Goal: Task Accomplishment & Management: Complete application form

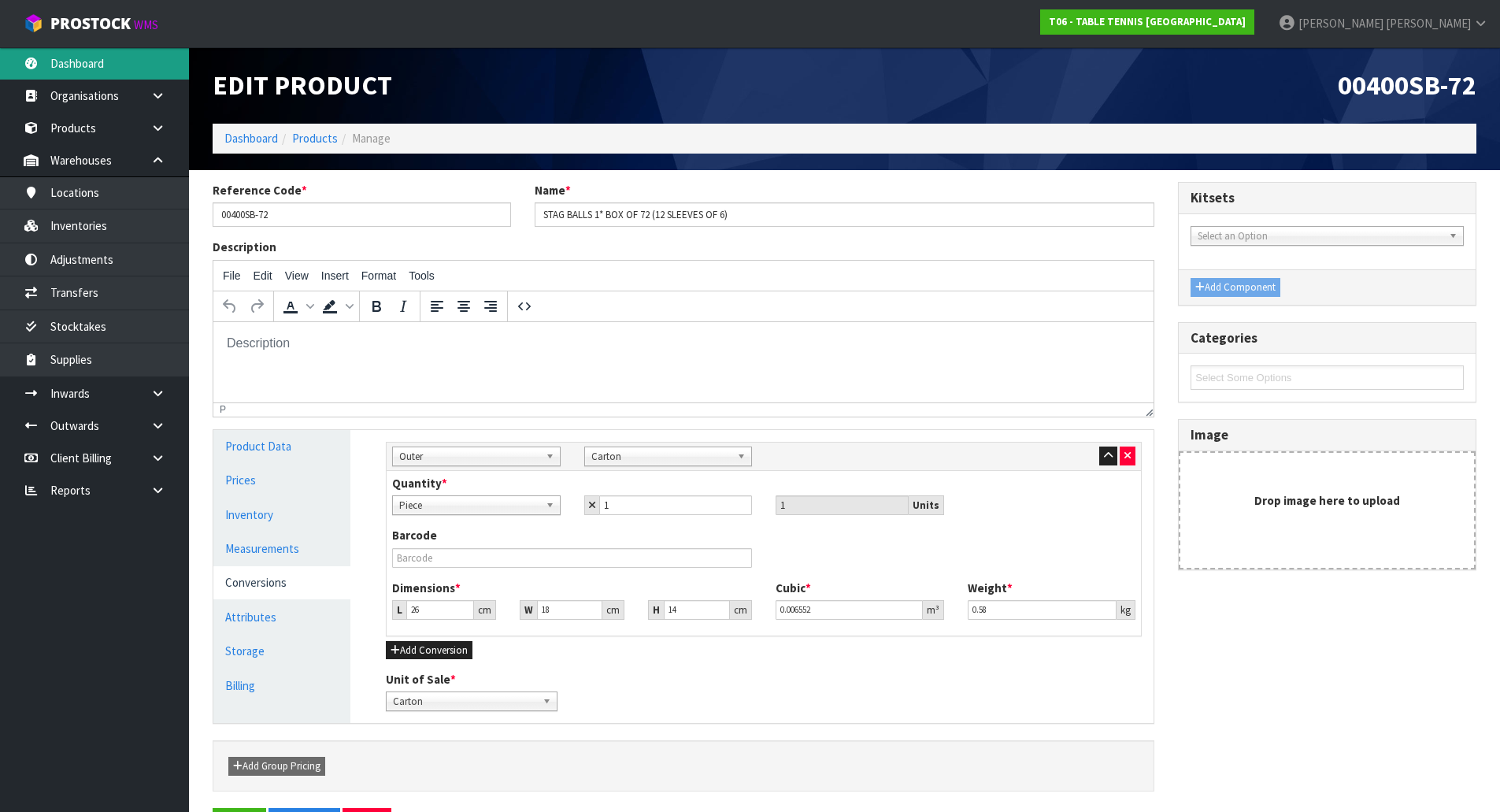
click at [104, 61] on link "Dashboard" at bounding box center [94, 64] width 189 height 32
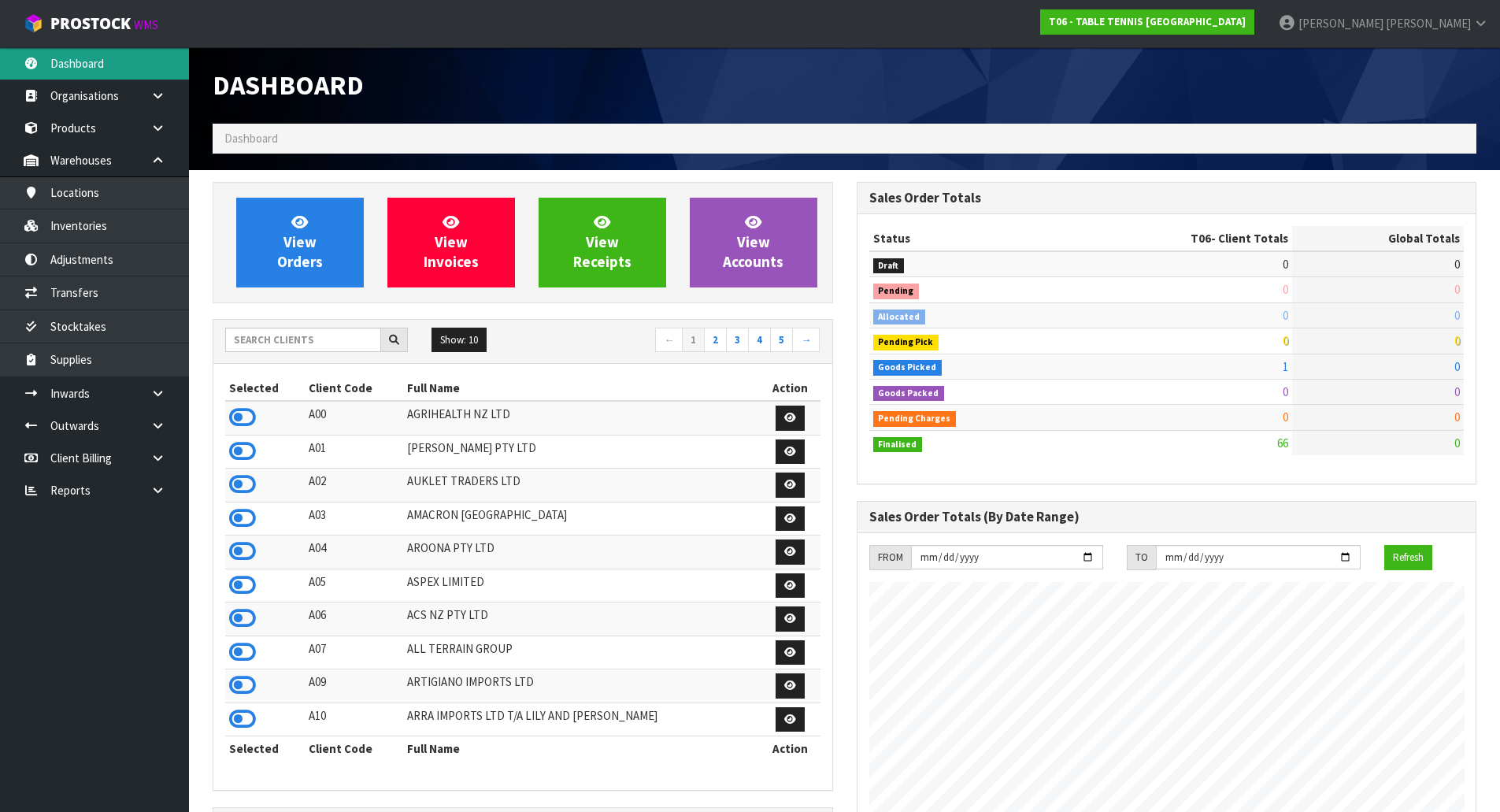
scroll to position [1090, 644]
click at [281, 351] on div "Show: 10 5 10 25 50 ← 1 2 3 4 5 →" at bounding box center [522, 341] width 619 height 27
click at [283, 345] on input "text" at bounding box center [303, 340] width 156 height 25
type input "DUTT"
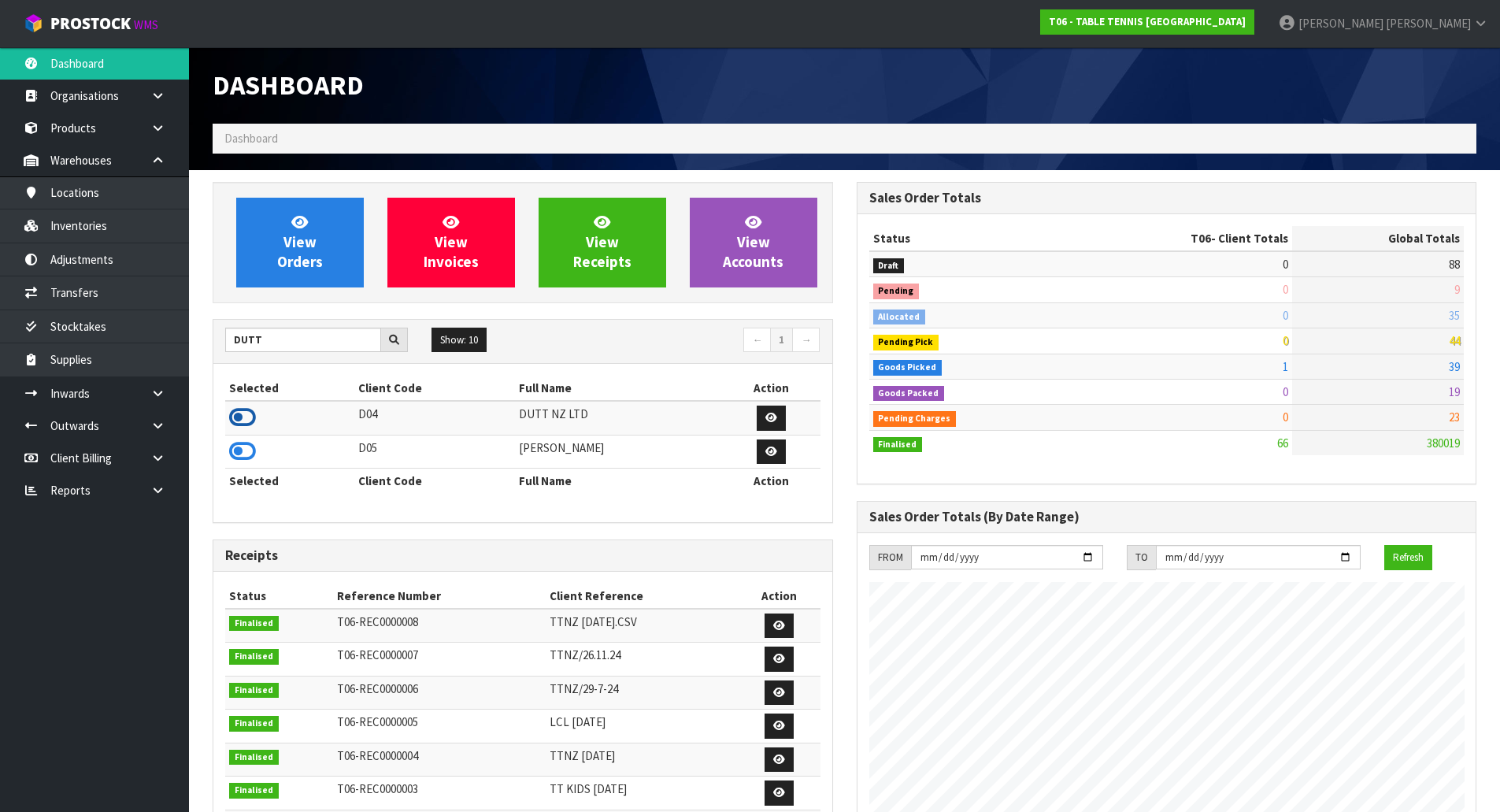
click at [243, 417] on icon at bounding box center [243, 418] width 27 height 24
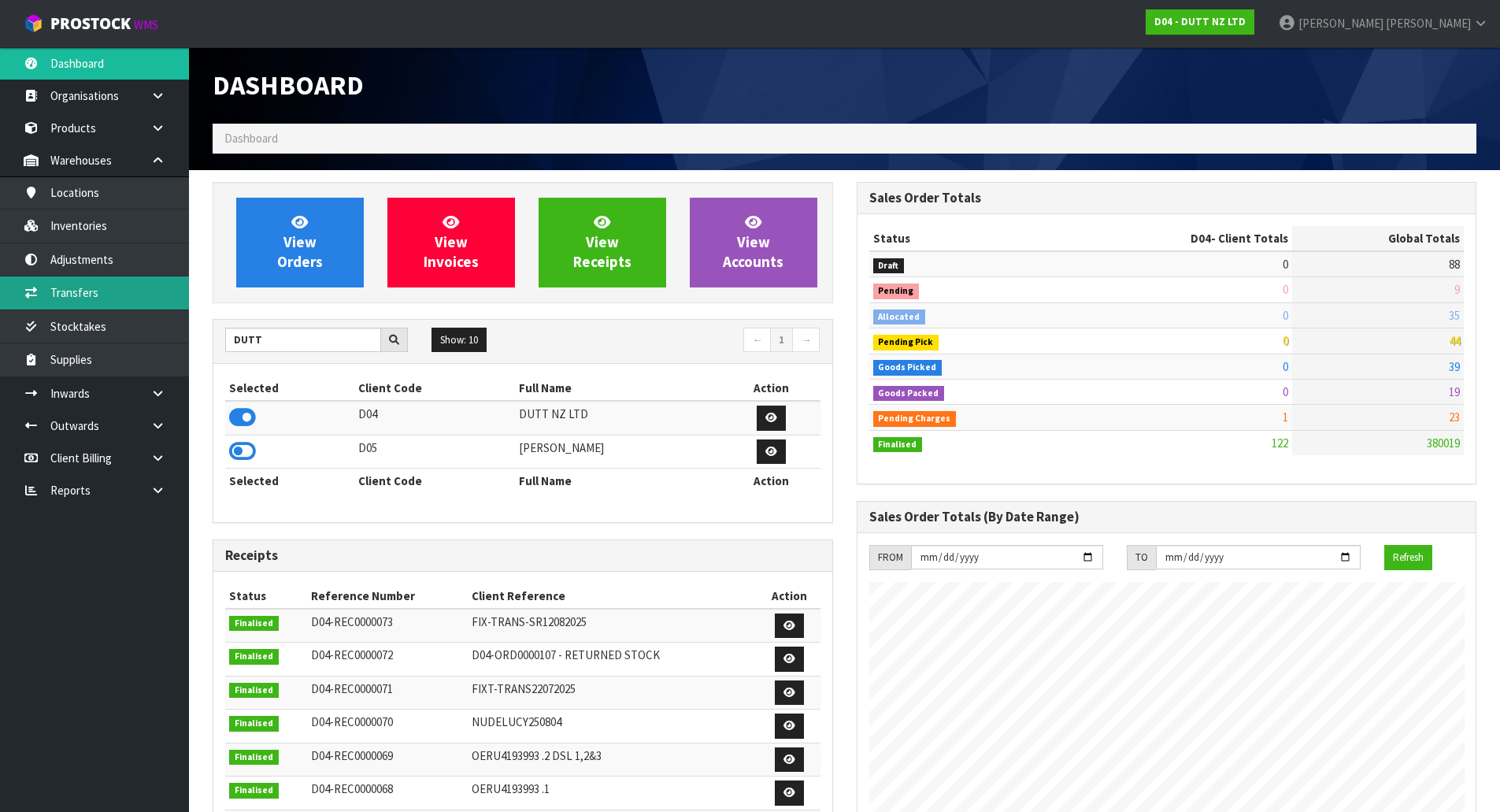
scroll to position [1091, 644]
click at [137, 298] on link "Transfers" at bounding box center [94, 292] width 189 height 32
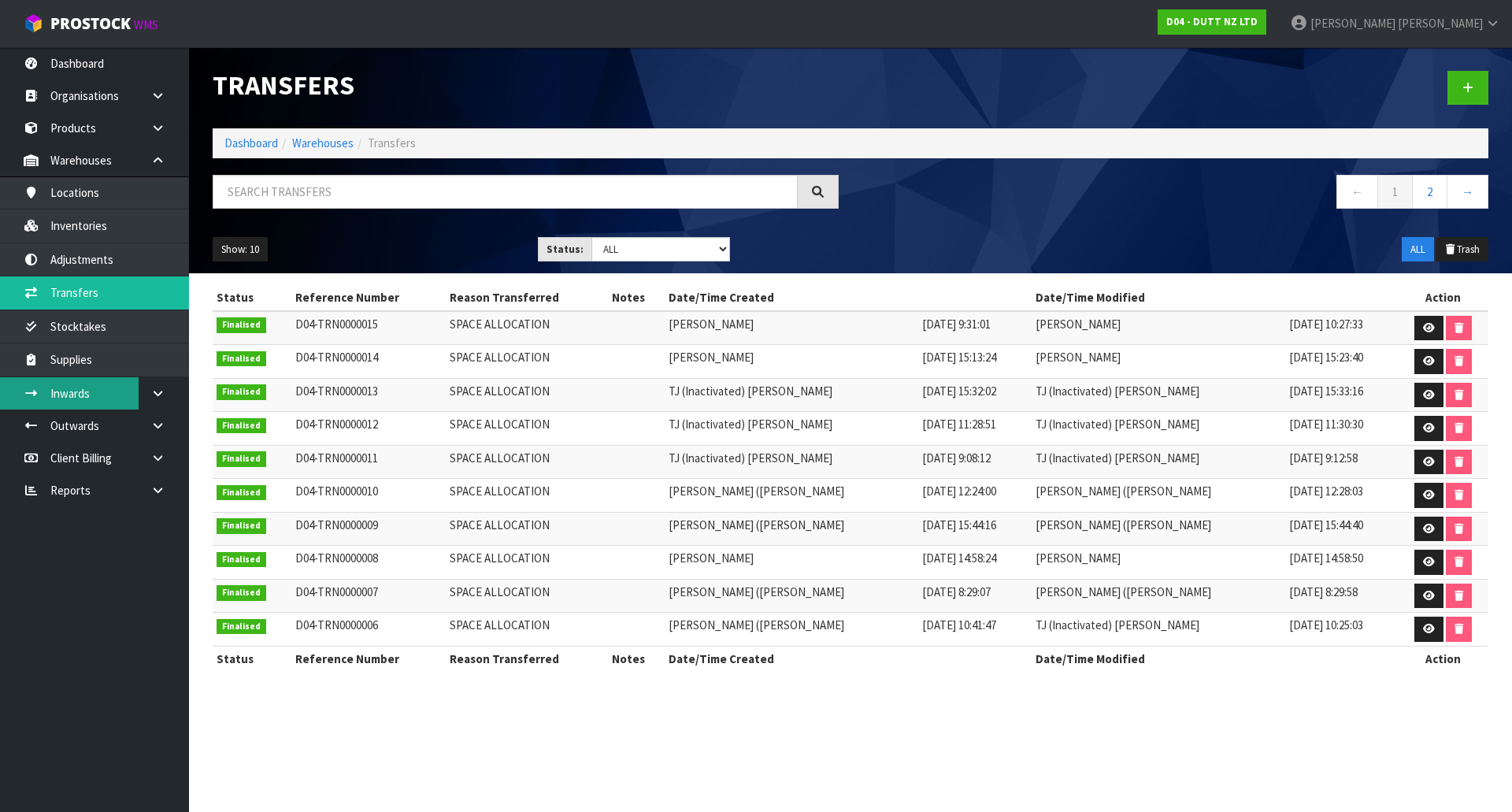
click at [105, 395] on link "Inwards" at bounding box center [94, 393] width 189 height 32
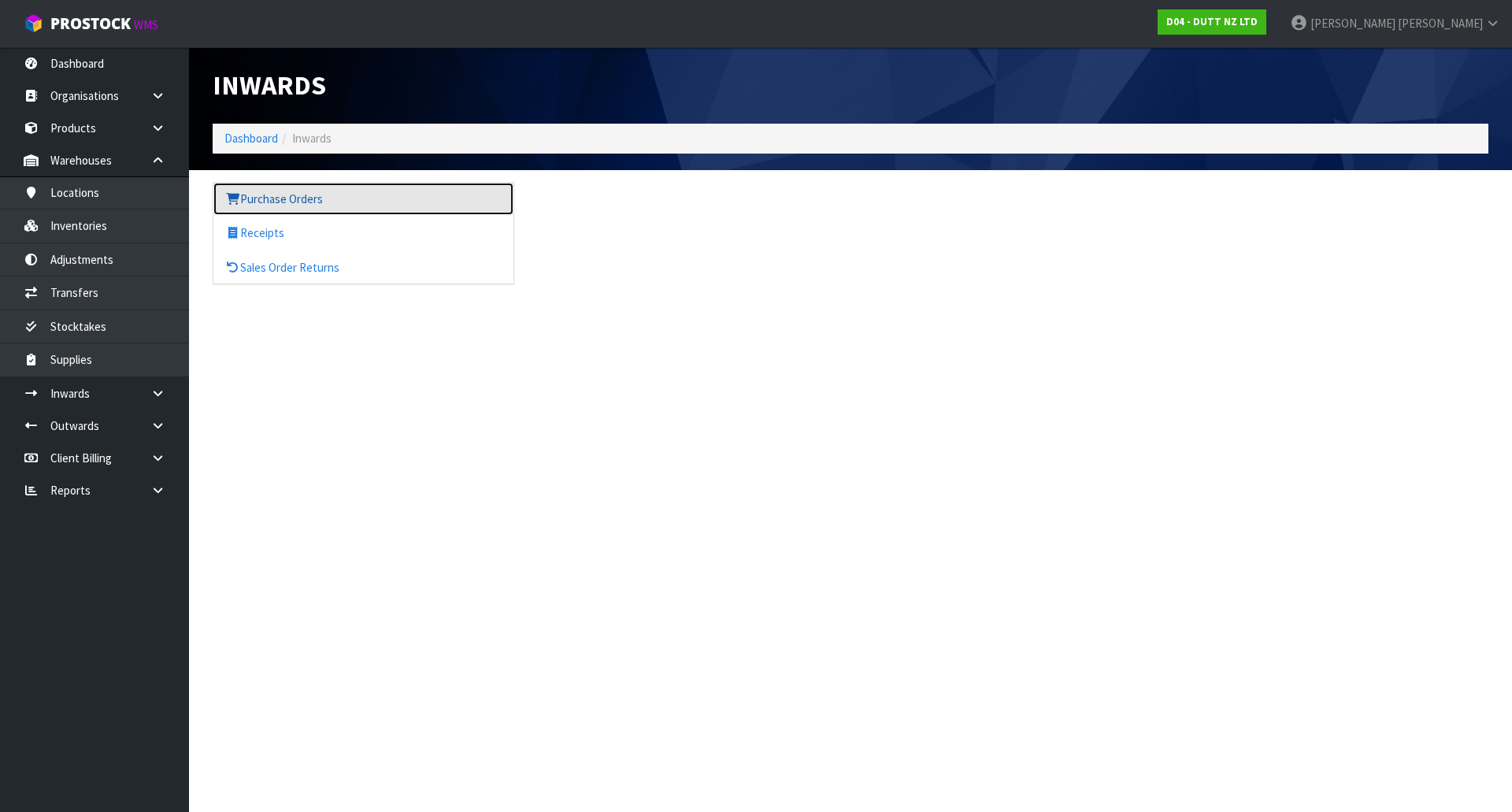
click at [359, 194] on link "Purchase Orders" at bounding box center [363, 199] width 300 height 32
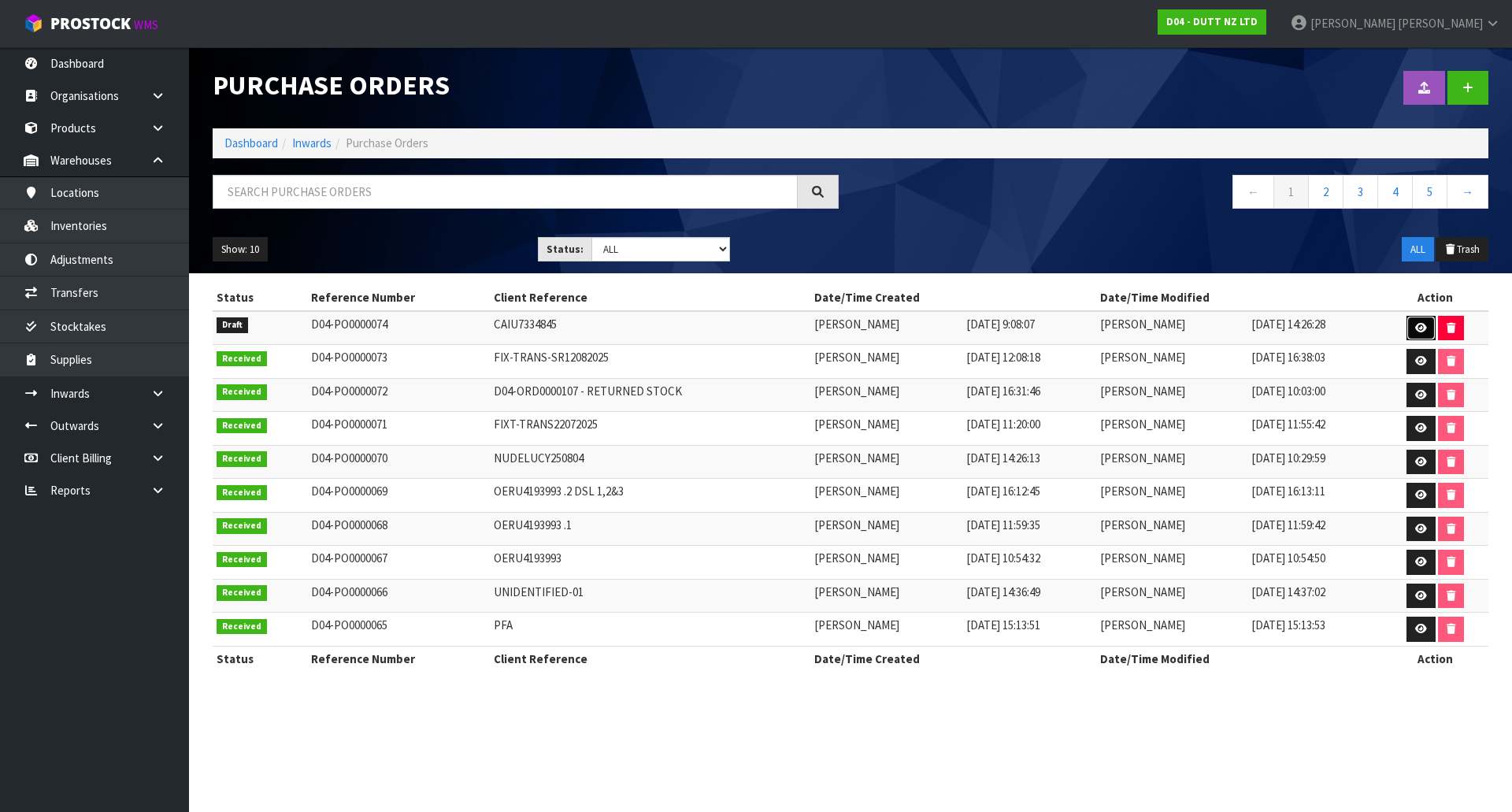
click at [1427, 324] on icon at bounding box center [1421, 328] width 12 height 10
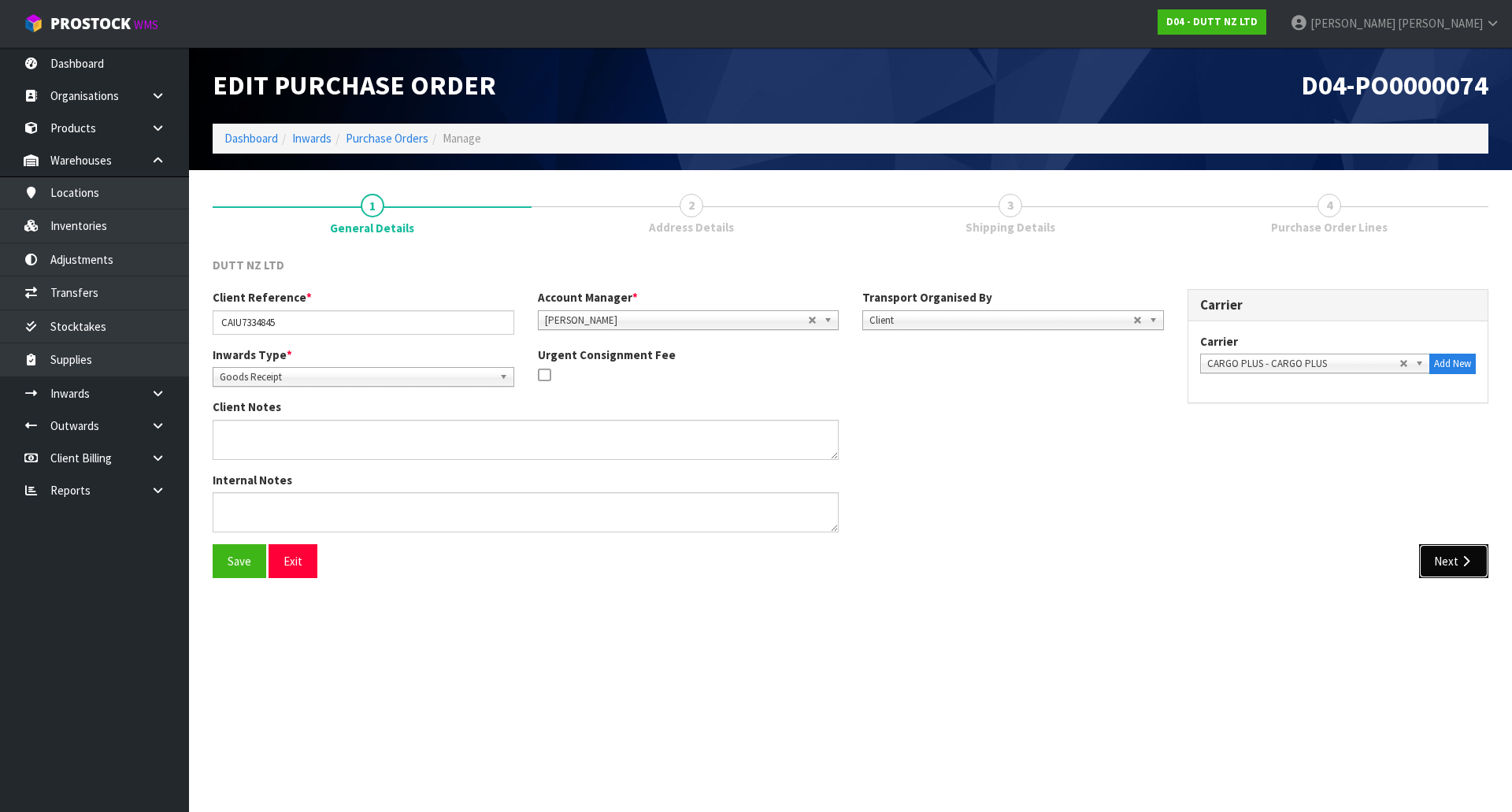
click at [1462, 555] on icon "button" at bounding box center [1466, 561] width 15 height 12
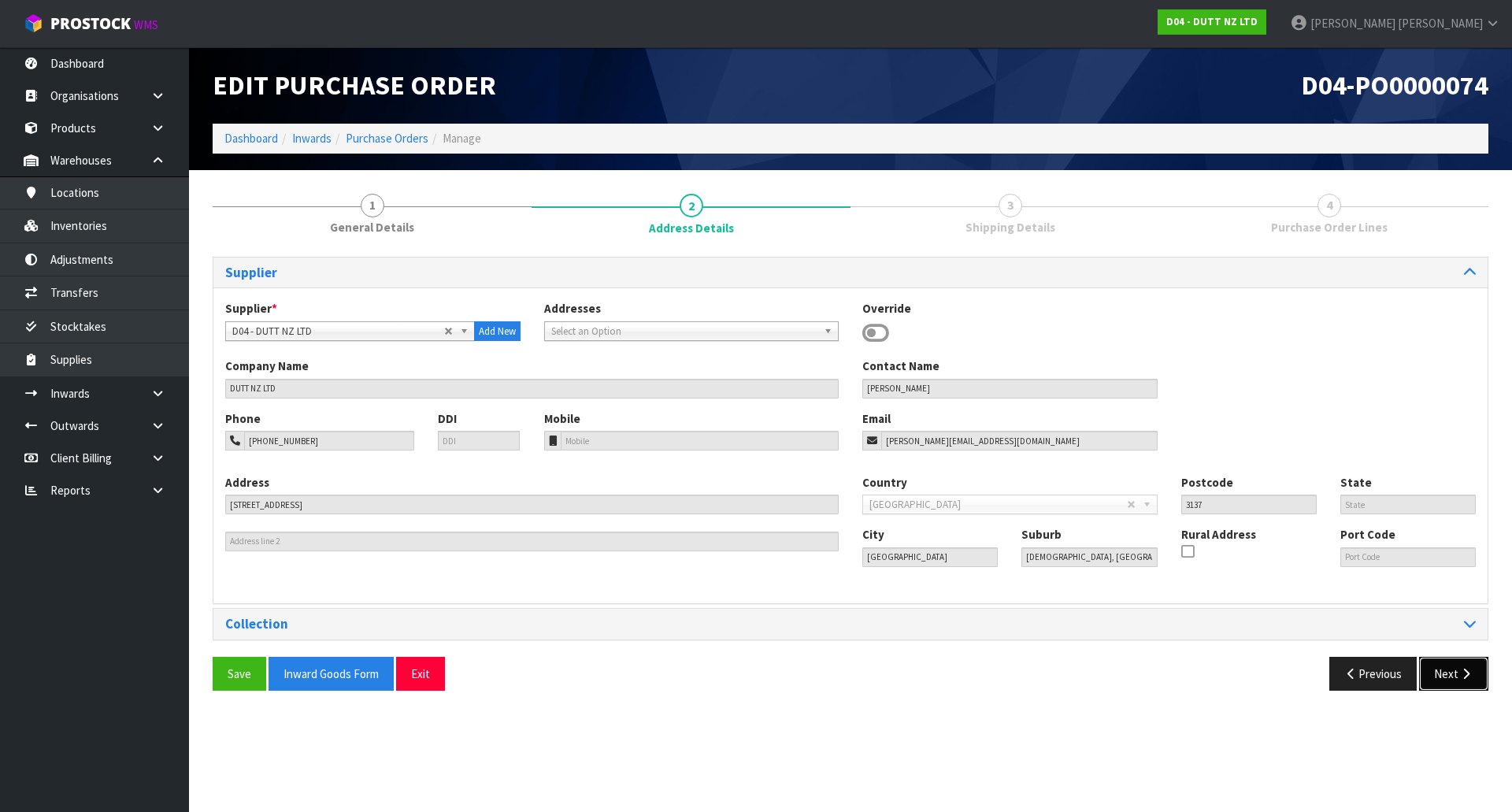
click at [1454, 672] on button "Next" at bounding box center [1454, 674] width 70 height 34
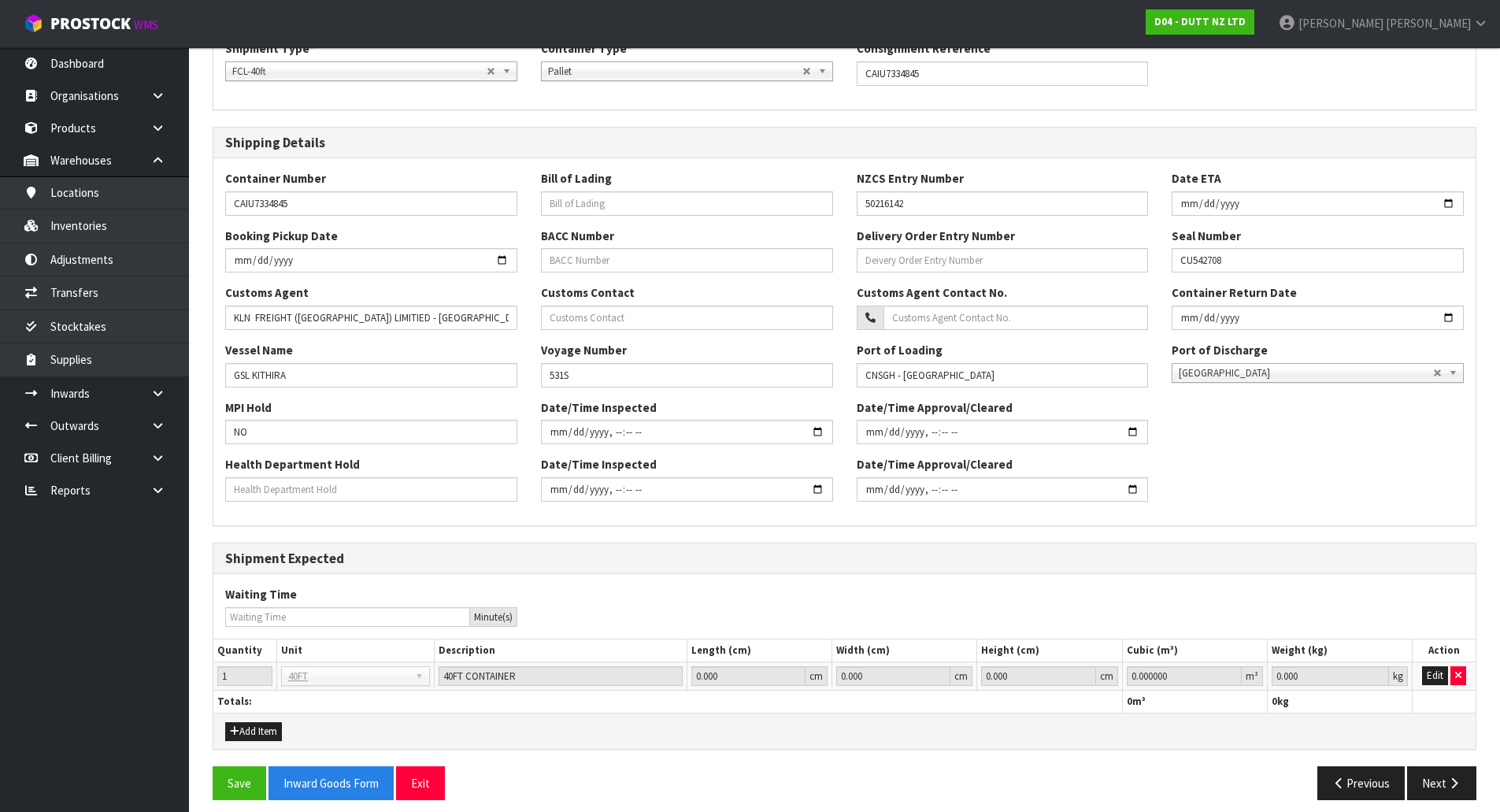
scroll to position [272, 0]
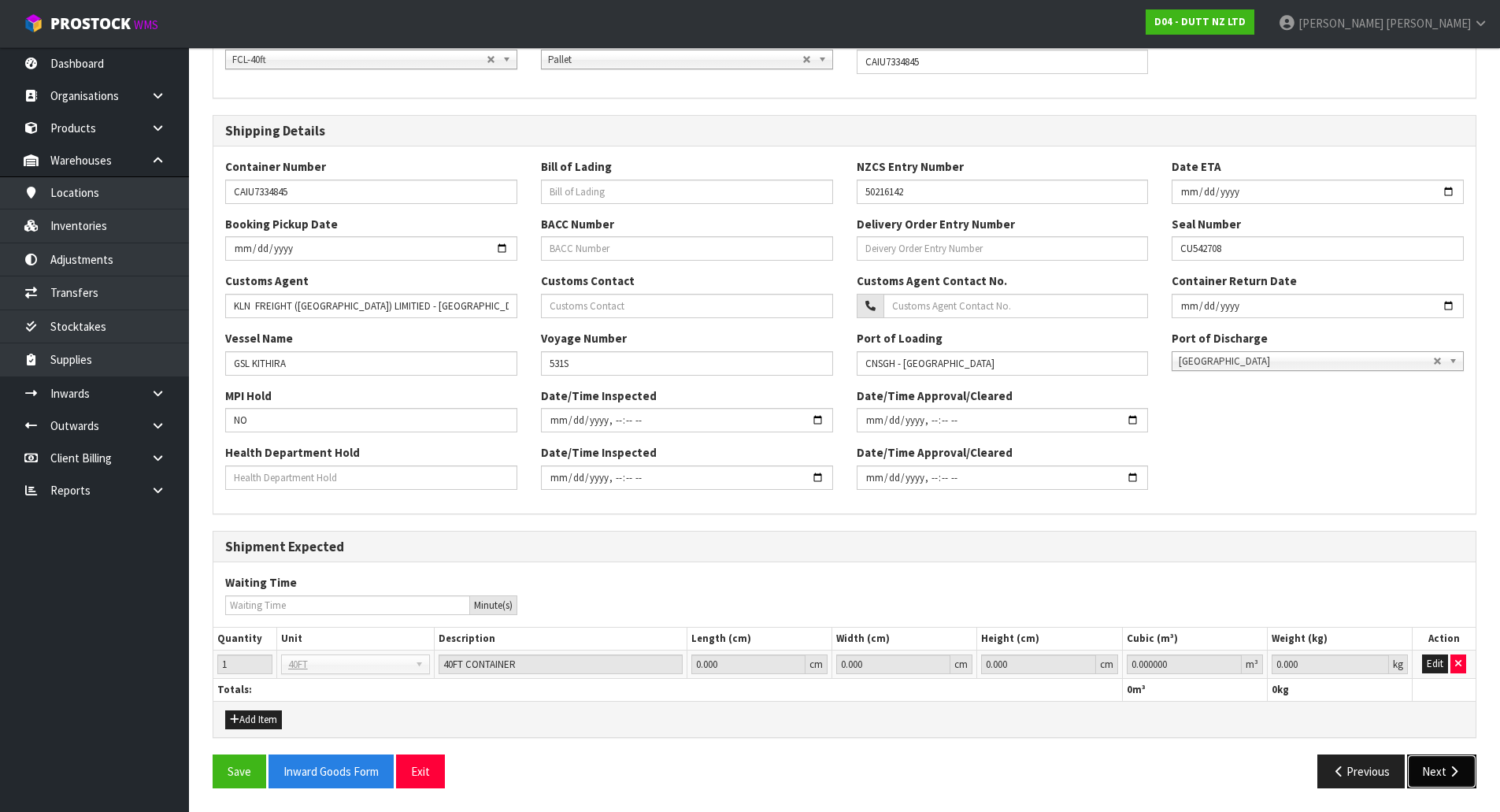
click at [1441, 776] on button "Next" at bounding box center [1442, 771] width 70 height 34
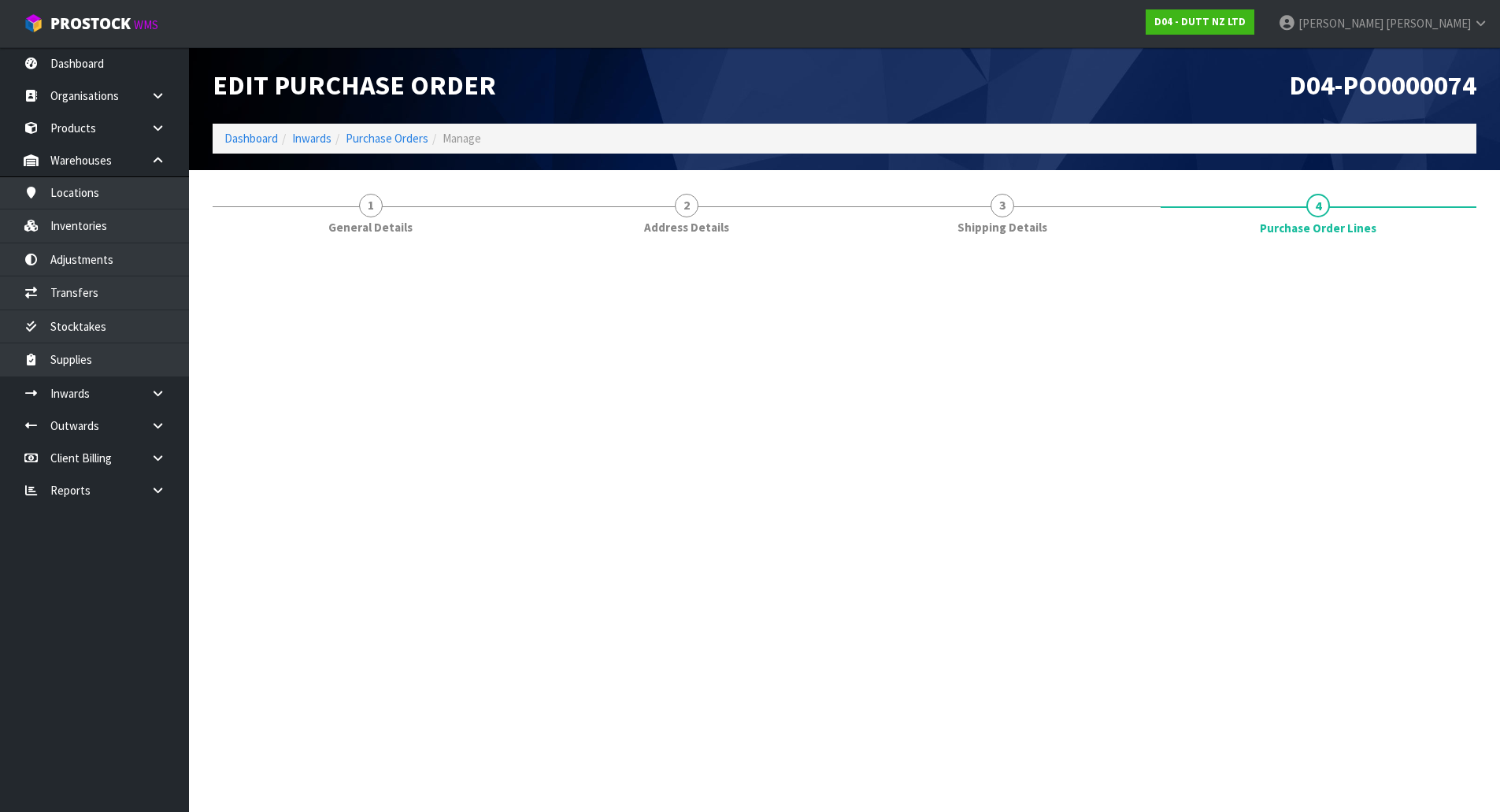
scroll to position [0, 0]
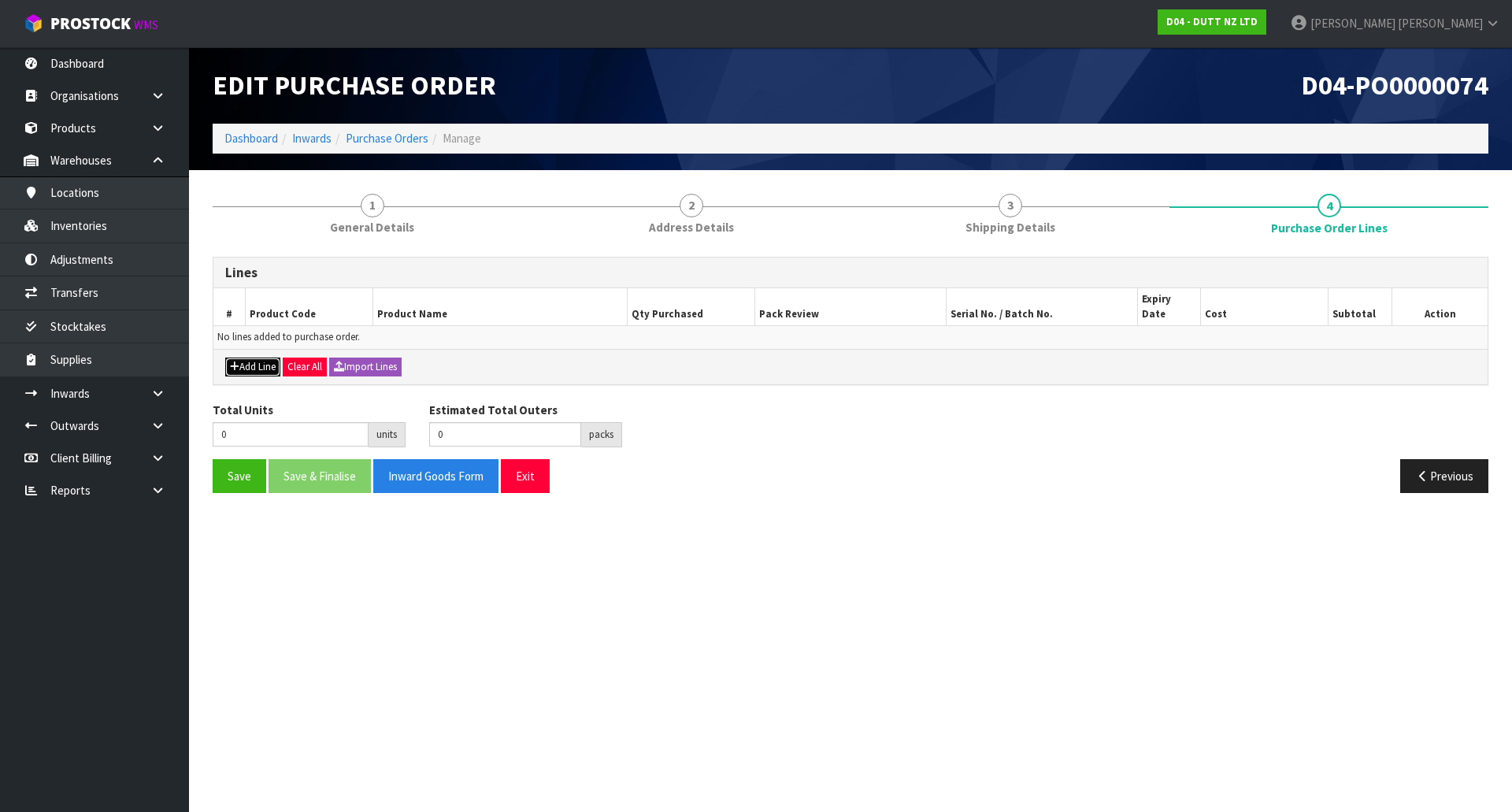
click at [248, 358] on button "Add Line" at bounding box center [252, 367] width 55 height 19
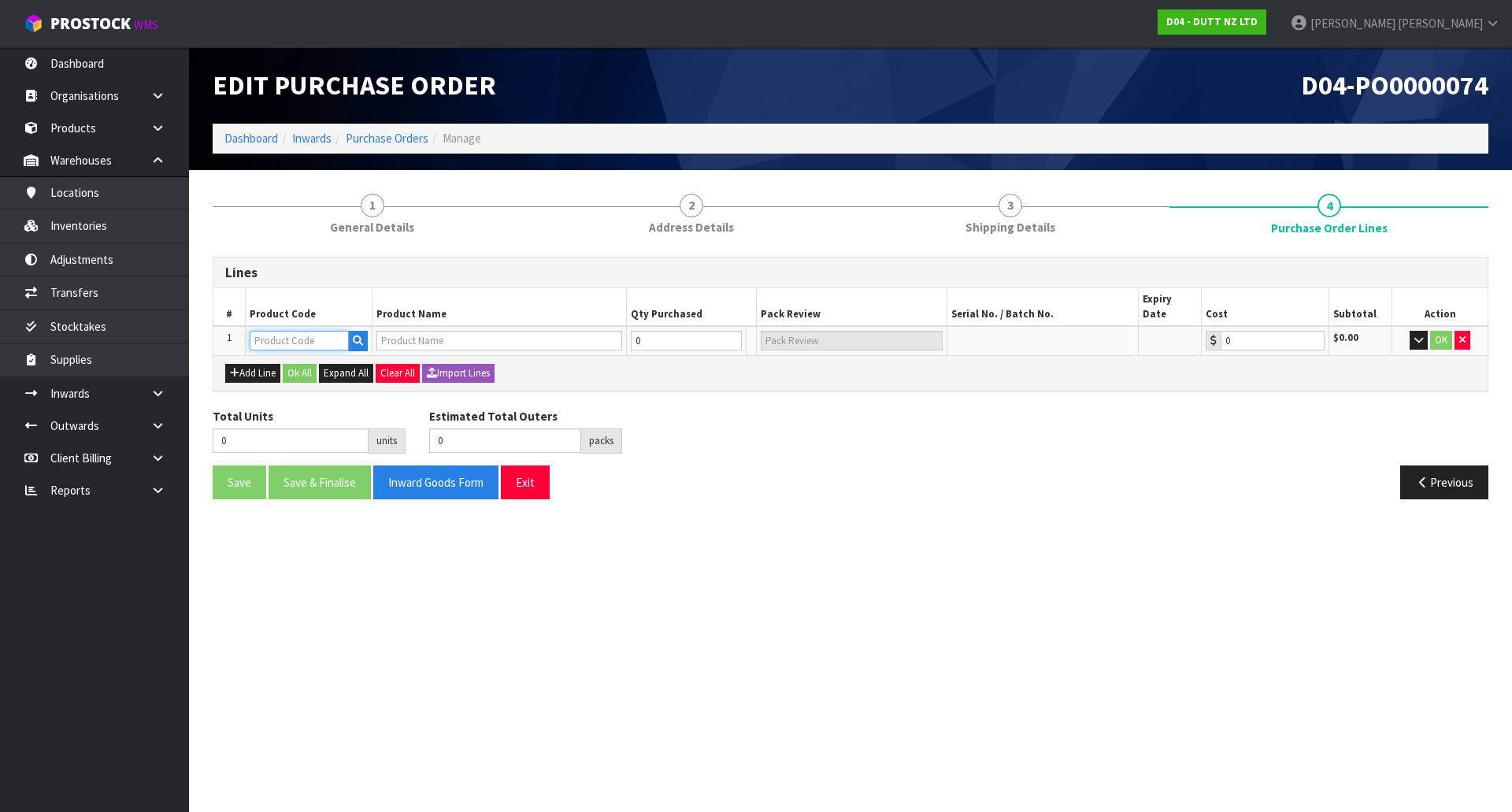
click at [266, 330] on input "text" at bounding box center [299, 340] width 99 height 20
type input "PP_VM"
click at [657, 382] on div "Lines # Product Code Product Name Qty Purchased Pack Review Serial No. / Batch …" at bounding box center [850, 384] width 1276 height 255
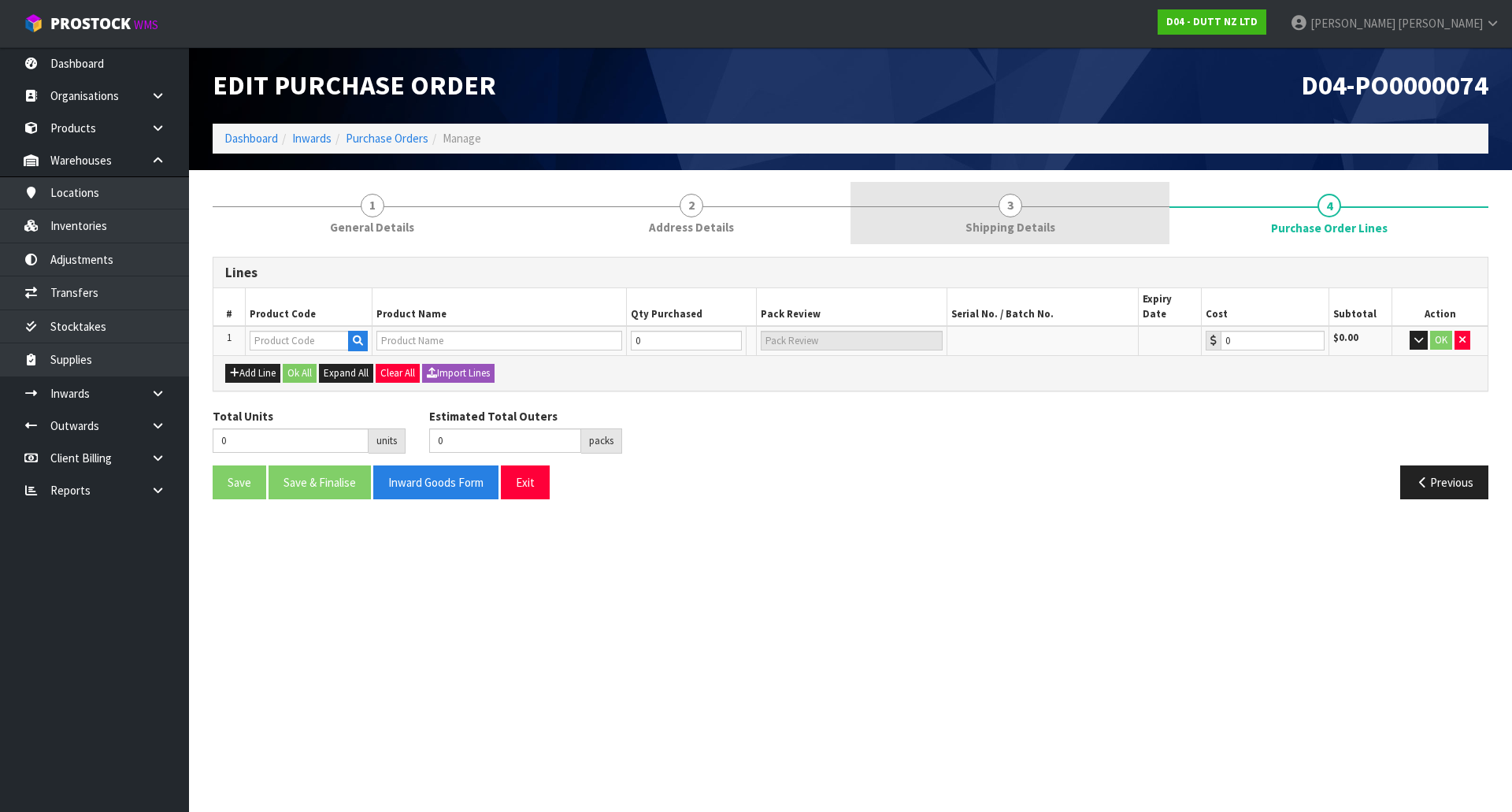
click at [1043, 198] on link "3 Shipping Details" at bounding box center [1010, 212] width 319 height 62
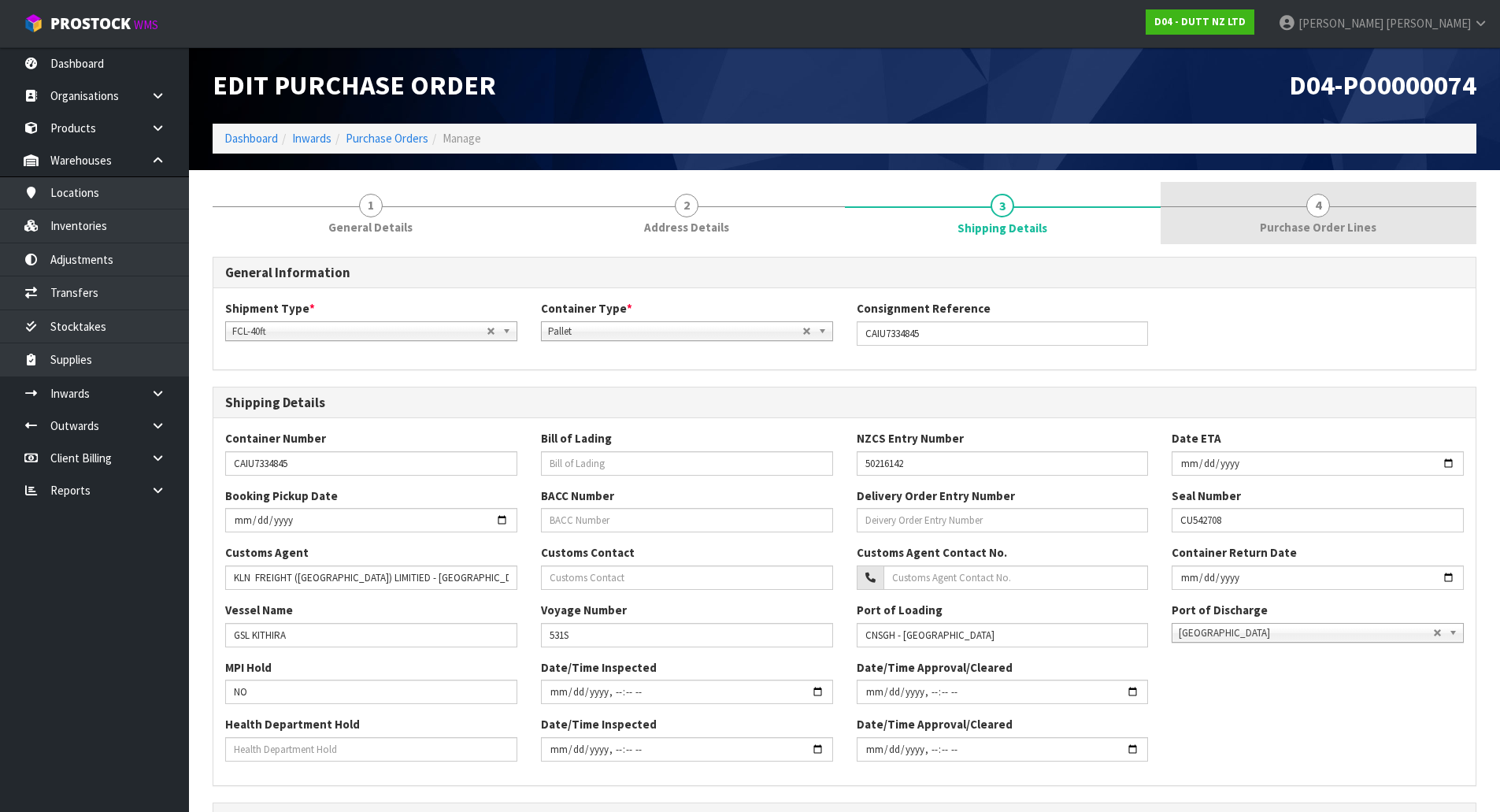
click at [1264, 228] on span "Purchase Order Lines" at bounding box center [1318, 227] width 116 height 16
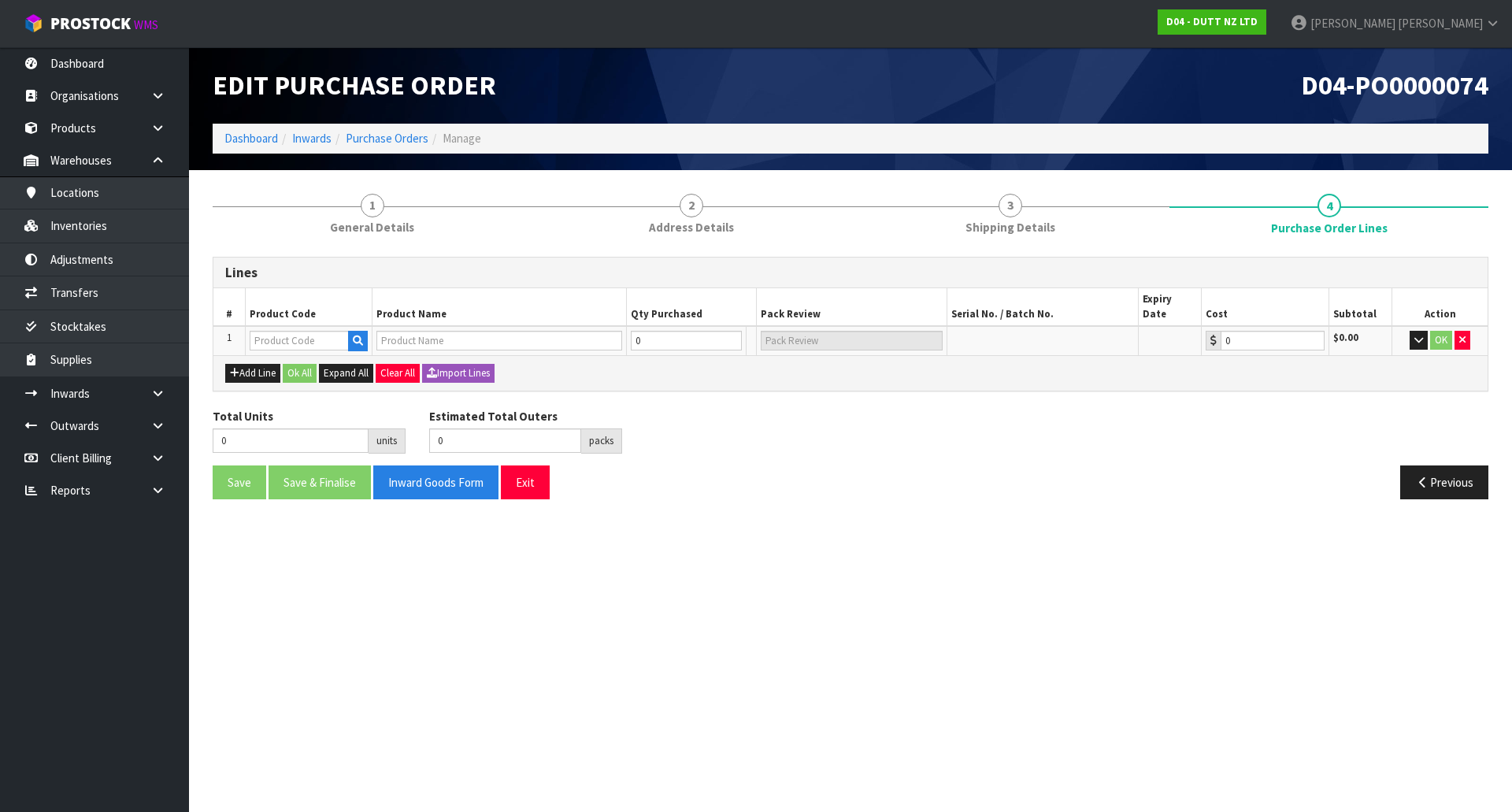
click at [618, 384] on div "Lines # Product Code Product Name Qty Purchased Pack Review Serial No. / Batch …" at bounding box center [850, 384] width 1276 height 255
click at [449, 364] on button "Import Lines" at bounding box center [458, 373] width 72 height 19
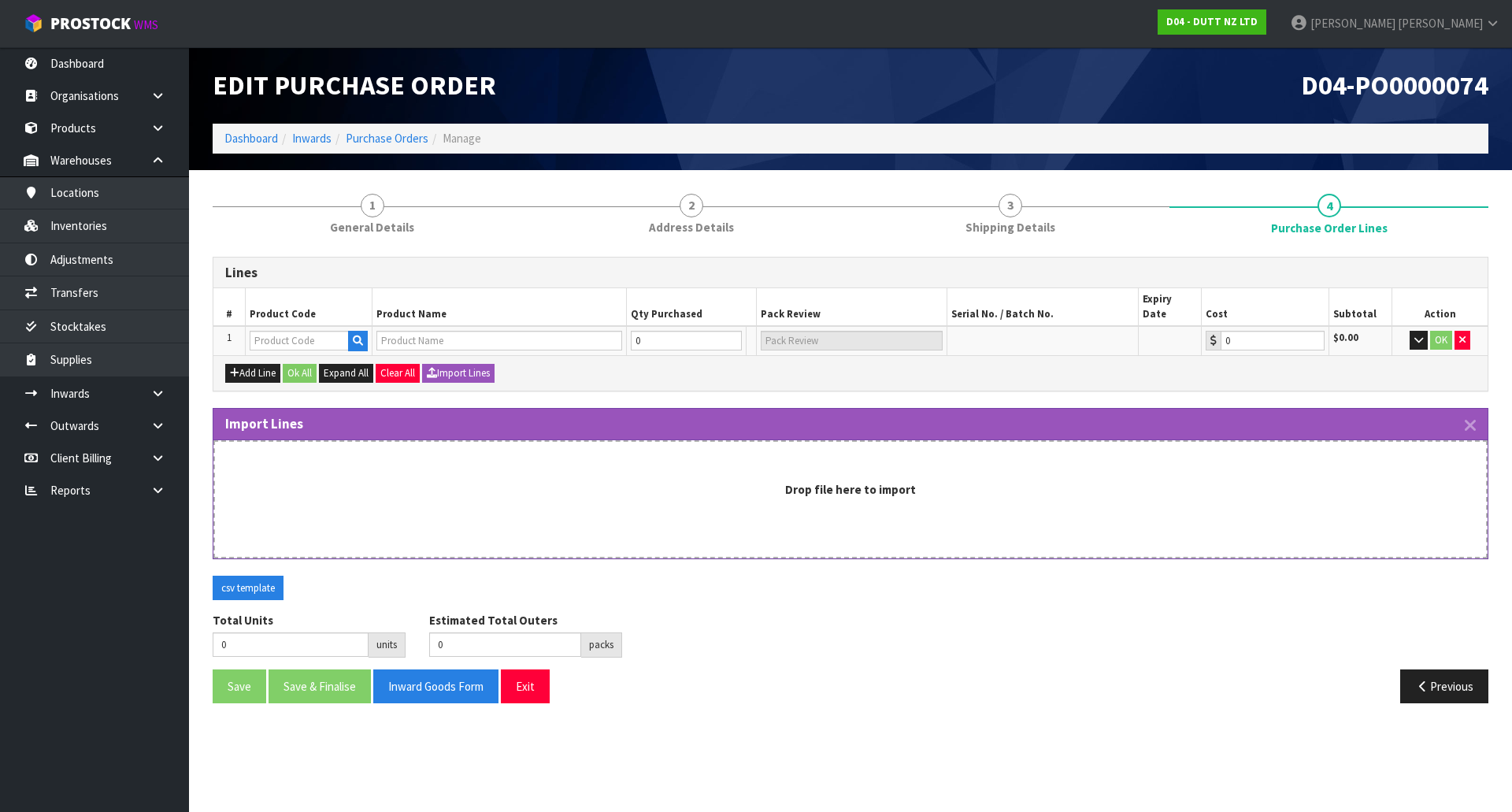
click at [732, 482] on div "Drop file here to import" at bounding box center [850, 489] width 1239 height 16
click at [254, 576] on button "csv template" at bounding box center [247, 589] width 71 height 25
click at [384, 482] on div "Drop file here to import" at bounding box center [850, 489] width 1239 height 16
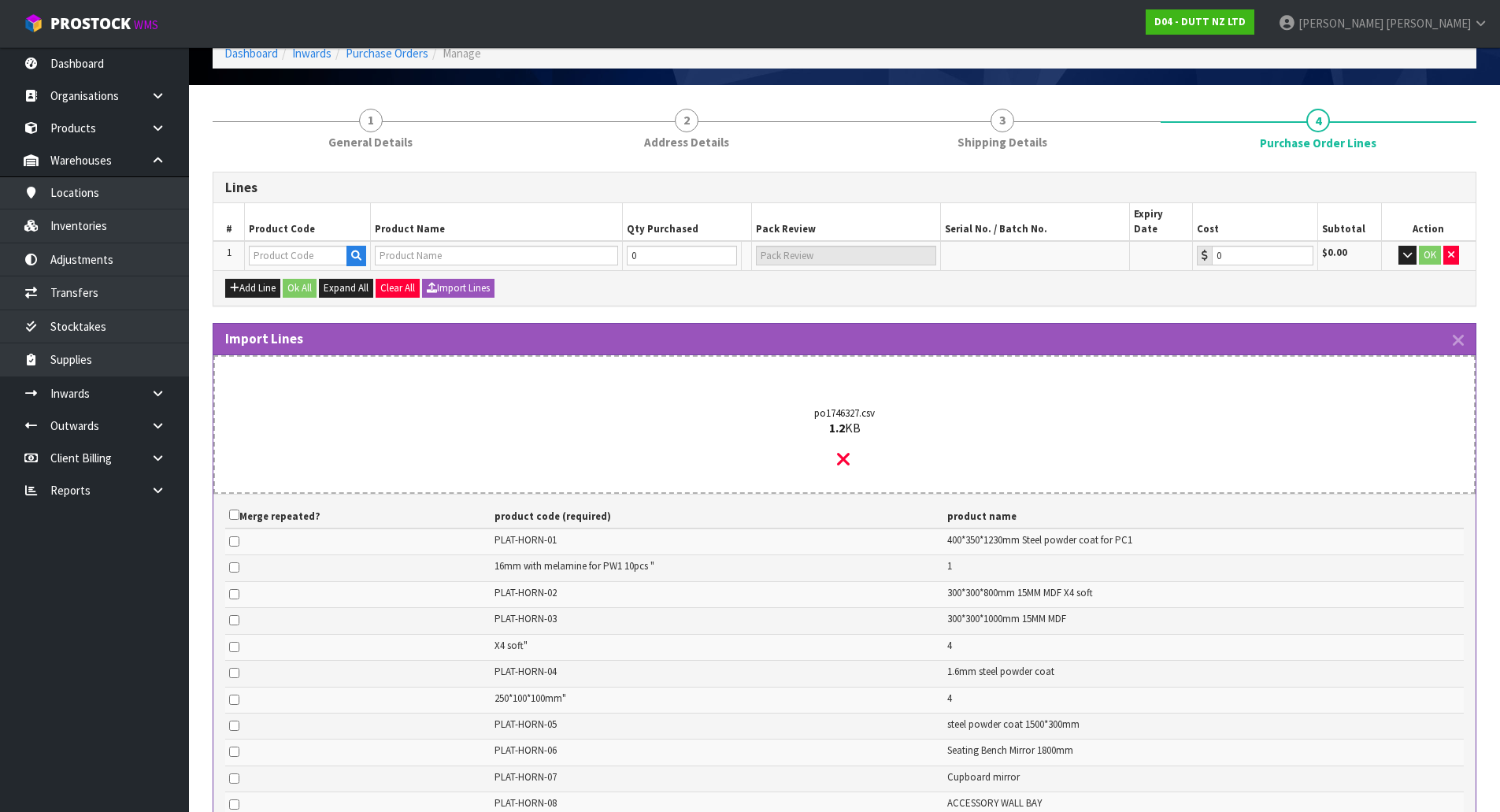
scroll to position [79, 0]
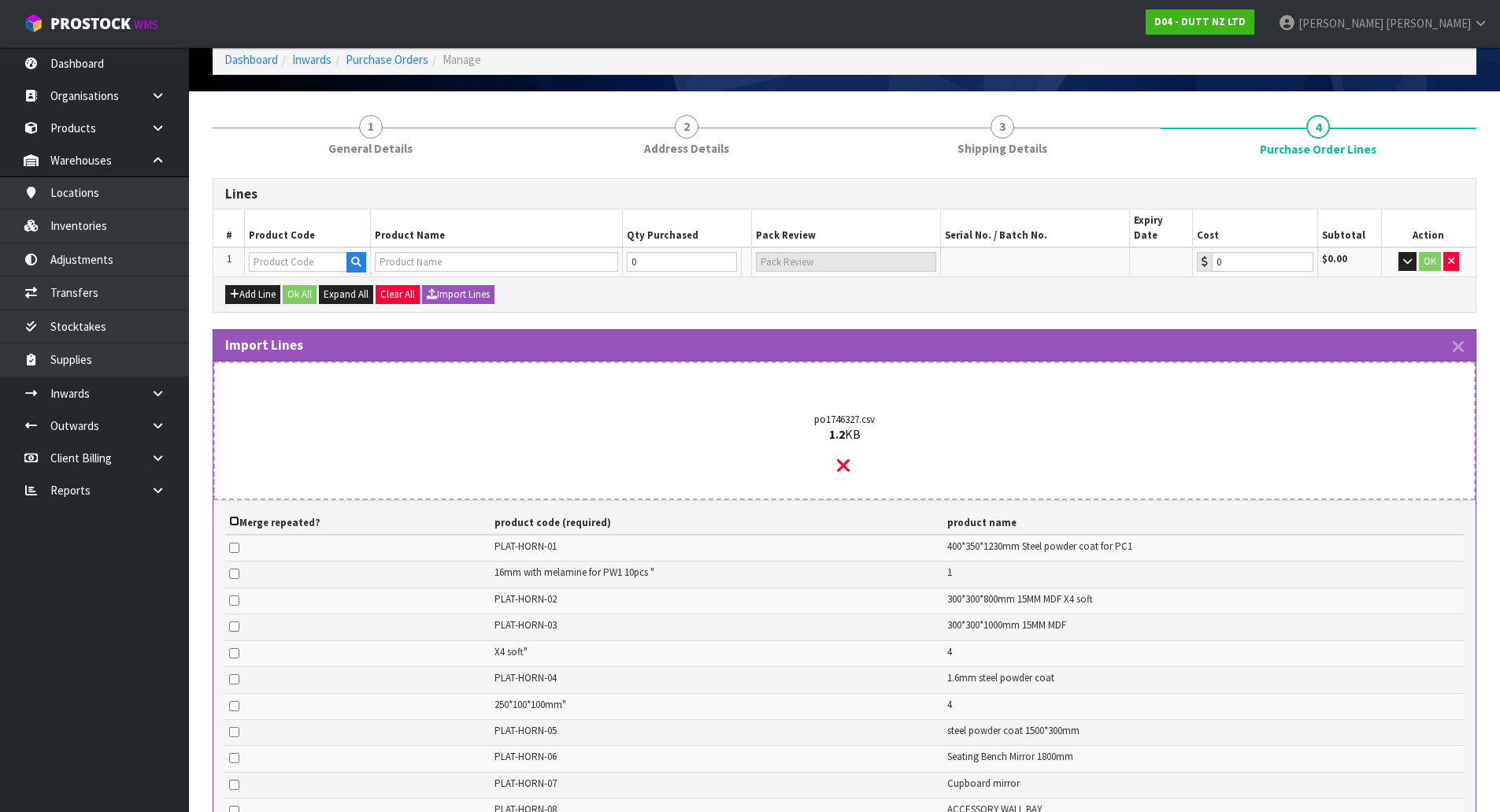
click at [234, 516] on input "checkbox" at bounding box center [234, 521] width 10 height 10
checkbox input "true"
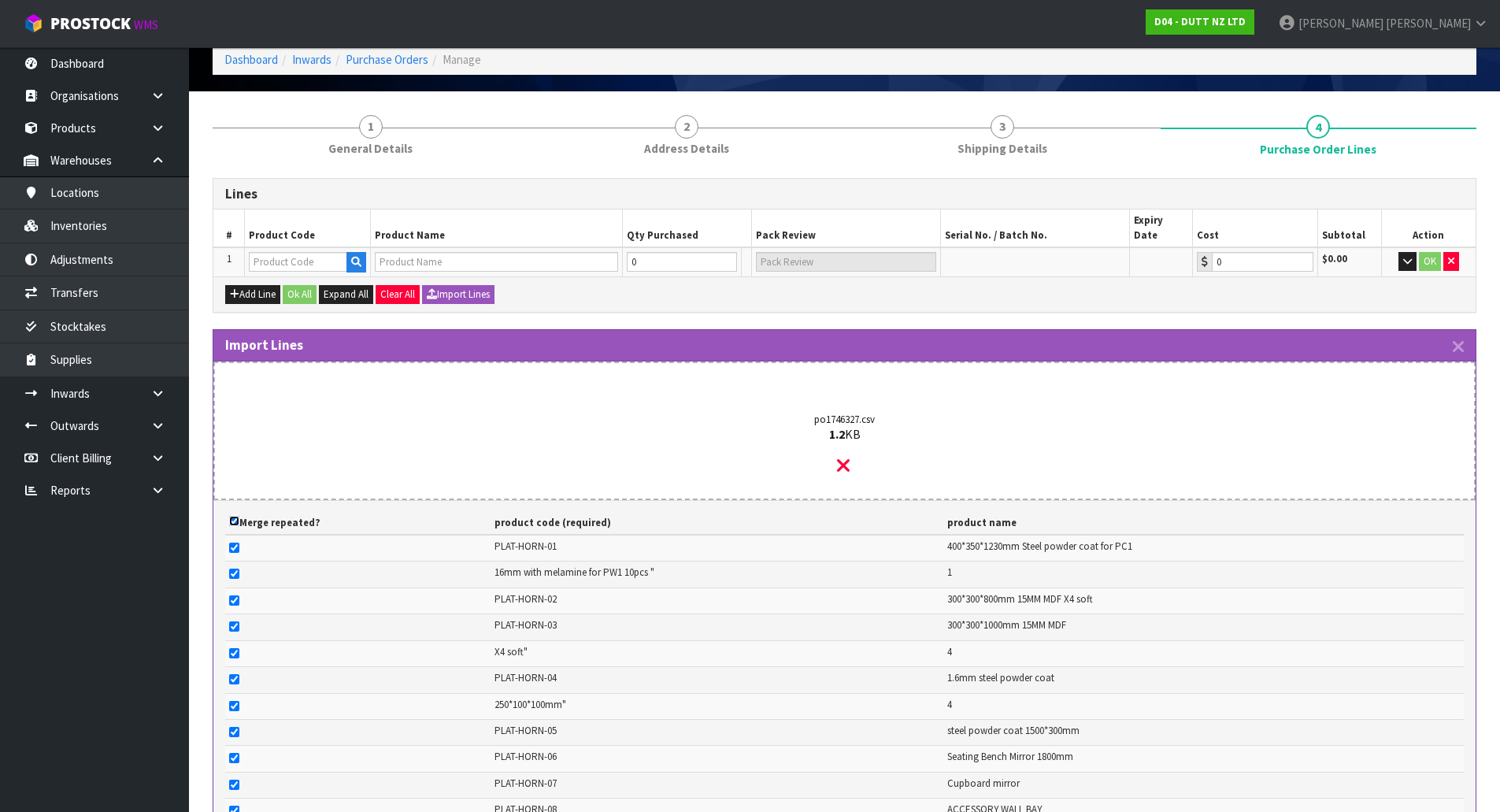
checkbox input "true"
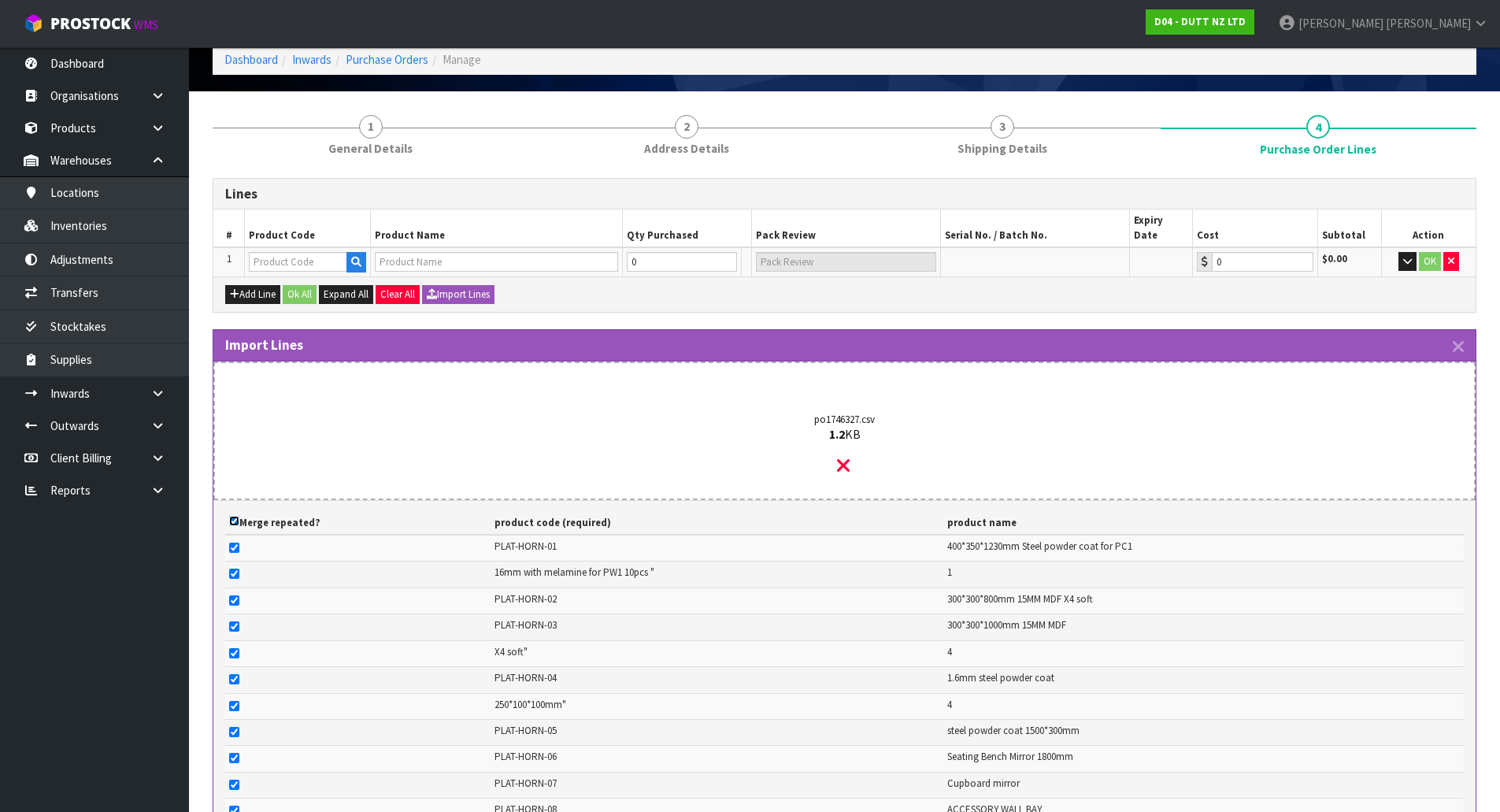
checkbox input "true"
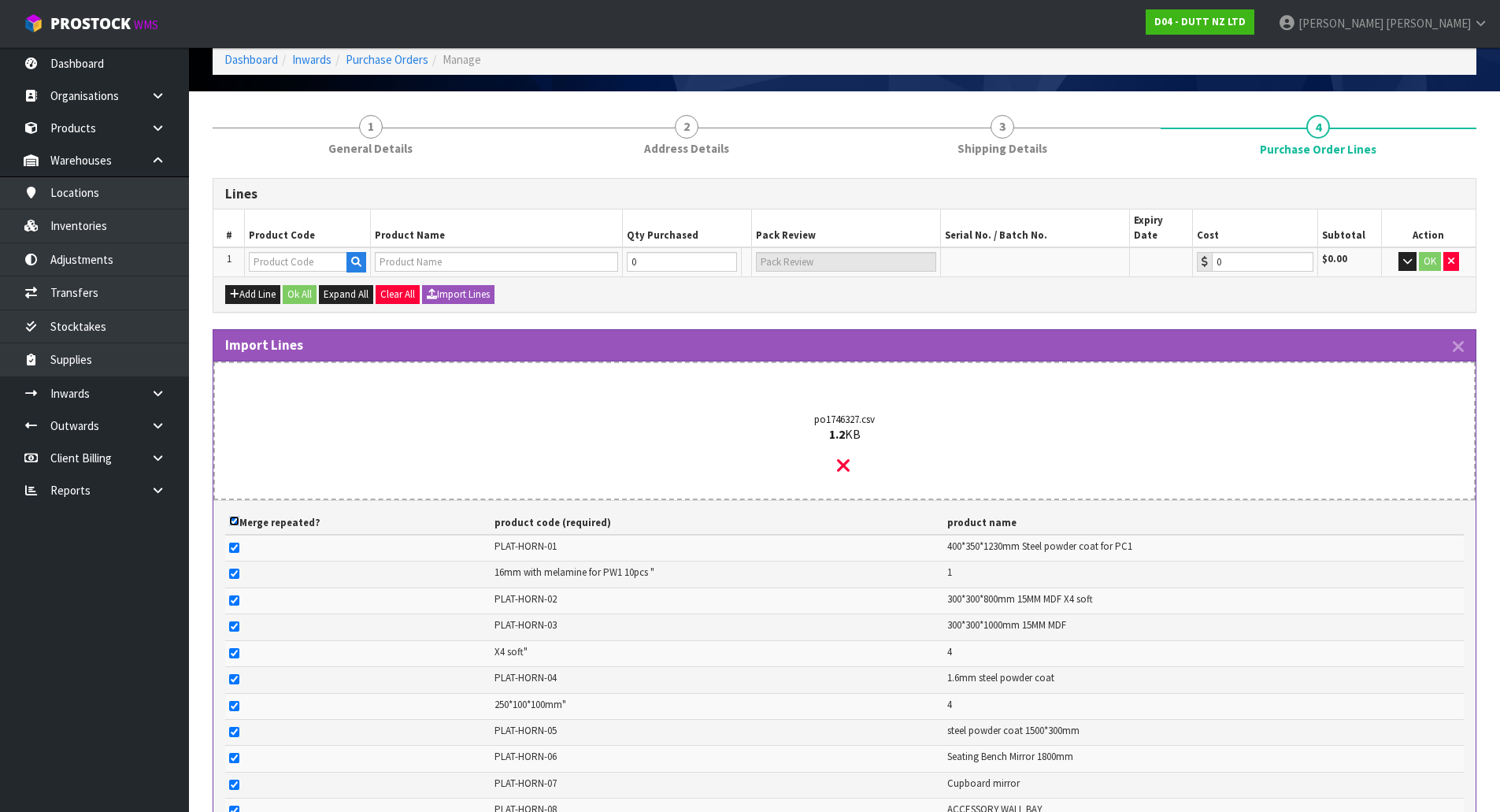
checkbox input "true"
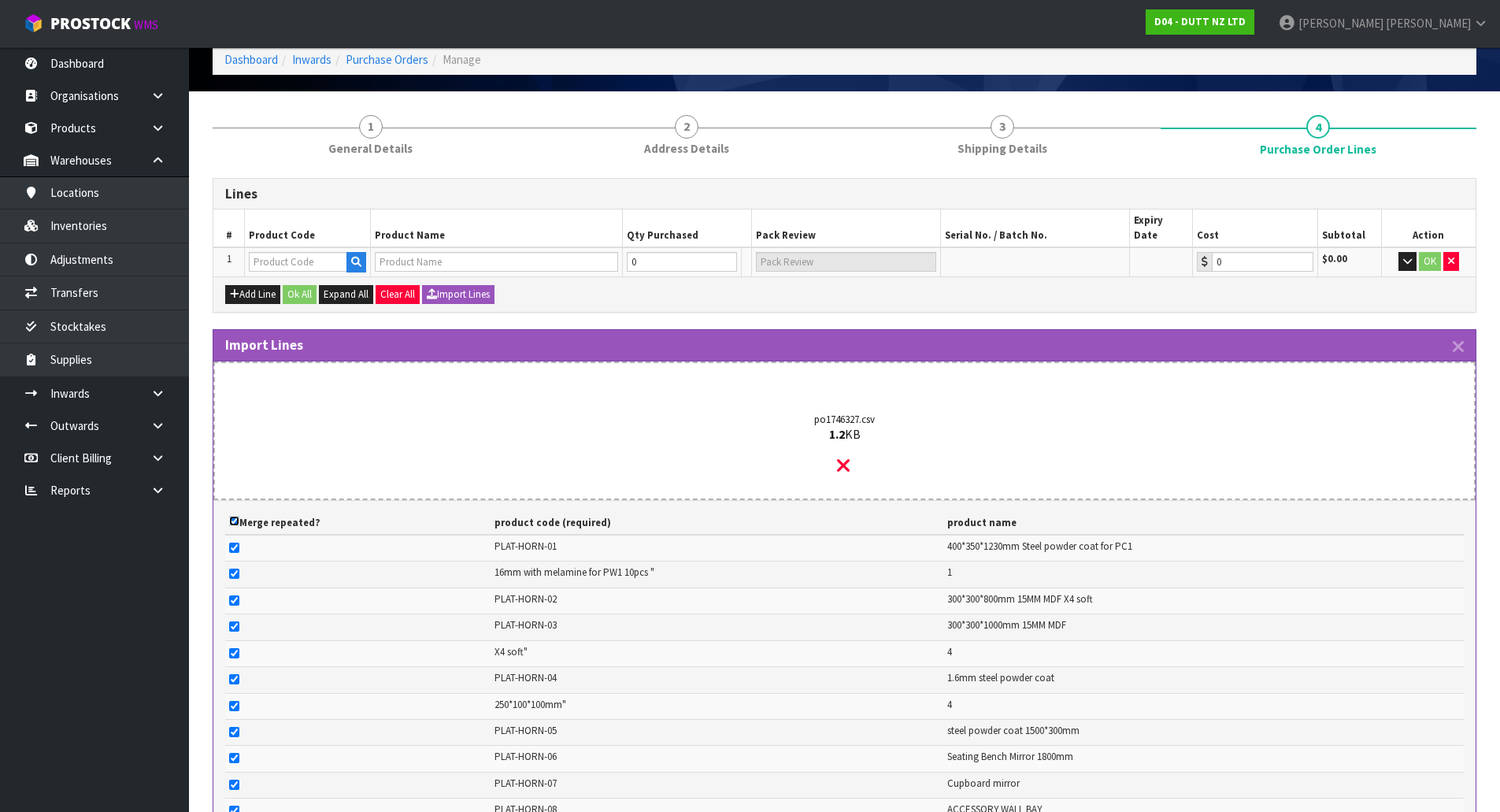
checkbox input "true"
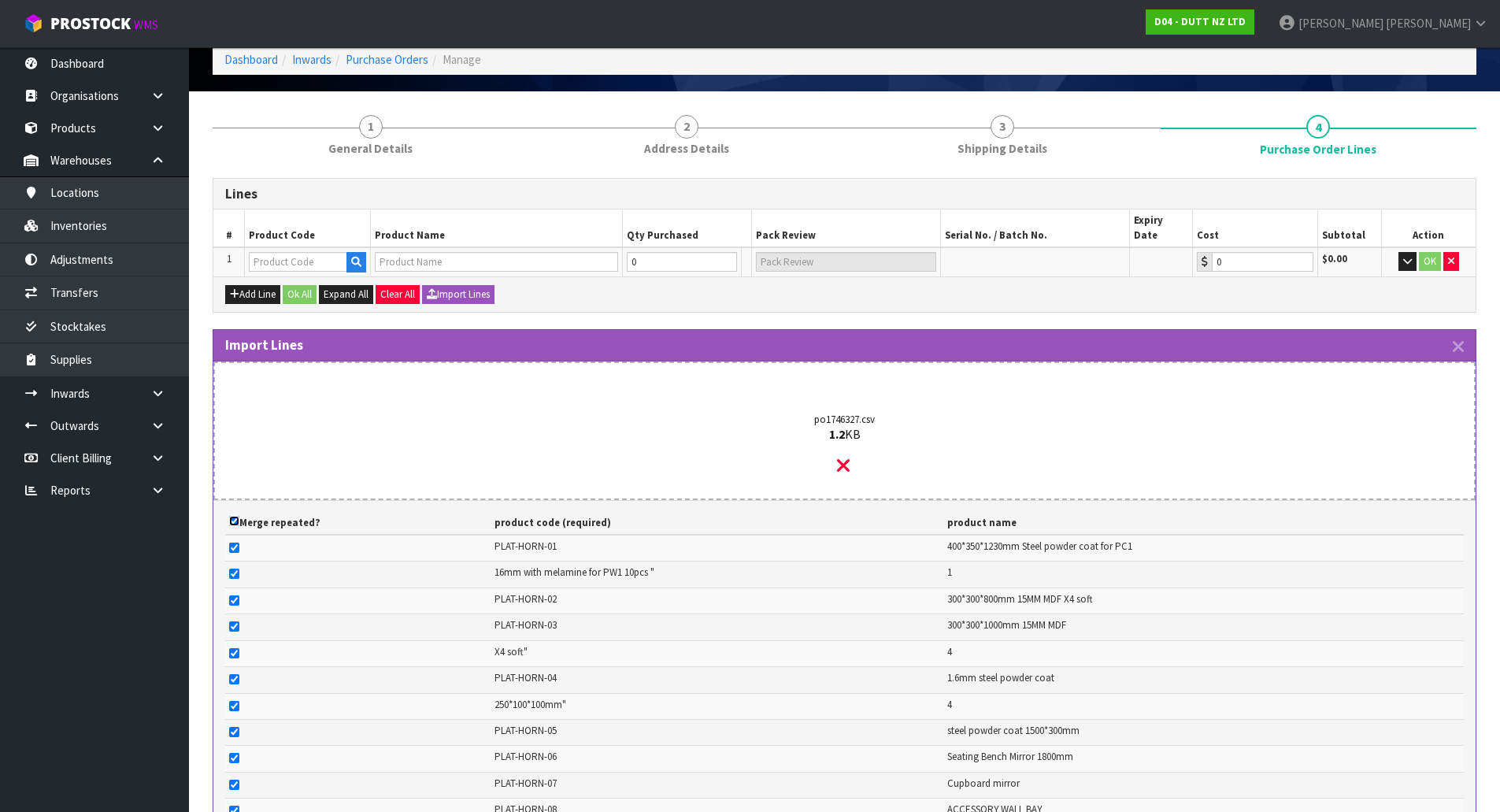
checkbox input "true"
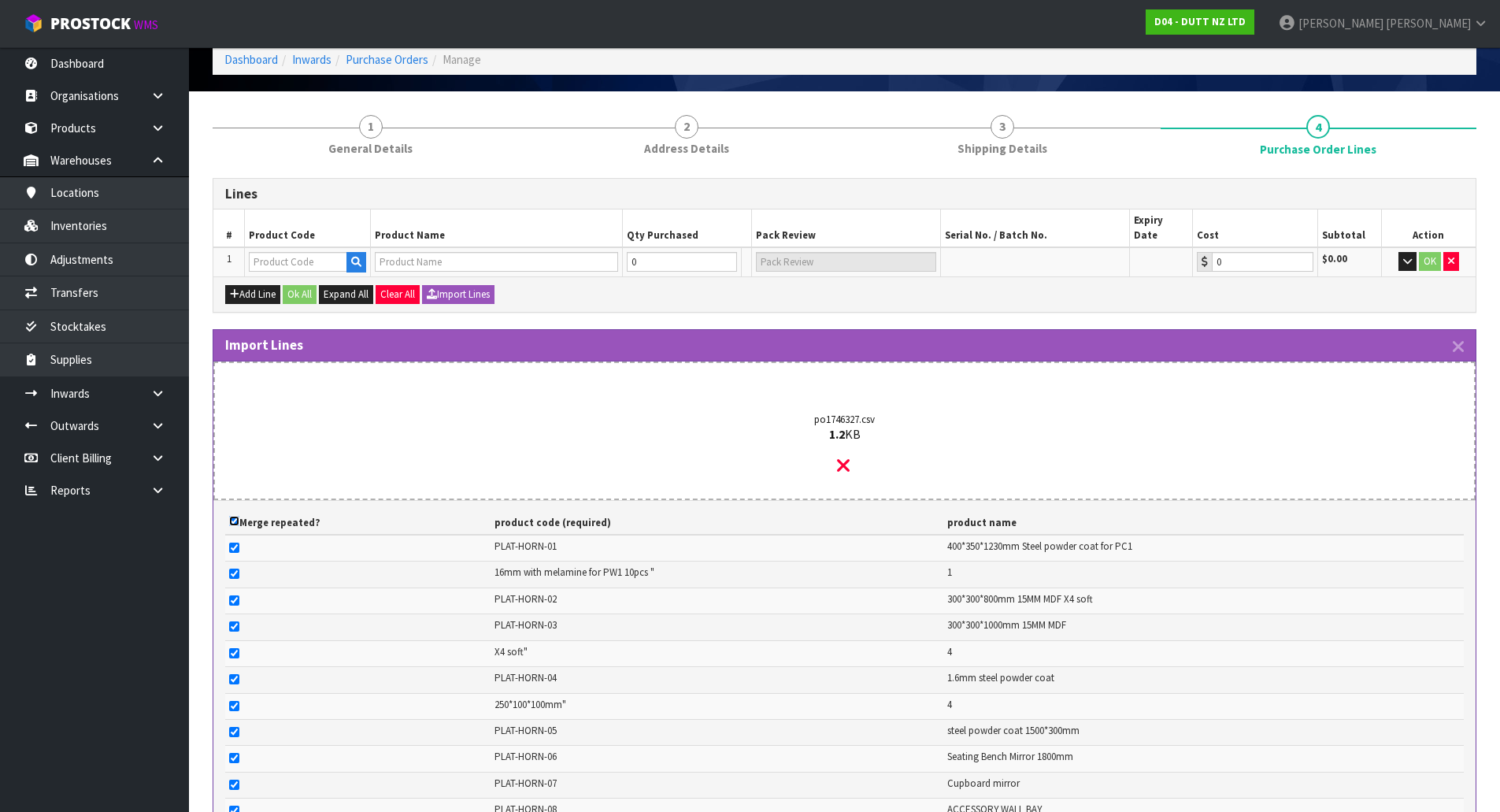
checkbox input "true"
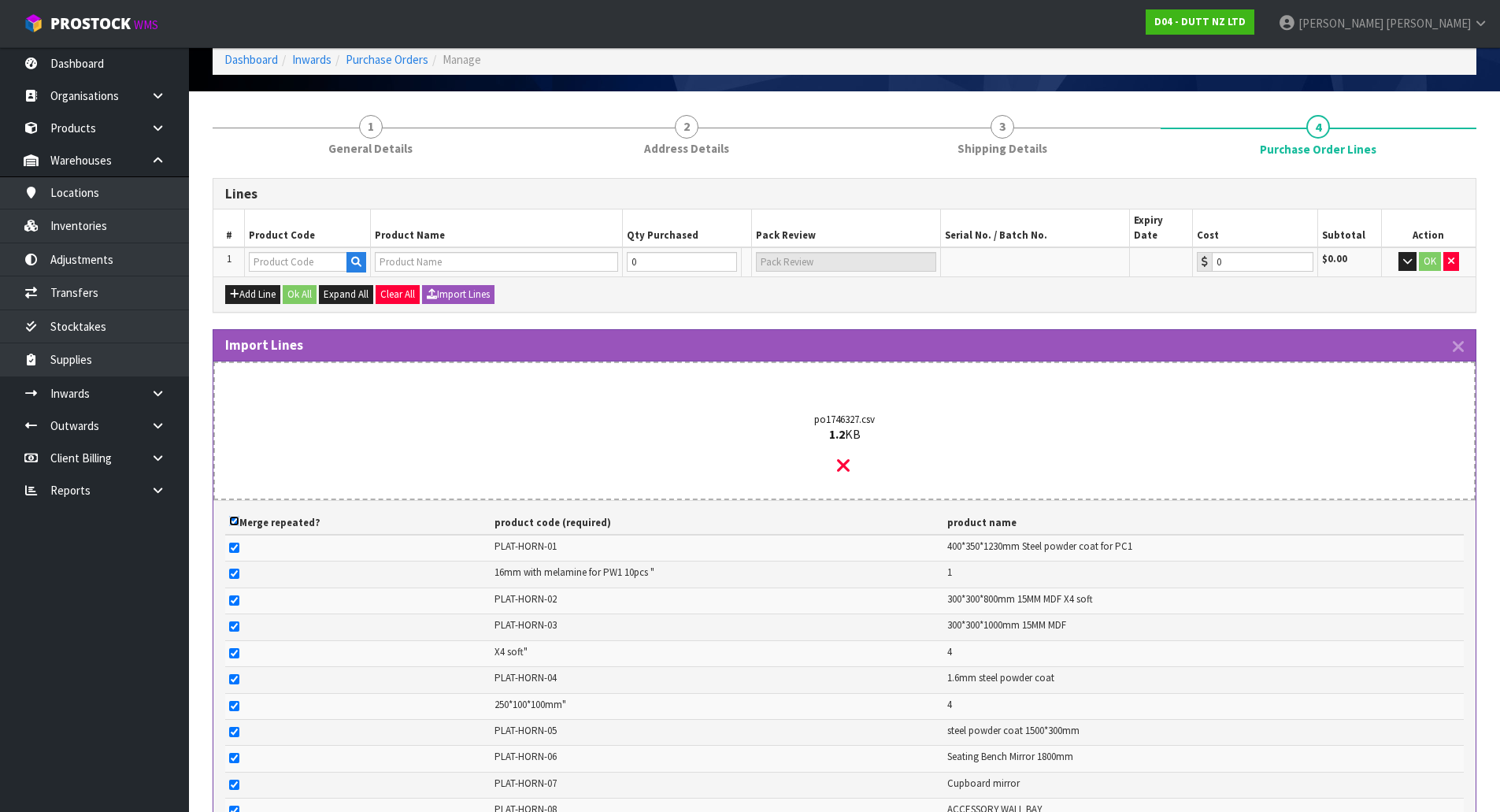
checkbox input "true"
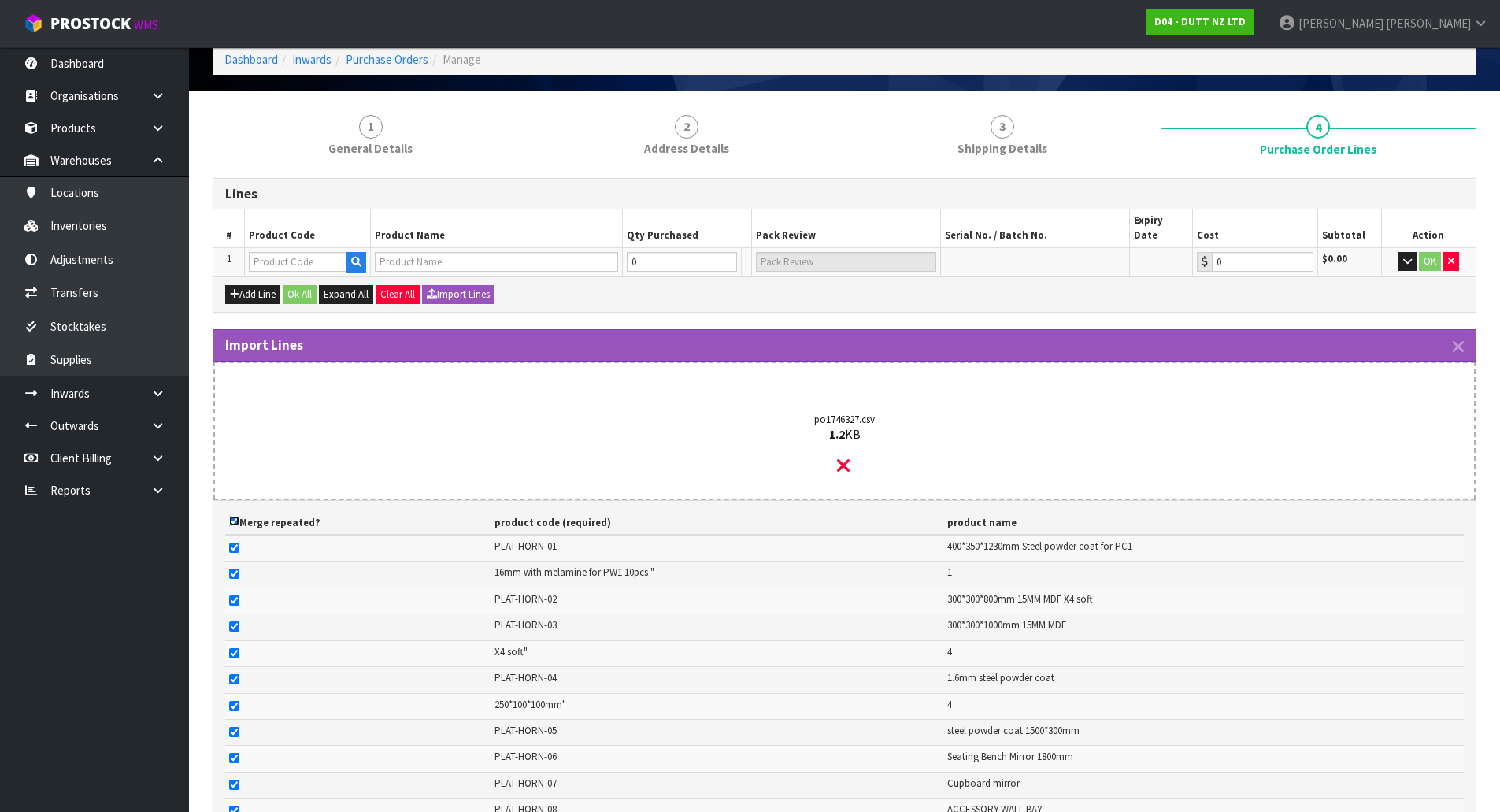
checkbox input "true"
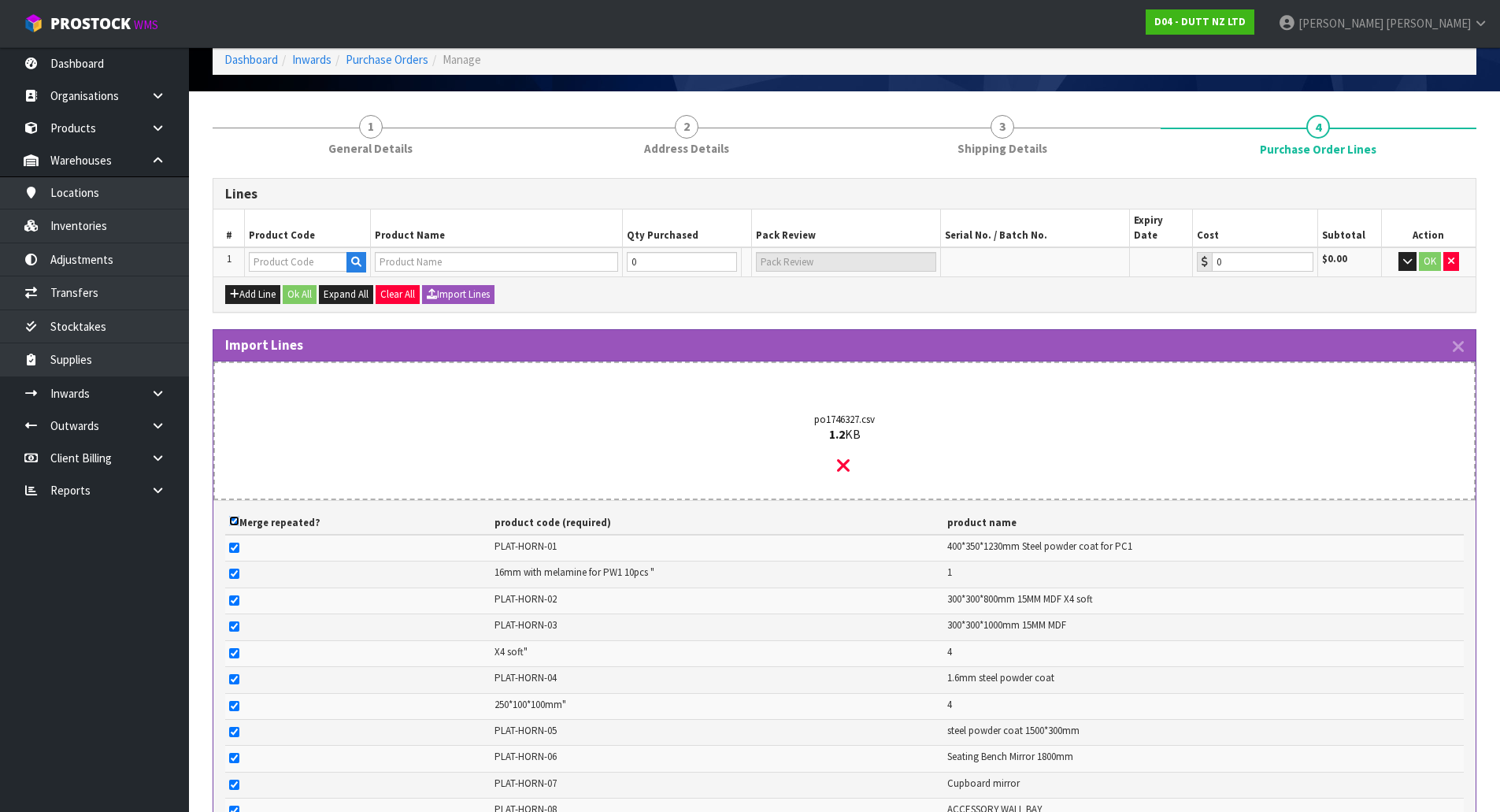
checkbox input "true"
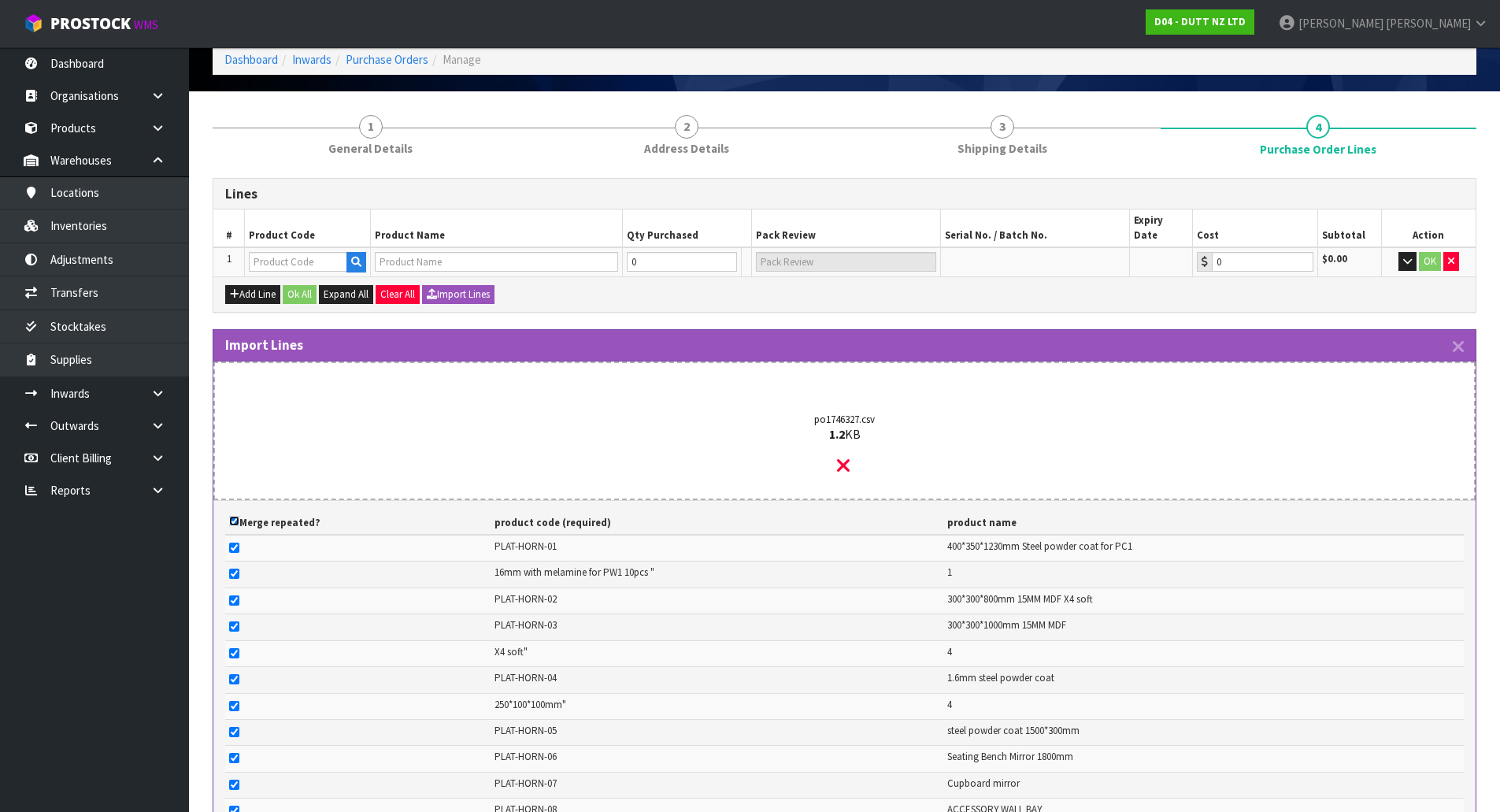
checkbox input "true"
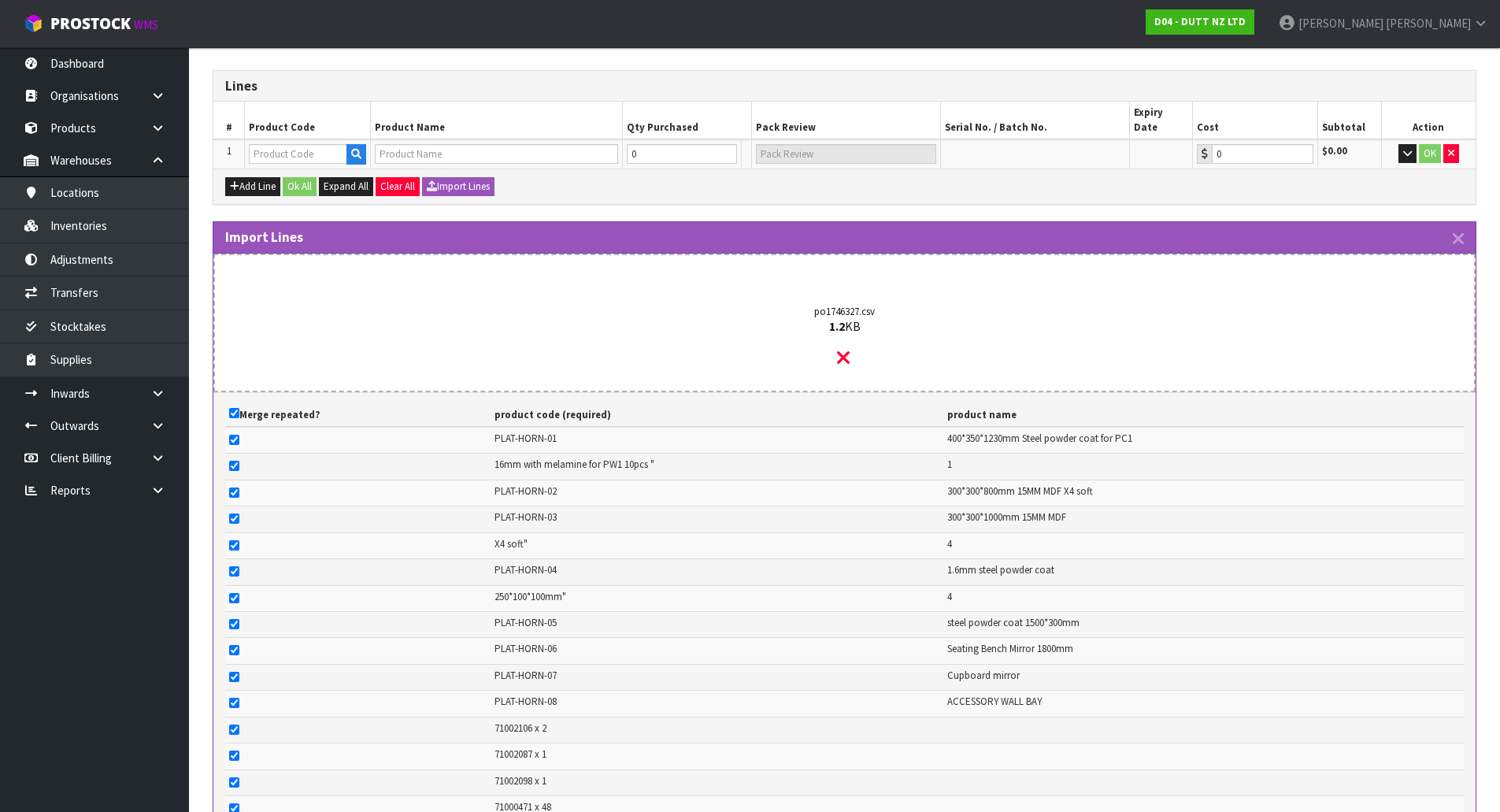
scroll to position [0, 0]
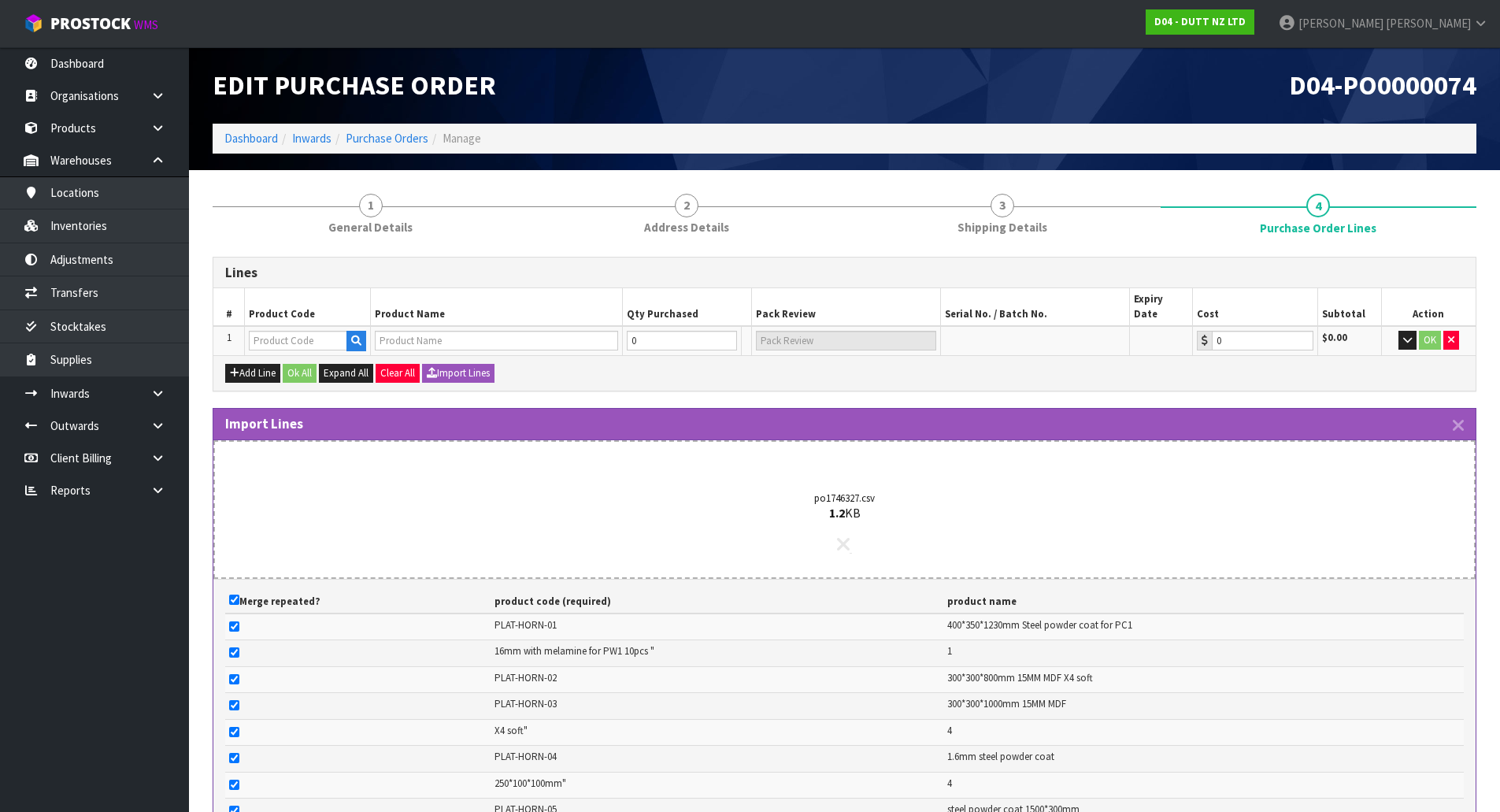
click at [834, 525] on div "po1746327.csv 1.2 KB" at bounding box center [845, 524] width 1203 height 107
click at [850, 542] on link at bounding box center [845, 549] width 15 height 14
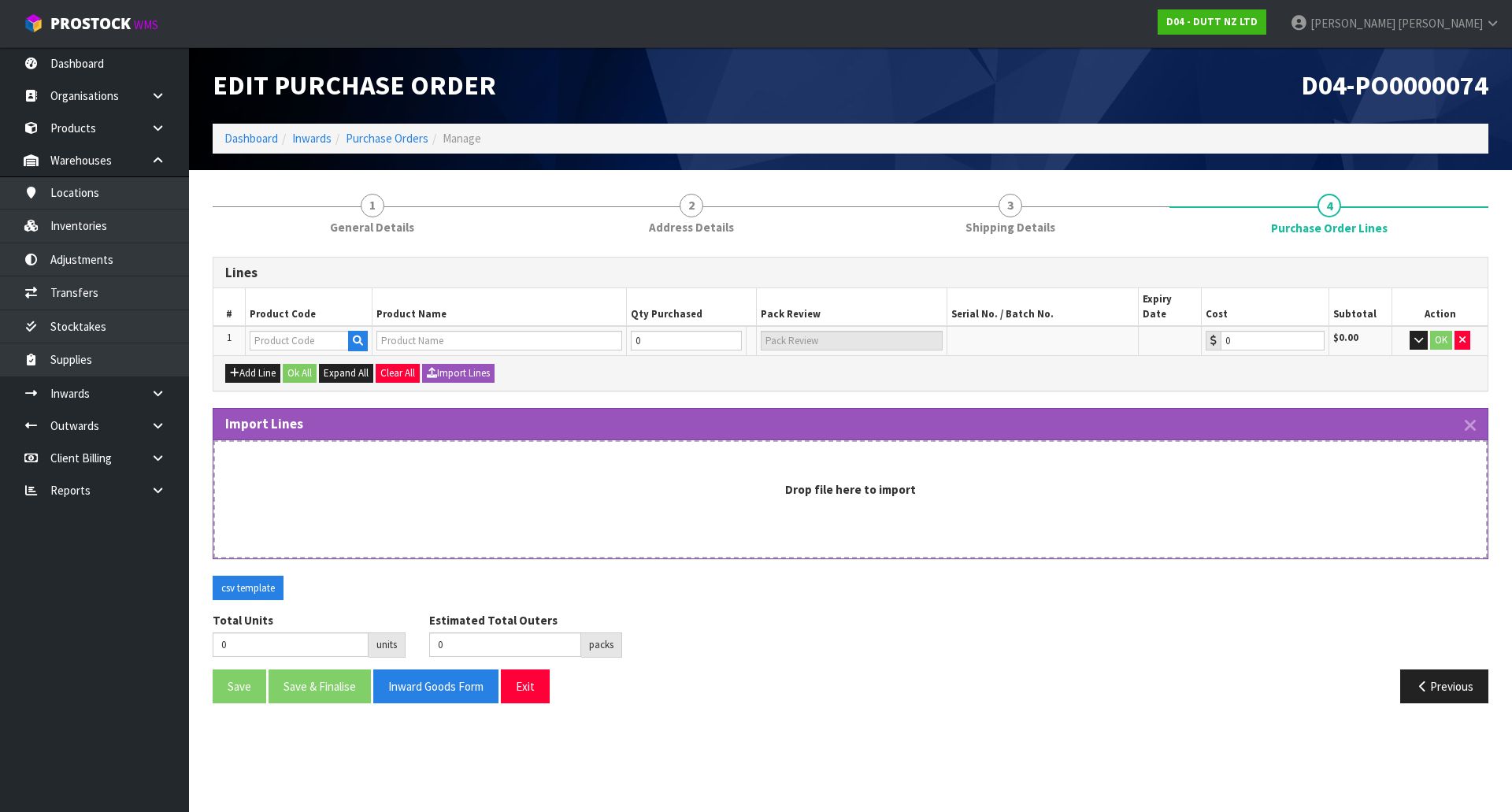
click at [665, 482] on div "Drop file here to import" at bounding box center [850, 489] width 1239 height 16
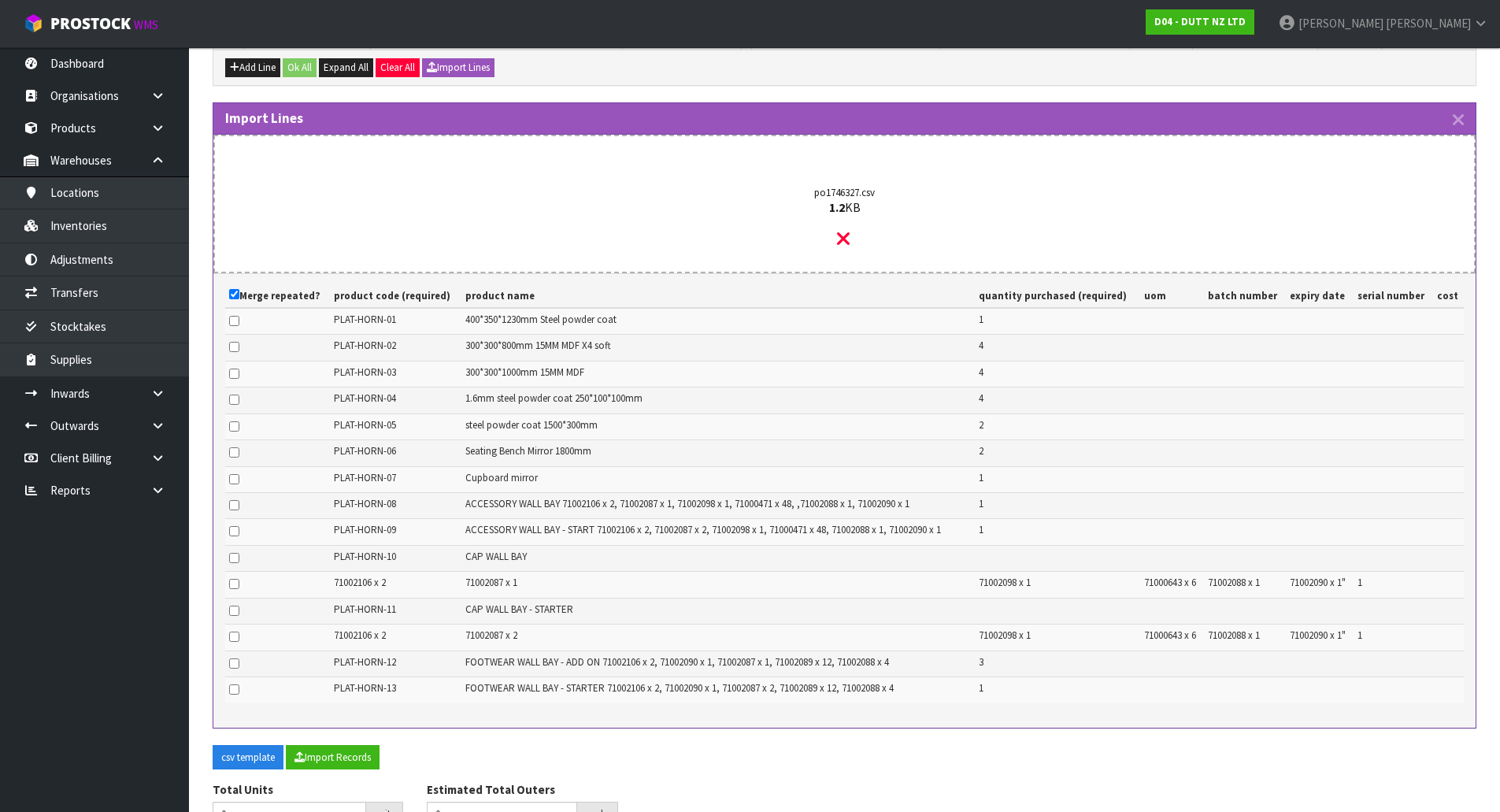
scroll to position [375, 0]
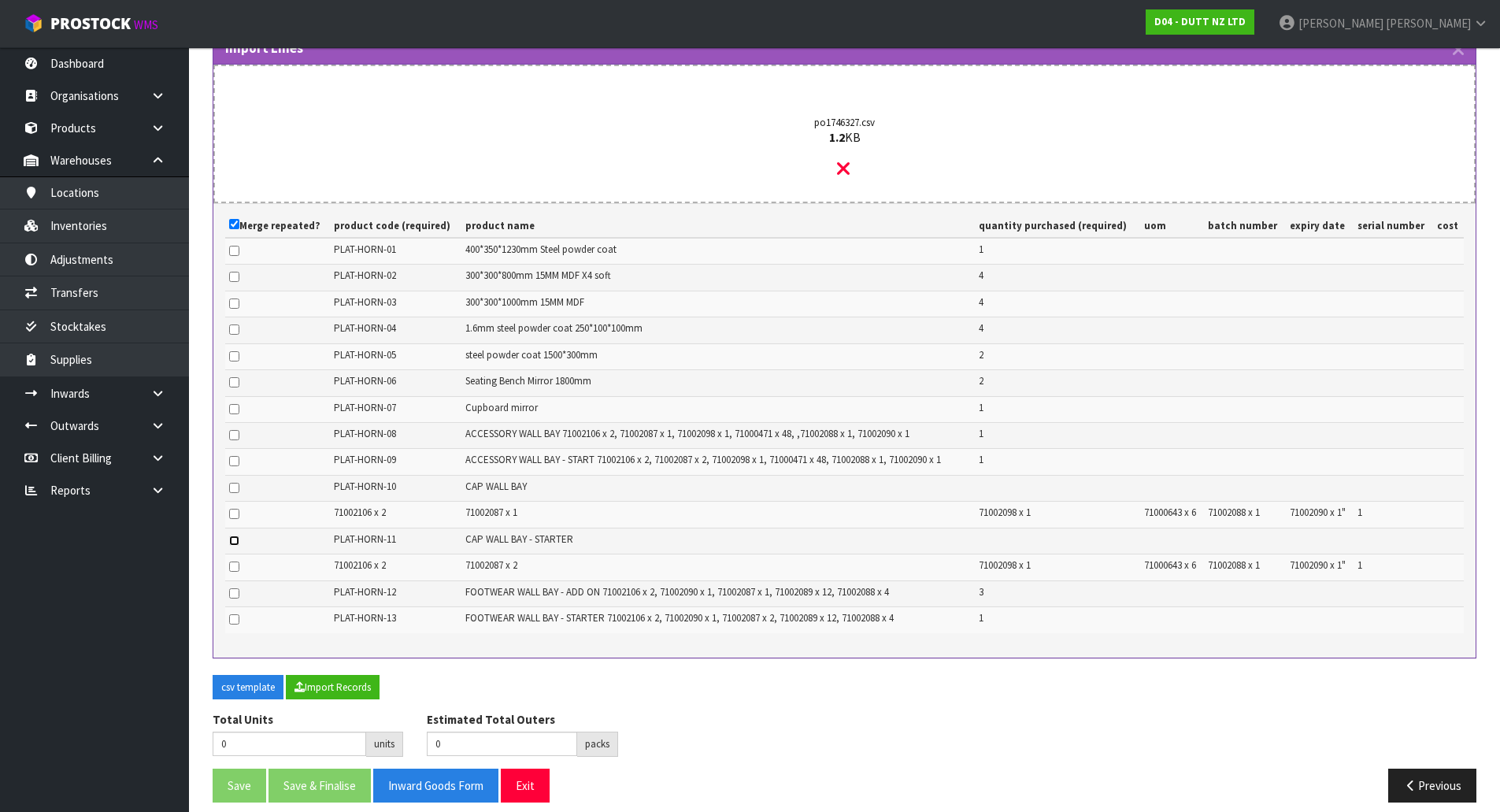
click at [238, 535] on input "checkbox" at bounding box center [234, 540] width 10 height 10
checkbox input "true"
click at [235, 219] on input "checkbox" at bounding box center [234, 224] width 10 height 10
checkbox input "true"
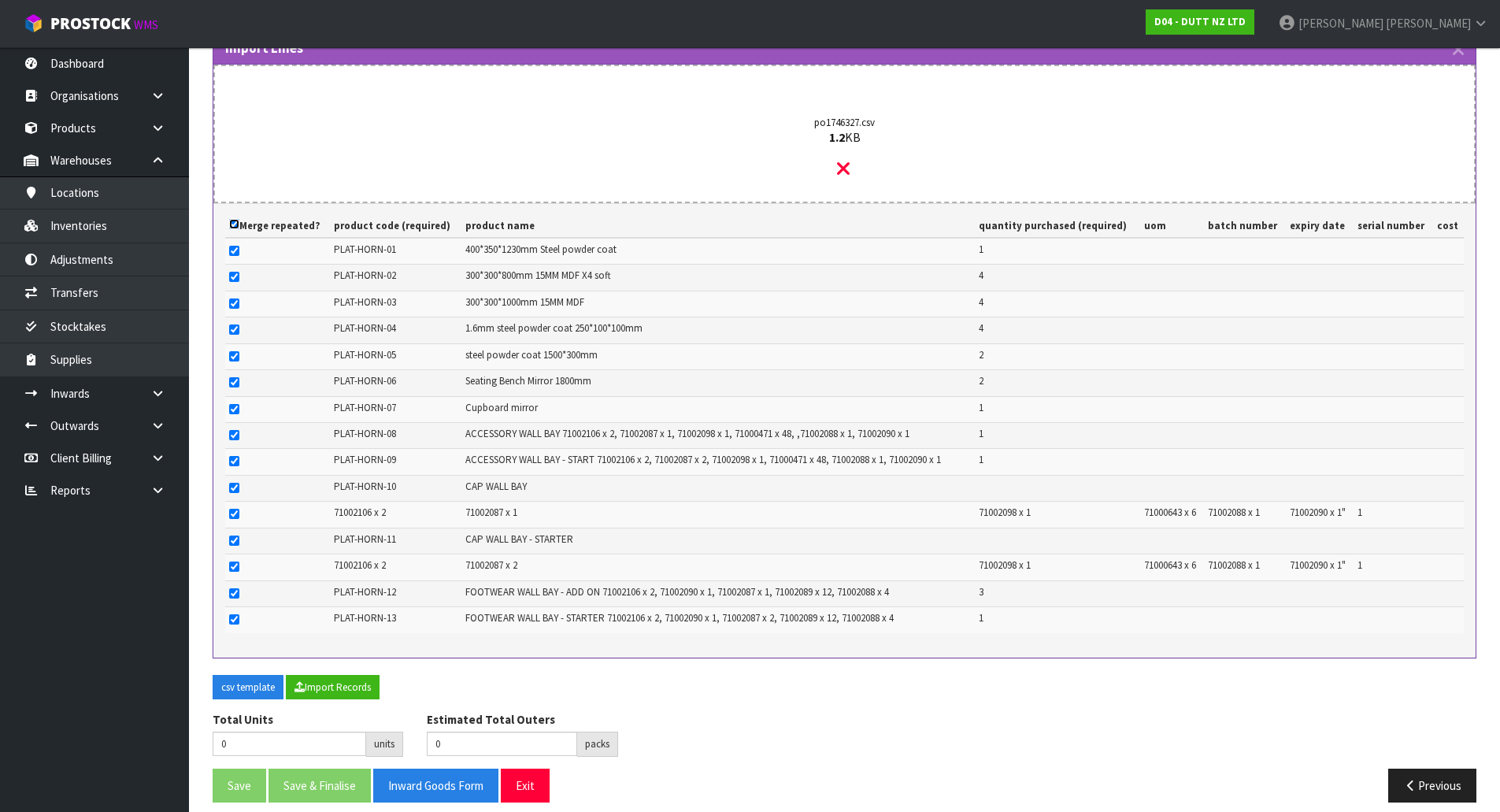
checkbox input "true"
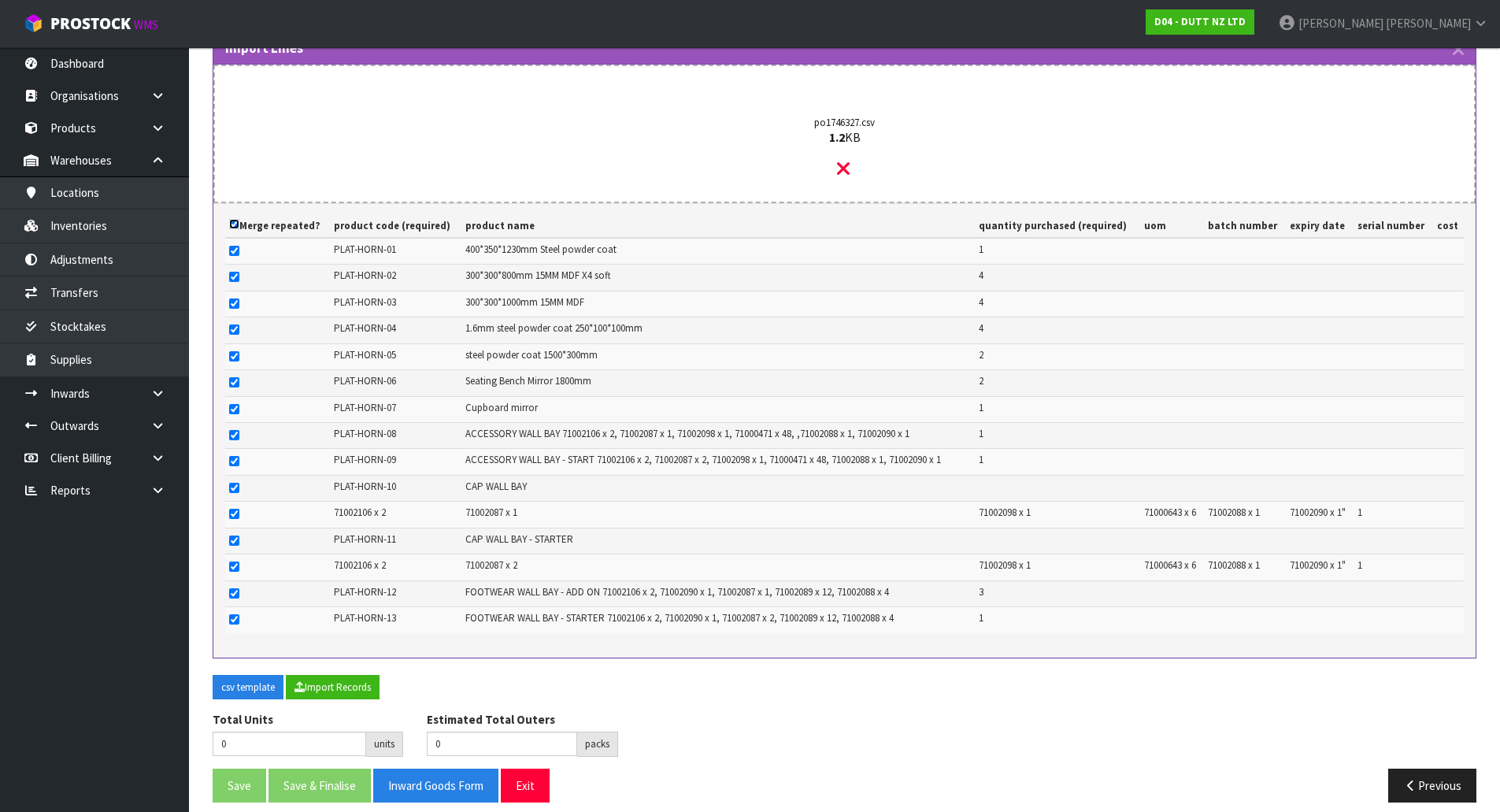
checkbox input "true"
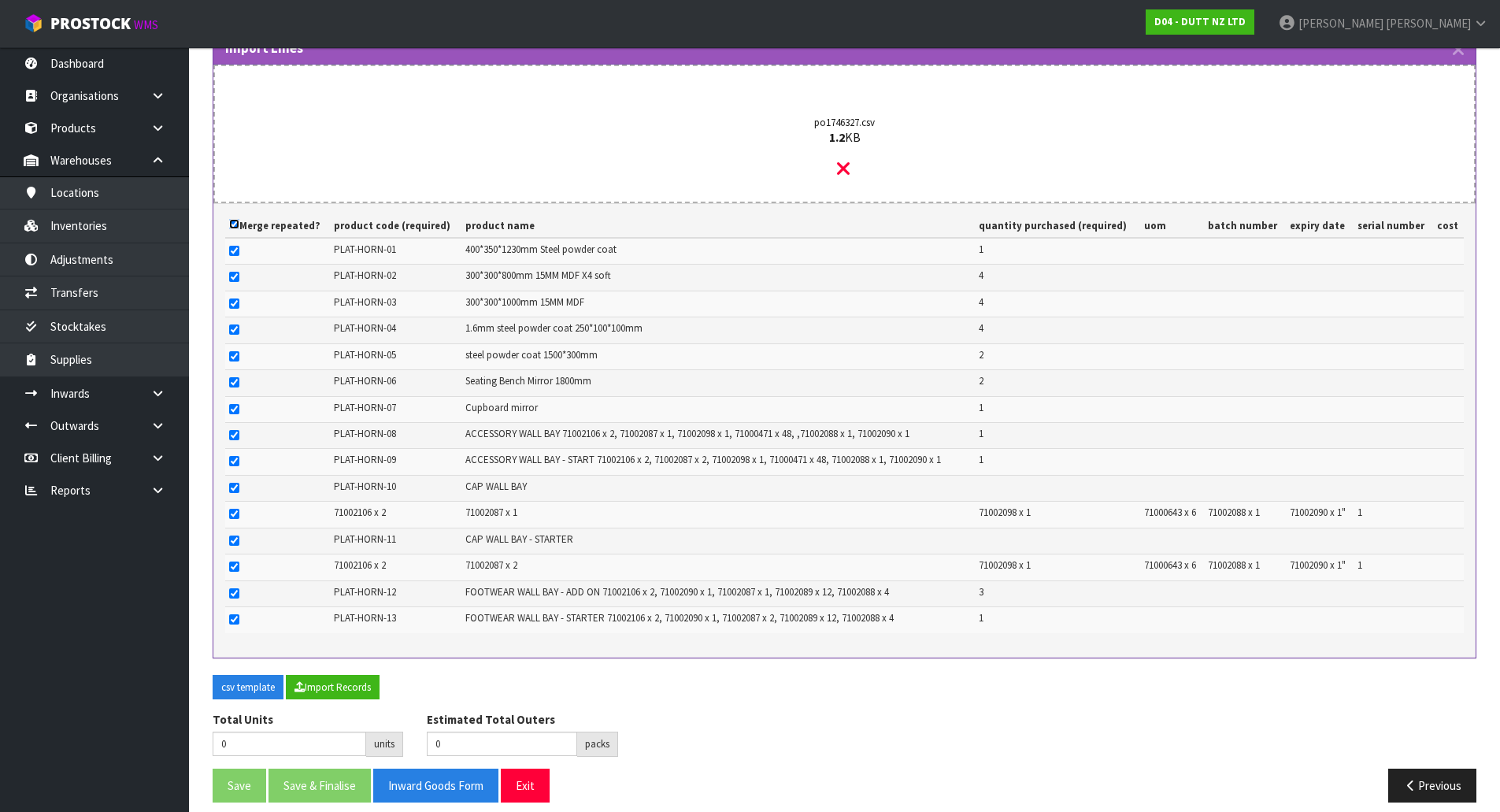
checkbox input "true"
click at [352, 683] on button "Import Records" at bounding box center [333, 688] width 93 height 25
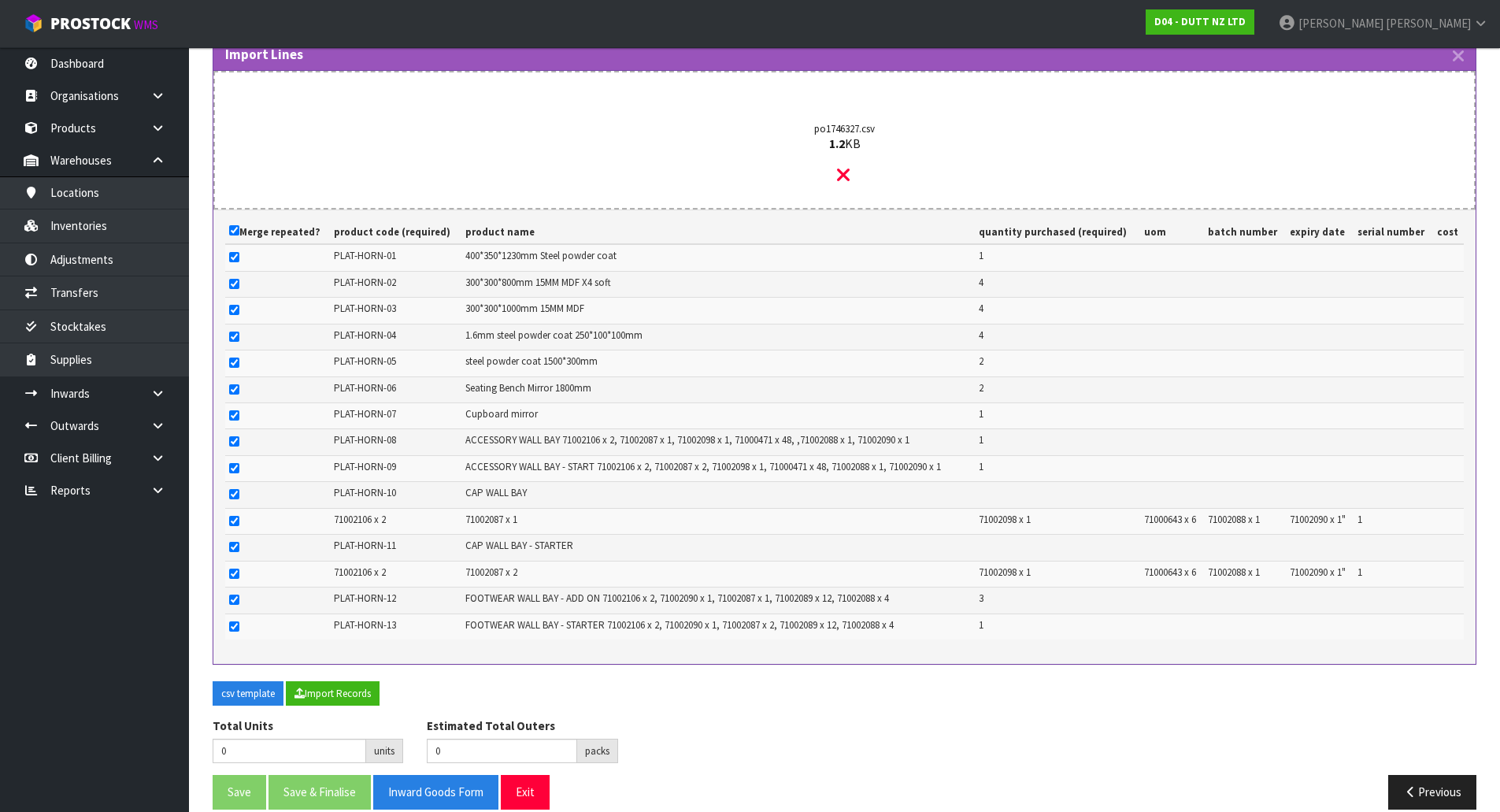
scroll to position [432, 0]
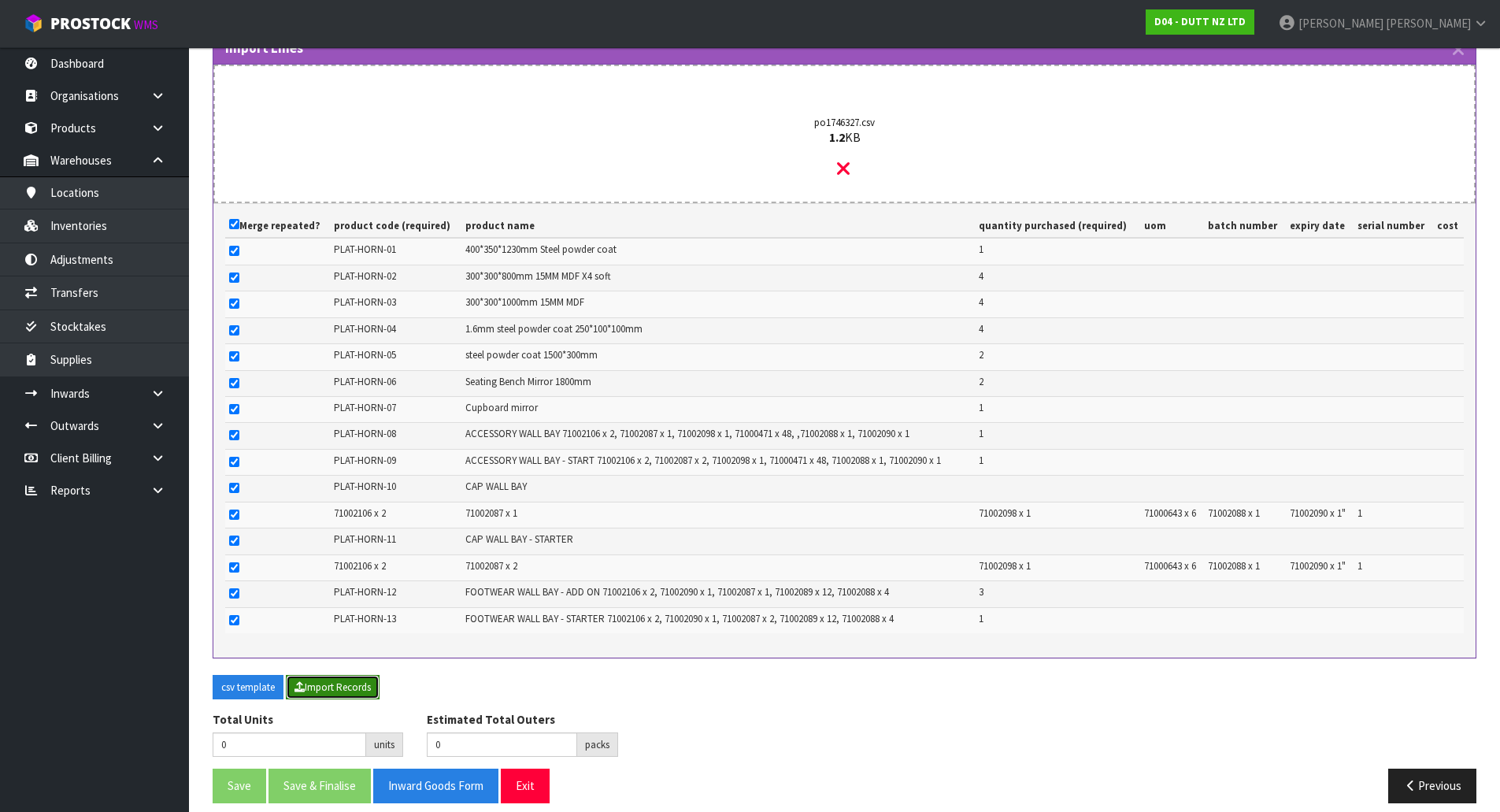
click at [366, 675] on button "Import Records" at bounding box center [333, 688] width 93 height 25
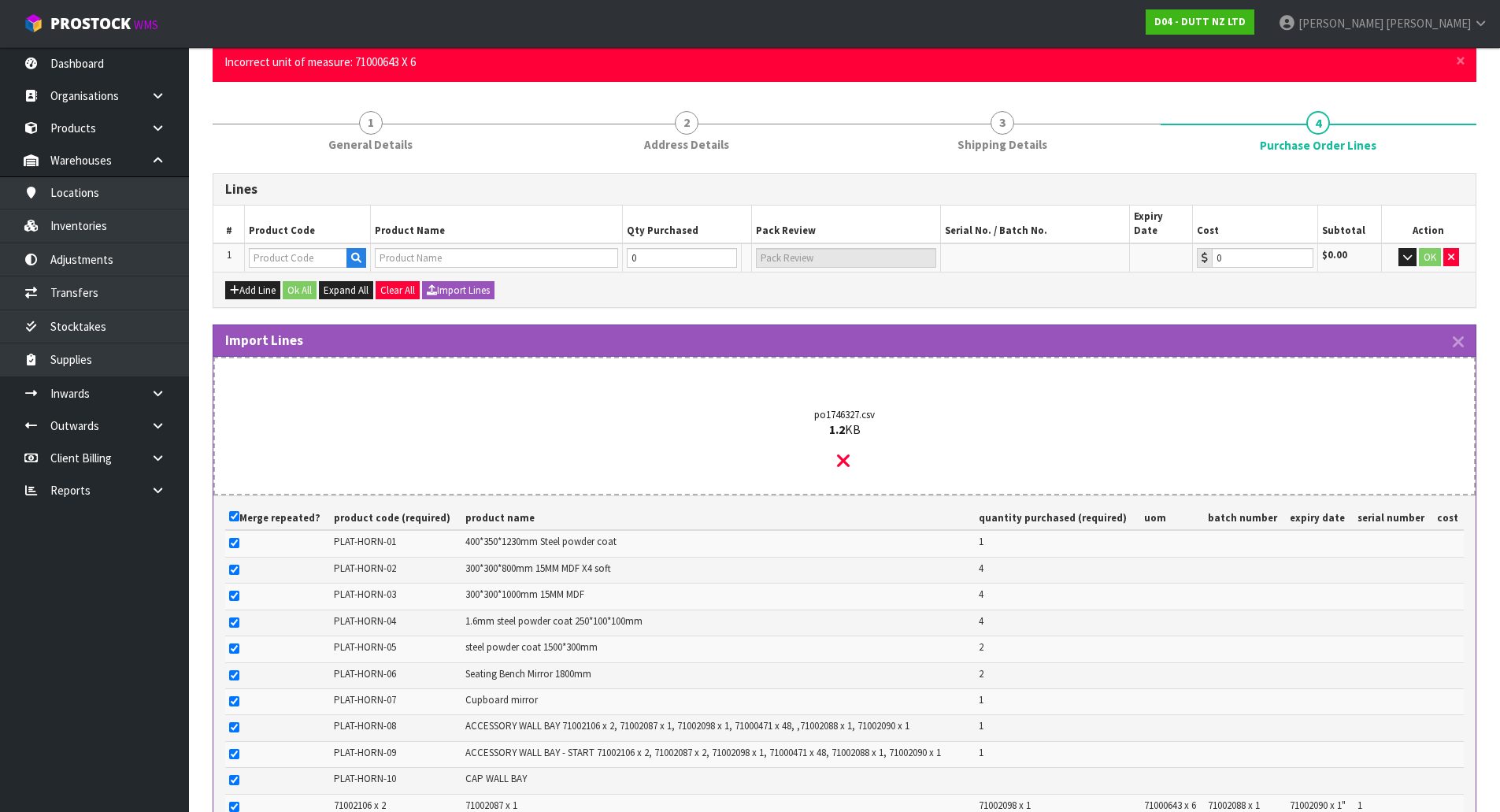
scroll to position [117, 0]
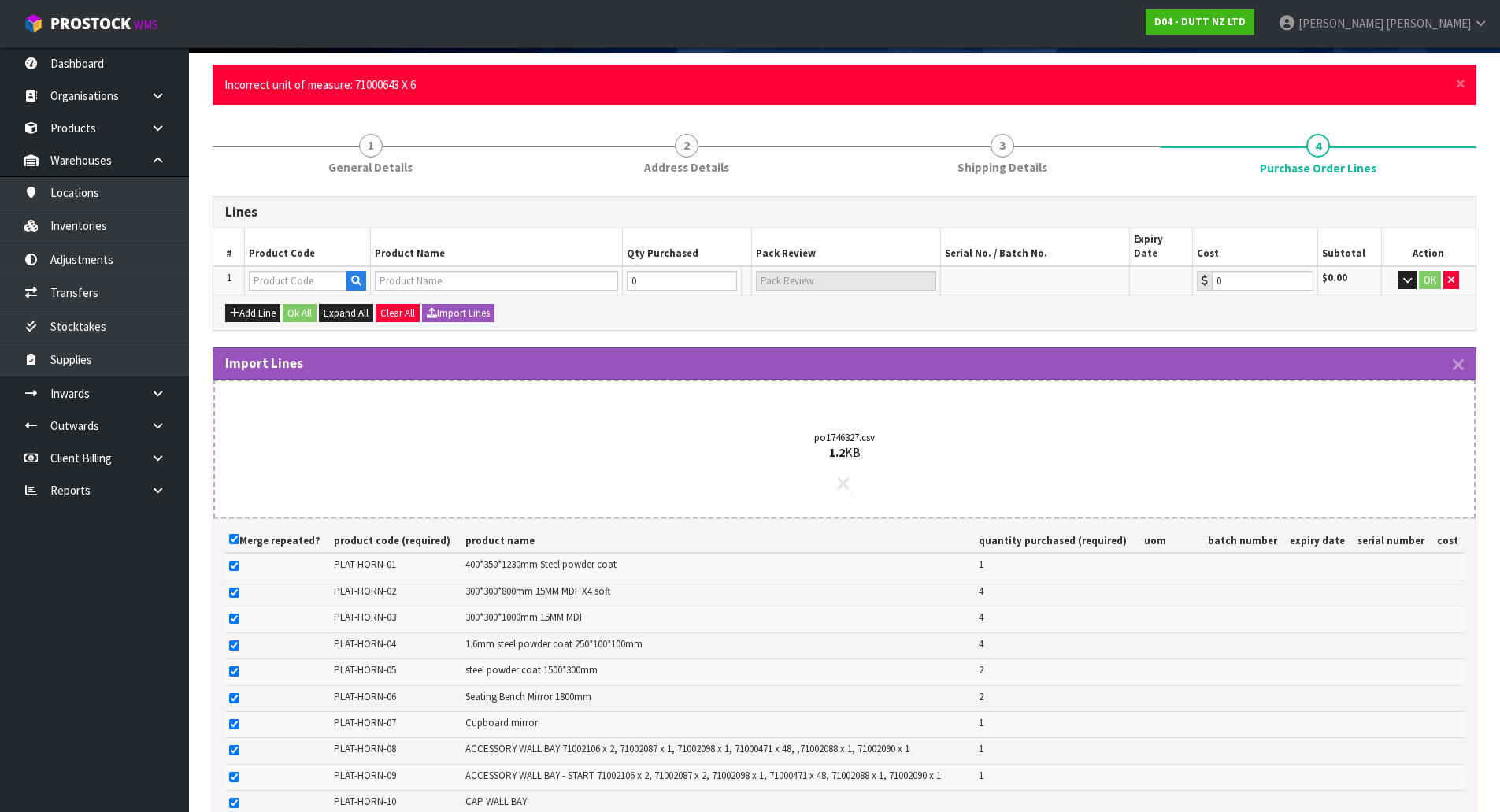
click at [848, 473] on icon at bounding box center [843, 483] width 13 height 20
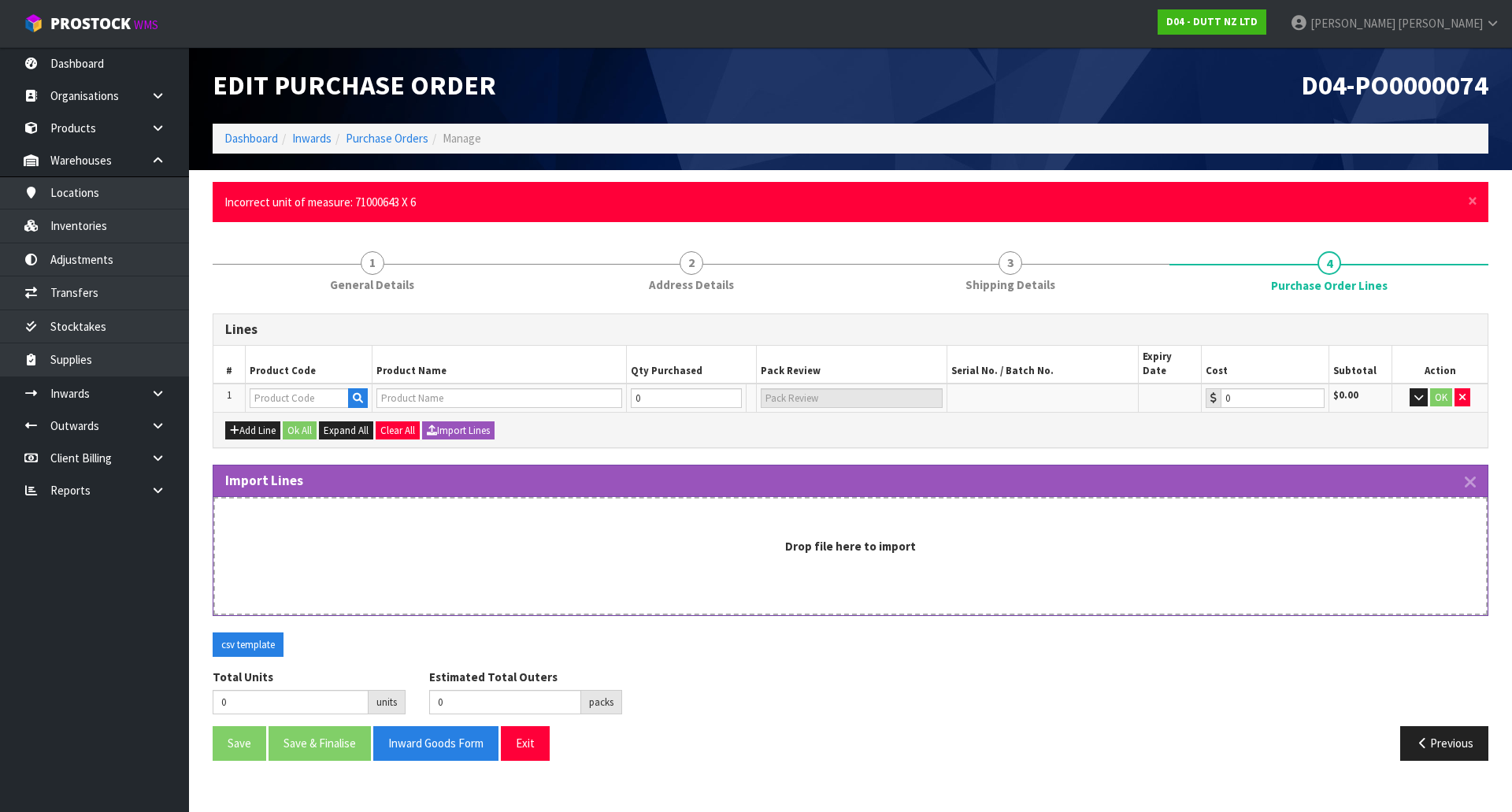
click at [555, 565] on div "Drop file here to import" at bounding box center [850, 555] width 1274 height 118
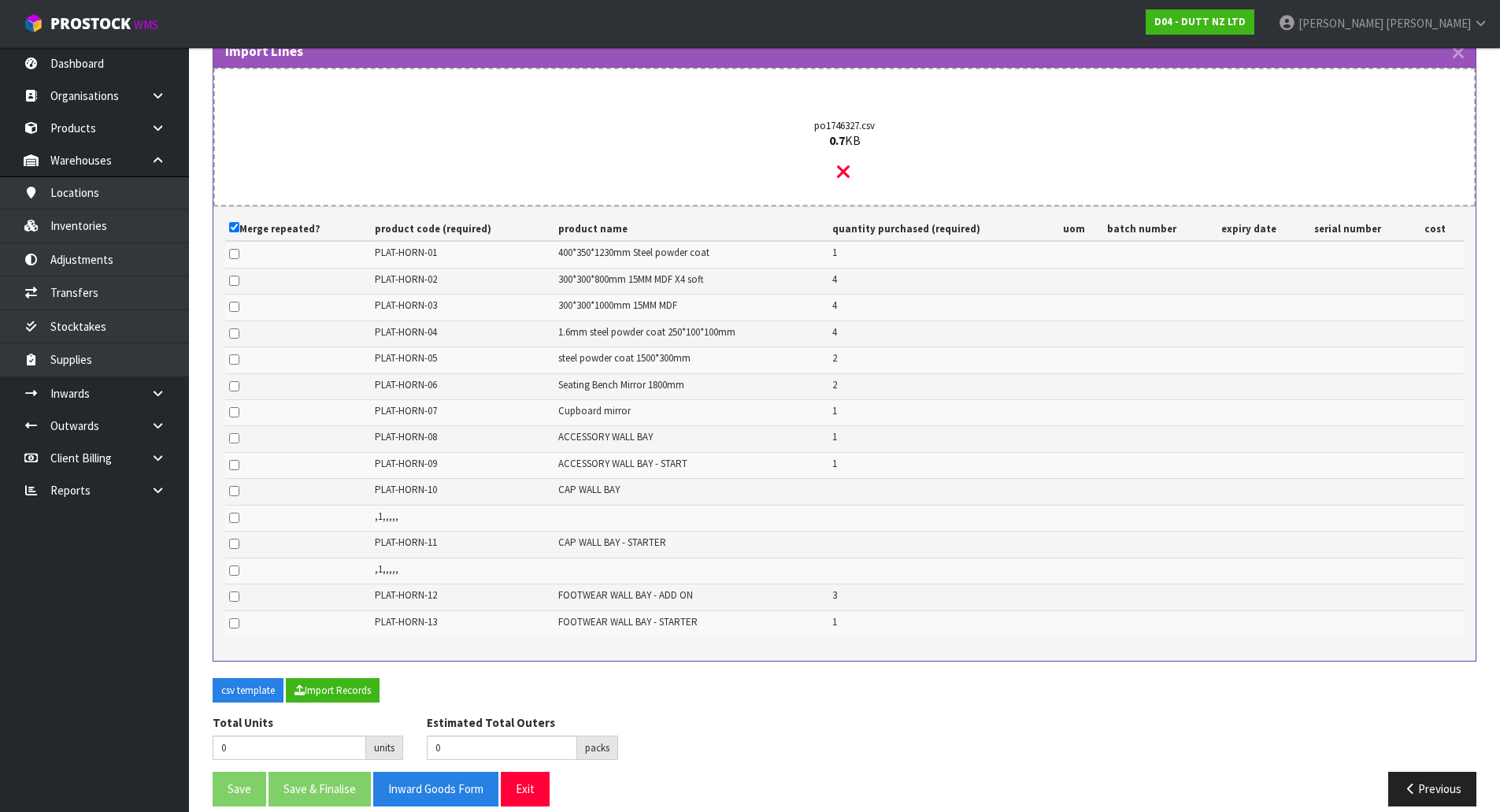
scroll to position [432, 0]
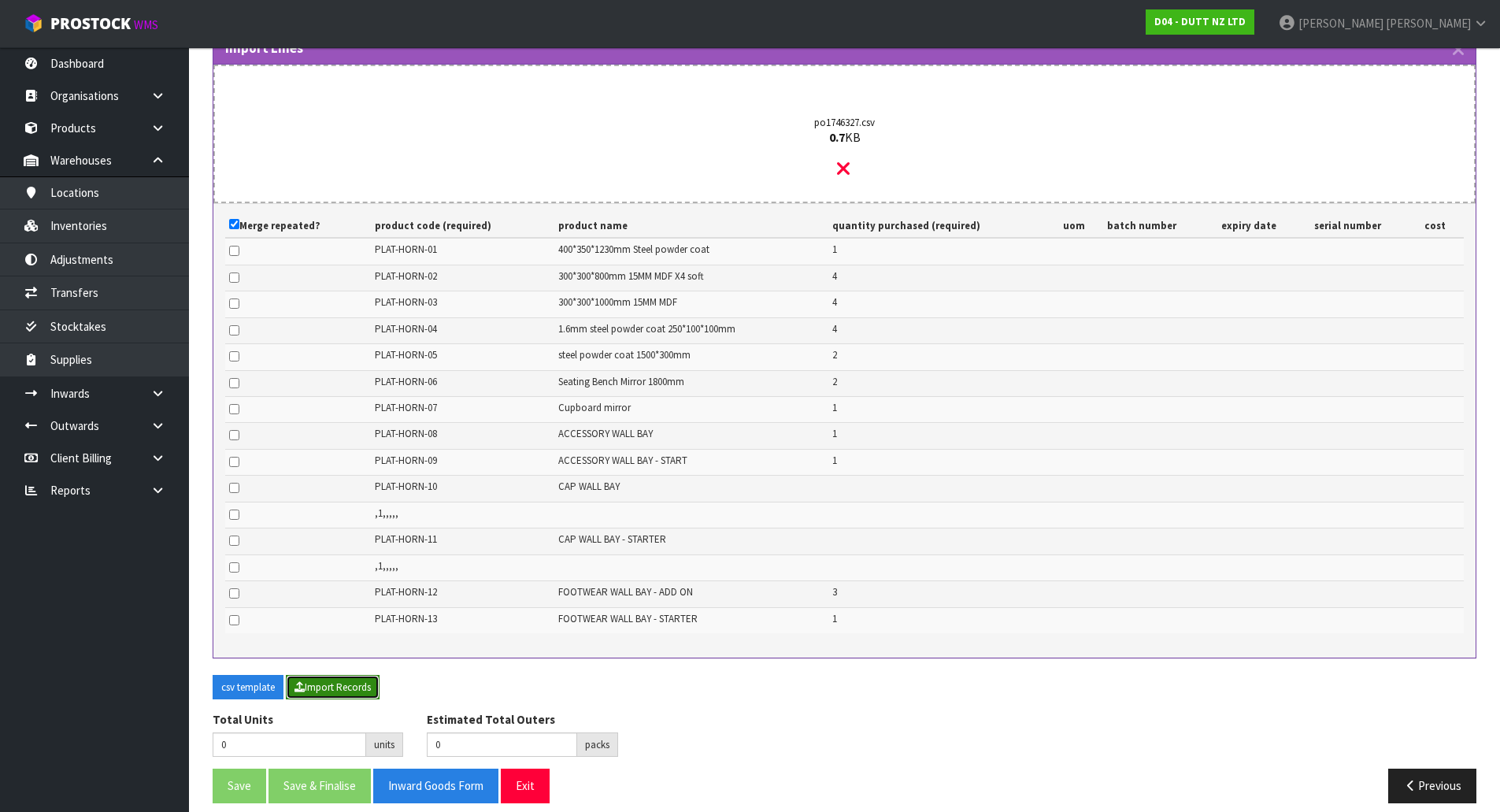
click at [330, 675] on button "Import Records" at bounding box center [333, 688] width 93 height 25
type input "24"
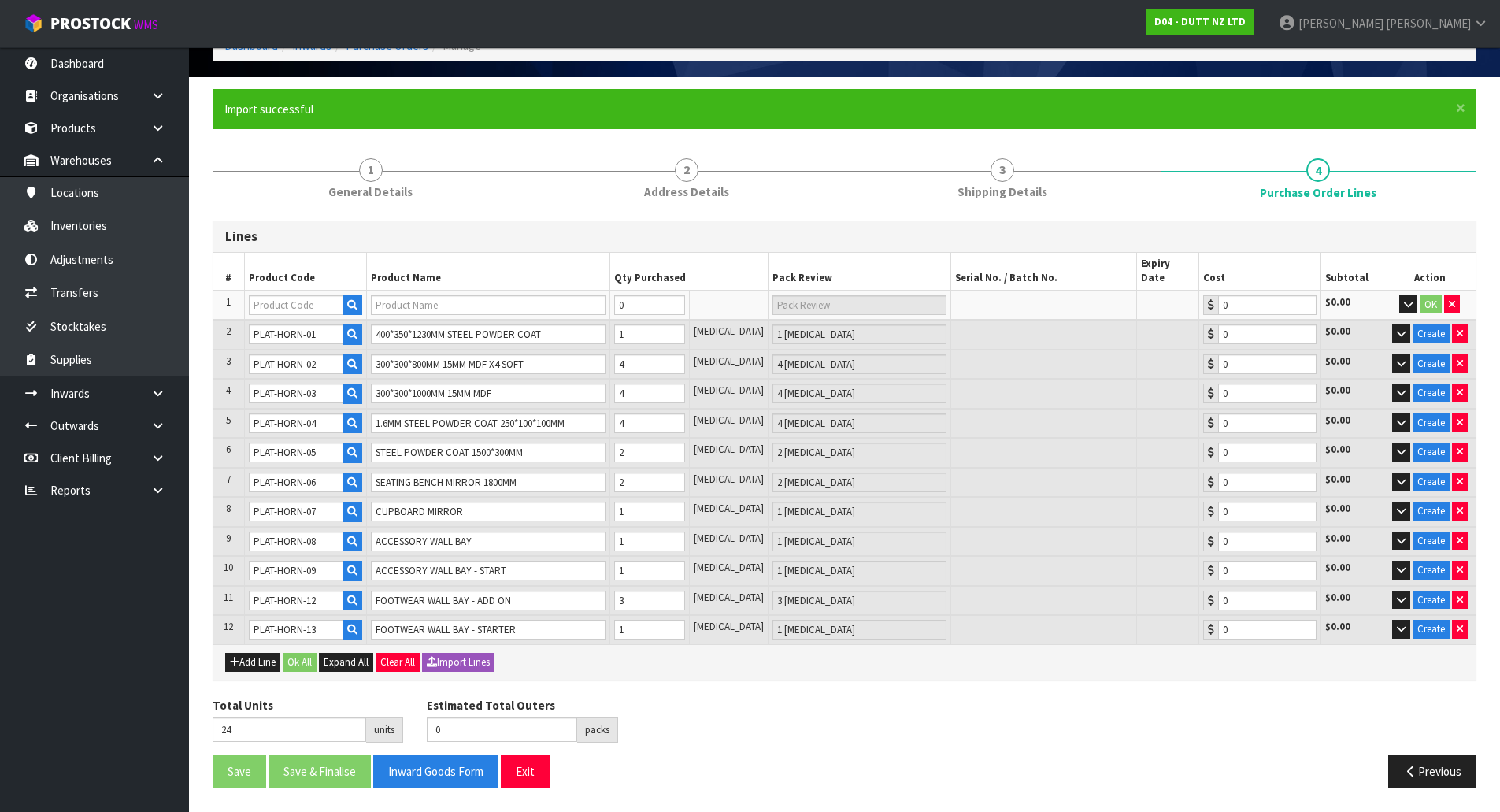
scroll to position [79, 0]
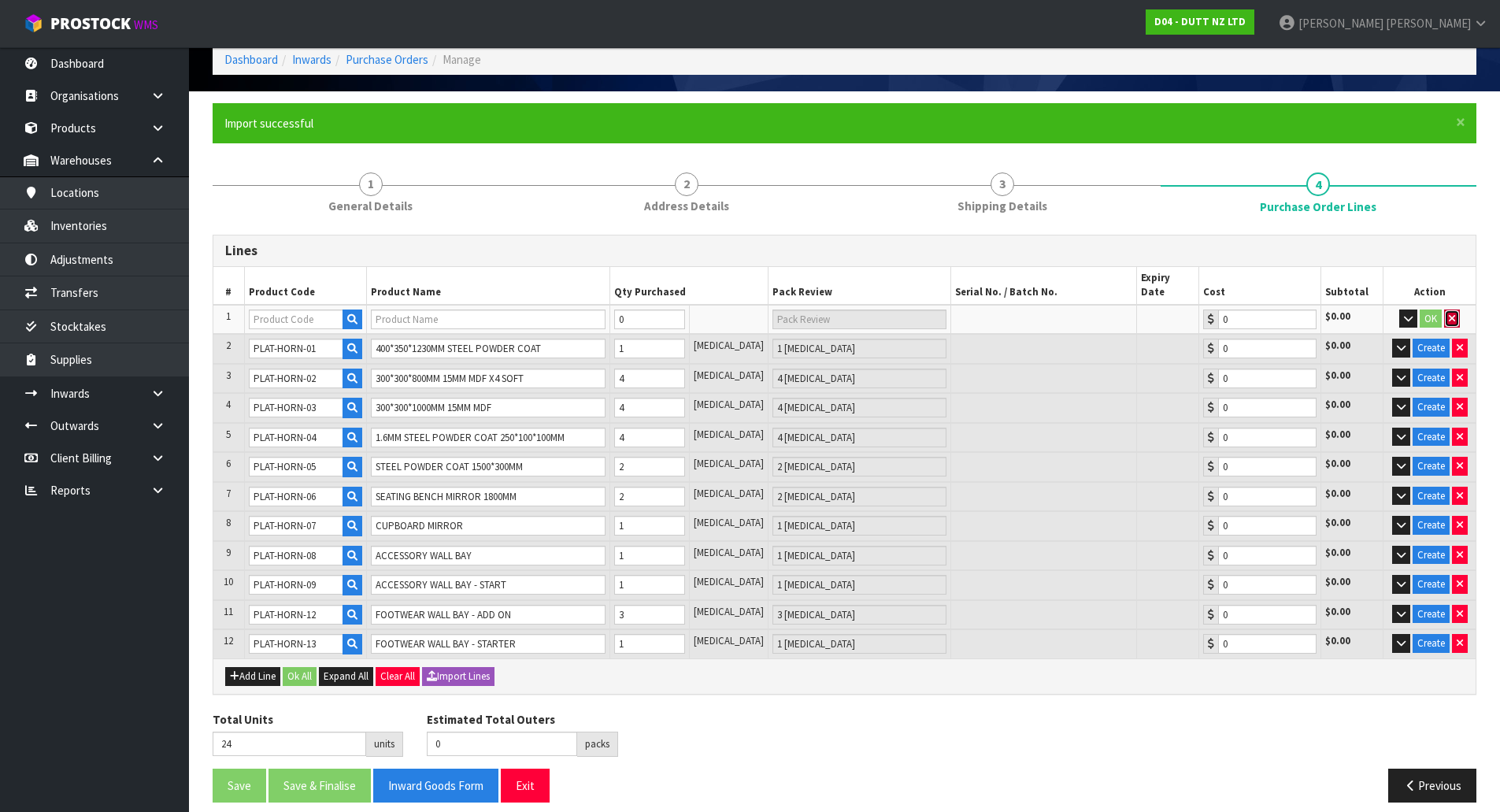
click at [1449, 313] on icon "button" at bounding box center [1452, 319] width 6 height 10
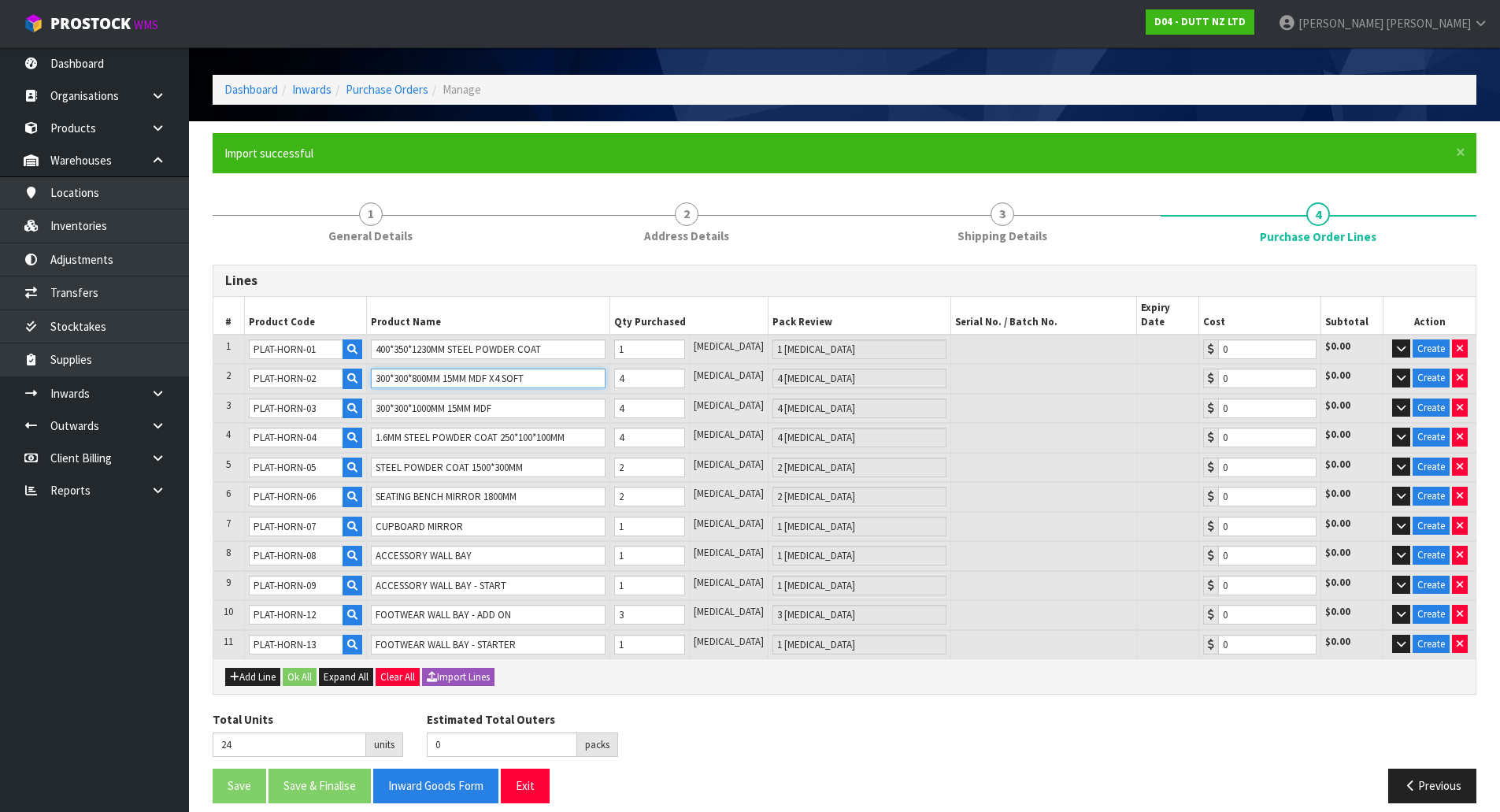
click at [542, 369] on input "300*300*800MM 15MM MDF X4 SOFT" at bounding box center [488, 378] width 234 height 20
drag, startPoint x: 546, startPoint y: 363, endPoint x: 499, endPoint y: 364, distance: 47.0
click at [499, 369] on input "300*300*800MM 15MM MDF X4 SOFT" at bounding box center [488, 378] width 234 height 20
click at [515, 398] on input "300*300*1000MM 15MM MDF" at bounding box center [488, 408] width 234 height 20
paste input "X4 SOFT"
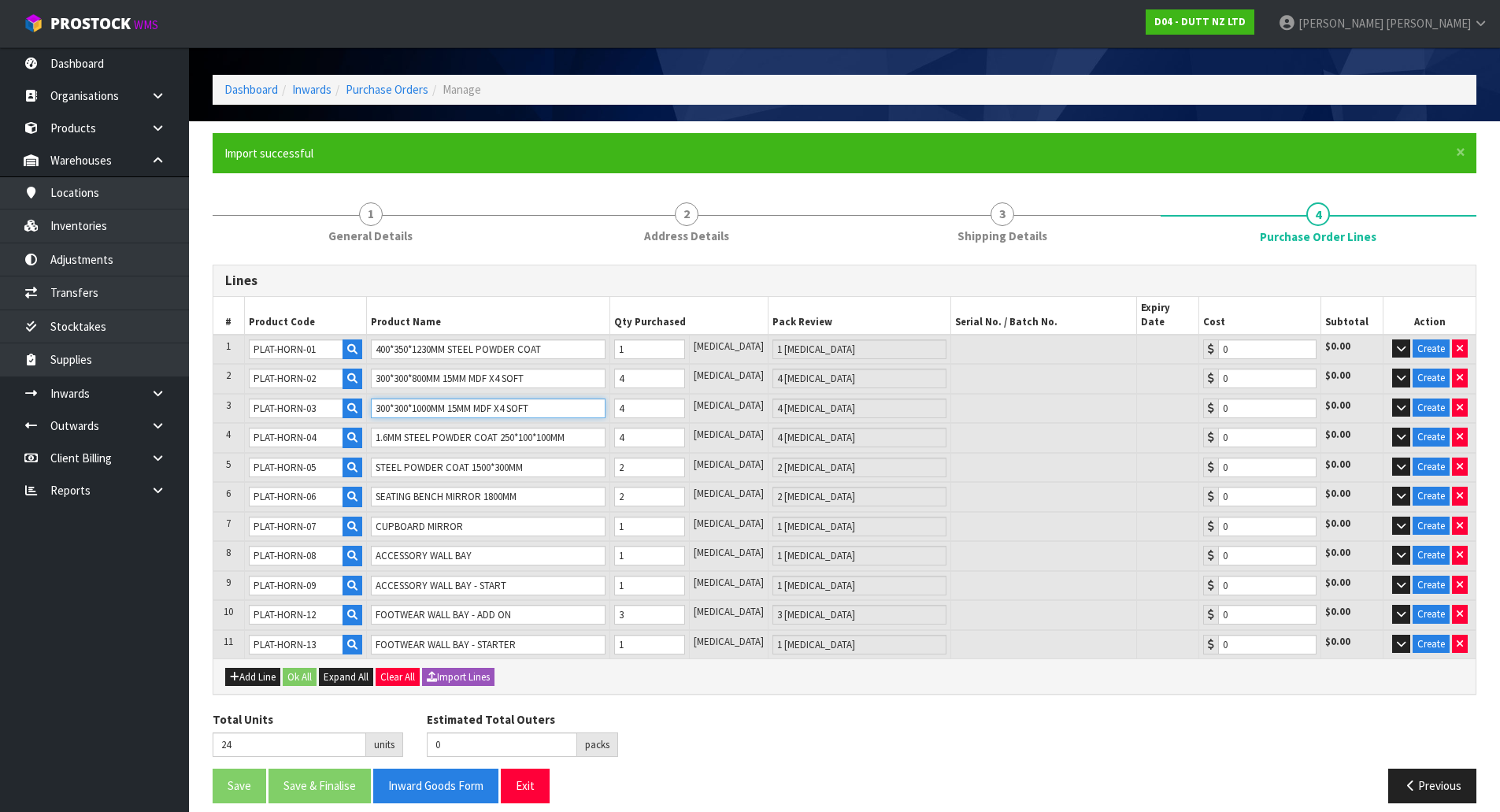
type input "300*300*1000MM 15MM MDF X4 SOFT"
type input "20"
type input "0"
click at [552, 458] on input "STEEL POWDER COAT 1500*300MM" at bounding box center [488, 467] width 234 height 20
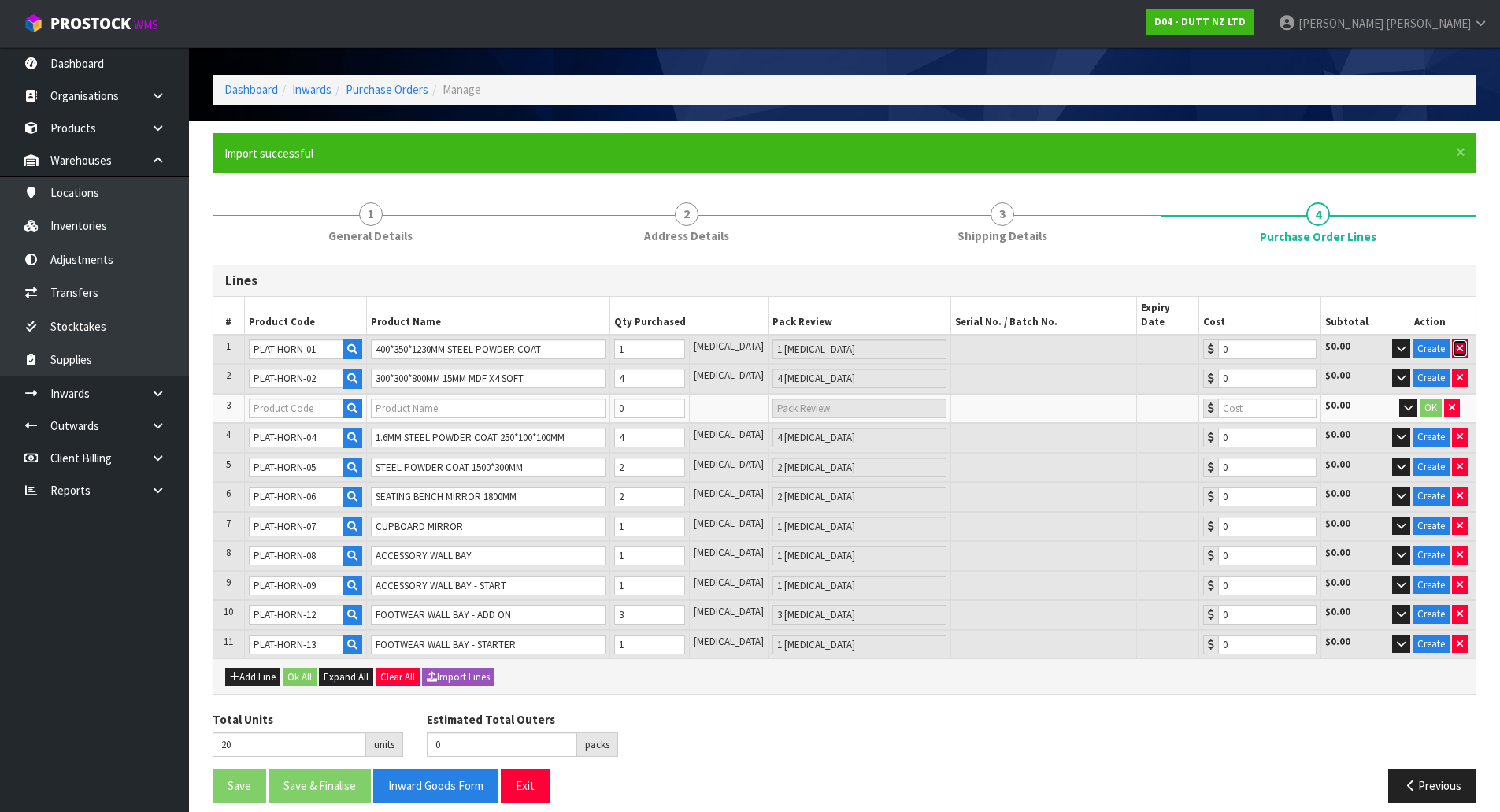
click at [1457, 343] on icon "button" at bounding box center [1459, 348] width 6 height 10
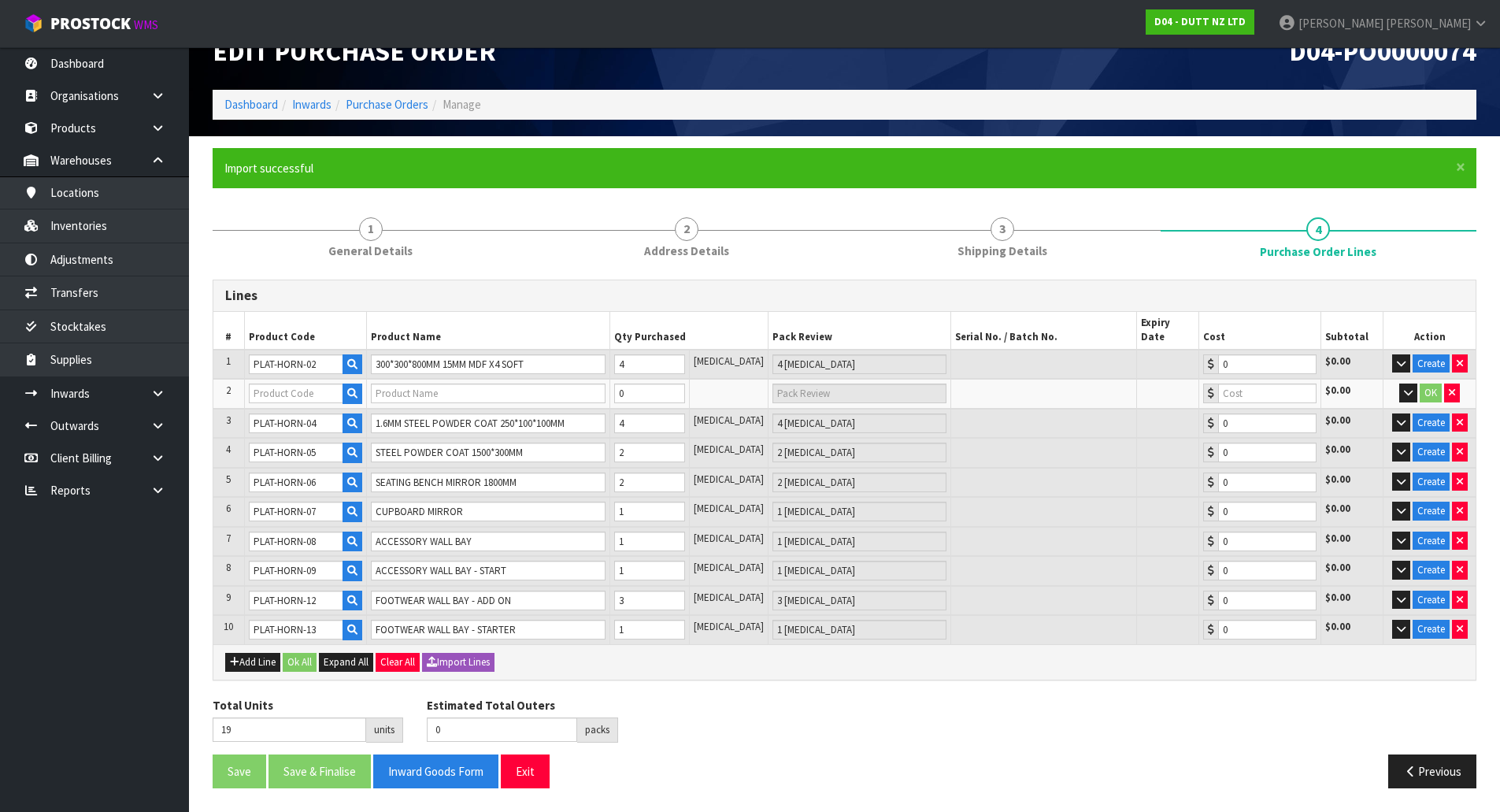
scroll to position [20, 0]
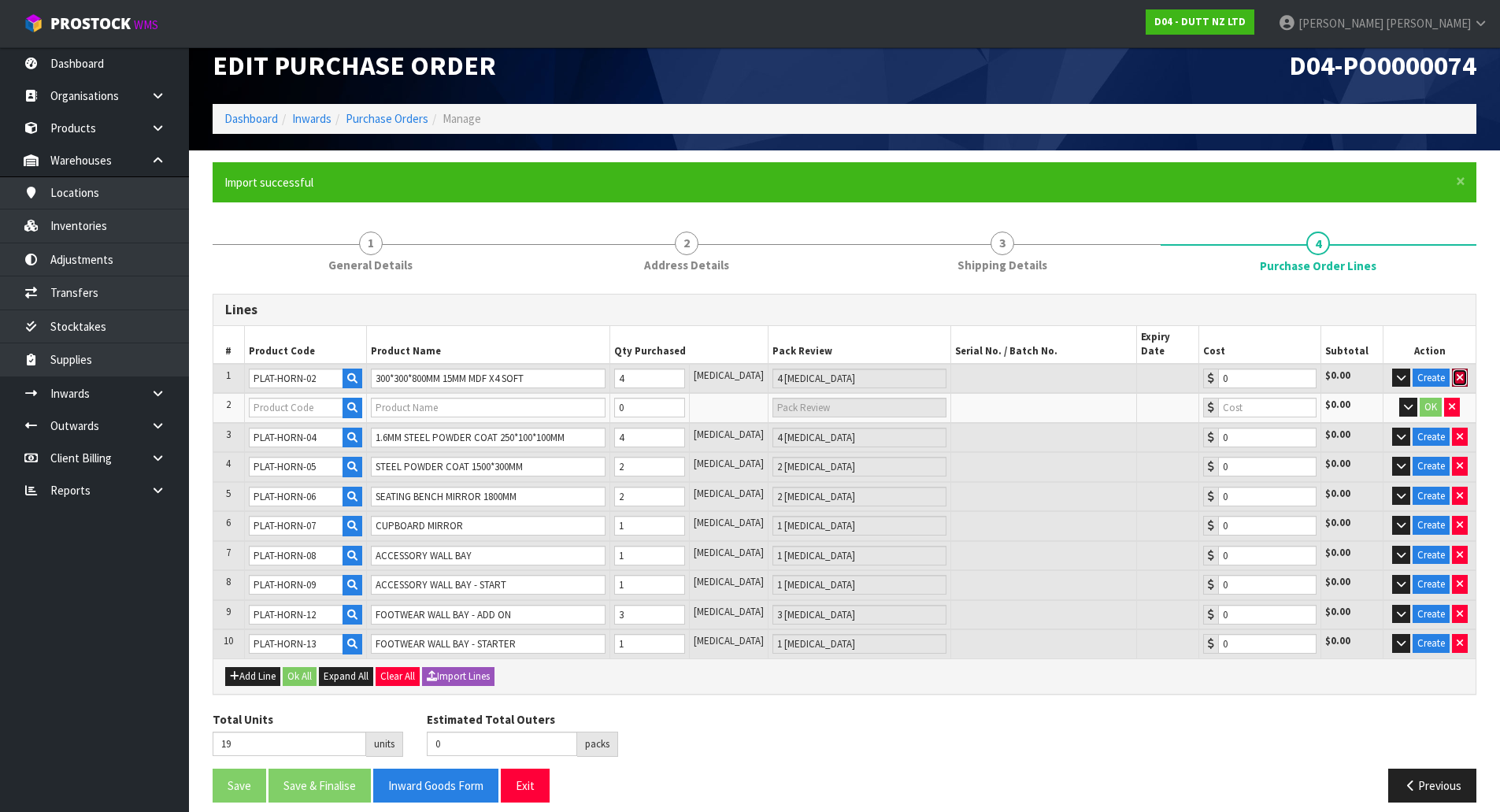
click at [1460, 373] on icon "button" at bounding box center [1459, 378] width 6 height 10
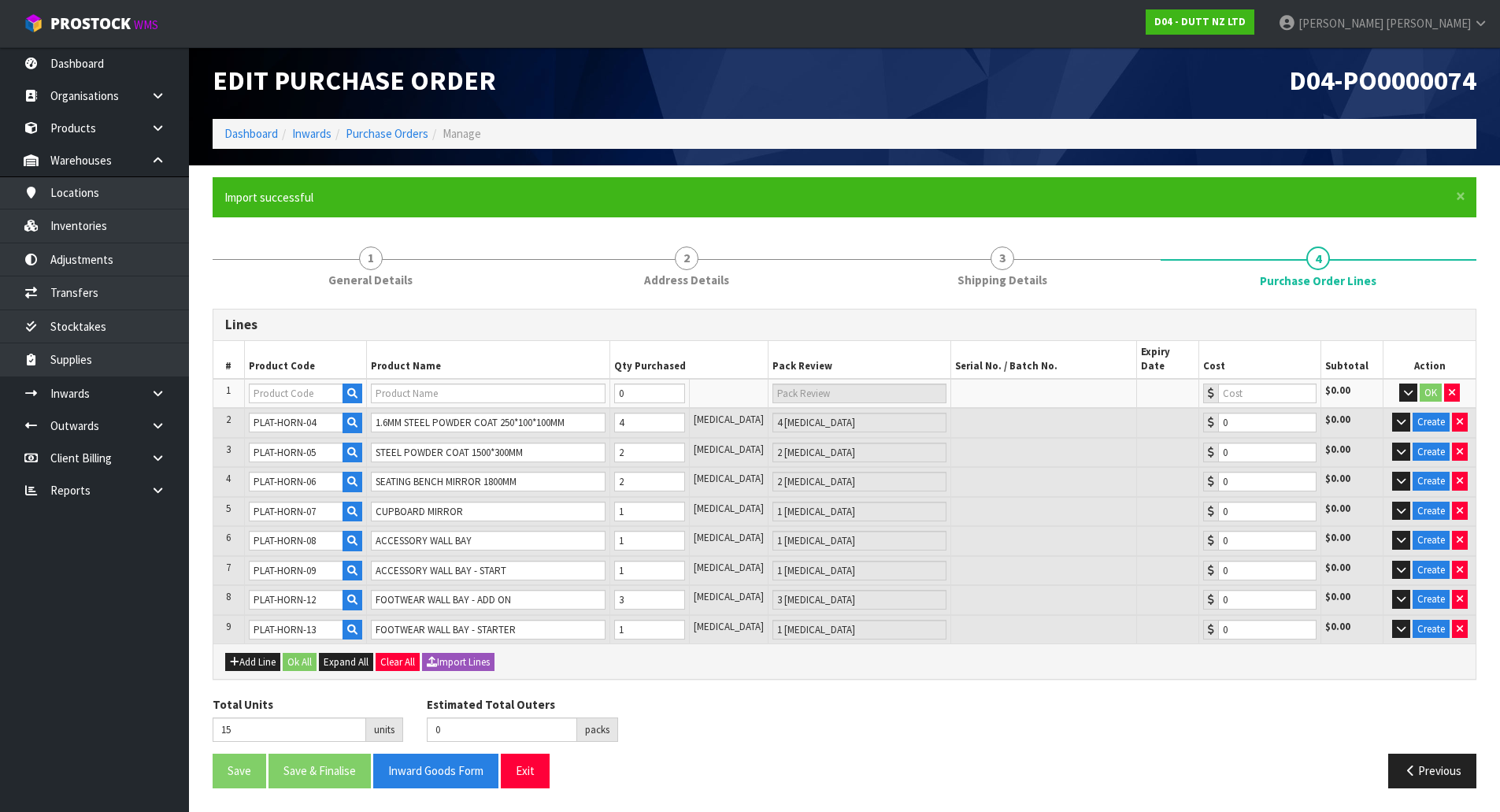
scroll to position [0, 0]
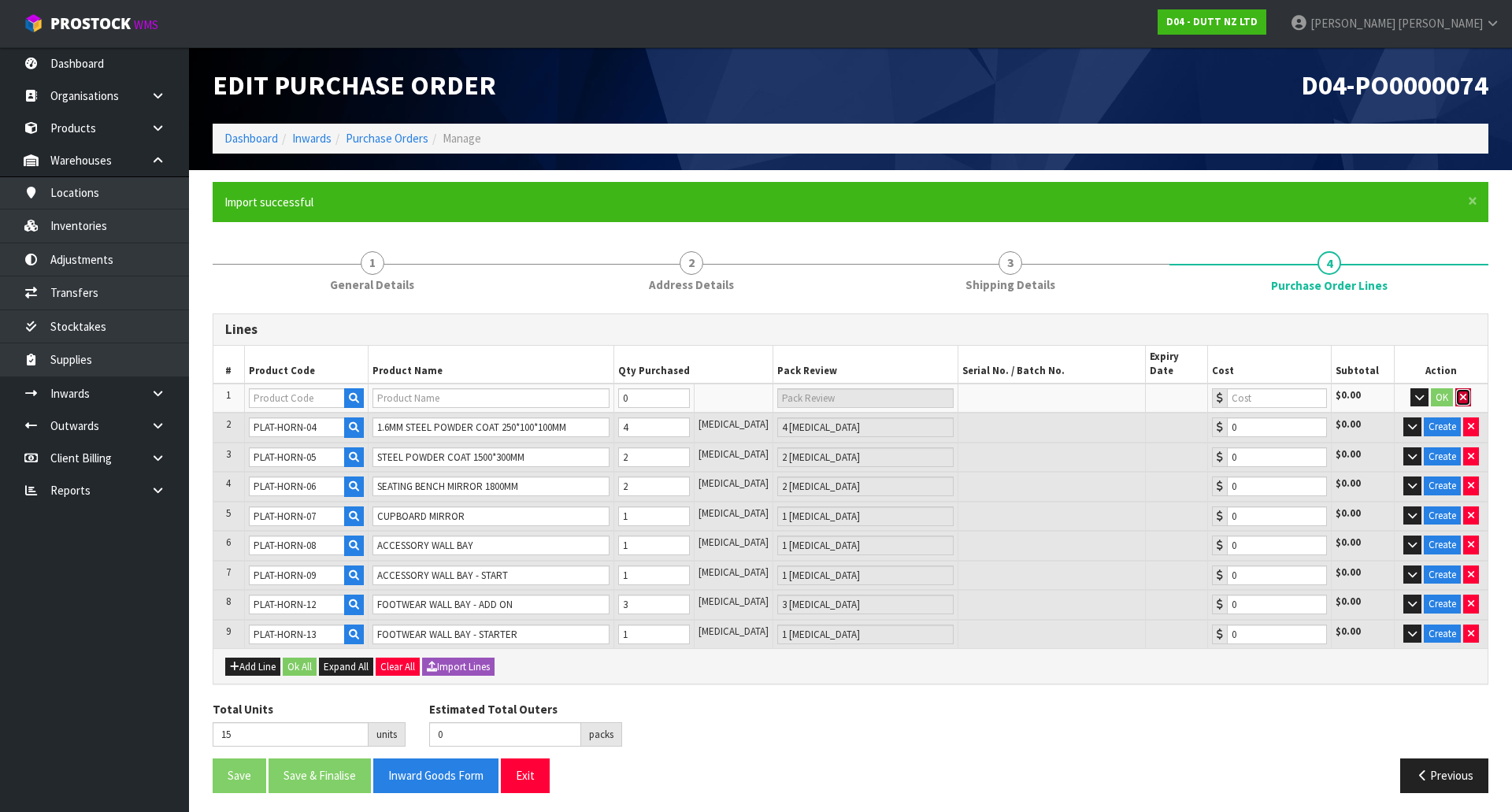
click at [1463, 392] on icon "button" at bounding box center [1463, 398] width 6 height 10
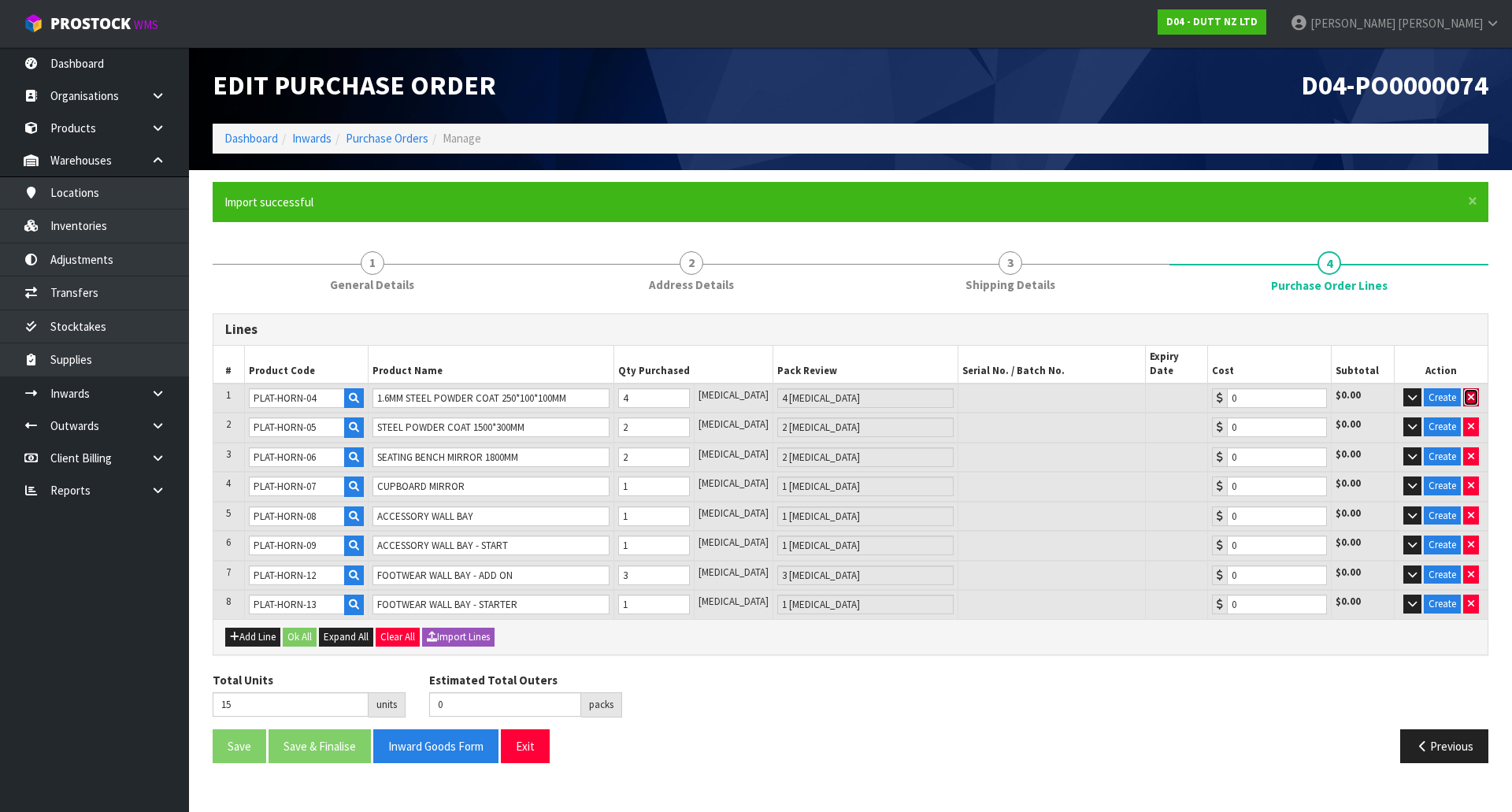
click at [1473, 392] on icon "button" at bounding box center [1470, 398] width 6 height 10
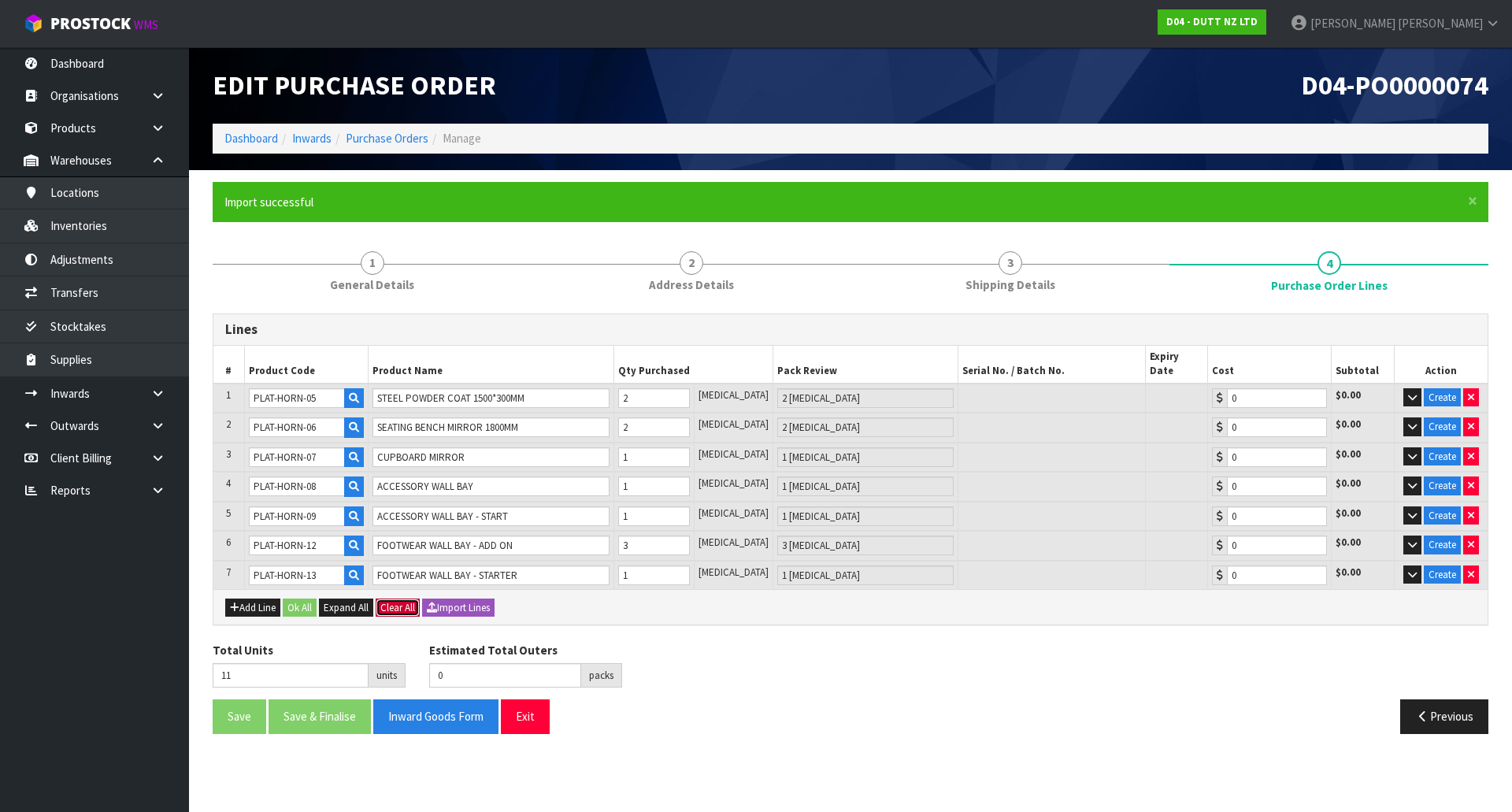
click at [392, 599] on button "Clear All" at bounding box center [398, 608] width 44 height 19
click at [432, 599] on button "Confirm Clear All" at bounding box center [415, 608] width 79 height 19
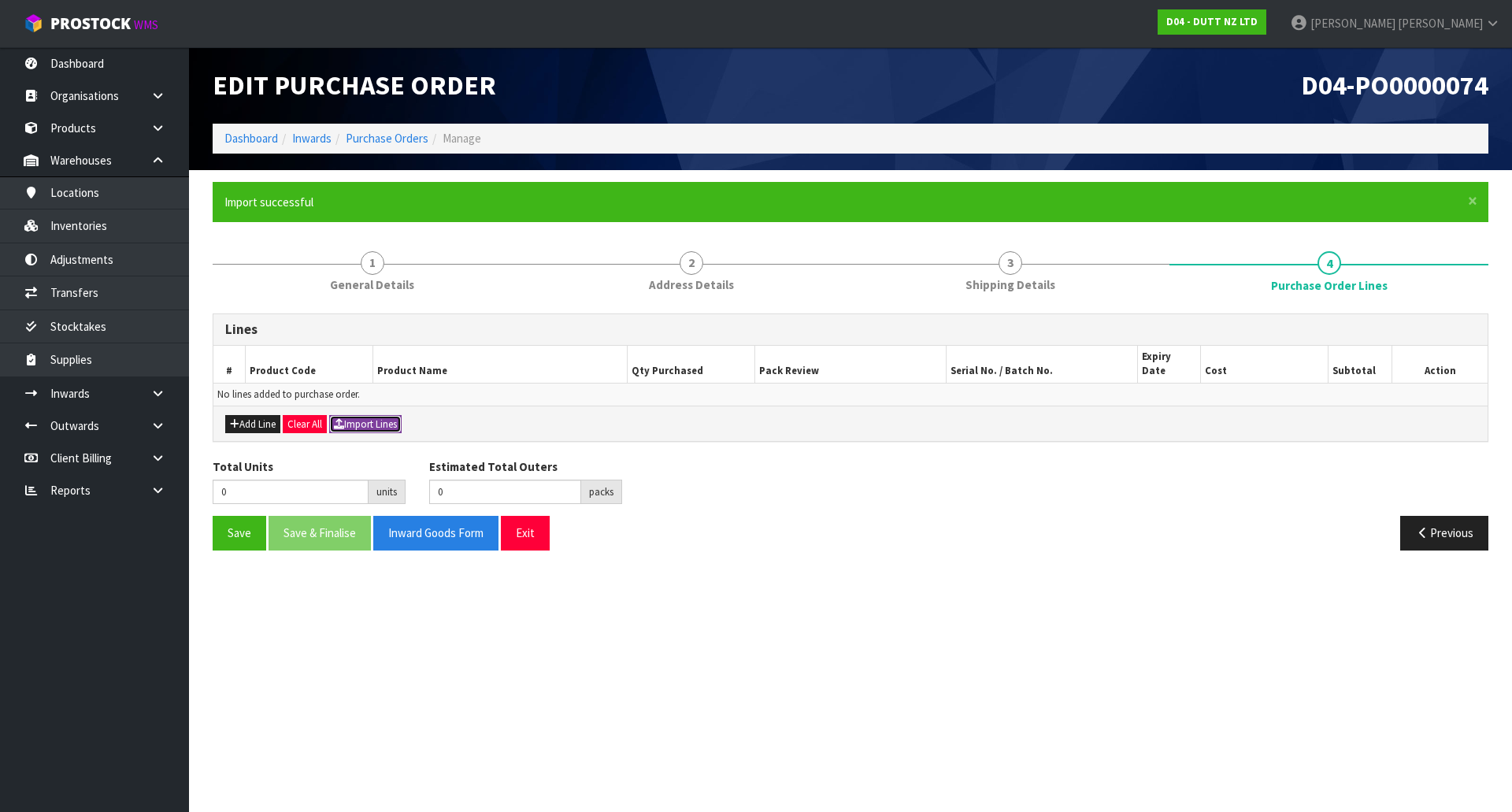
click at [375, 415] on button "Import Lines" at bounding box center [365, 425] width 72 height 19
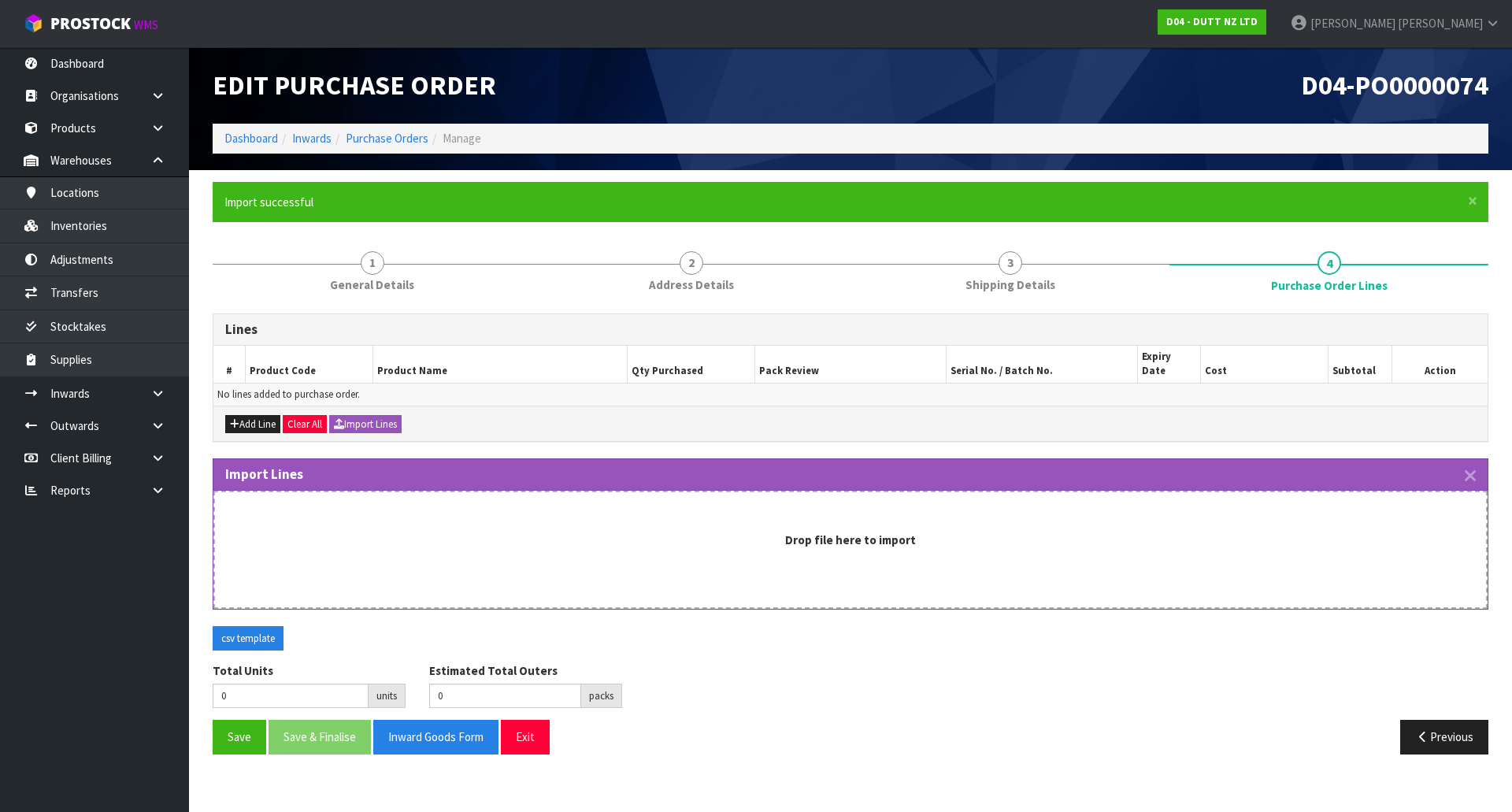
click at [806, 555] on div "Drop file here to import" at bounding box center [850, 550] width 1274 height 118
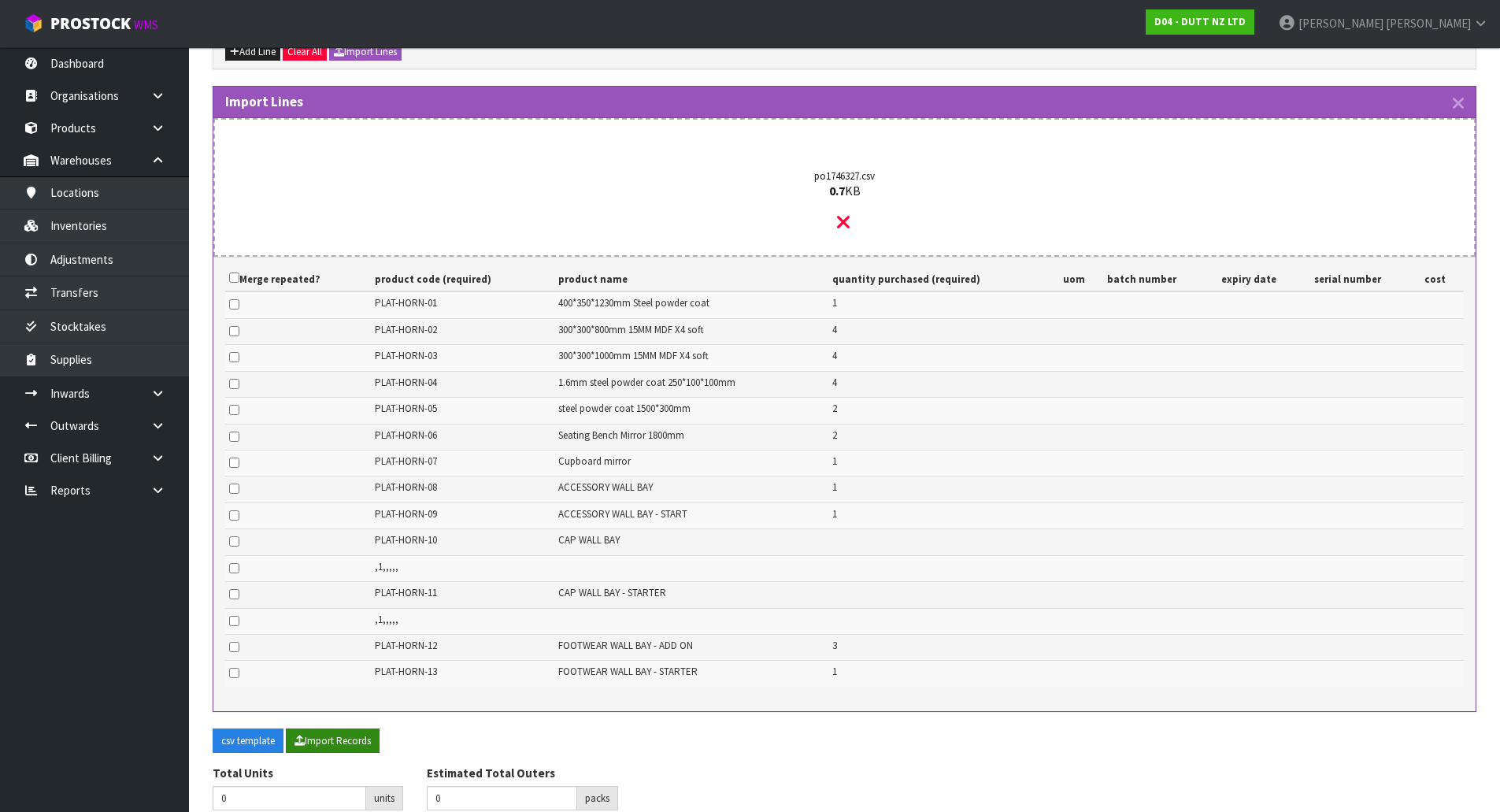
scroll to position [426, 0]
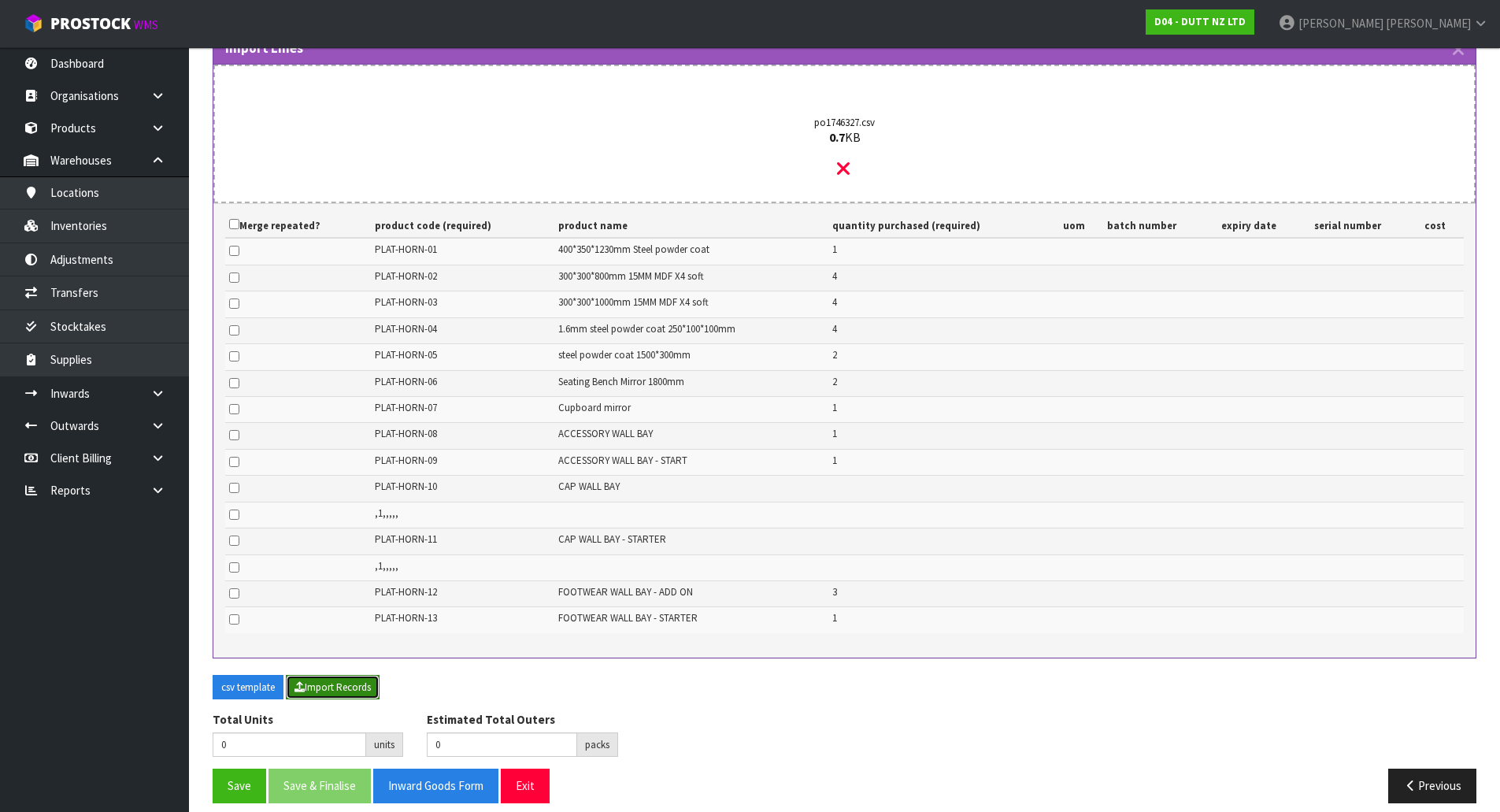
click at [347, 677] on button "Import Records" at bounding box center [333, 688] width 93 height 25
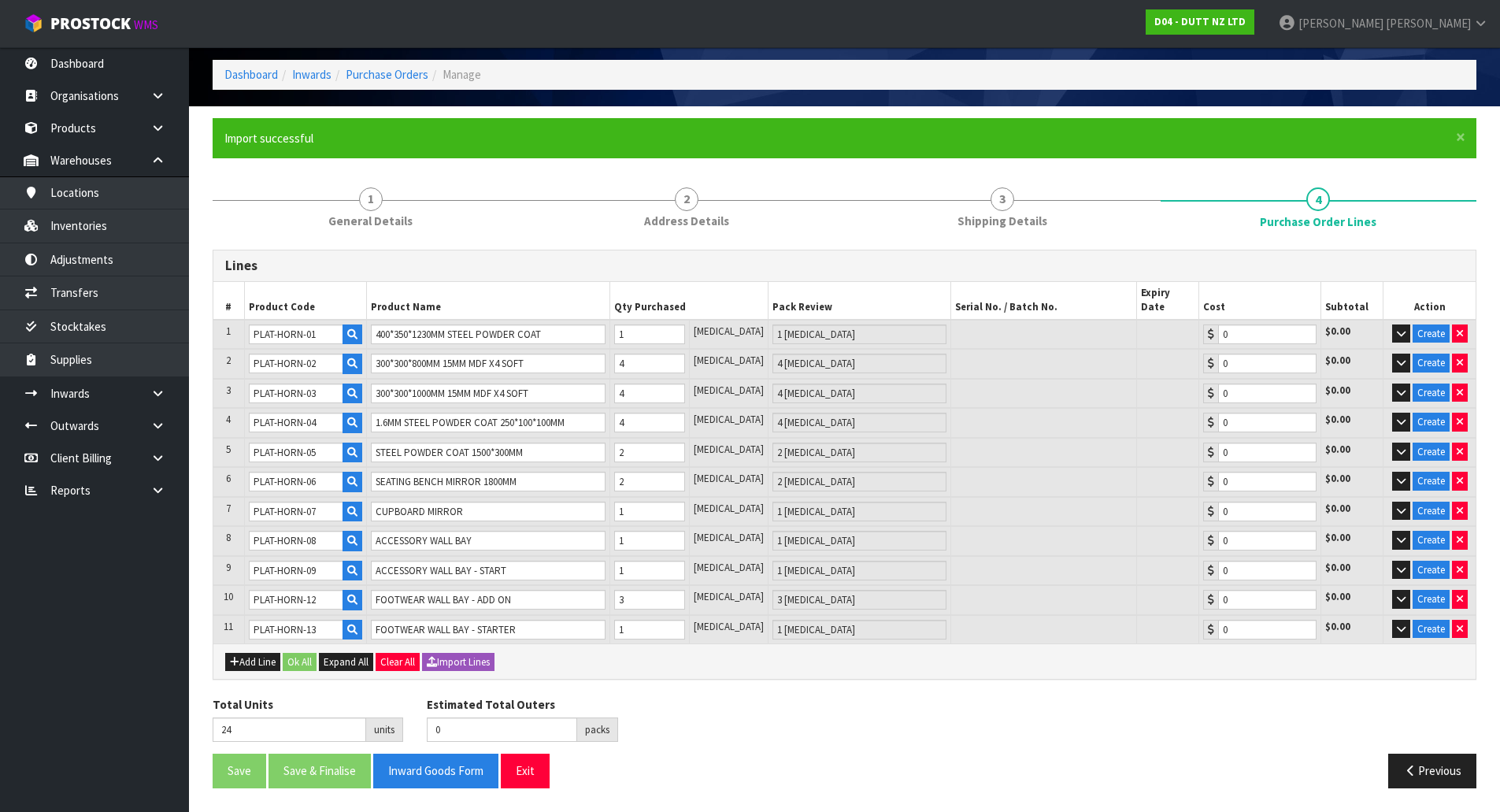
scroll to position [48, 0]
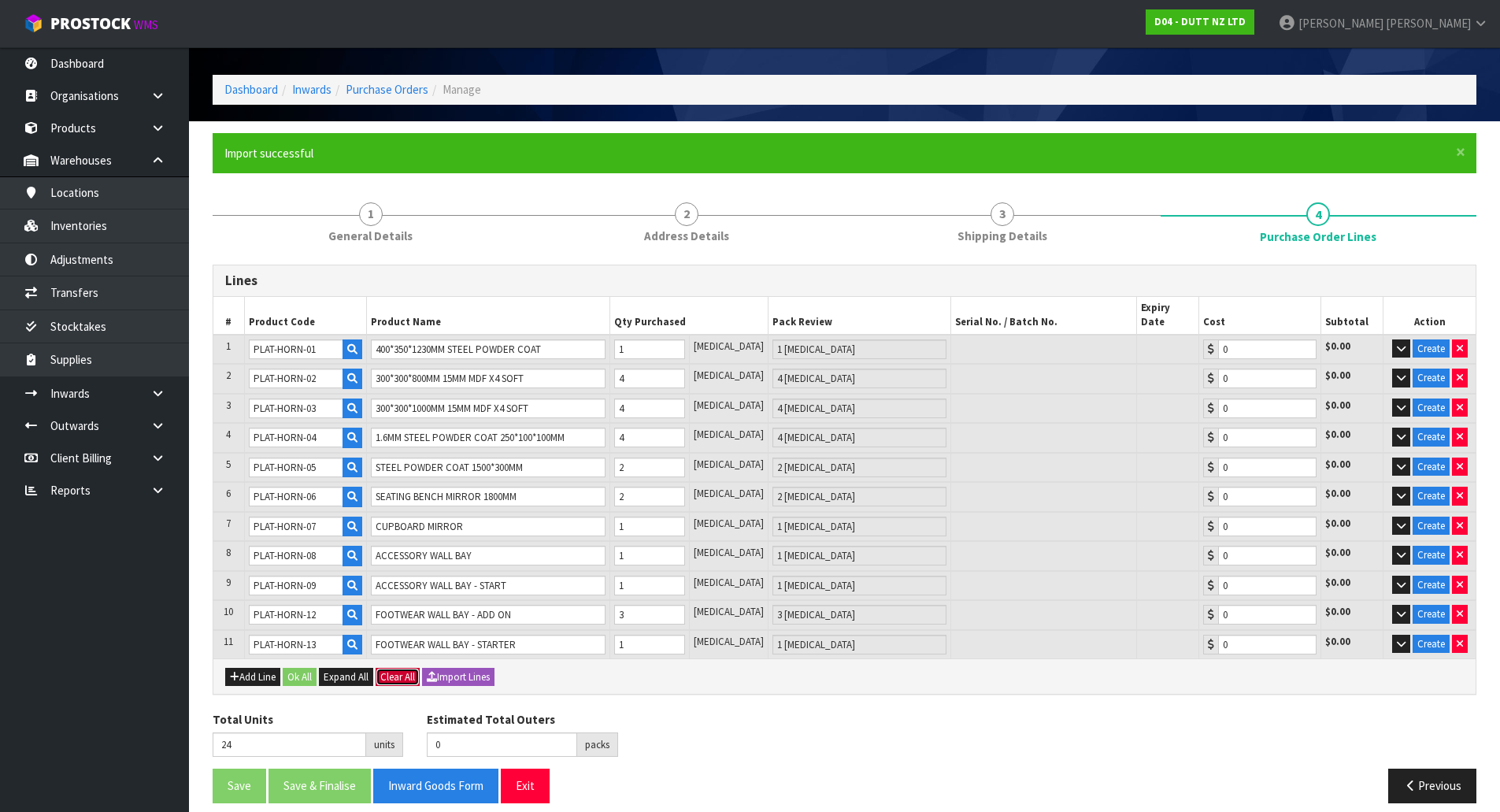
click at [388, 668] on button "Clear All" at bounding box center [398, 677] width 44 height 19
click at [393, 670] on span "Confirm" at bounding box center [398, 677] width 35 height 14
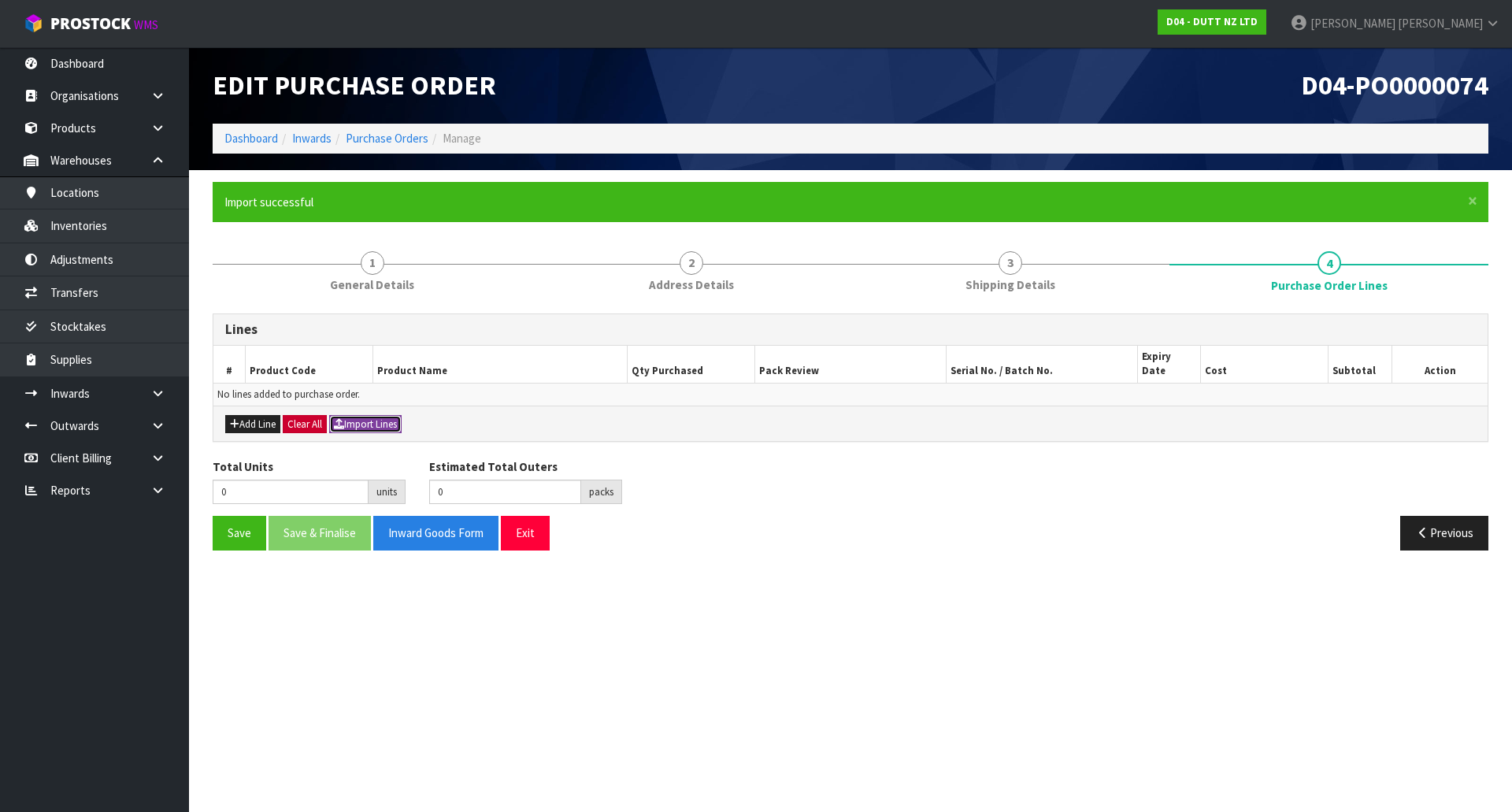
click at [384, 415] on button "Import Lines" at bounding box center [365, 425] width 72 height 19
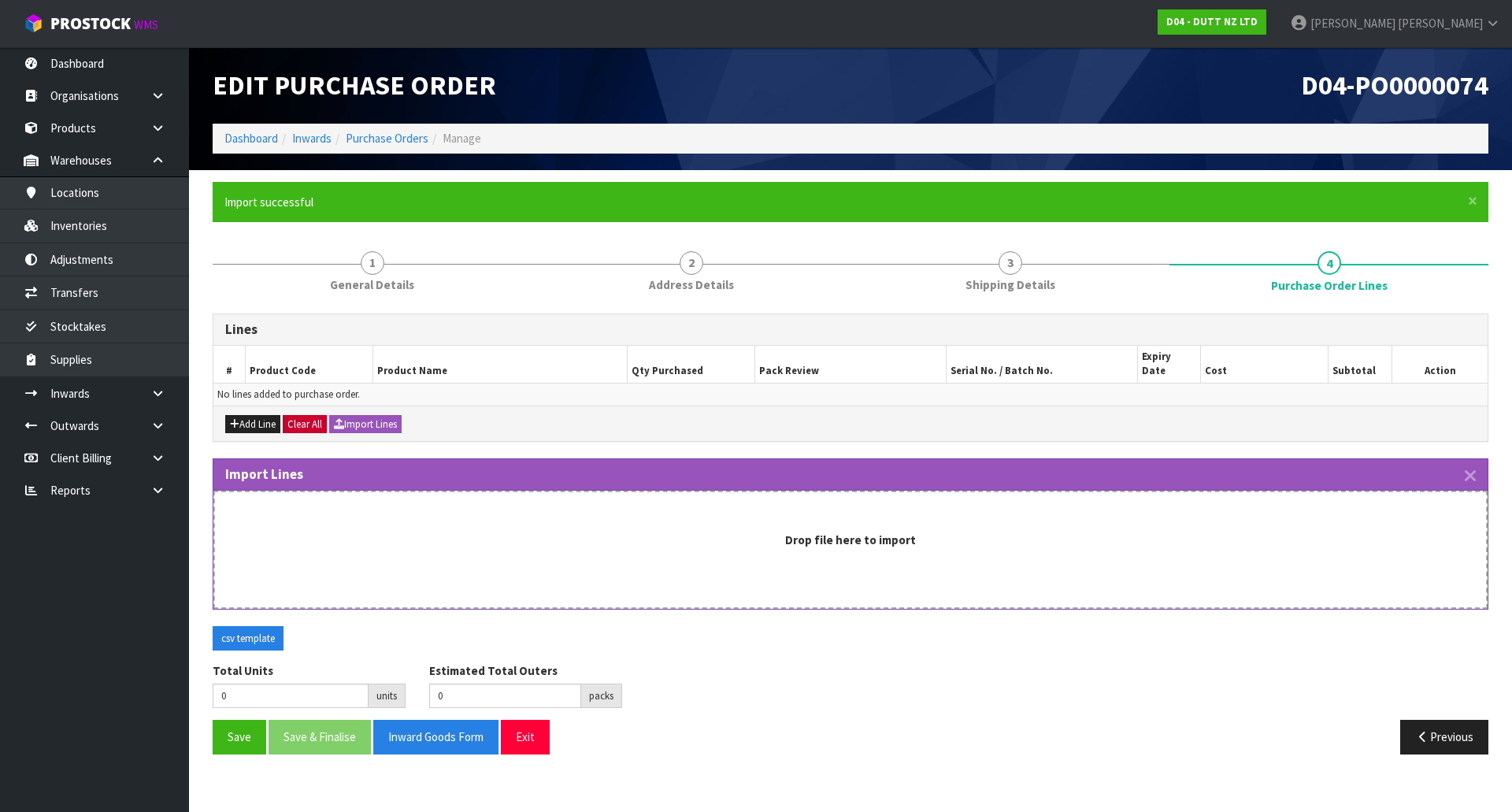
click at [464, 544] on div "Drop file here to import" at bounding box center [850, 550] width 1274 height 118
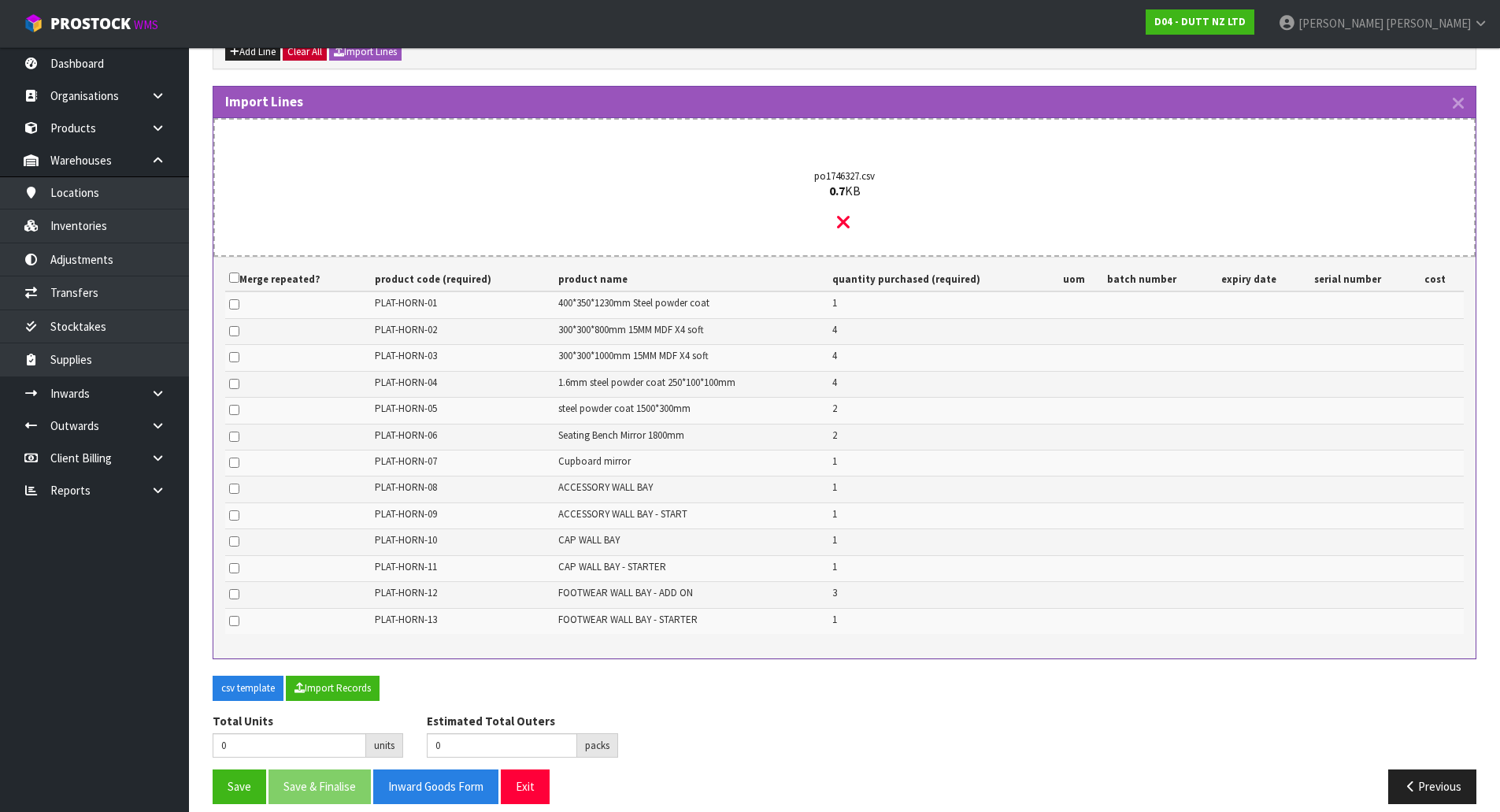
scroll to position [373, 0]
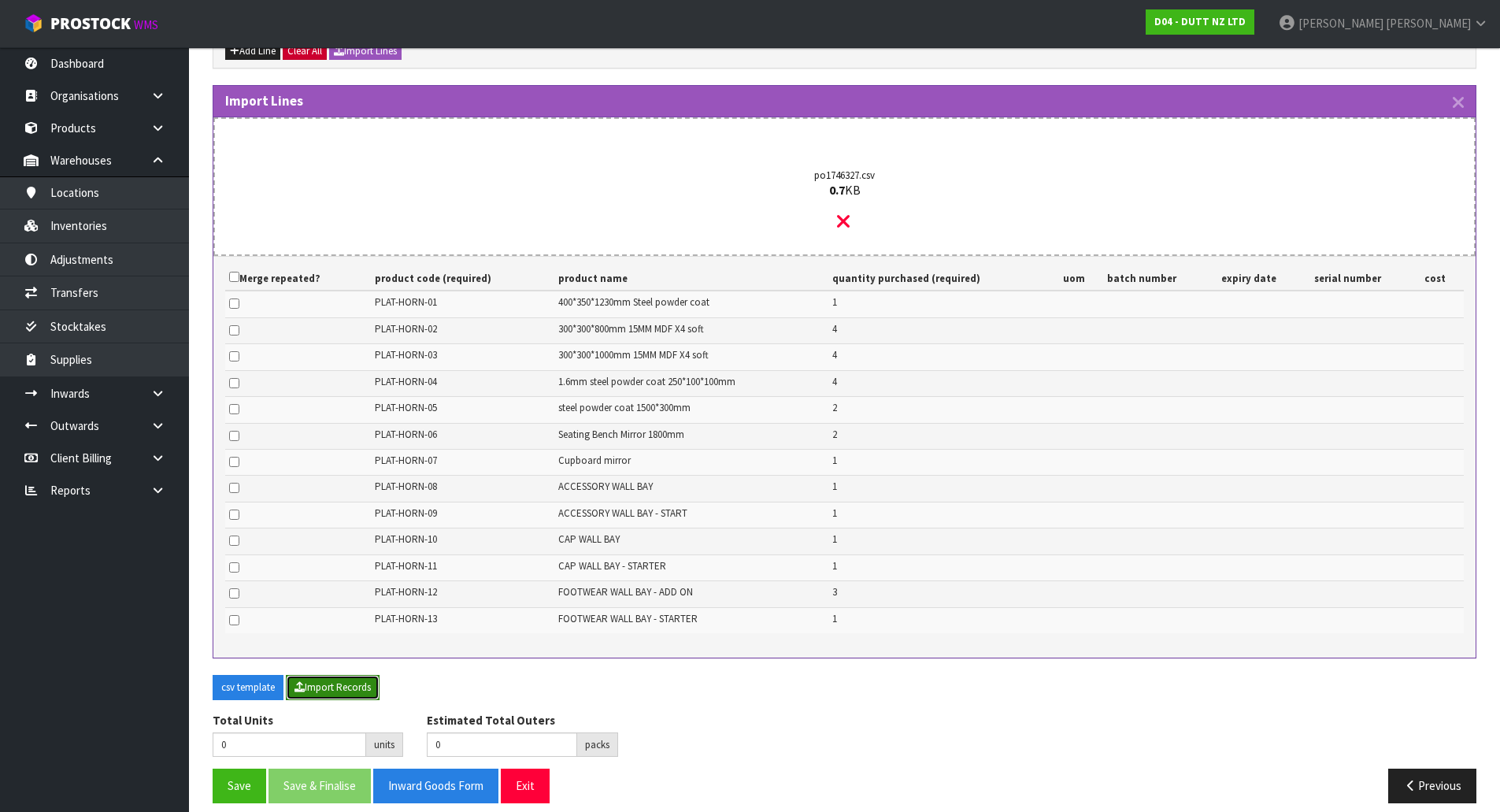
click at [313, 675] on button "Import Records" at bounding box center [333, 688] width 93 height 25
type input "26"
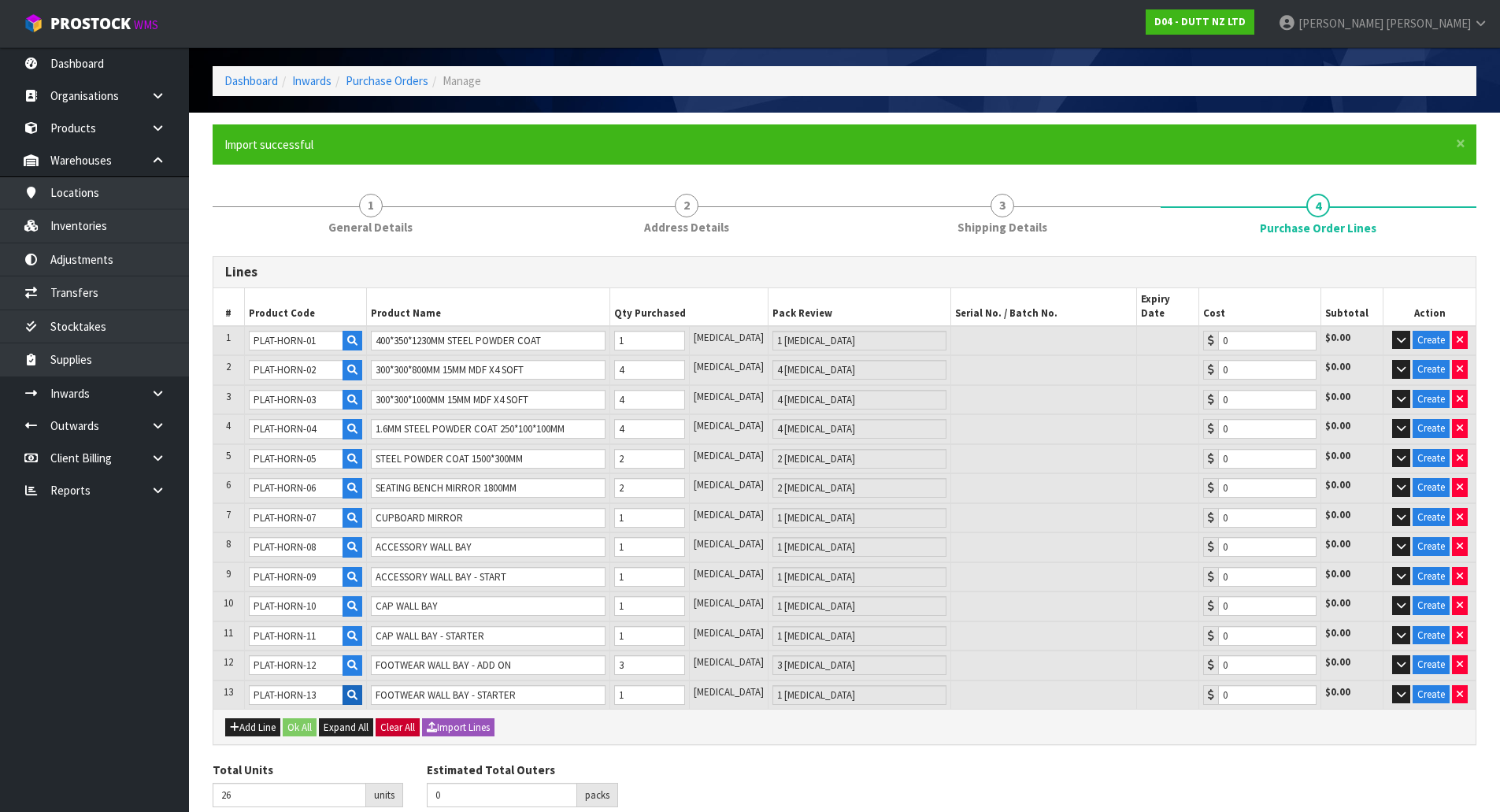
scroll to position [29, 0]
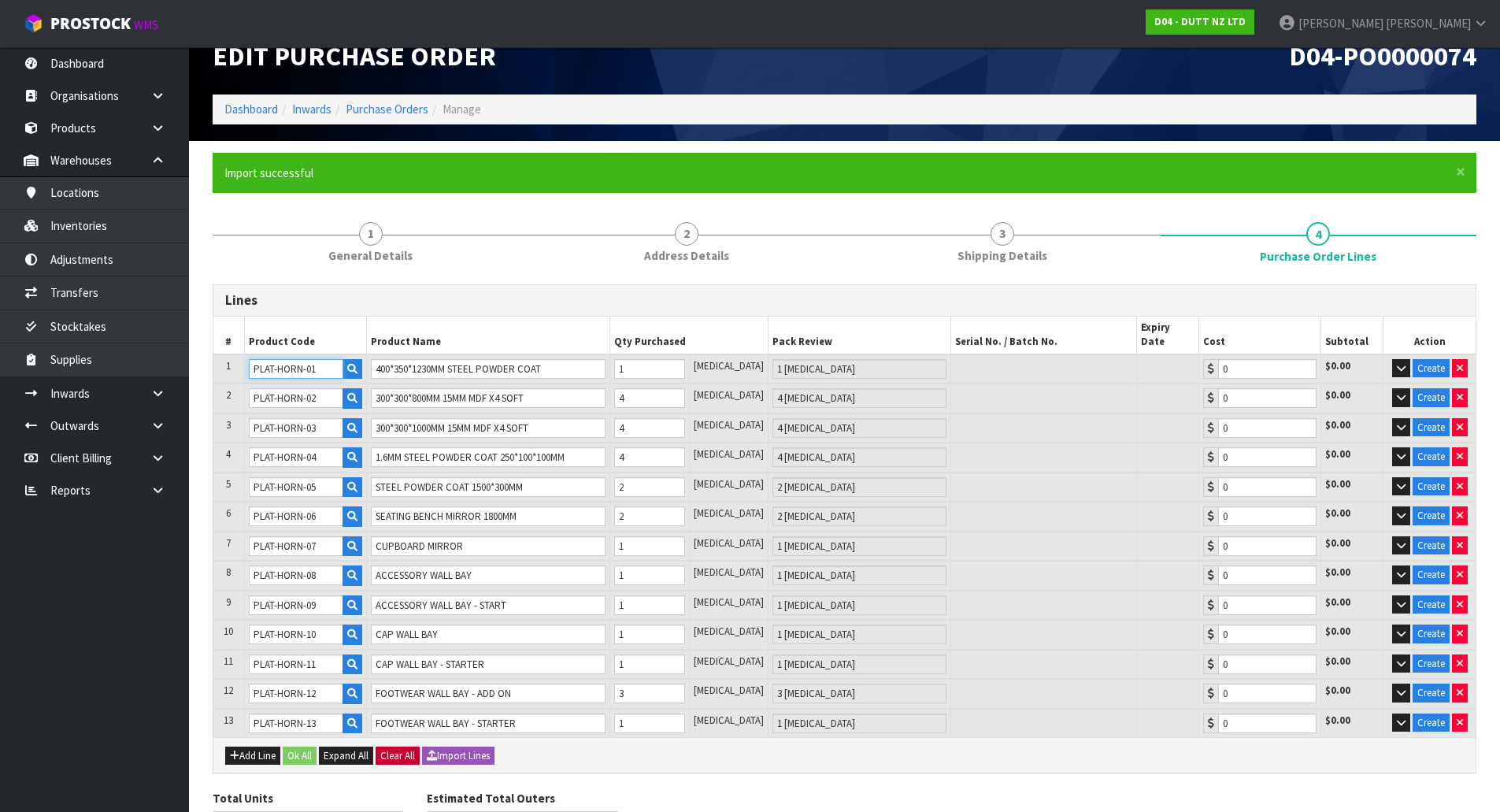
click at [310, 359] on input "PLAT-HORN-01" at bounding box center [296, 369] width 95 height 20
click at [310, 388] on input "PLAT-HORN-02" at bounding box center [296, 398] width 95 height 20
click at [322, 443] on td "PLAT-HORN-04" at bounding box center [305, 457] width 123 height 30
click at [322, 448] on input "PLAT-HORN-04" at bounding box center [296, 457] width 95 height 20
click at [319, 482] on input "PLAT-HORN-05" at bounding box center [296, 487] width 95 height 20
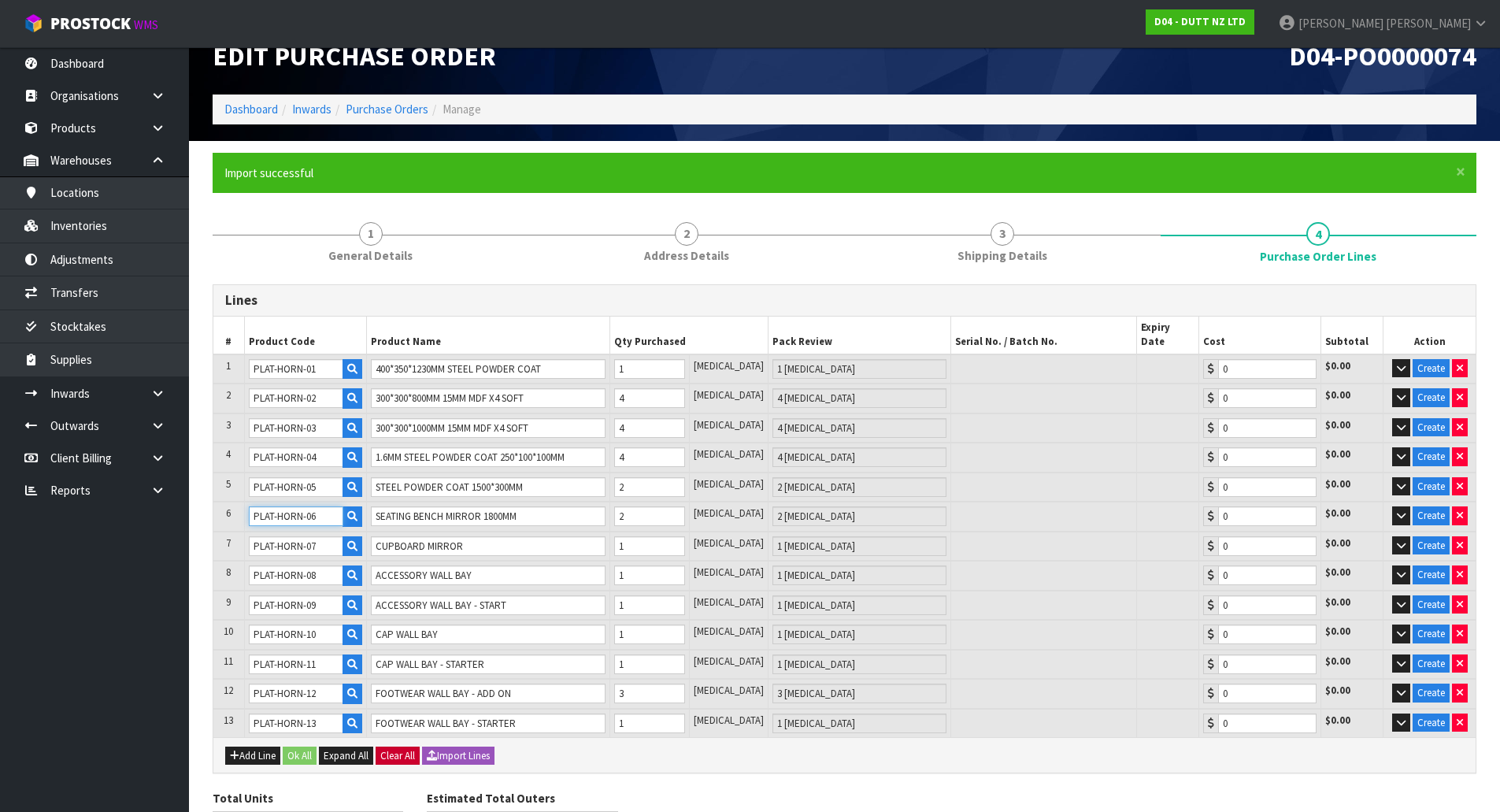
click at [319, 508] on input "PLAT-HORN-06" at bounding box center [296, 516] width 95 height 20
click at [319, 536] on input "PLAT-HORN-07" at bounding box center [296, 545] width 95 height 20
click at [319, 567] on input "PLAT-HORN-08" at bounding box center [296, 575] width 95 height 20
click at [319, 595] on input "PLAT-HORN-09" at bounding box center [296, 605] width 95 height 20
click at [323, 624] on input "PLAT-HORN-10" at bounding box center [296, 634] width 95 height 20
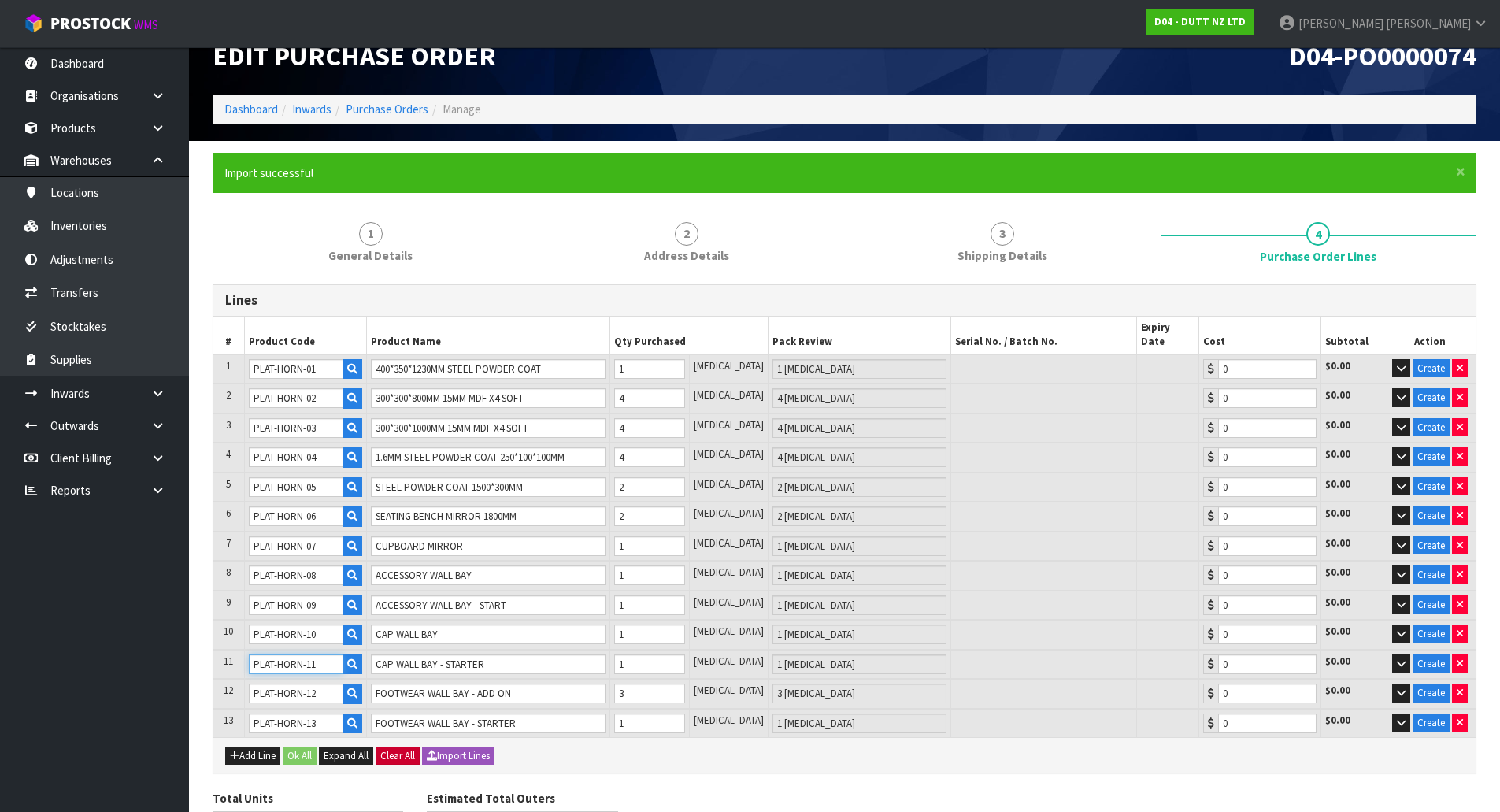
click at [325, 655] on input "PLAT-HORN-11" at bounding box center [296, 663] width 95 height 20
click at [326, 685] on input "PLAT-HORN-12" at bounding box center [296, 693] width 95 height 20
click at [322, 713] on input "PLAT-HORN-13" at bounding box center [296, 723] width 95 height 20
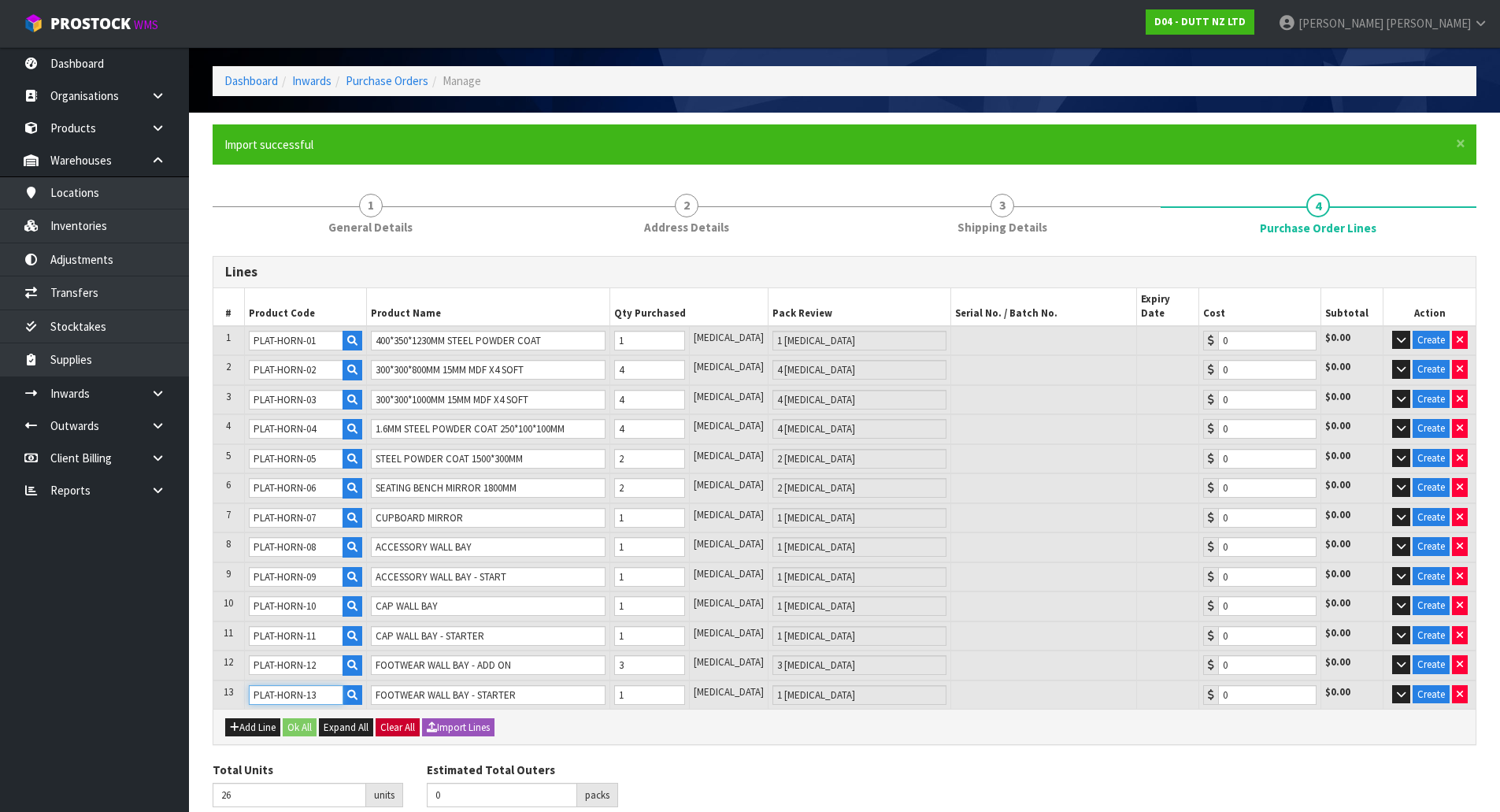
scroll to position [108, 0]
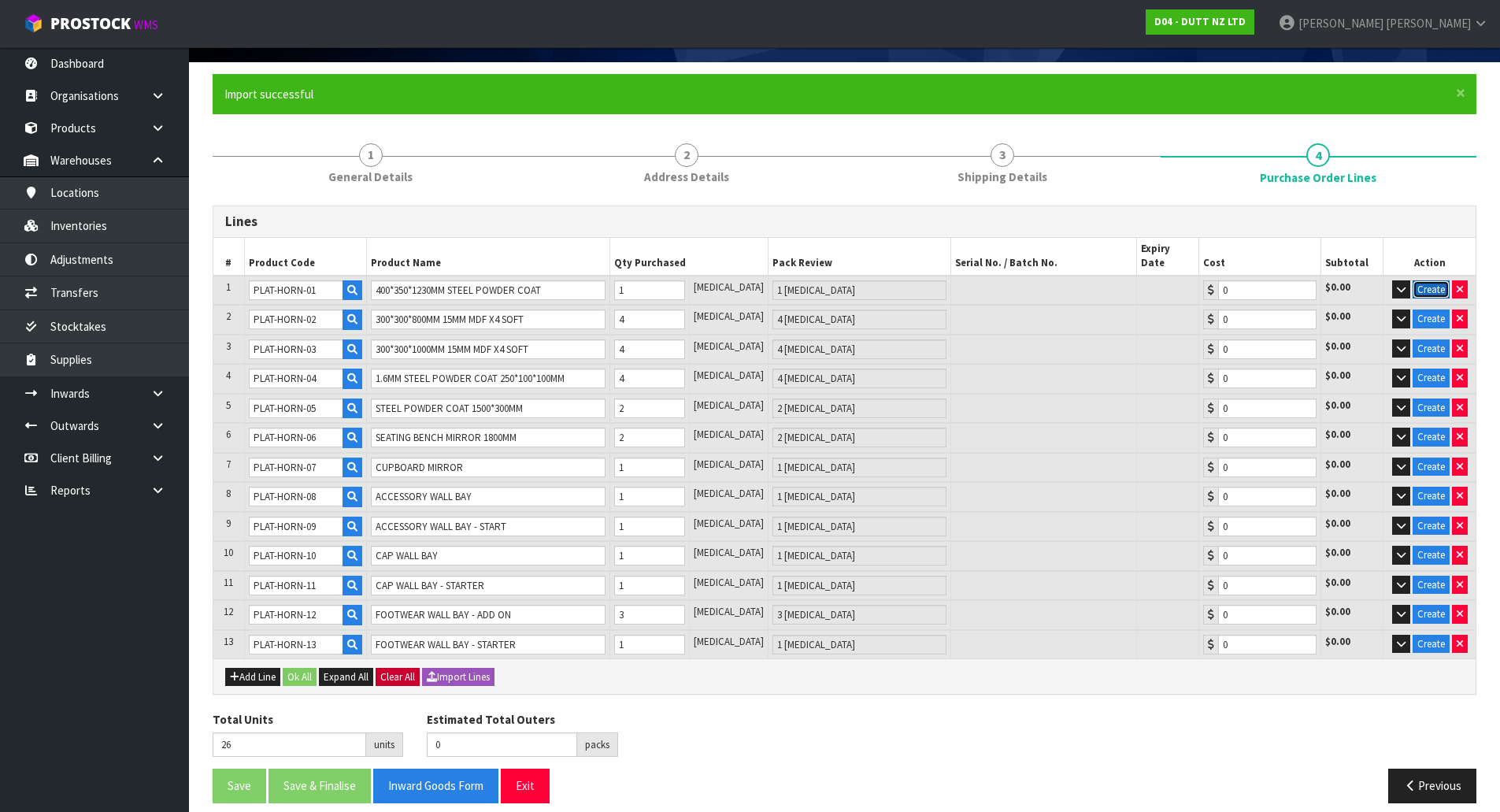
click at [1433, 280] on button "Create" at bounding box center [1431, 290] width 37 height 19
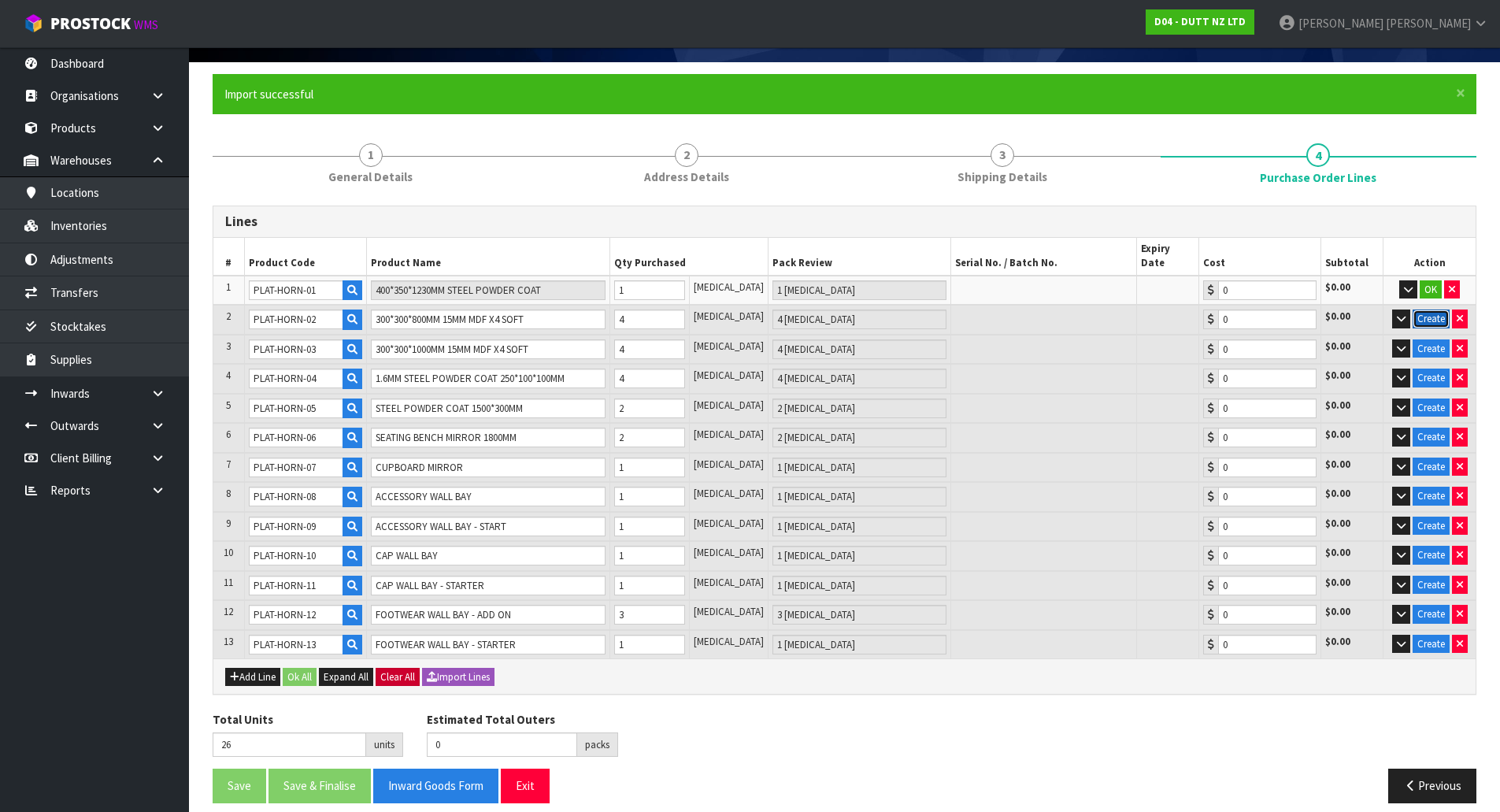
click at [1433, 309] on button "Create" at bounding box center [1431, 319] width 37 height 19
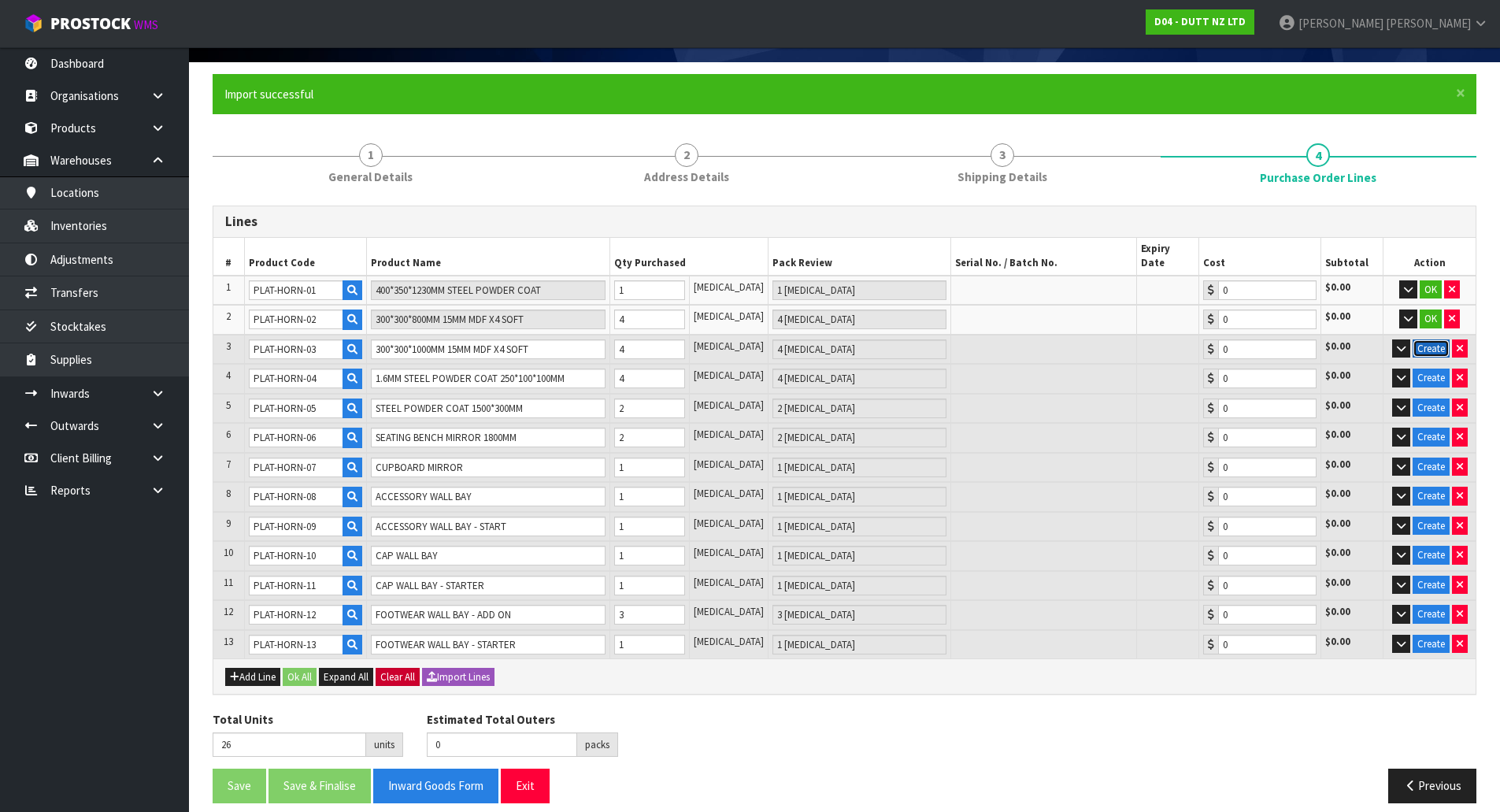
click at [1432, 340] on button "Create" at bounding box center [1431, 349] width 37 height 19
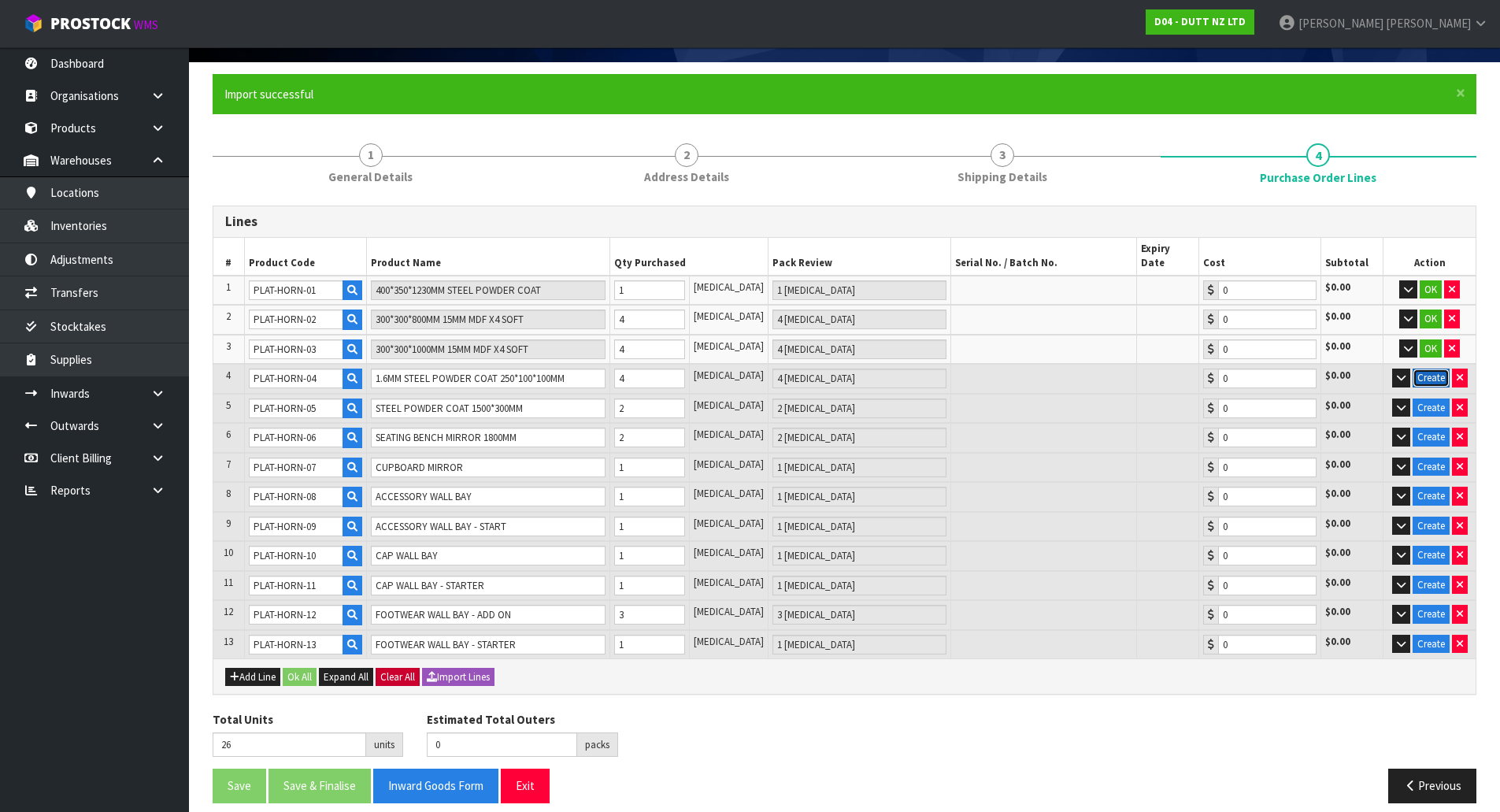
click at [1426, 369] on button "Create" at bounding box center [1431, 378] width 37 height 19
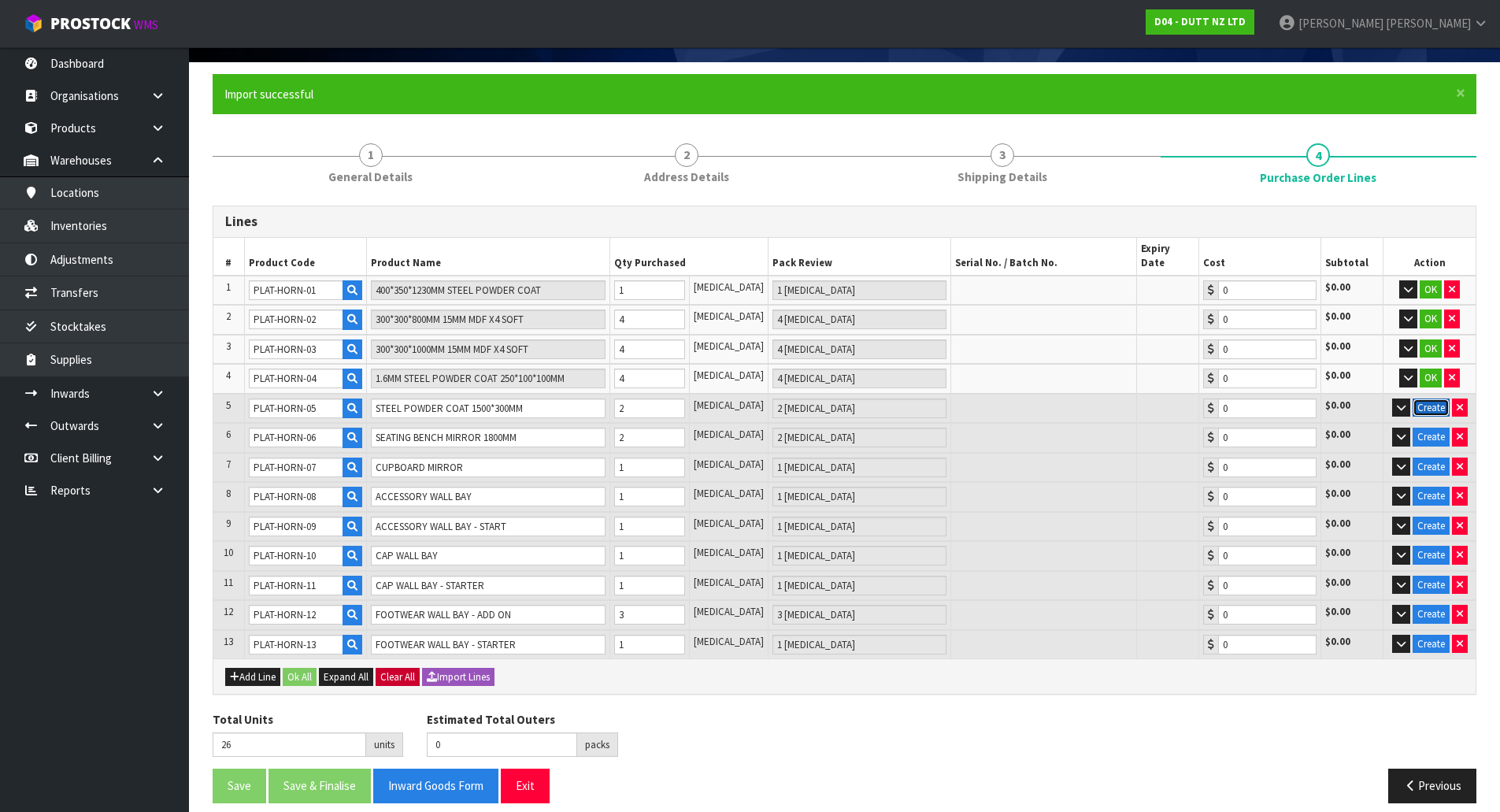
click at [1426, 398] on button "Create" at bounding box center [1431, 408] width 37 height 19
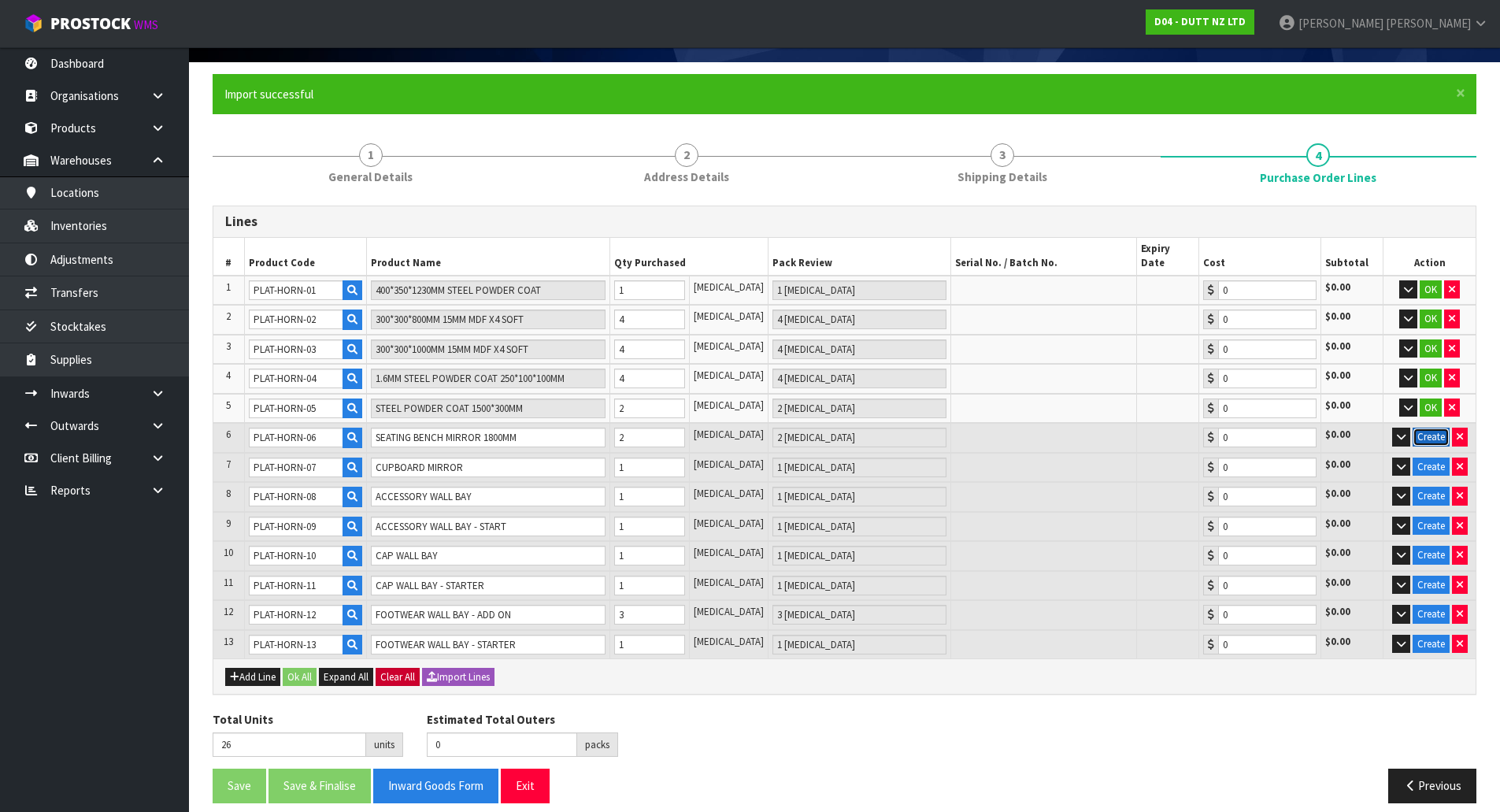
click at [1432, 427] on button "Create" at bounding box center [1431, 437] width 37 height 19
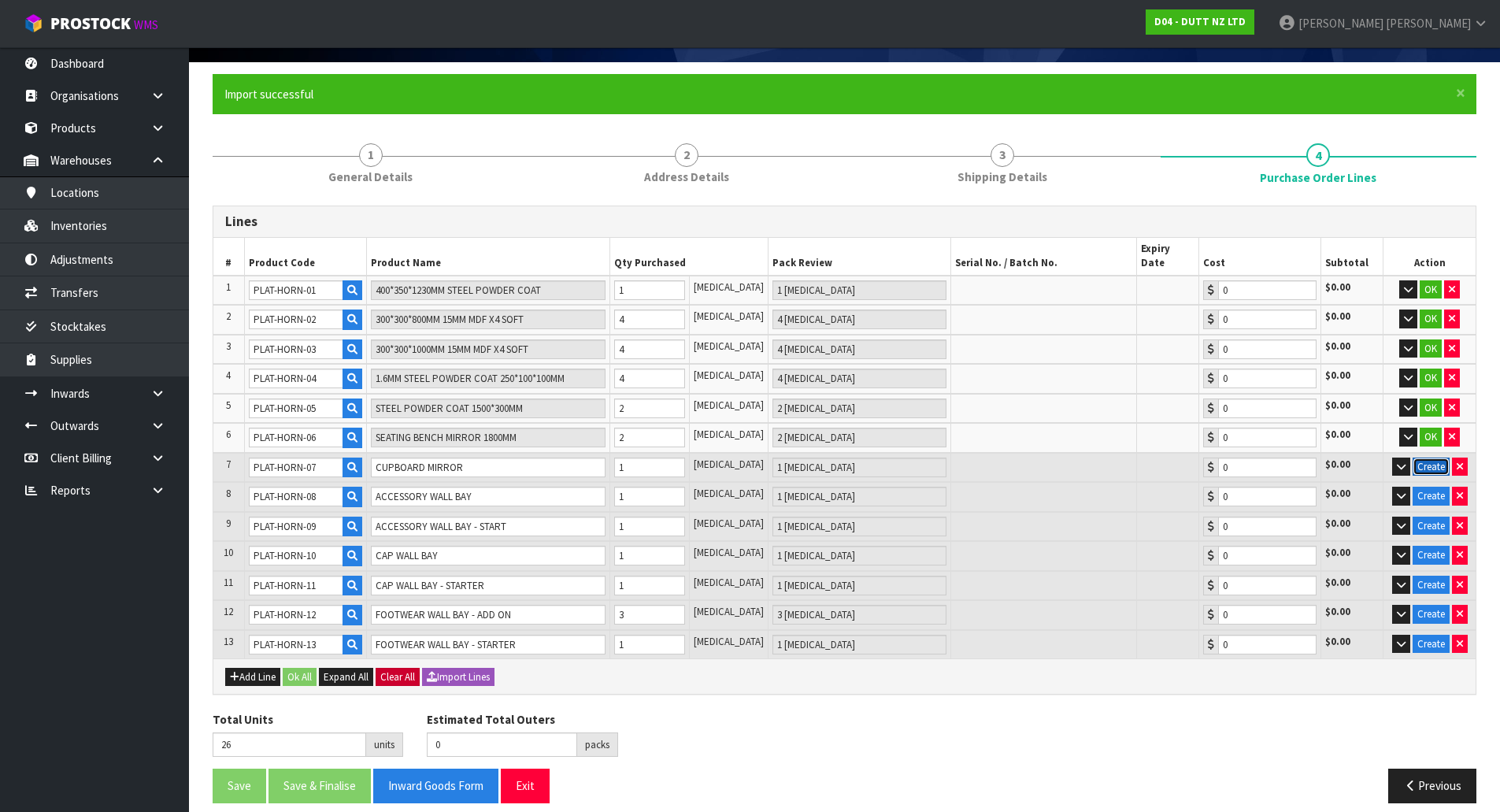
click at [1424, 458] on button "Create" at bounding box center [1431, 467] width 37 height 19
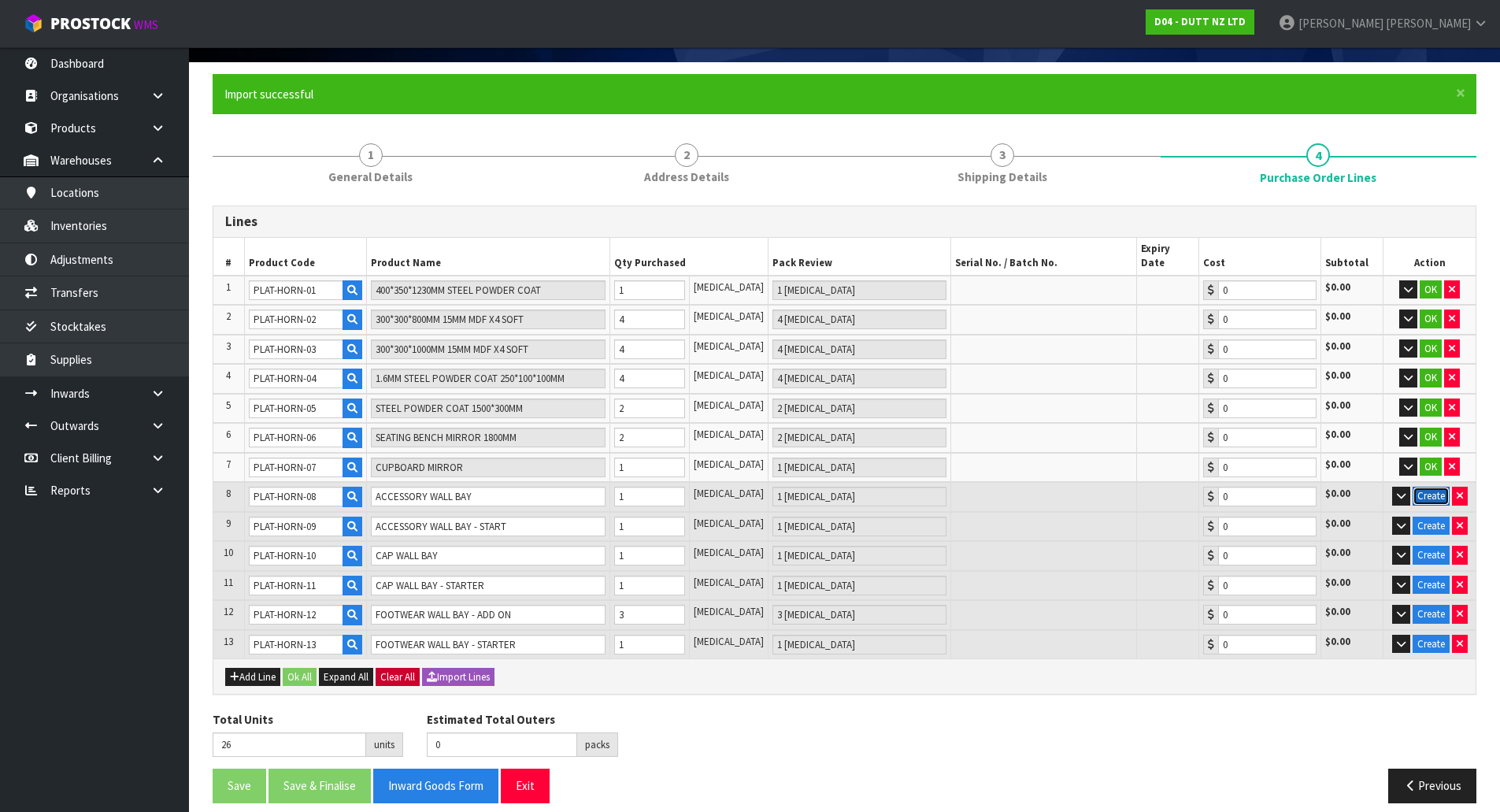
click at [1422, 487] on button "Create" at bounding box center [1431, 496] width 37 height 19
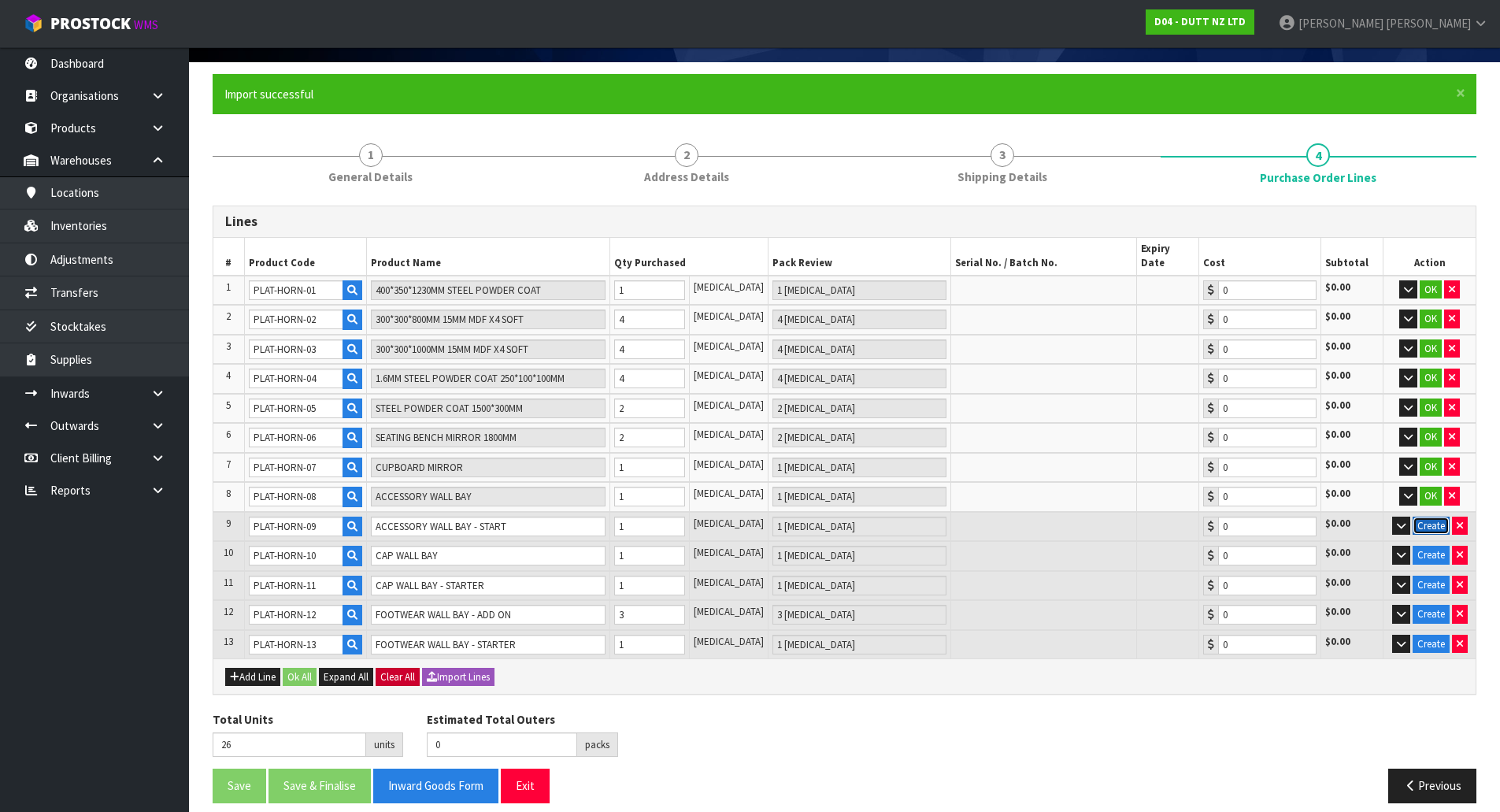
click at [1427, 516] on button "Create" at bounding box center [1431, 526] width 37 height 19
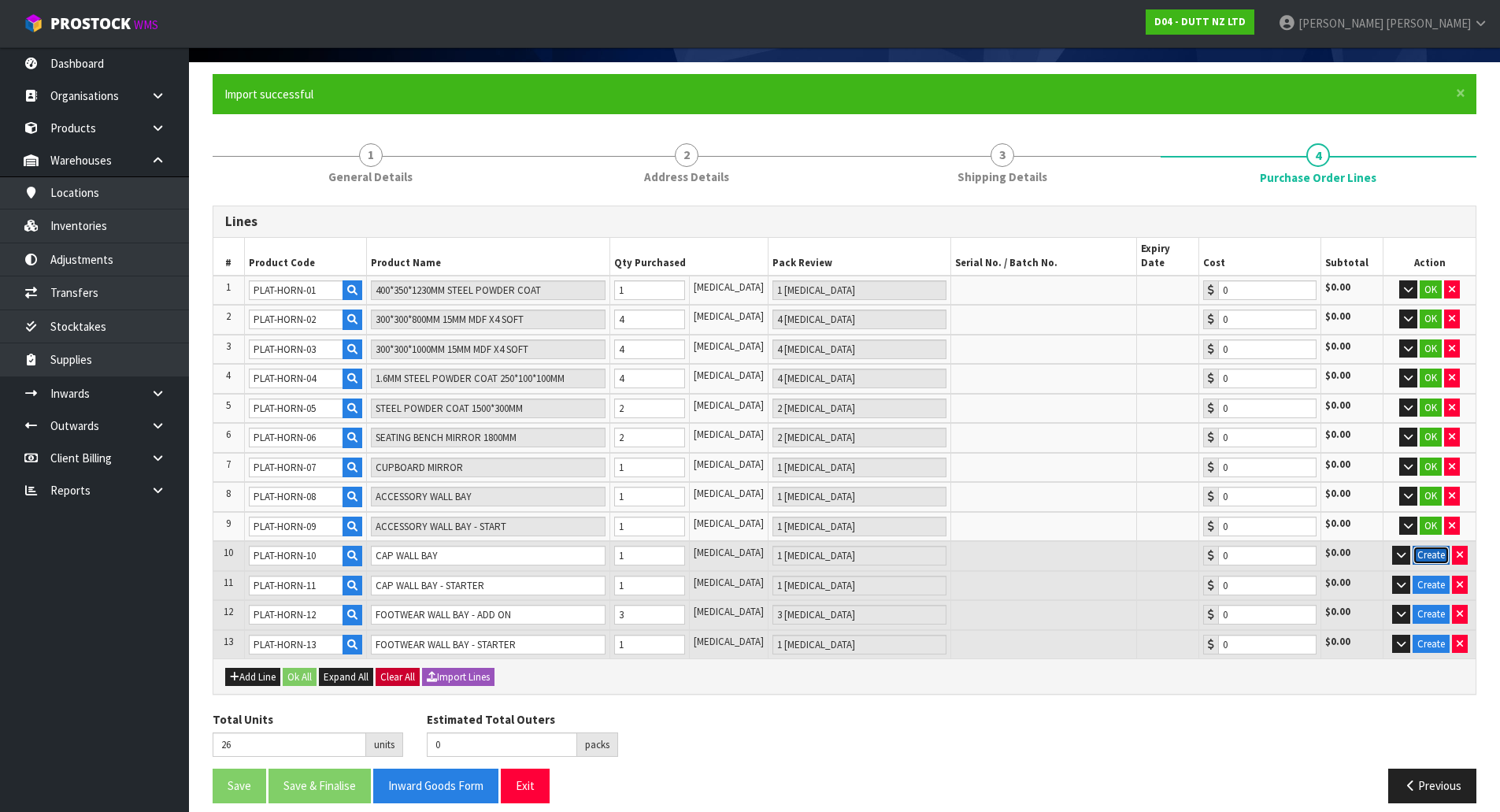
click at [1427, 546] on button "Create" at bounding box center [1431, 555] width 37 height 19
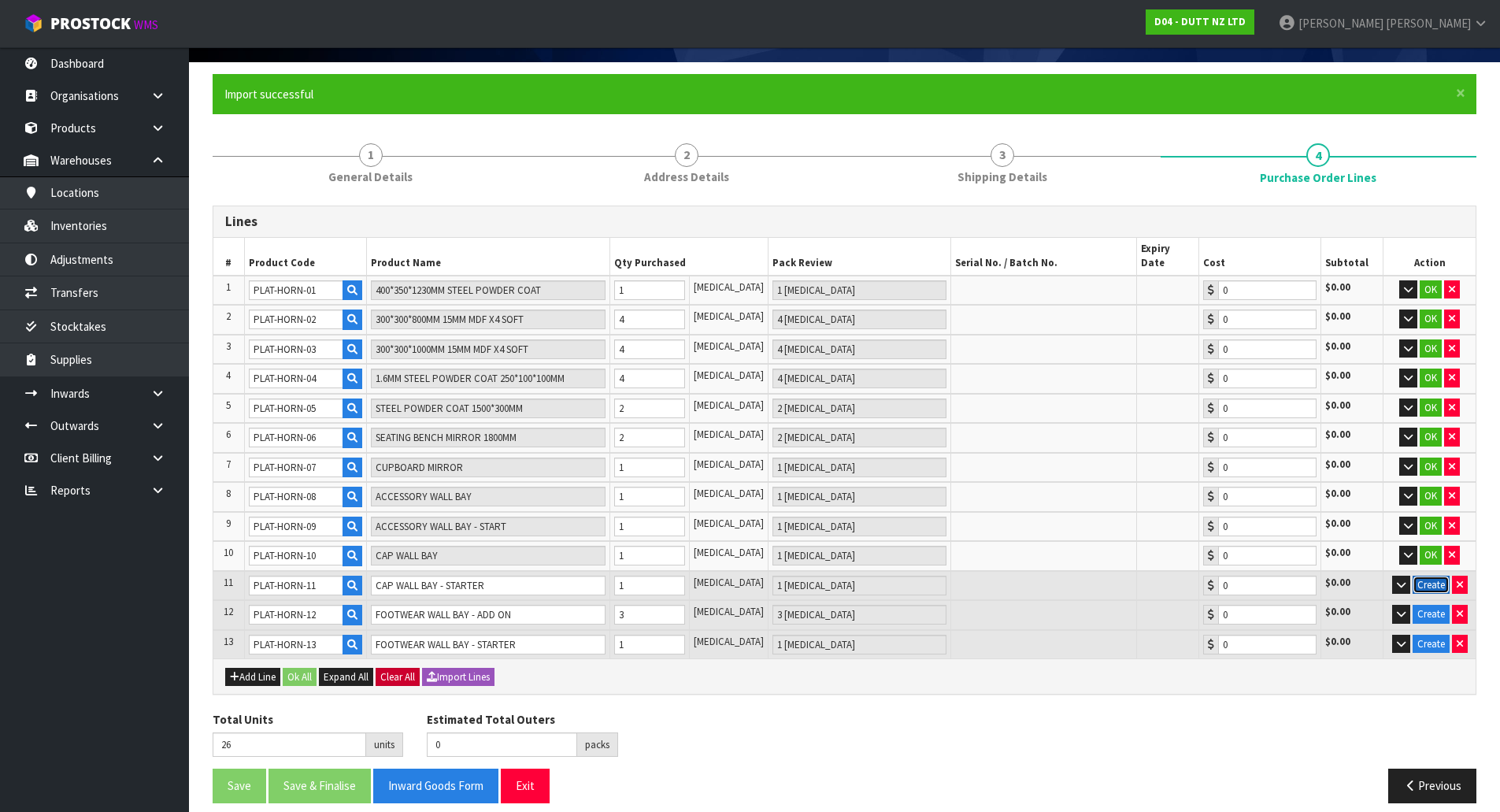
click at [1429, 576] on button "Create" at bounding box center [1431, 585] width 37 height 19
click at [1433, 605] on button "Create" at bounding box center [1431, 614] width 37 height 19
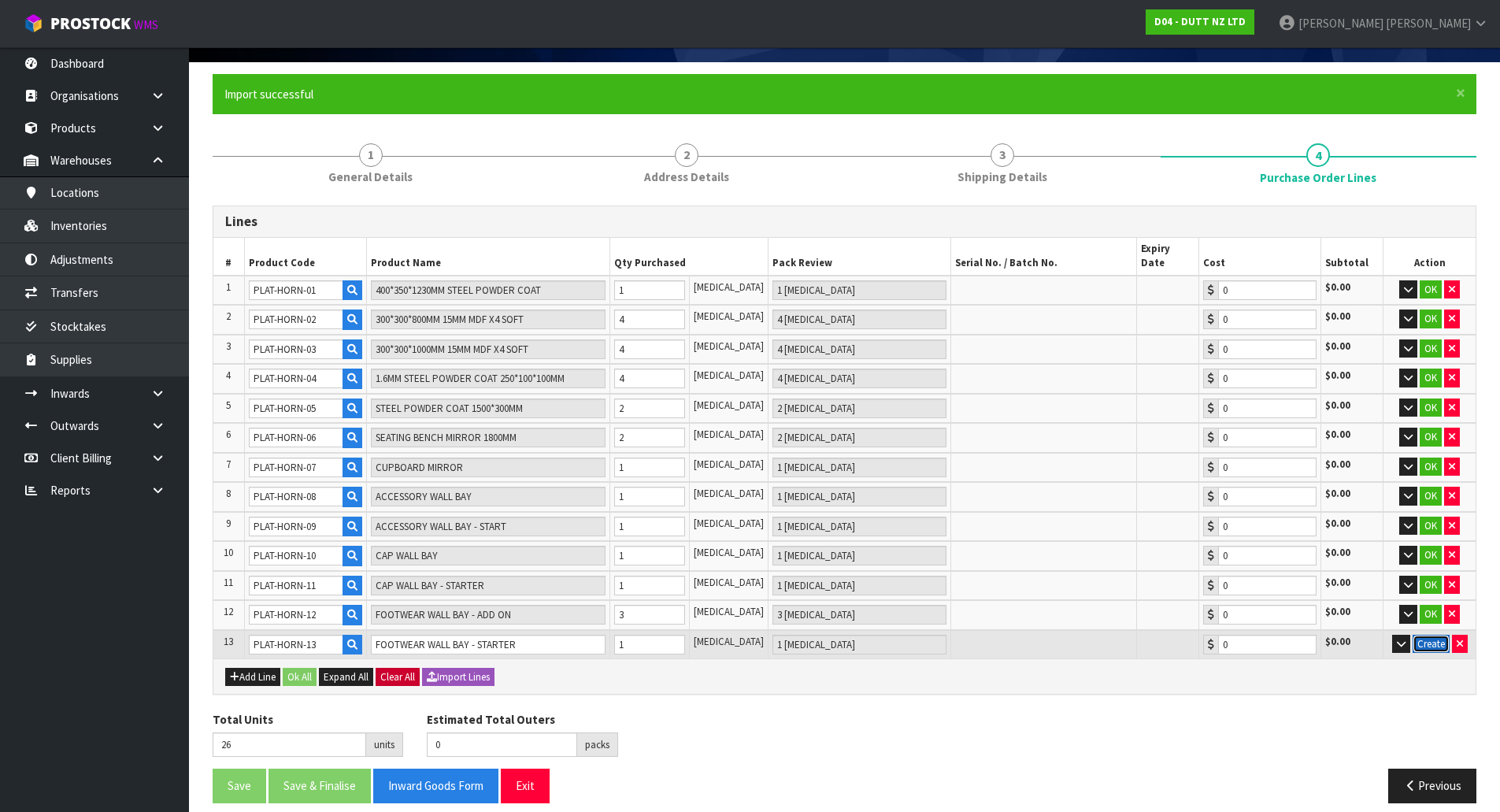
click at [1430, 634] on button "Create" at bounding box center [1431, 644] width 37 height 19
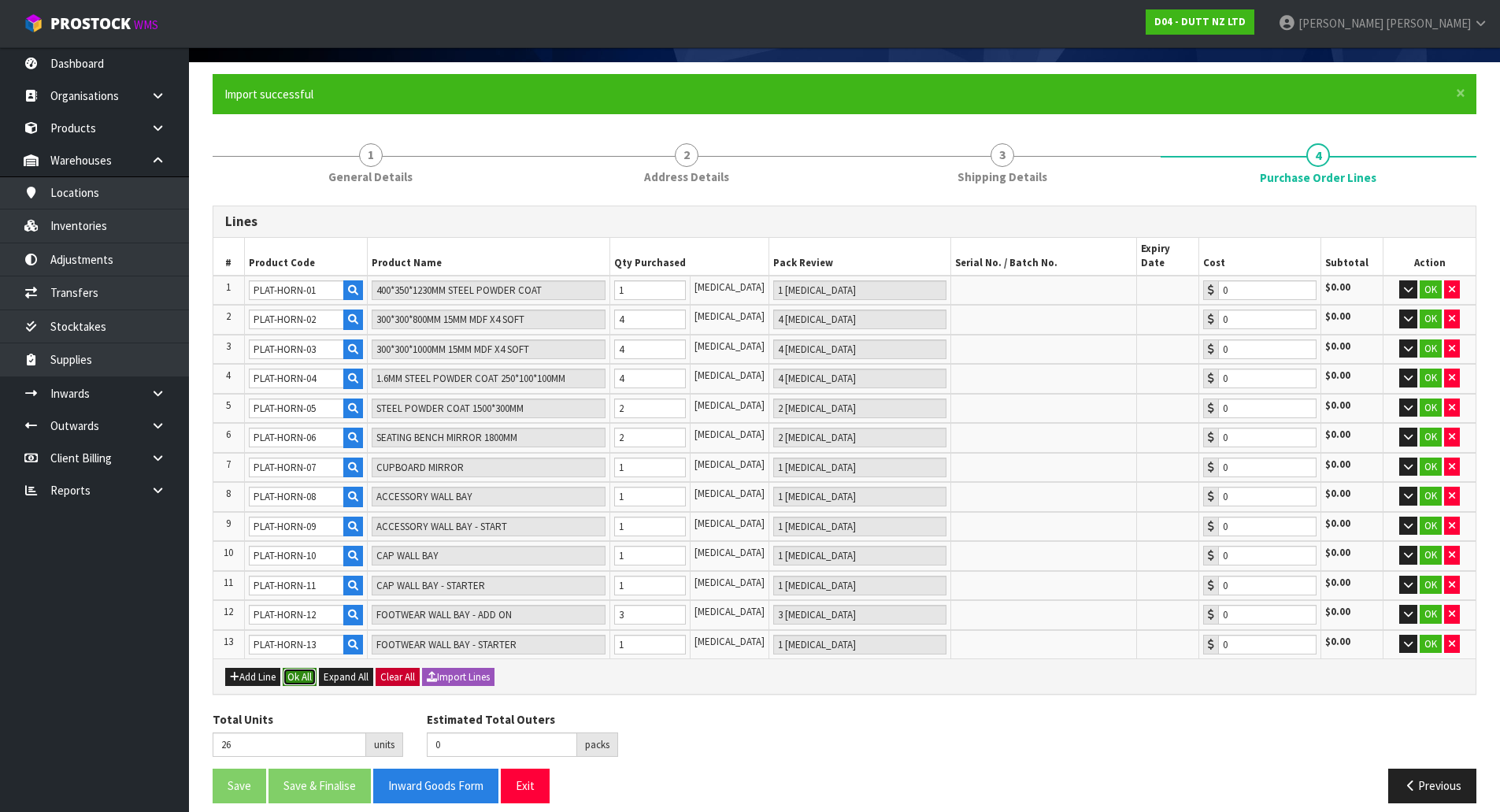
click at [304, 668] on button "Ok All" at bounding box center [300, 677] width 34 height 19
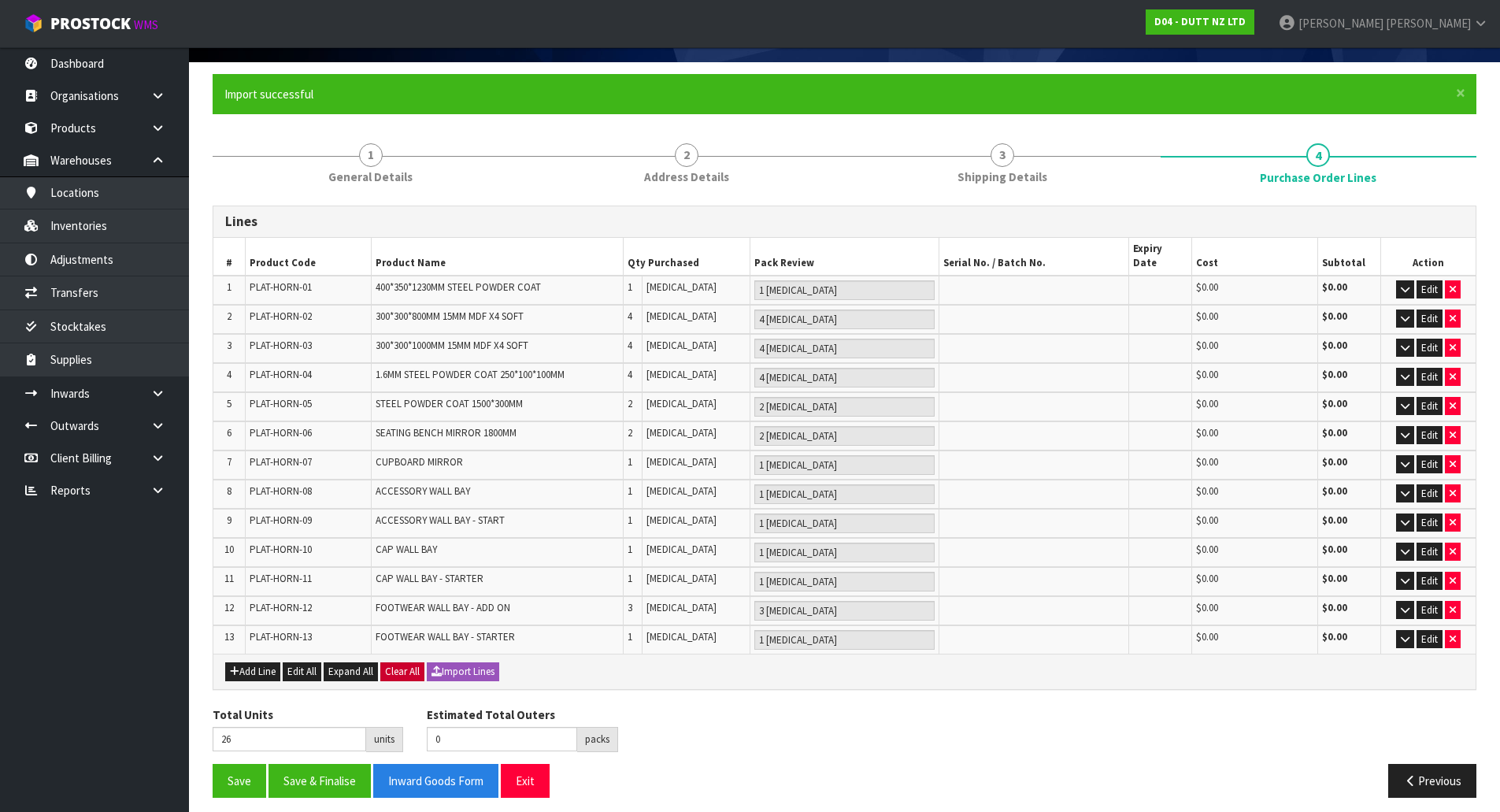
scroll to position [103, 0]
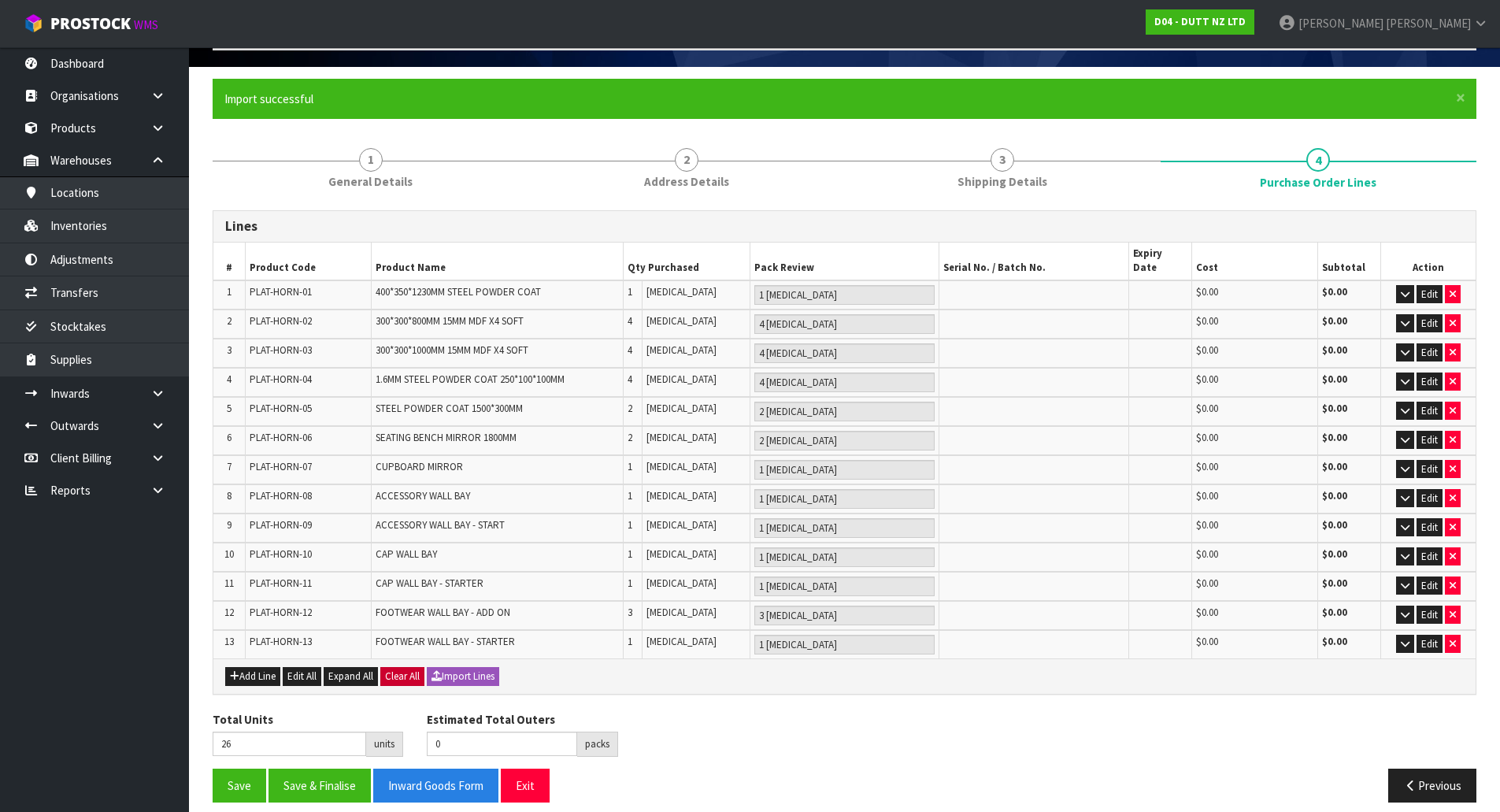
click at [331, 368] on td "PLAT-HORN-04" at bounding box center [307, 382] width 126 height 29
click at [468, 426] on td "SEATING BENCH MIRROR 1800MM" at bounding box center [498, 441] width 253 height 29
click at [408, 543] on td "CAP WALL BAY" at bounding box center [498, 557] width 253 height 29
click at [226, 770] on button "Save" at bounding box center [239, 786] width 54 height 34
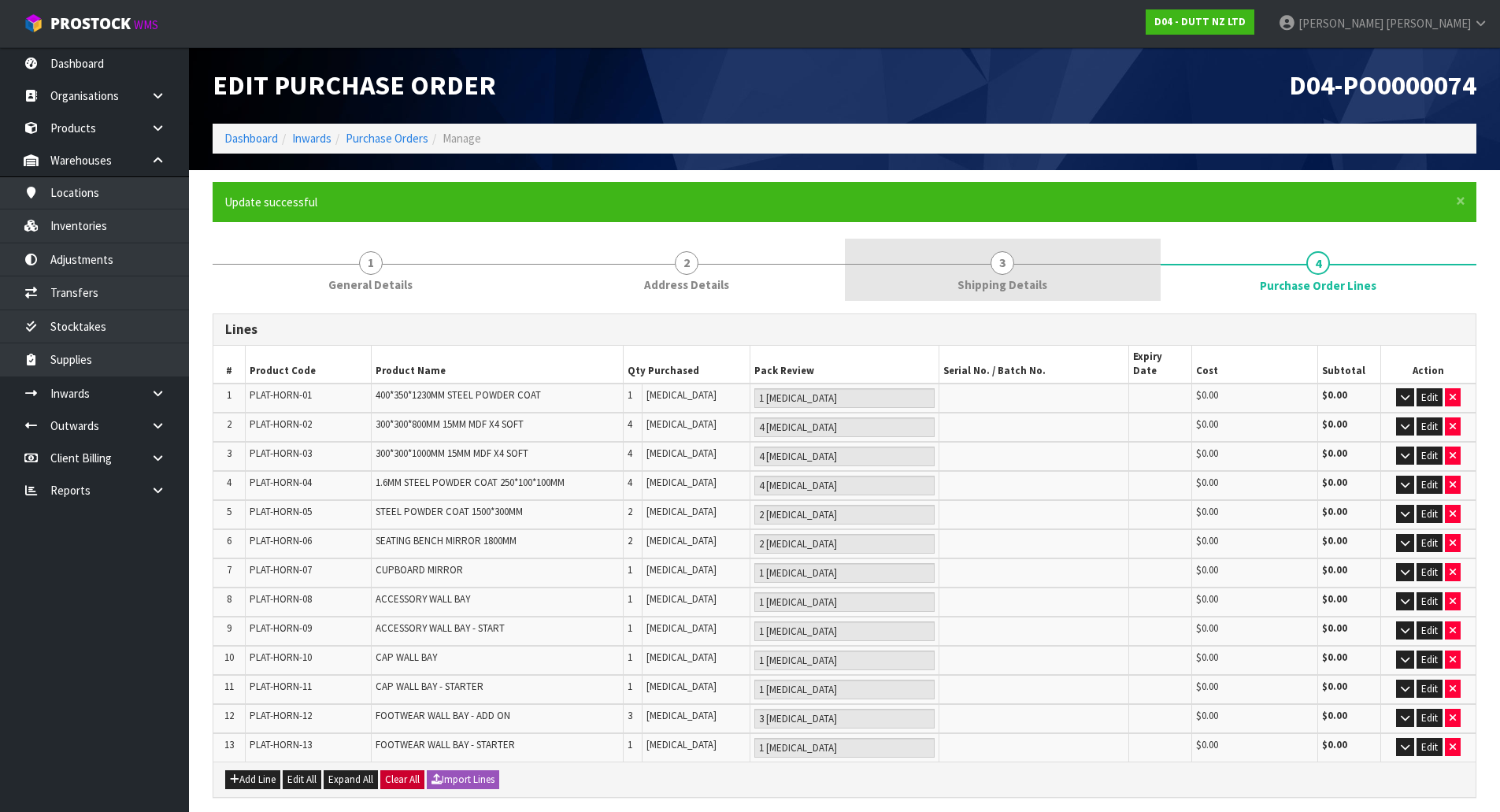
click at [1013, 278] on span "Shipping Details" at bounding box center [1002, 284] width 90 height 16
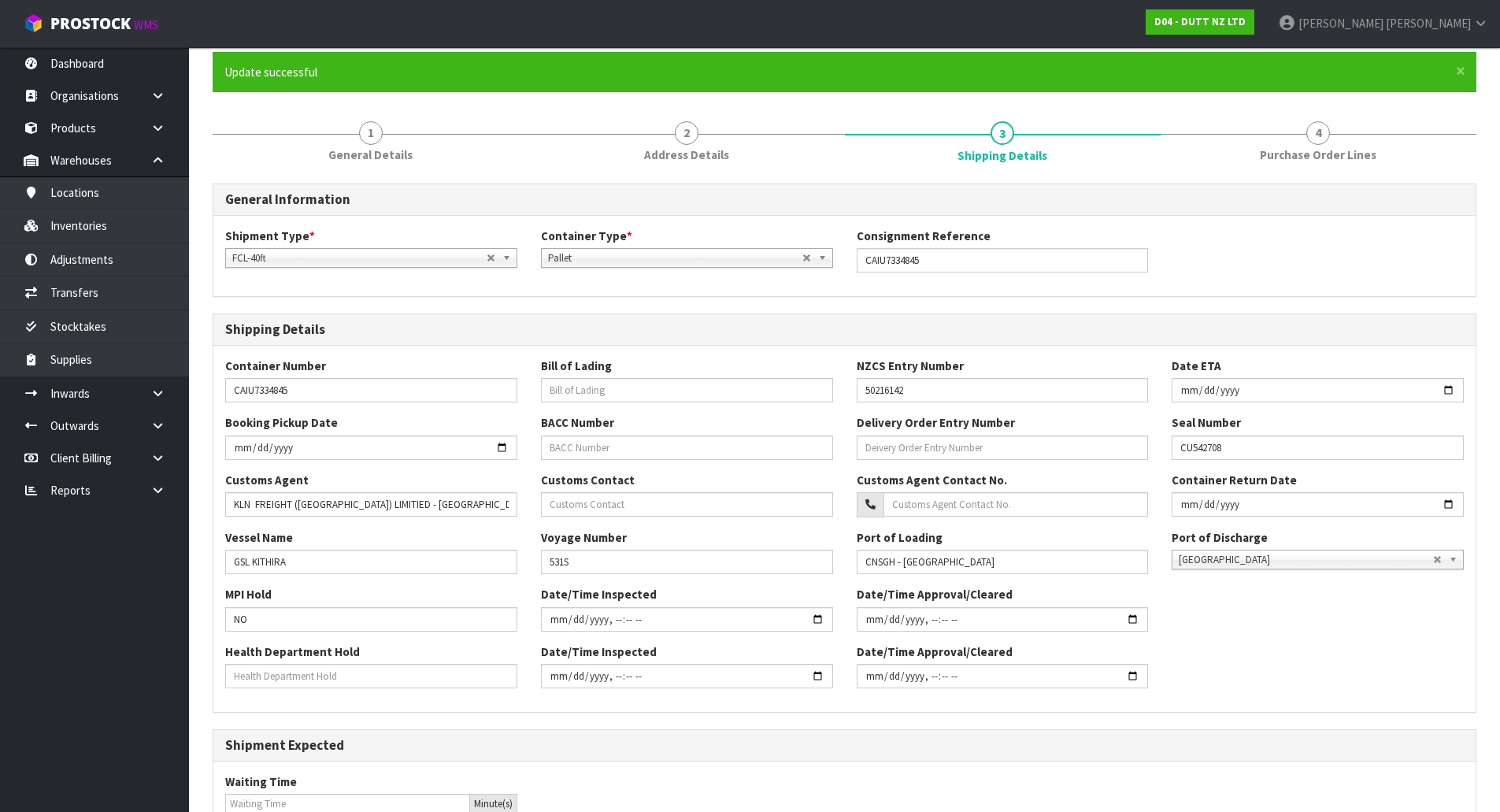
scroll to position [157, 0]
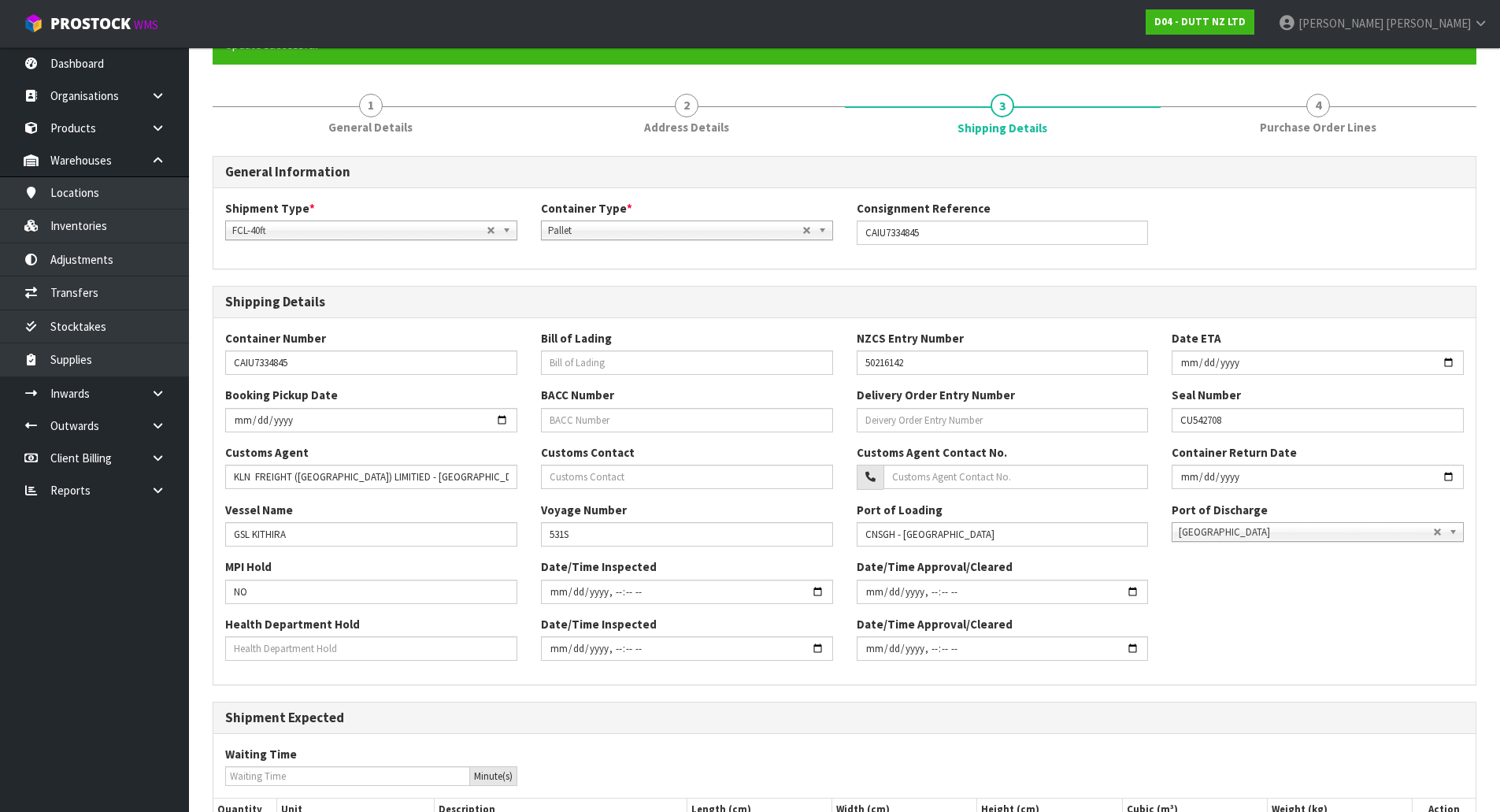
click at [424, 81] on form "× Close Update successful 1 General Details 2 Address Details 3 Shipping Detail…" at bounding box center [844, 498] width 1264 height 947
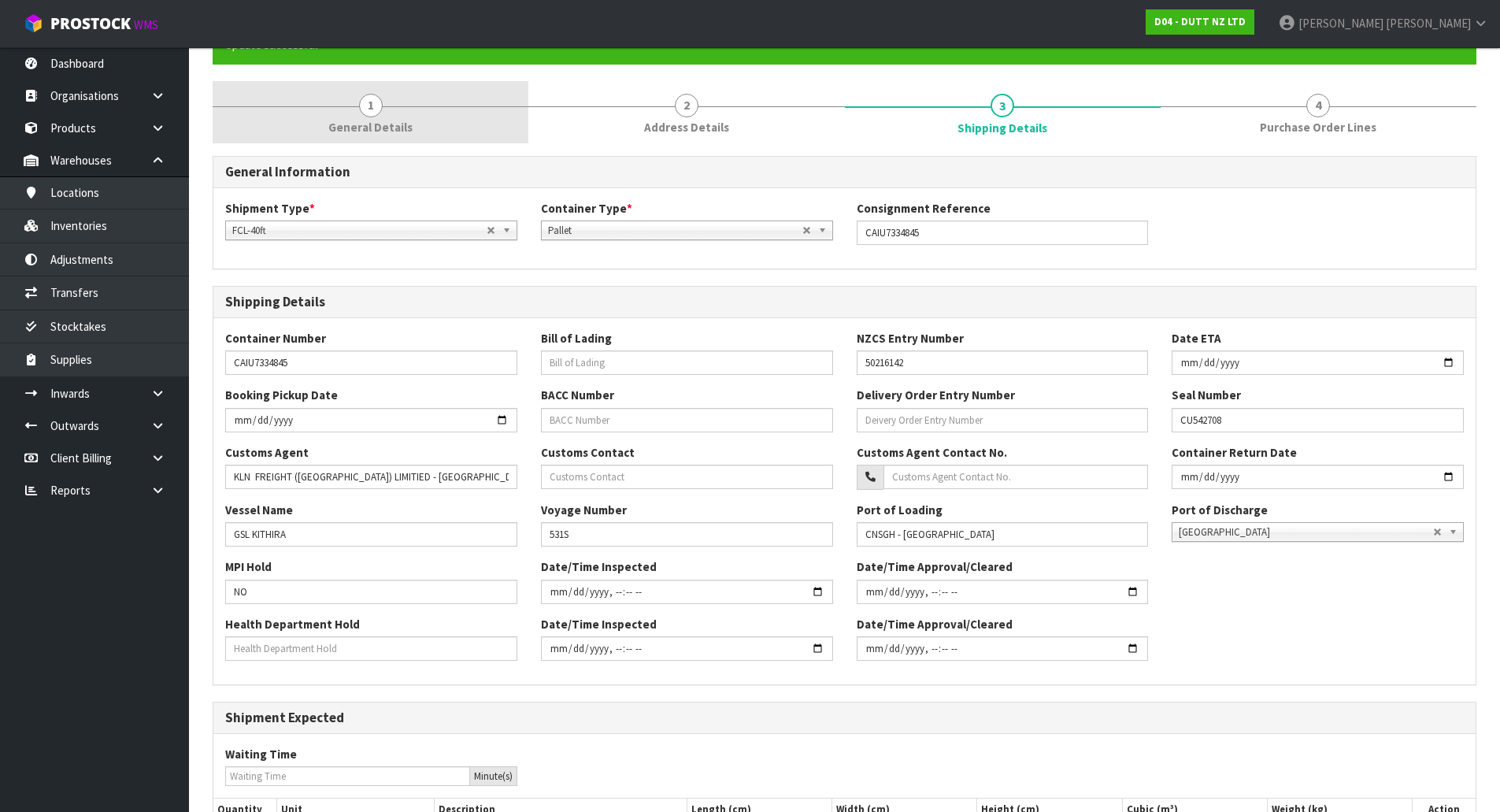
click at [422, 100] on link "1 General Details" at bounding box center [370, 112] width 316 height 62
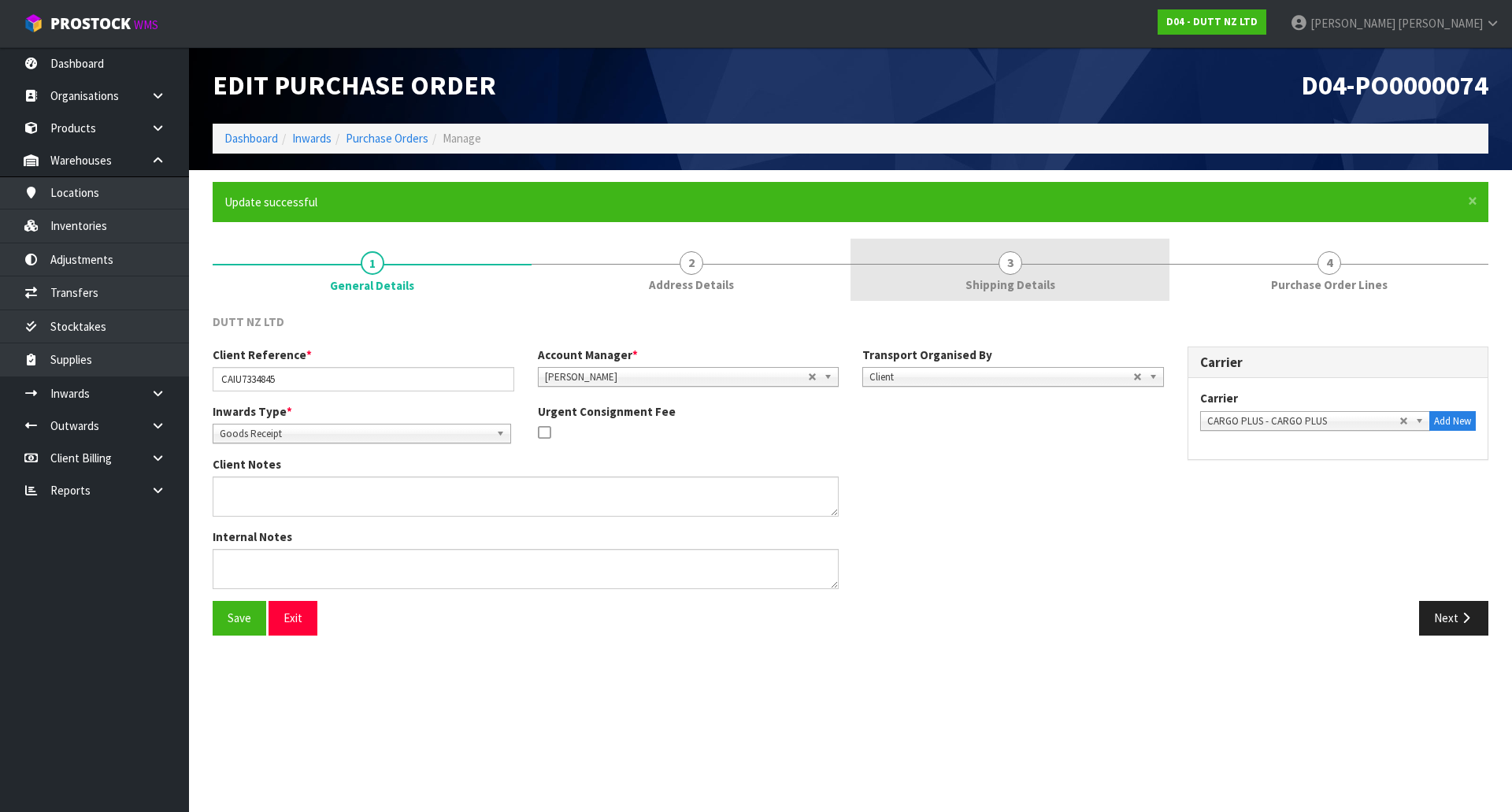
click at [1131, 270] on link "3 Shipping Details" at bounding box center [1010, 269] width 319 height 62
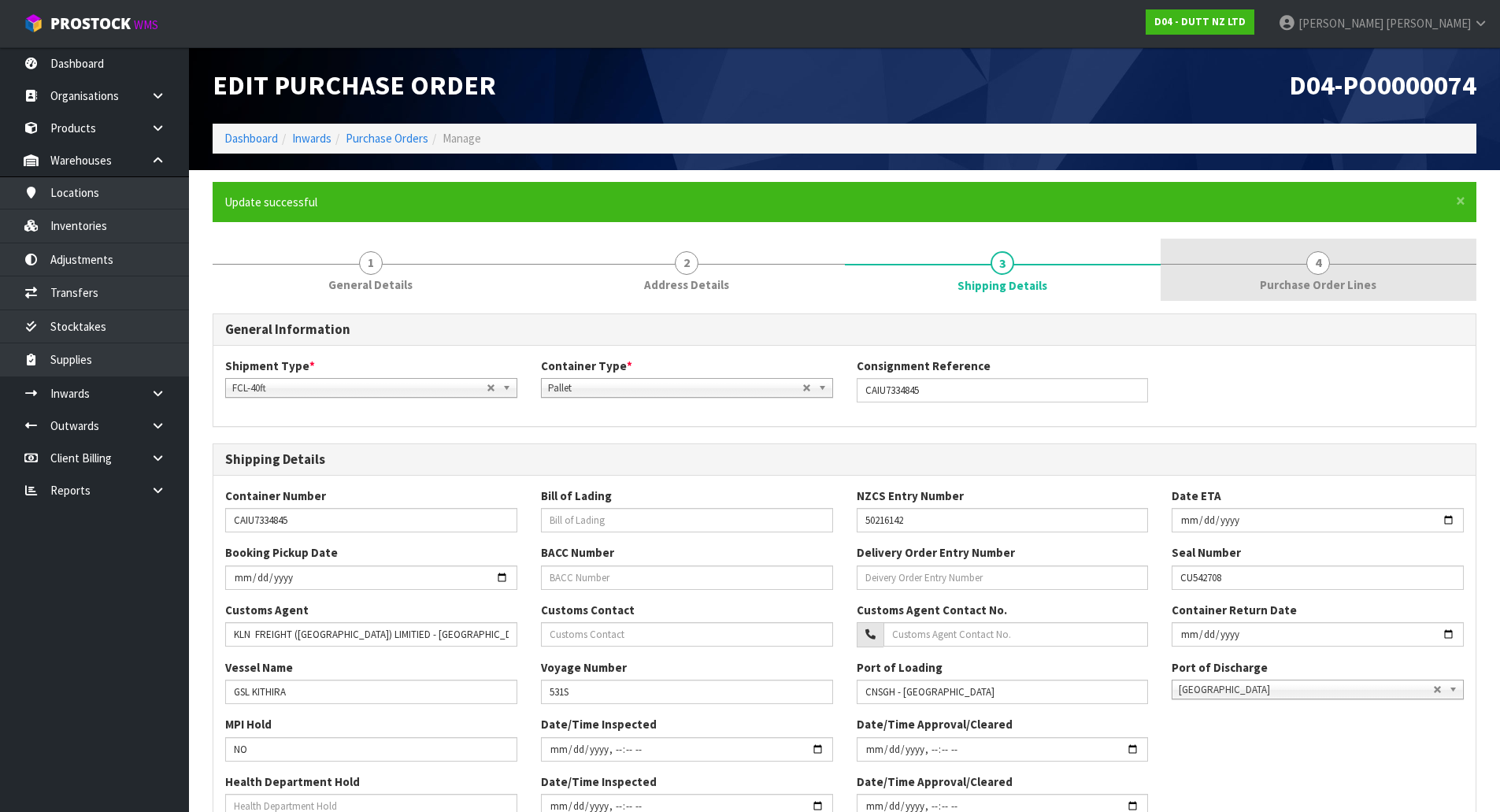
click at [1269, 282] on span "Purchase Order Lines" at bounding box center [1318, 284] width 116 height 16
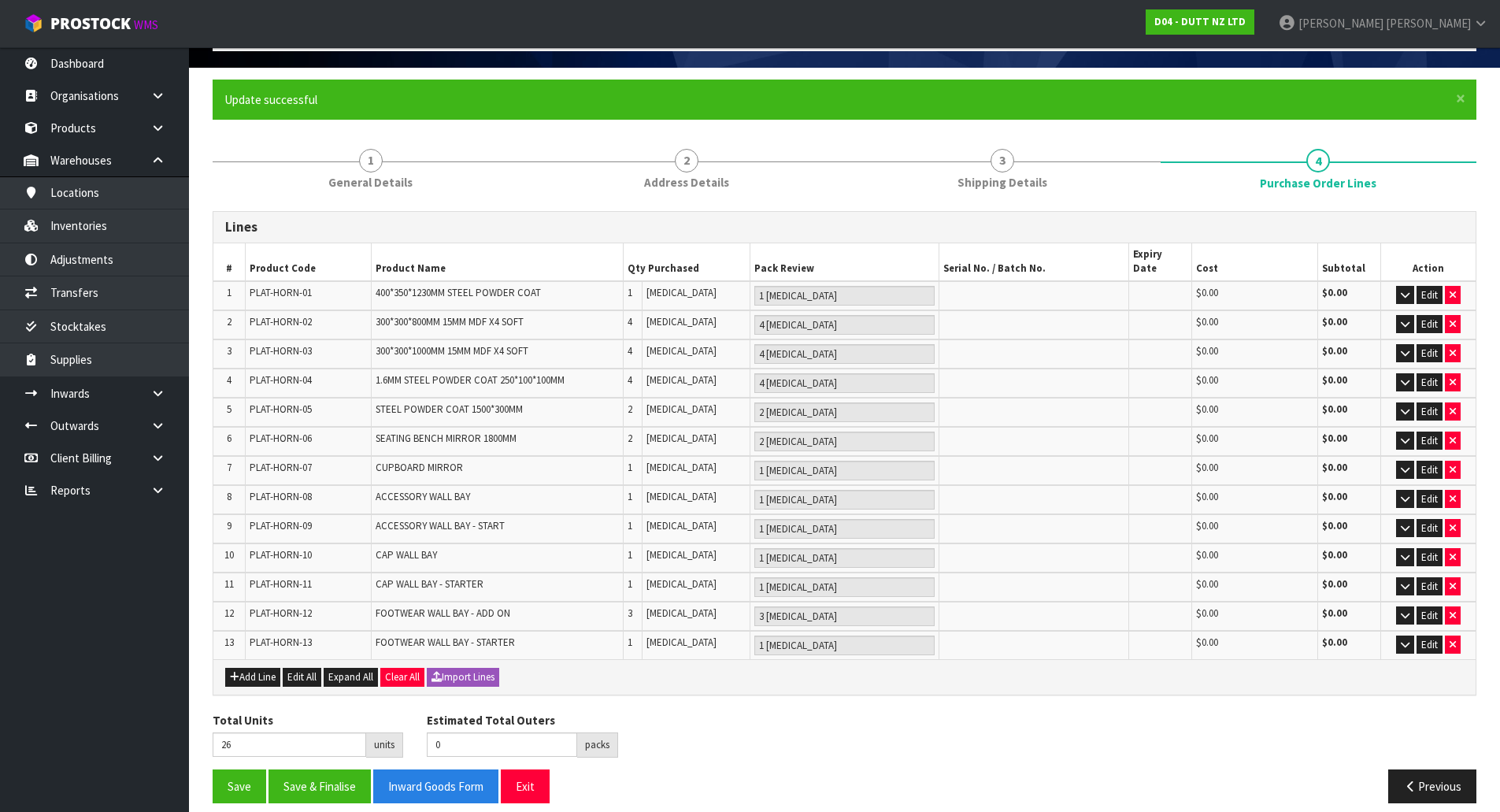
scroll to position [103, 0]
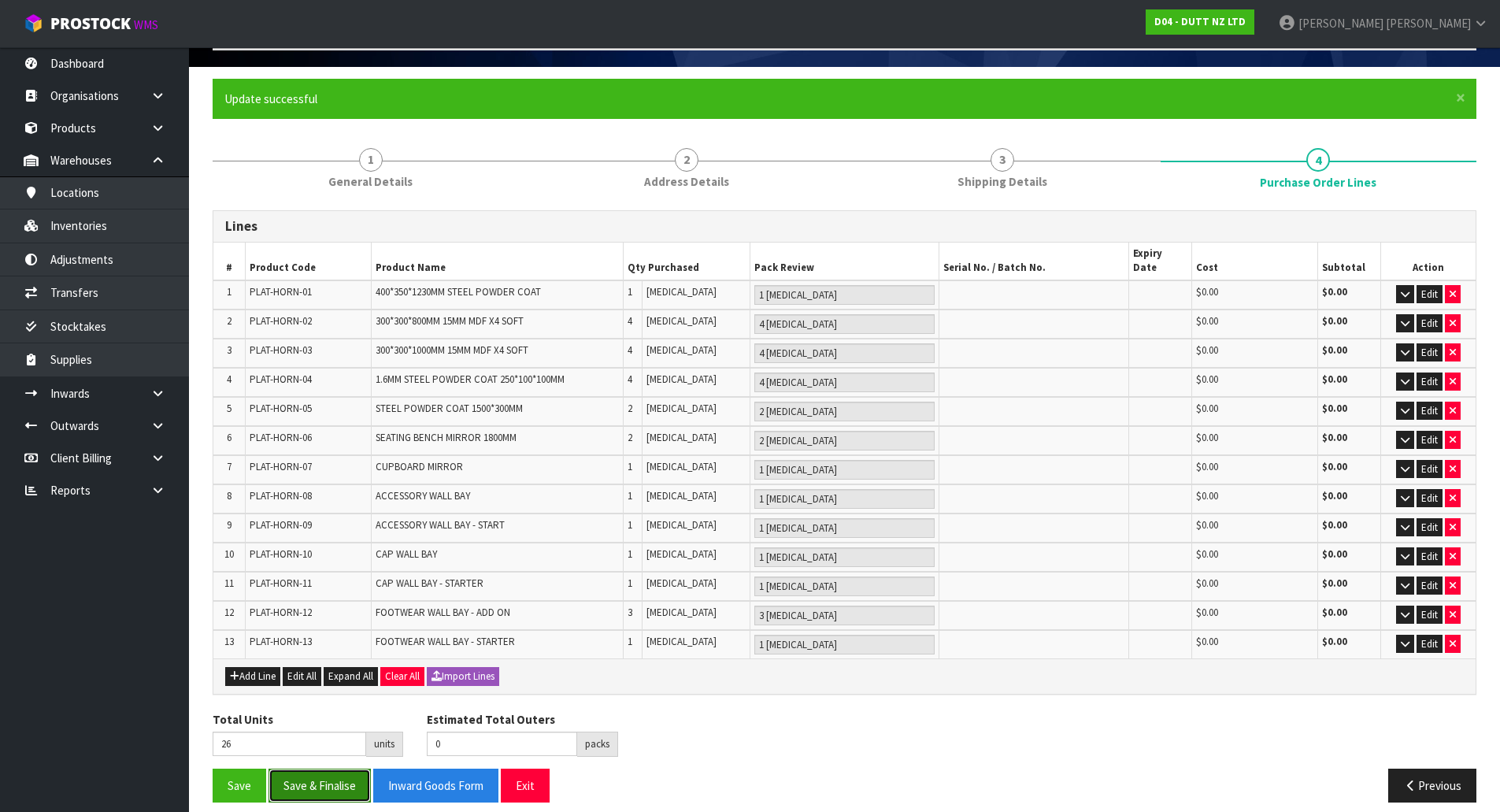
click at [341, 782] on button "Save & Finalise" at bounding box center [319, 786] width 103 height 34
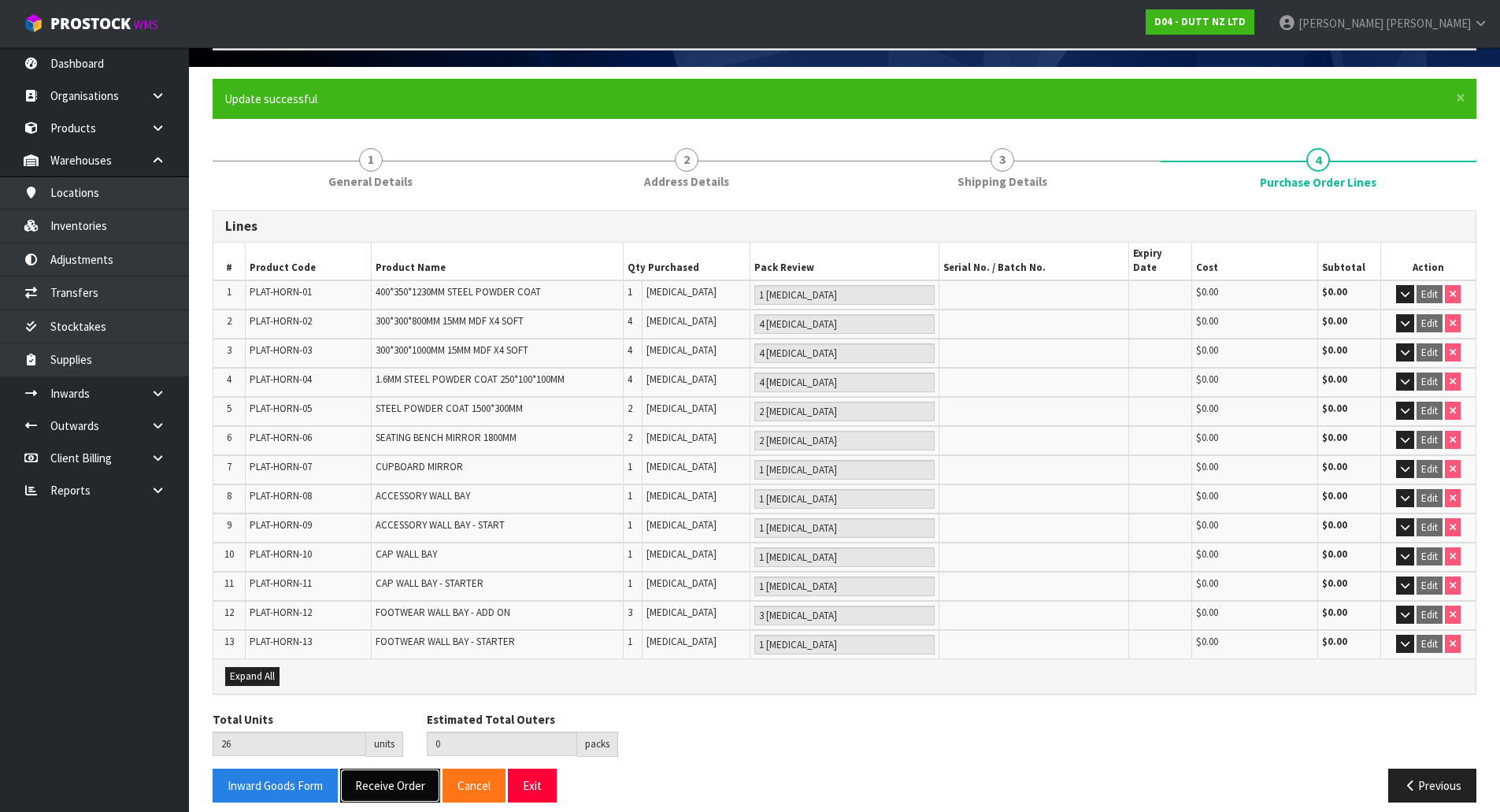
click at [373, 782] on button "Receive Order" at bounding box center [391, 786] width 100 height 34
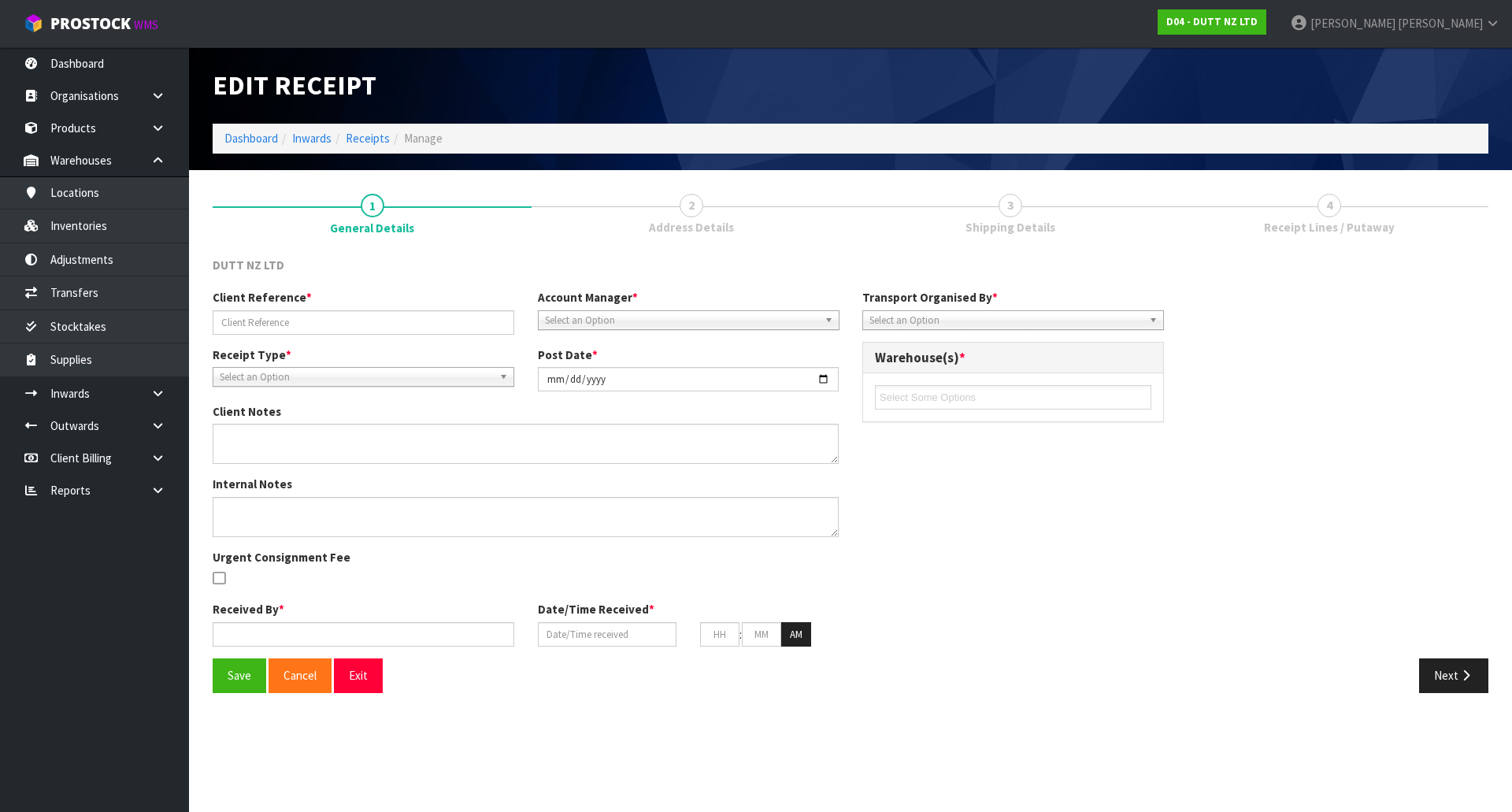
type input "CAIU7334845"
type input "2025-09-05"
type input "[PERSON_NAME]"
type input "05/09/2025"
type input "03"
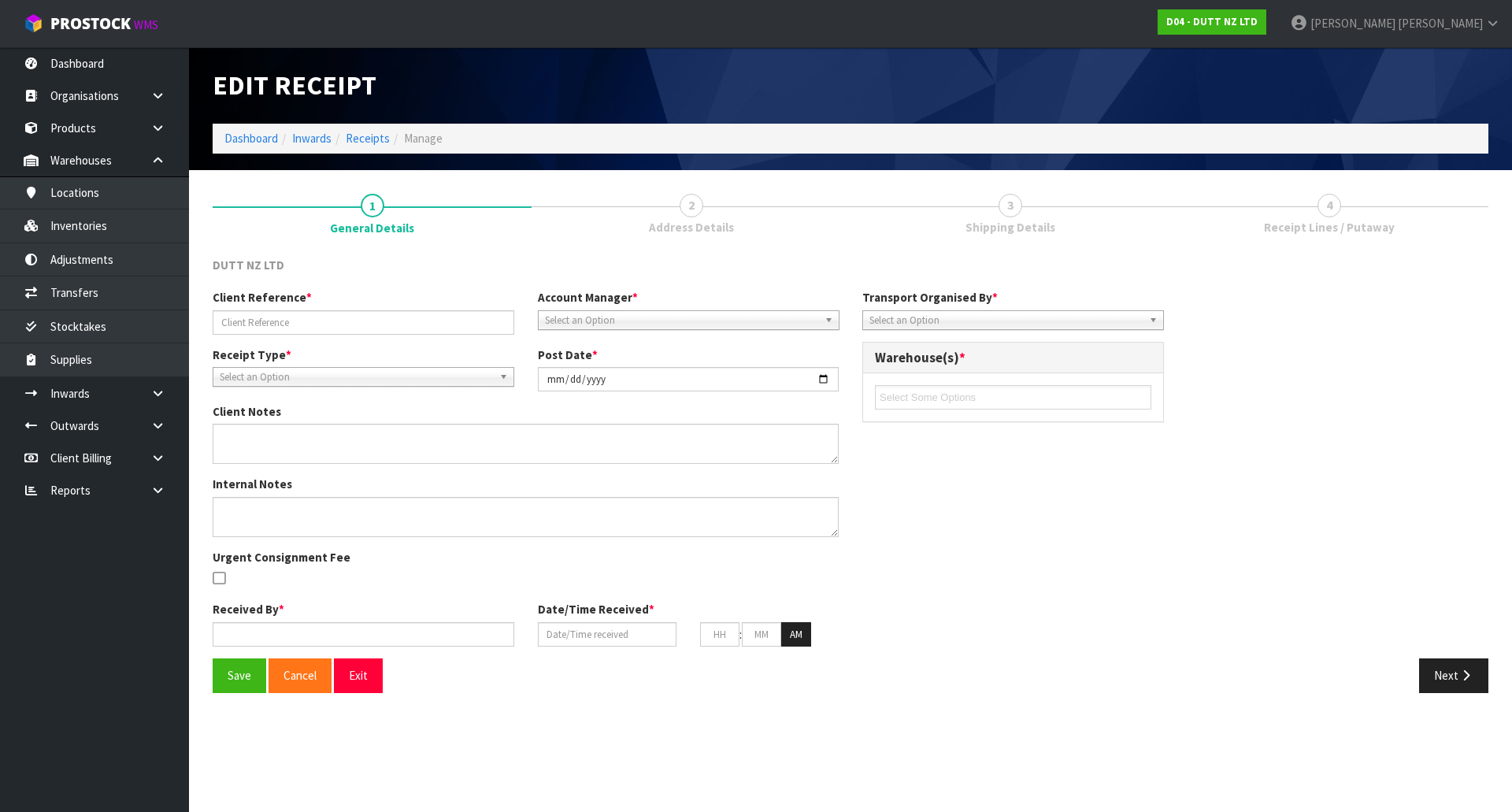
type input "23"
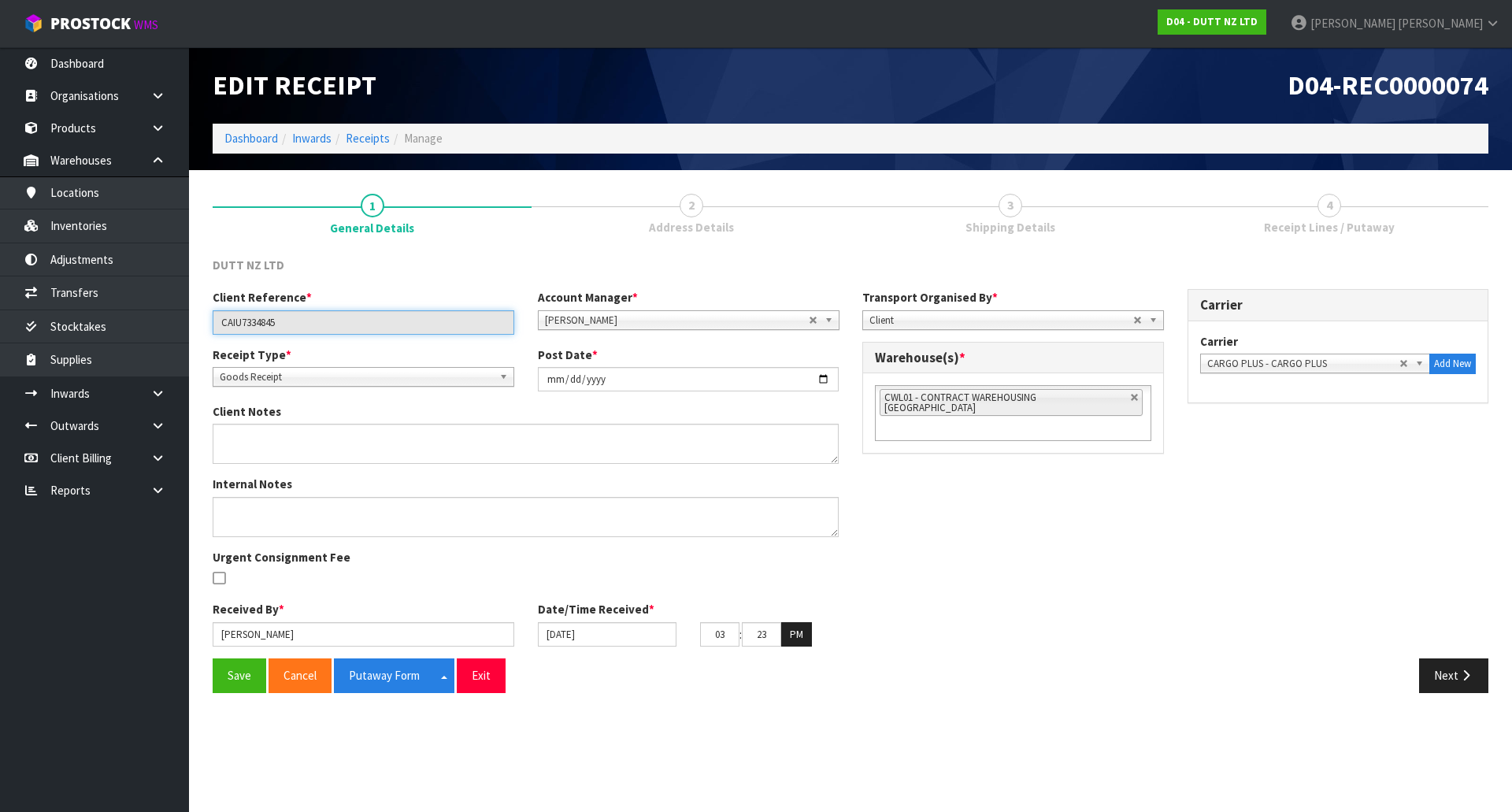
click at [454, 326] on input "CAIU7334845" at bounding box center [363, 322] width 302 height 25
click at [1131, 398] on link at bounding box center [1135, 398] width 9 height 9
type input "Select Some Options"
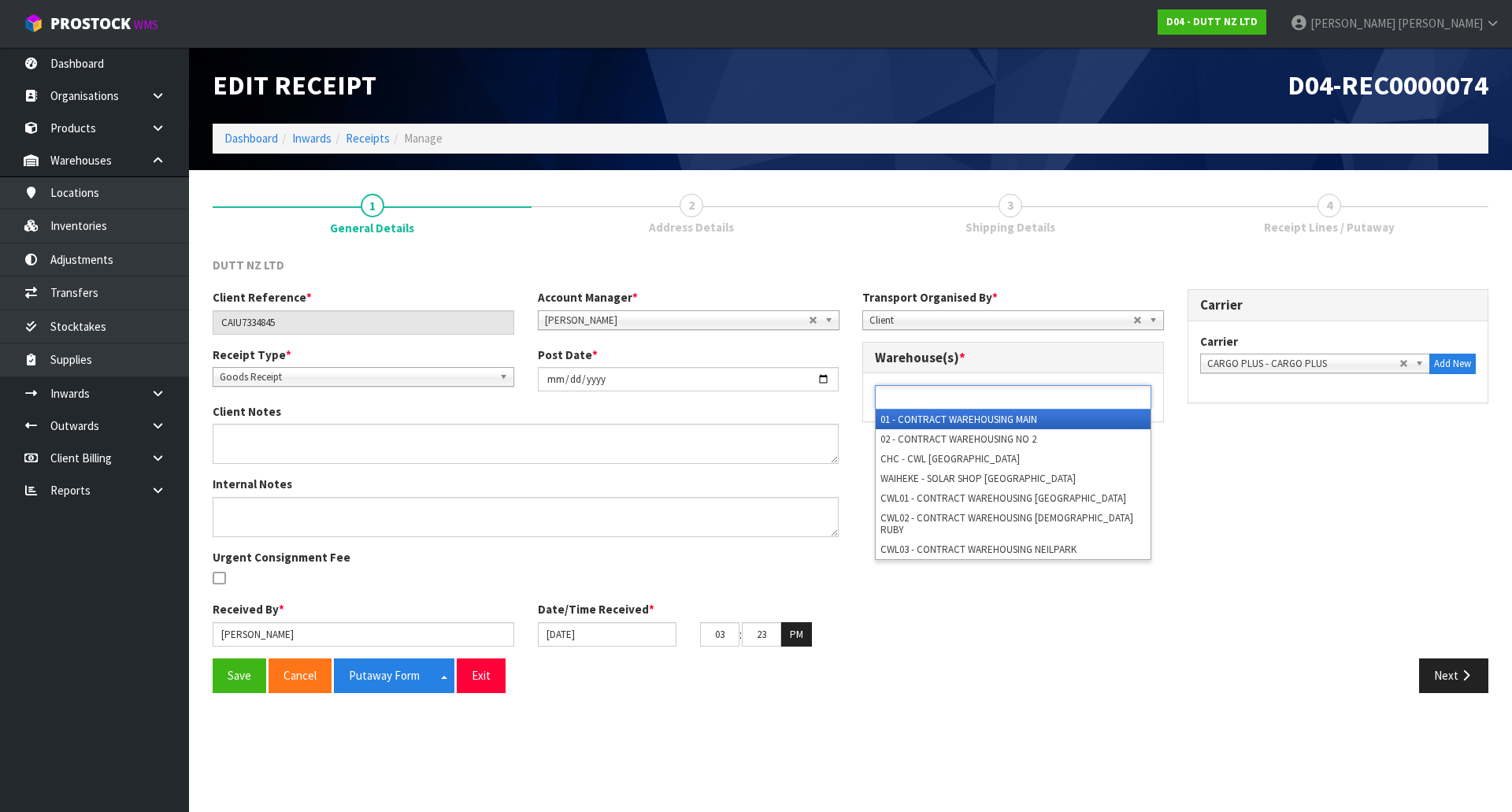
click at [1109, 398] on ul at bounding box center [1013, 397] width 276 height 25
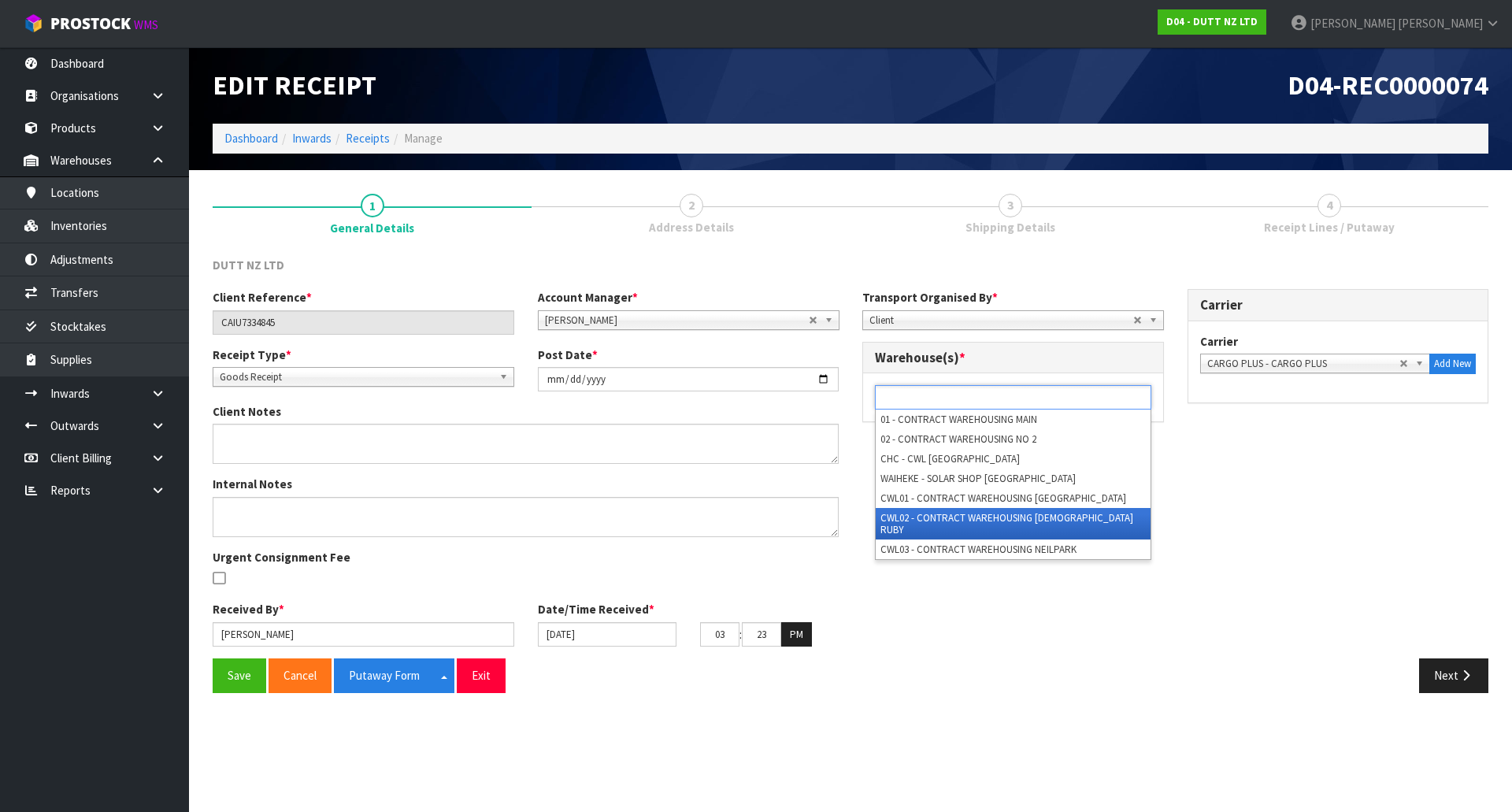
click at [1014, 522] on li "CWL02 - CONTRACT WAREHOUSING LADY RUBY" at bounding box center [1013, 523] width 275 height 31
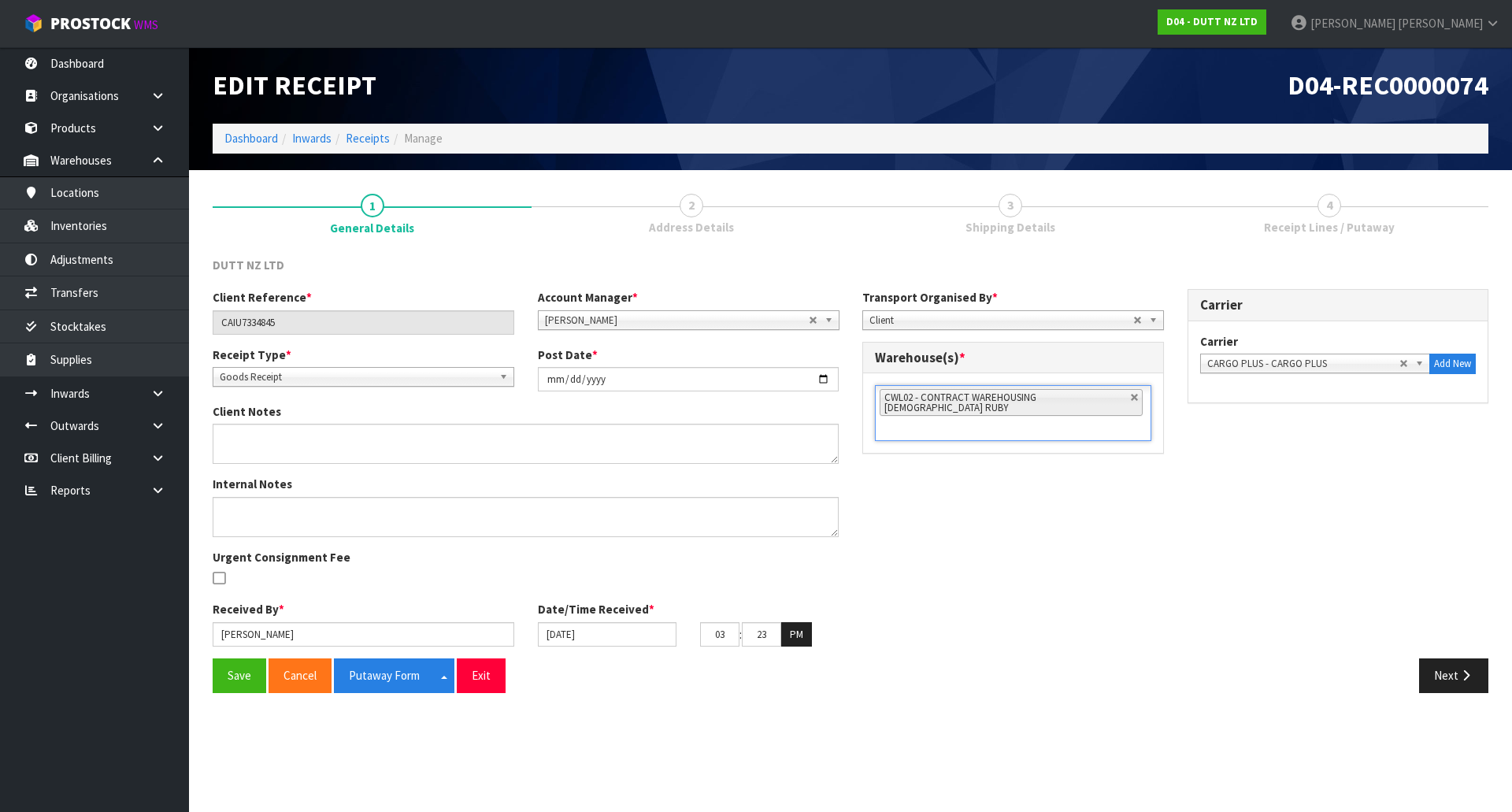
click at [1122, 535] on div "Client Reference * CAIU7334845 Account Manager * Zubair Moolla Rod Giles Kirsty…" at bounding box center [850, 473] width 1300 height 369
click at [236, 687] on button "Save" at bounding box center [239, 675] width 54 height 34
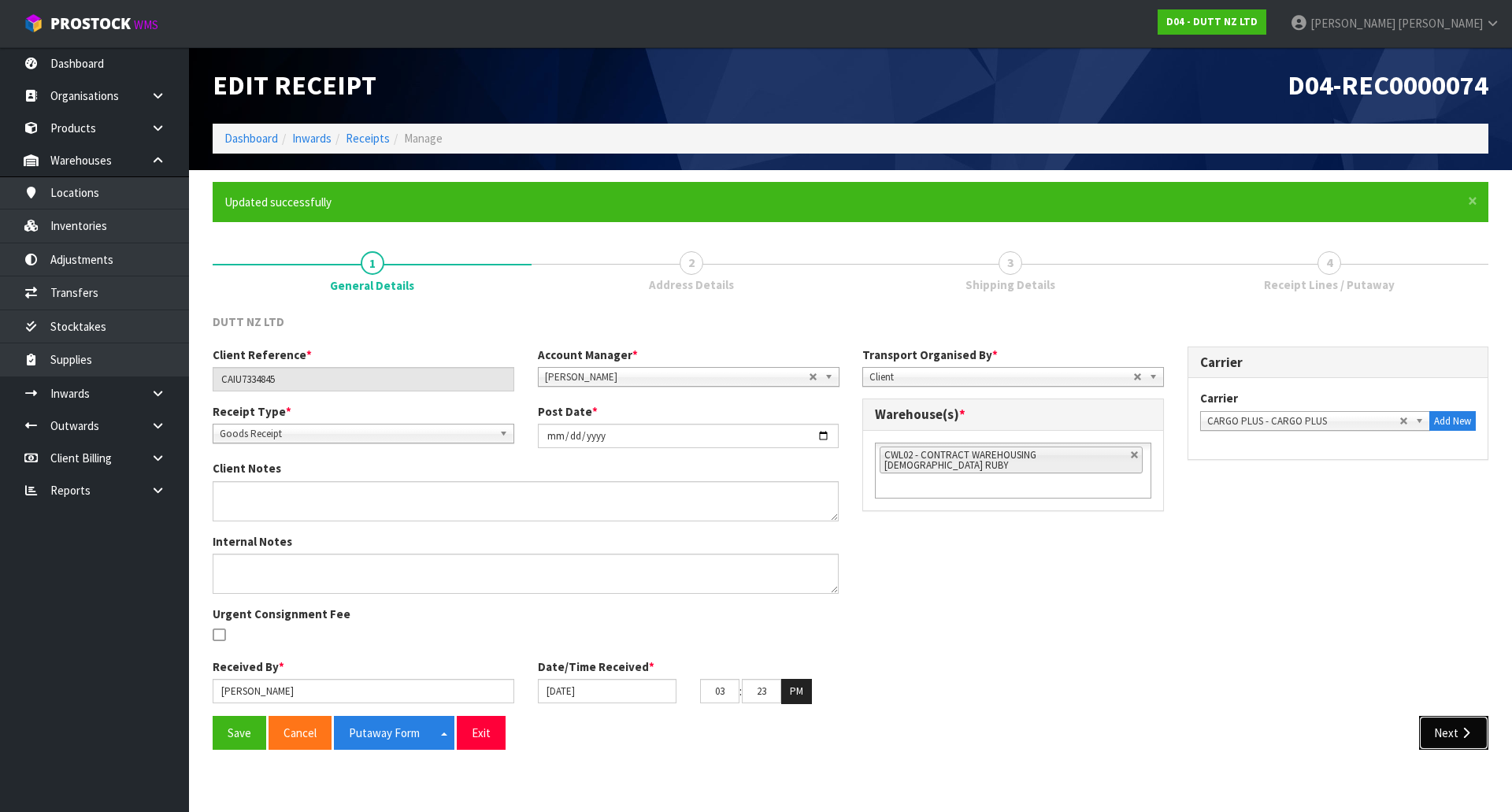
click at [1449, 746] on button "Next" at bounding box center [1454, 733] width 70 height 34
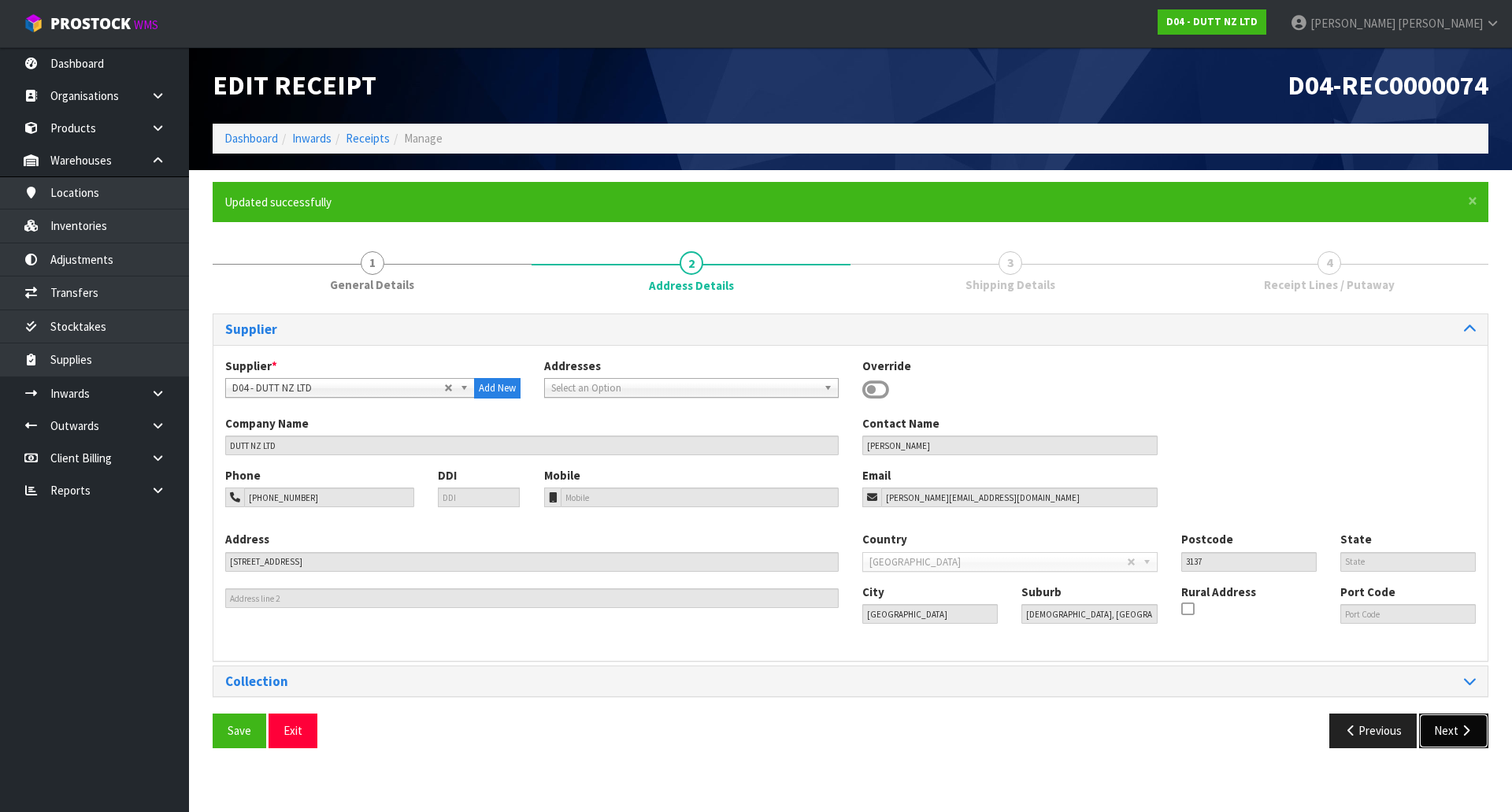
click at [1451, 742] on button "Next" at bounding box center [1454, 730] width 70 height 34
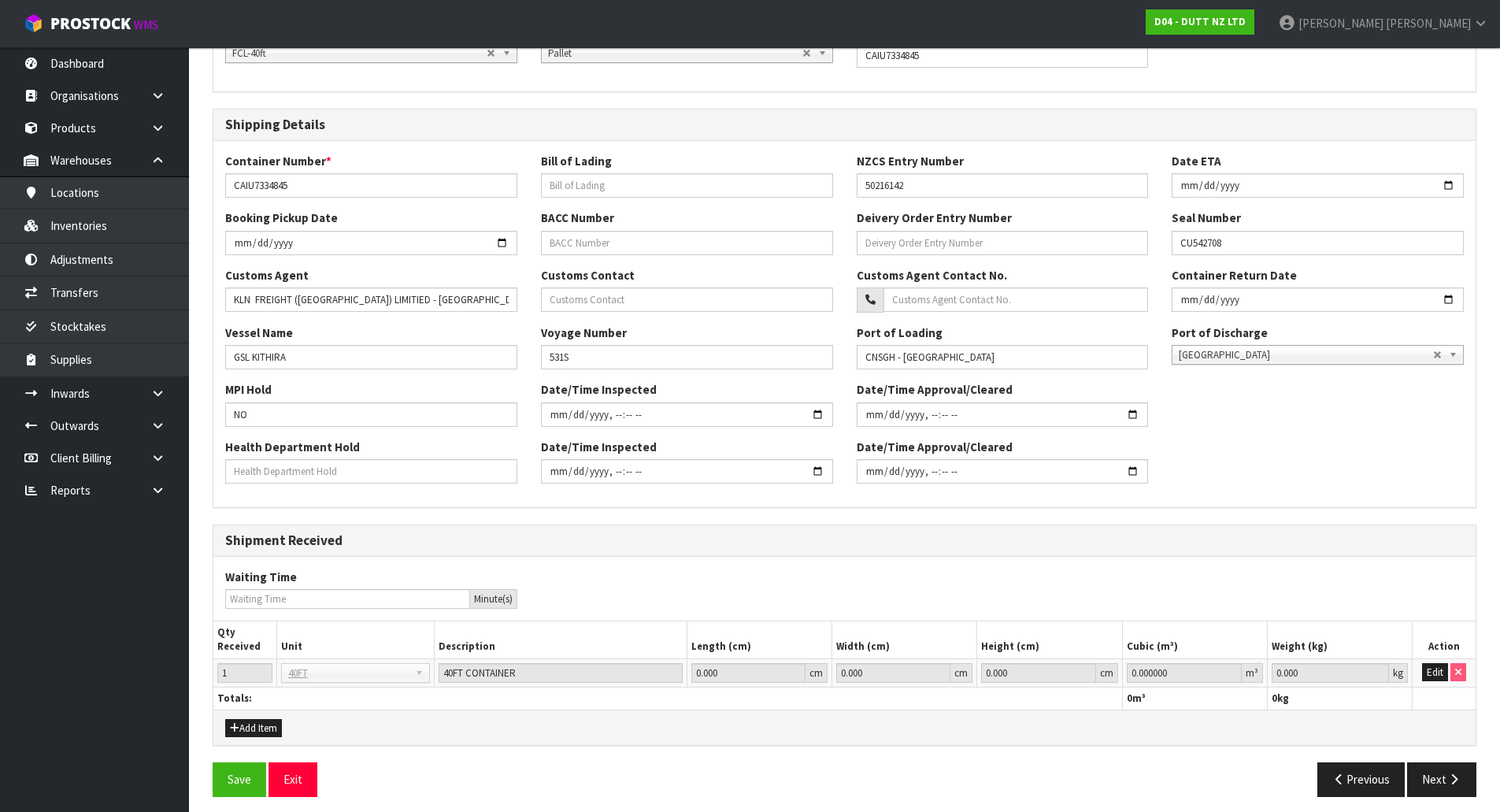
scroll to position [343, 0]
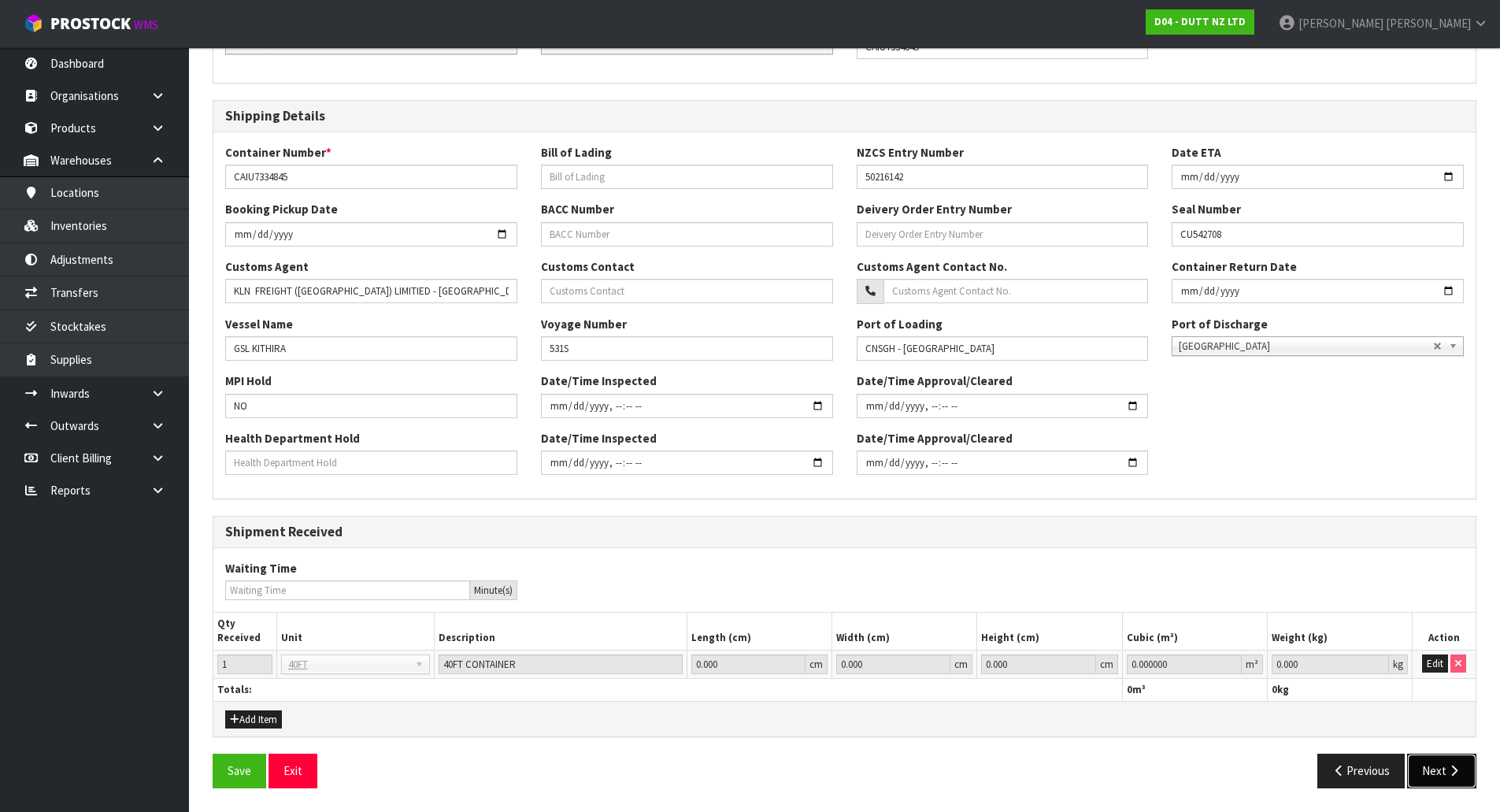
click at [1426, 756] on button "Next" at bounding box center [1442, 770] width 70 height 34
click at [1427, 667] on button "Edit" at bounding box center [1435, 663] width 26 height 19
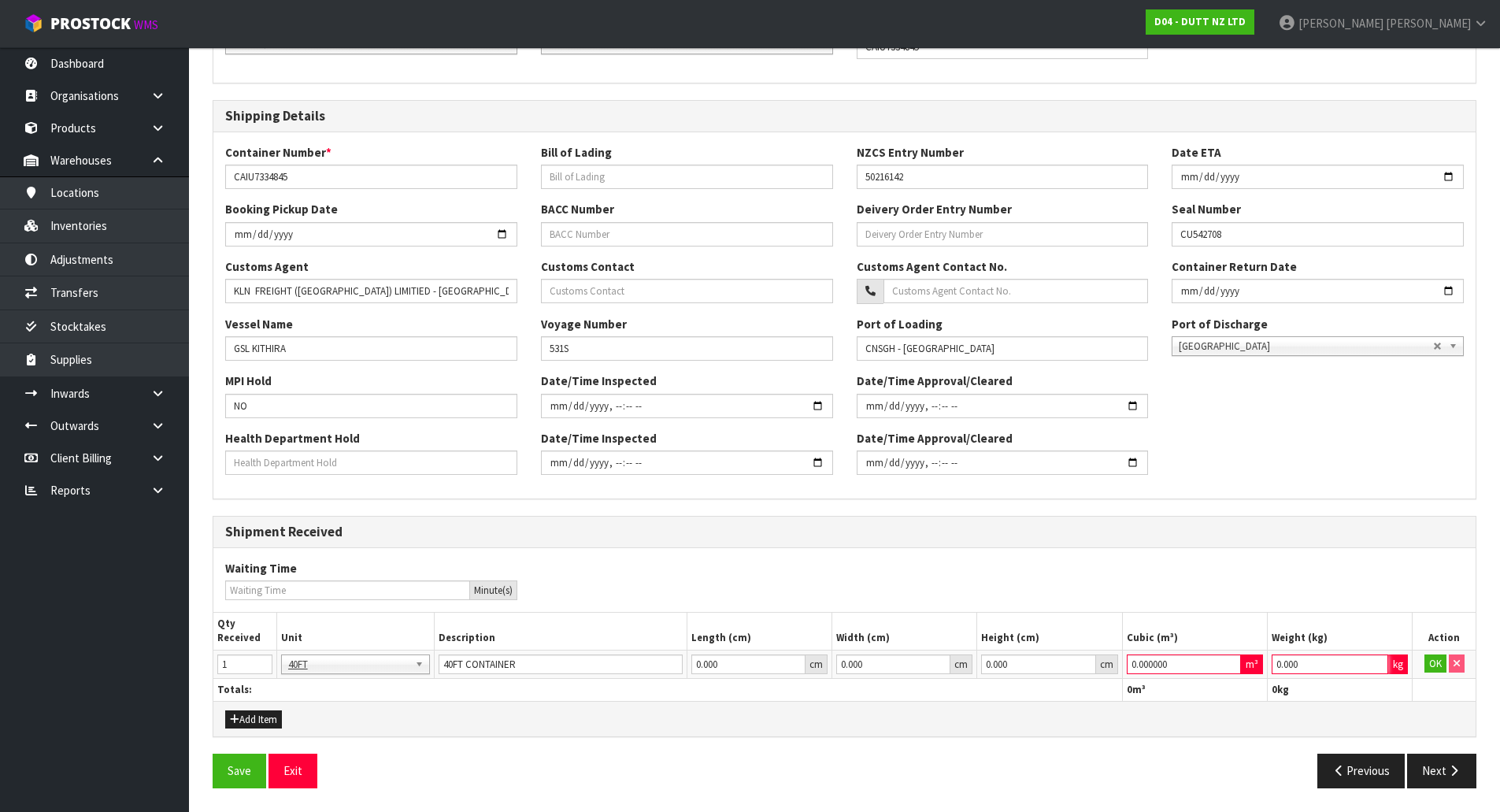
drag, startPoint x: 1357, startPoint y: 665, endPoint x: 739, endPoint y: 642, distance: 618.4
click at [739, 642] on table "Qty Received Unit Description Length (cm) Width (cm) Height (cm) Cubic (m³) Wei…" at bounding box center [844, 657] width 1262 height 88
type input "1"
drag, startPoint x: 1137, startPoint y: 665, endPoint x: 966, endPoint y: 663, distance: 171.0
click at [966, 665] on tr "1 40FT 40FT 40FT CONTAINER 0.000 cm 0.000 cm 0.000 cm 0.000000 m³ 1 kg OK" at bounding box center [844, 663] width 1262 height 28
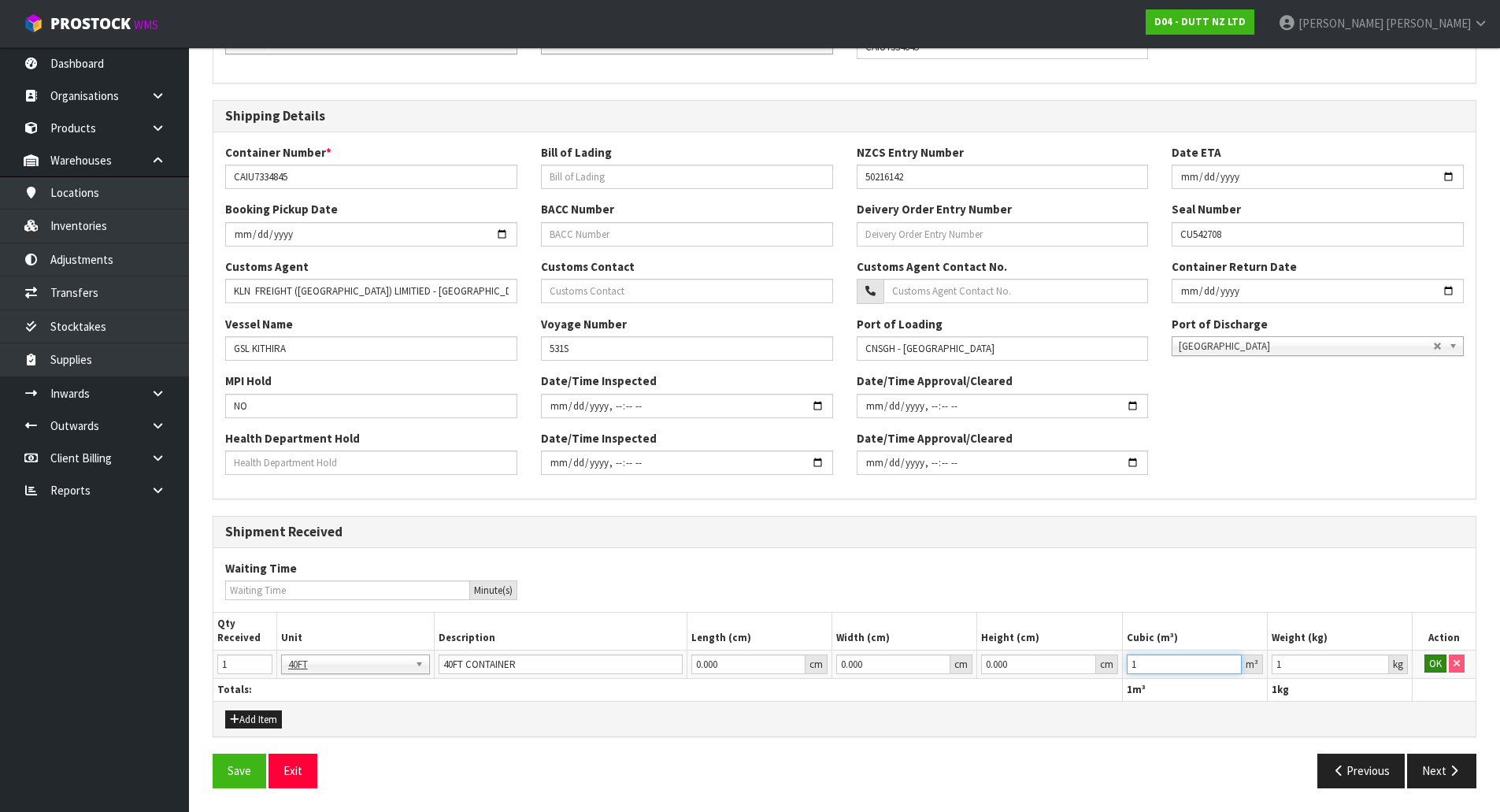
type input "1"
click at [1437, 666] on button "OK" at bounding box center [1435, 663] width 22 height 19
click at [1449, 767] on icon "button" at bounding box center [1454, 770] width 15 height 12
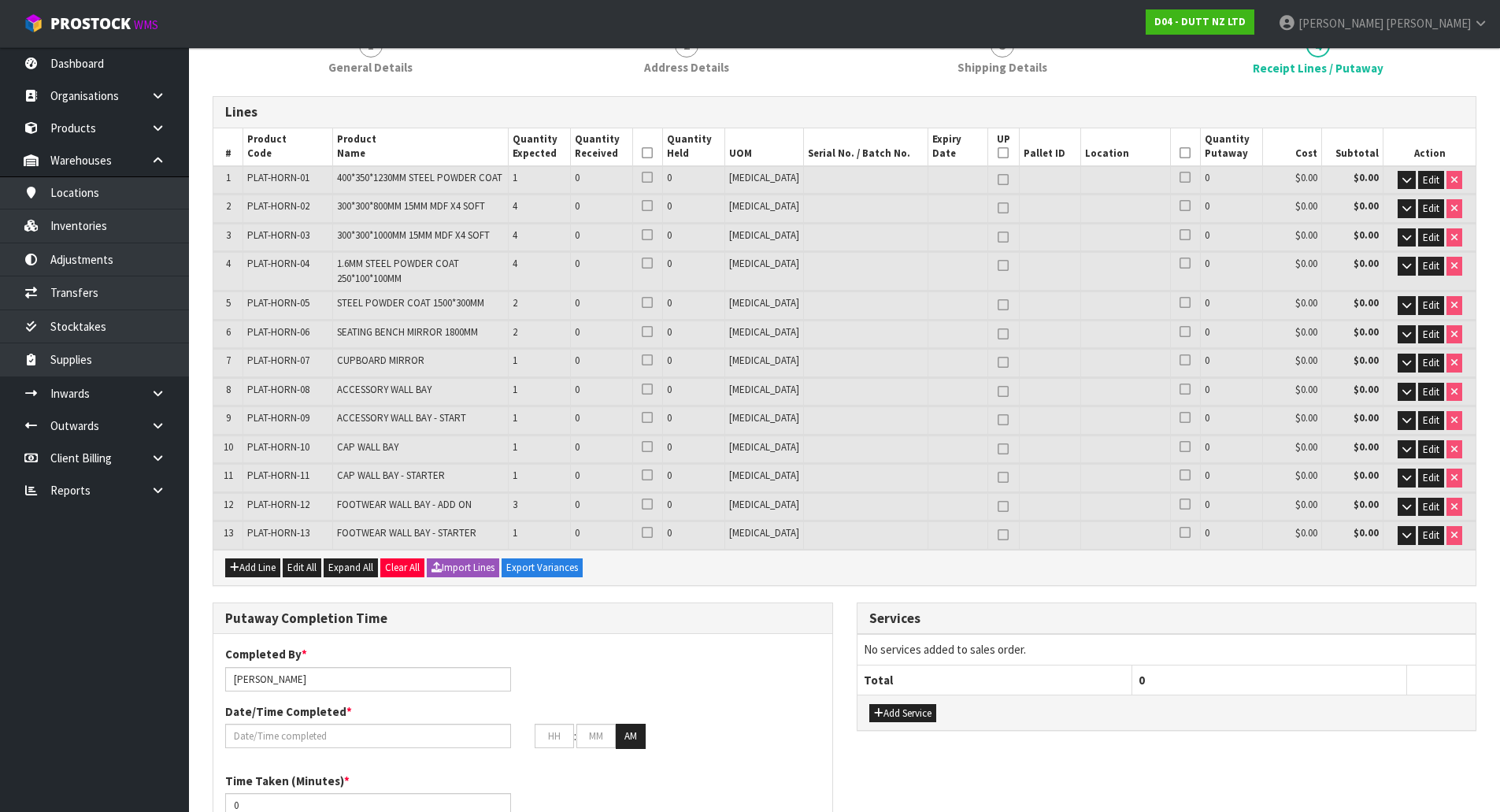
scroll to position [236, 0]
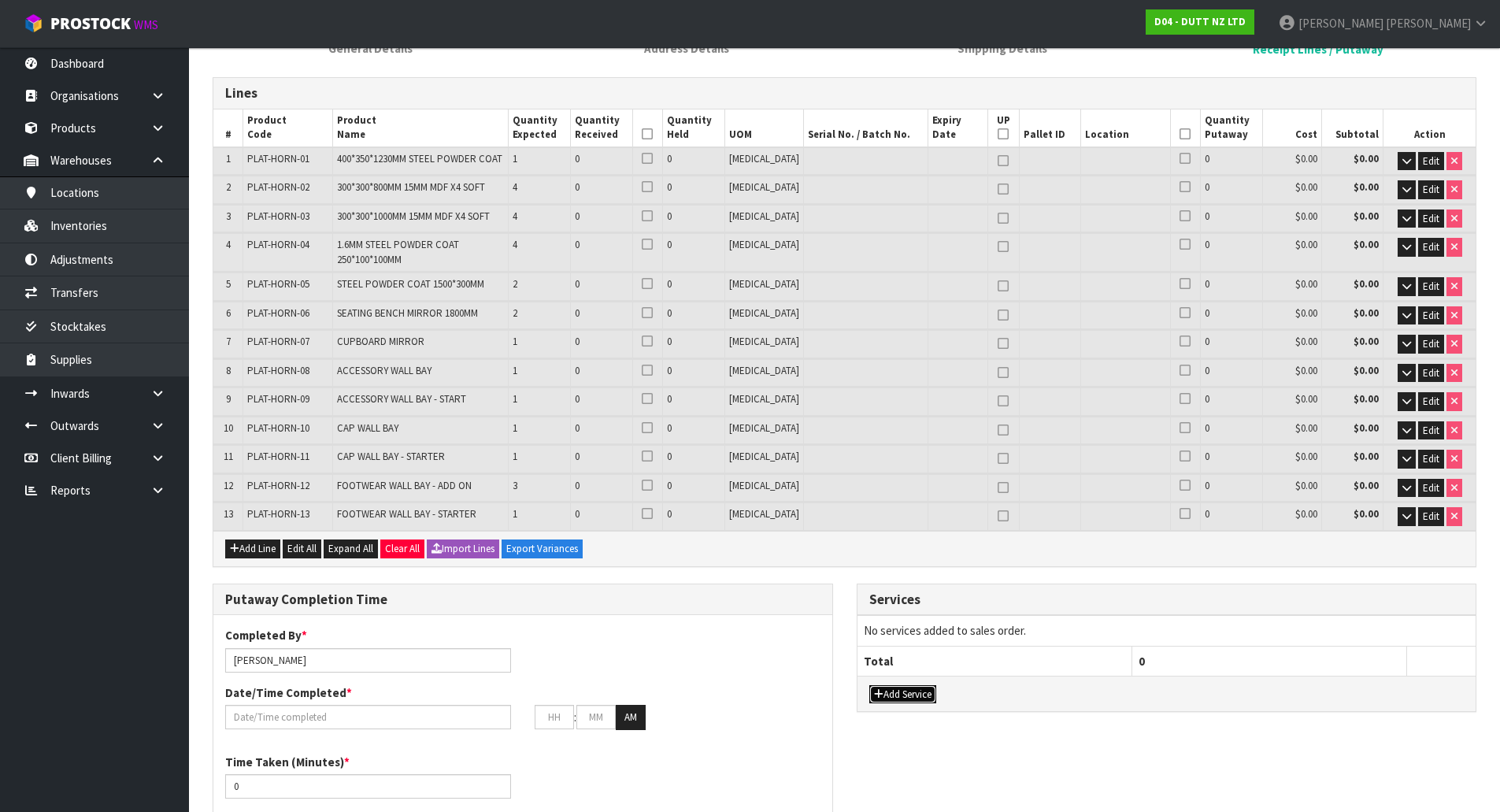
click at [915, 694] on button "Add Service" at bounding box center [903, 695] width 67 height 19
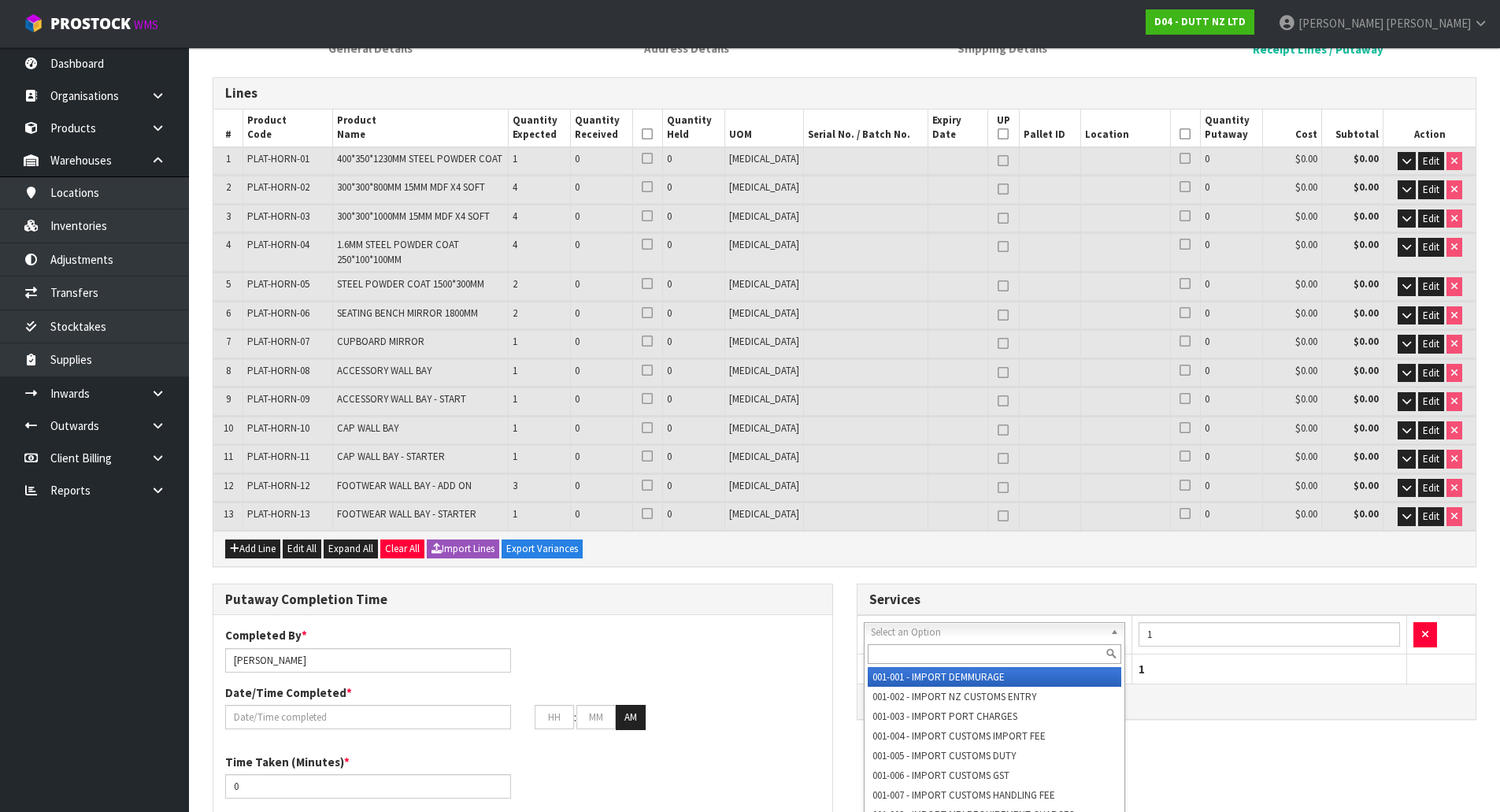
click at [990, 652] on input "text" at bounding box center [995, 653] width 254 height 20
type input "c"
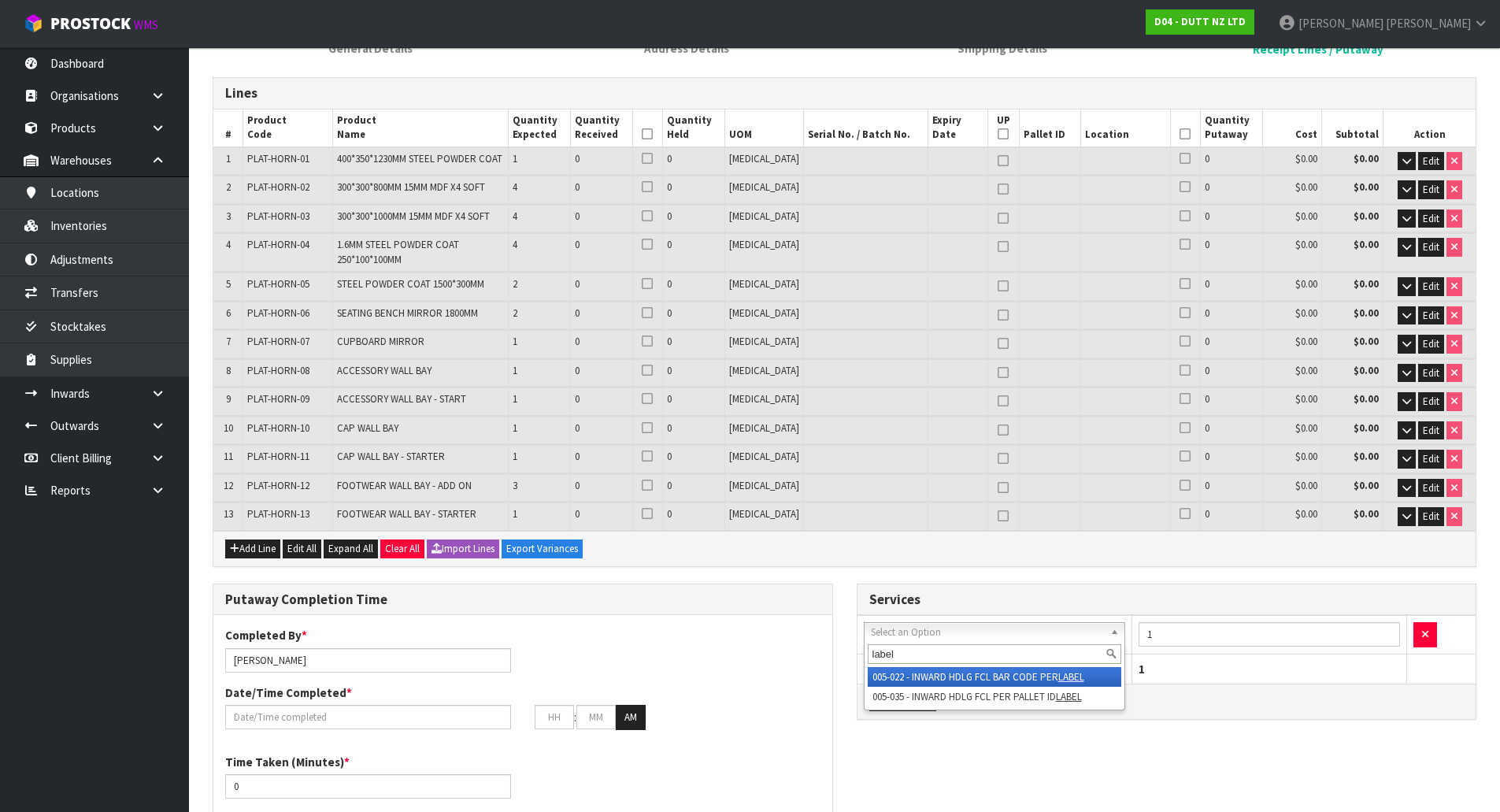
type input "label"
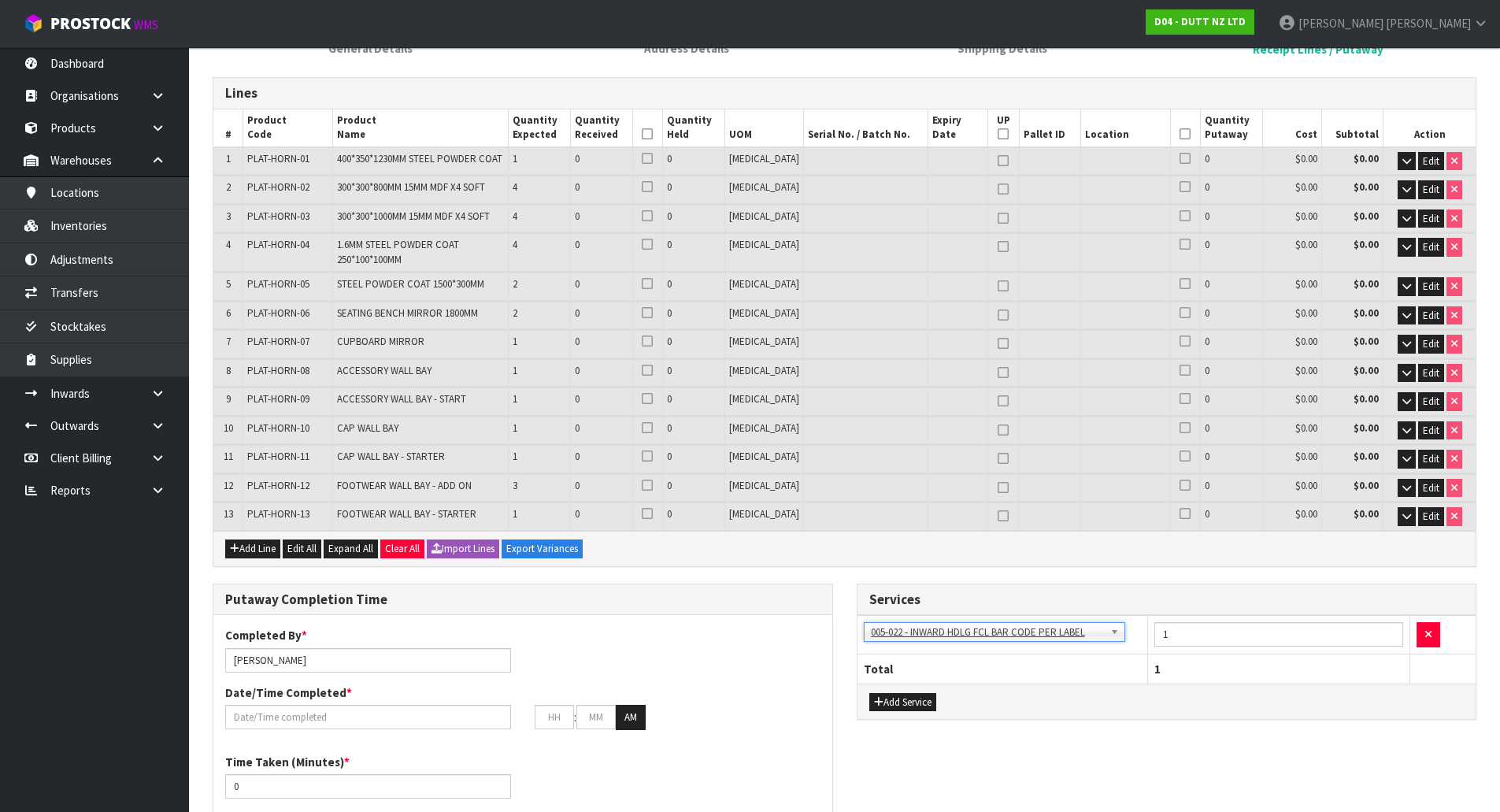
drag, startPoint x: 1055, startPoint y: 680, endPoint x: 1143, endPoint y: 639, distance: 97.1
click at [1056, 680] on th "Total" at bounding box center [1003, 668] width 290 height 30
drag, startPoint x: 1177, startPoint y: 630, endPoint x: 1010, endPoint y: 645, distance: 167.7
click at [1010, 645] on tr "001-001 - IMPORT DEMMURAGE 001-002 - IMPORT NZ CUSTOMS ENTRY 001-003 - IMPORT P…" at bounding box center [1167, 634] width 619 height 38
type input "13"
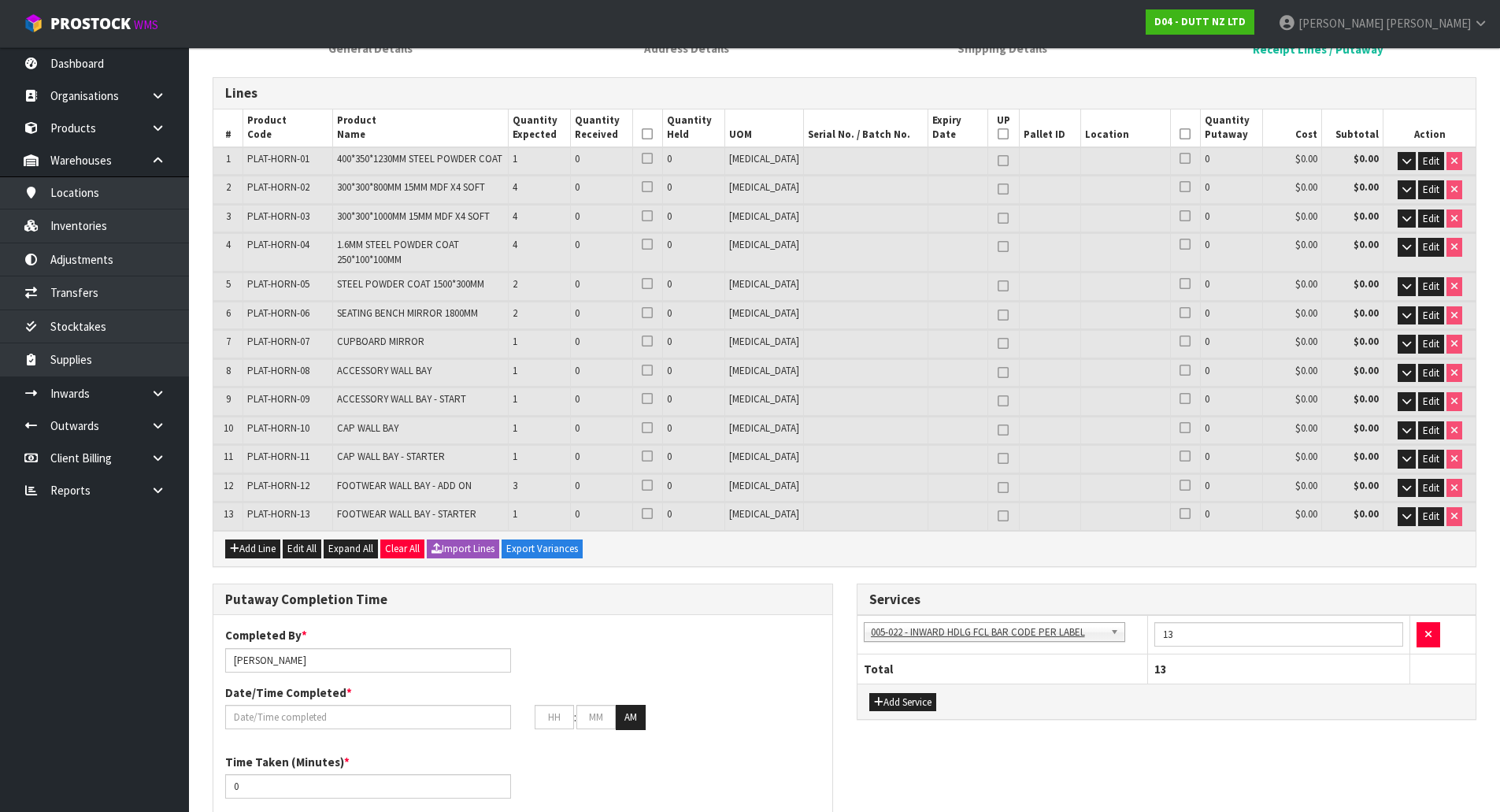
click at [1021, 727] on div "Services 001-001 - IMPORT DEMMURAGE 001-002 - IMPORT NZ CUSTOMS ENTRY 001-003 -…" at bounding box center [1167, 660] width 644 height 154
click at [837, 657] on div "Putaway Completion Time Completed By * Michael Drugan Date/Time Completed * : :…" at bounding box center [522, 717] width 644 height 268
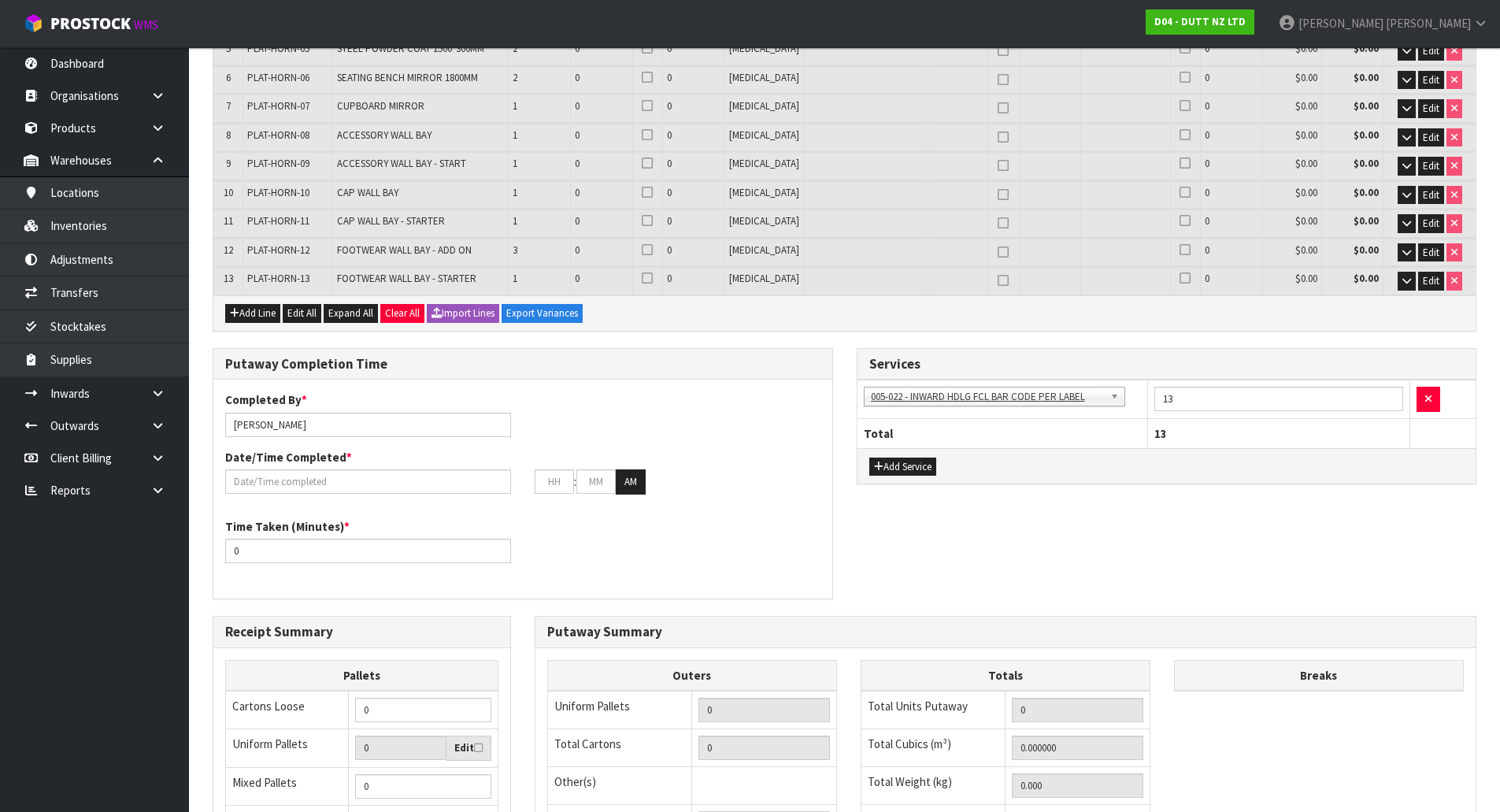
scroll to position [472, 0]
click at [845, 654] on div "Outers Uniform Pallets 0 Total Cartons 0 Other(s) Bag x 0 Bar x 0 Basket x 0 Bi…" at bounding box center [1005, 777] width 940 height 261
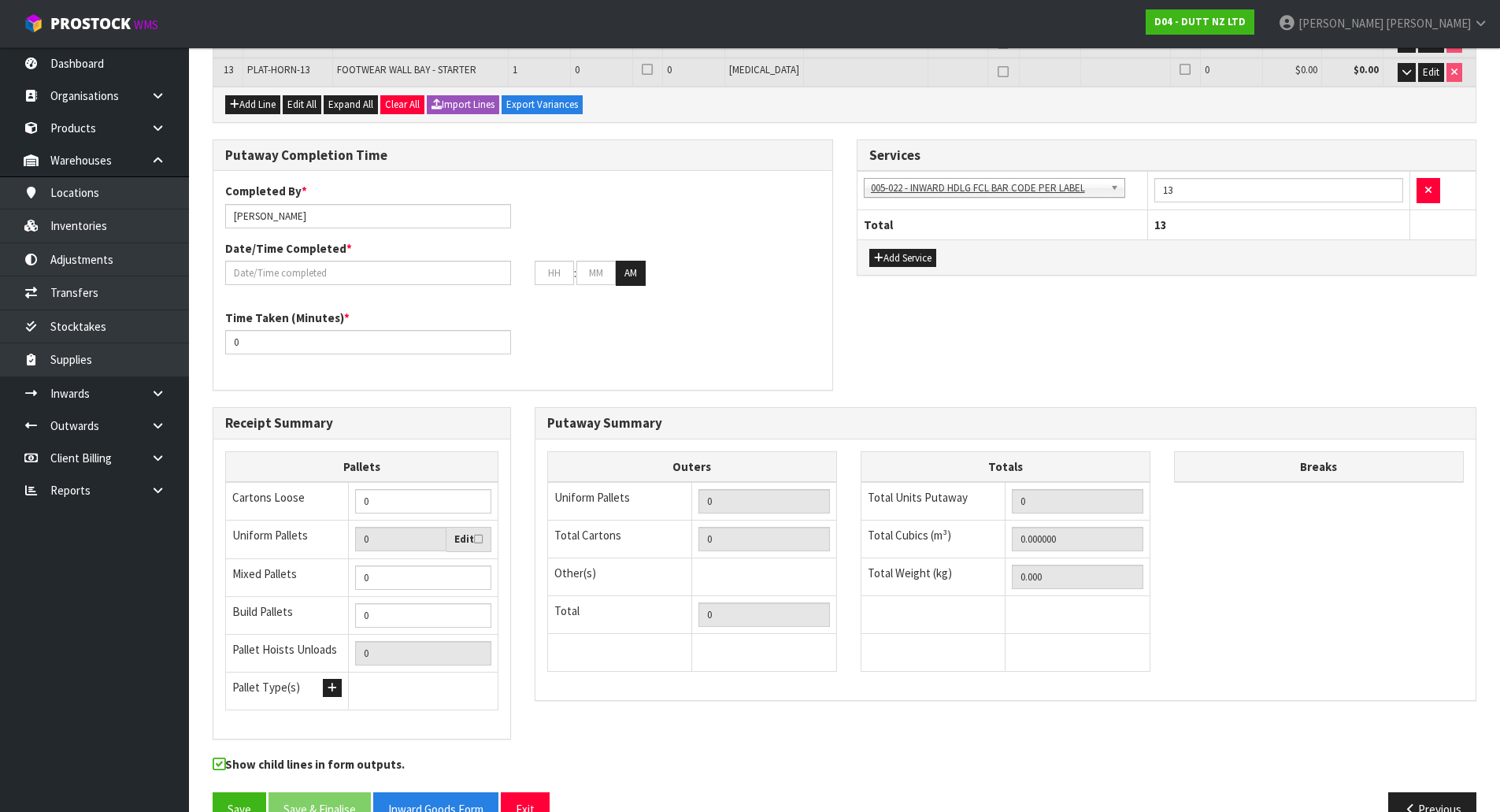
scroll to position [719, 0]
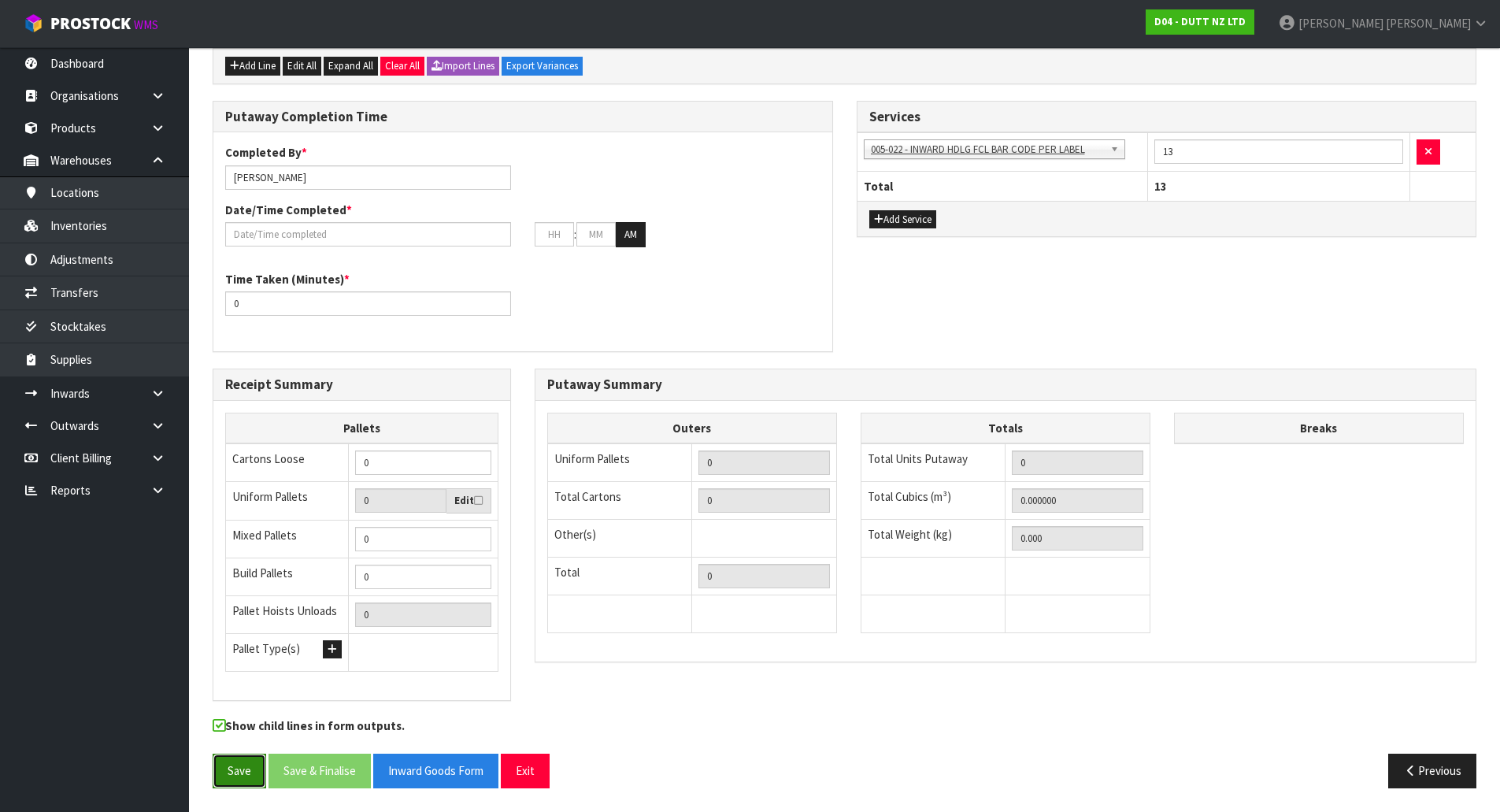
click at [238, 773] on button "Save" at bounding box center [239, 770] width 54 height 34
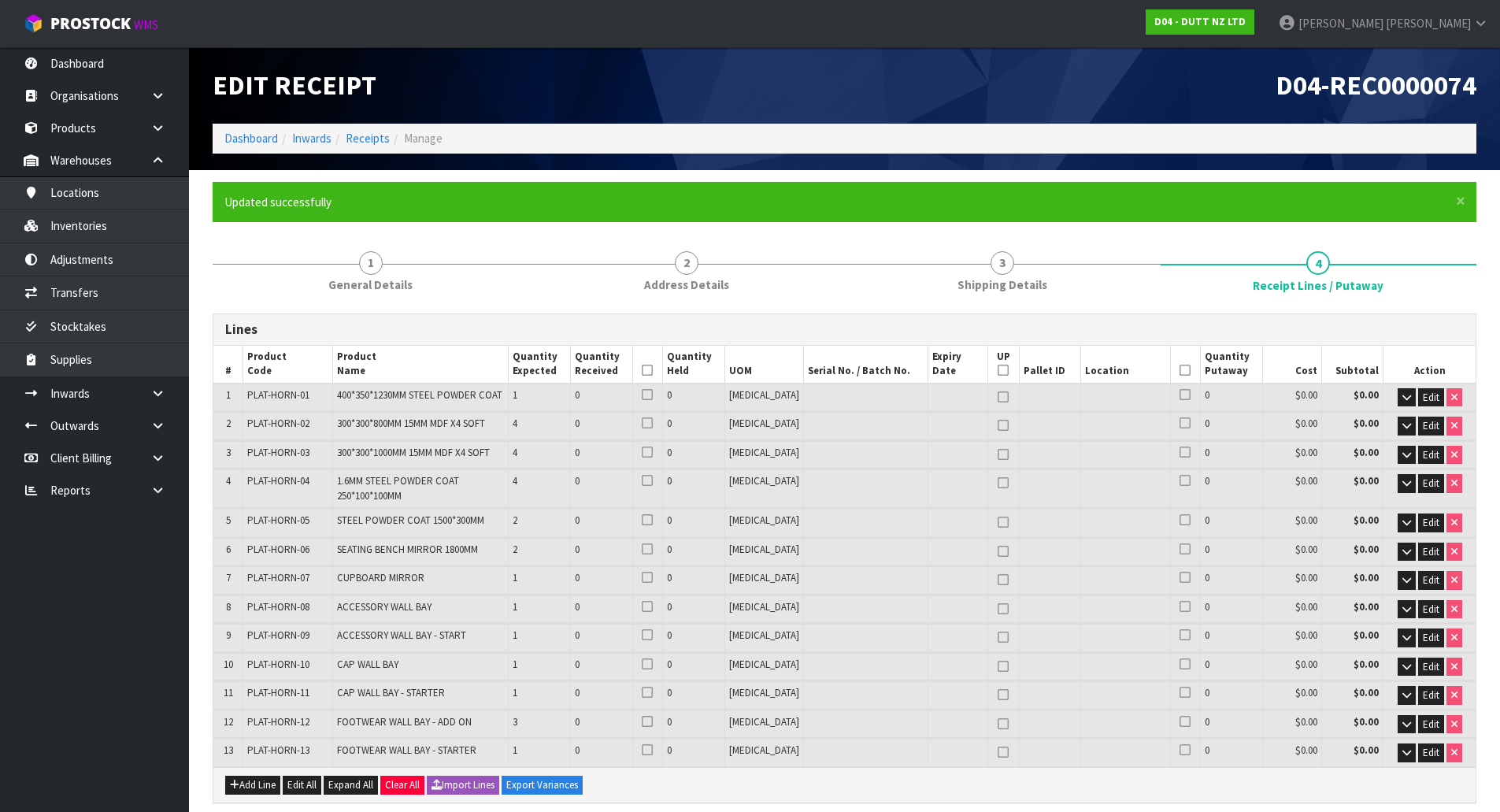
click at [994, 373] on th "UP" at bounding box center [1003, 364] width 31 height 38
click at [998, 371] on icon at bounding box center [1003, 370] width 11 height 1
type input "13"
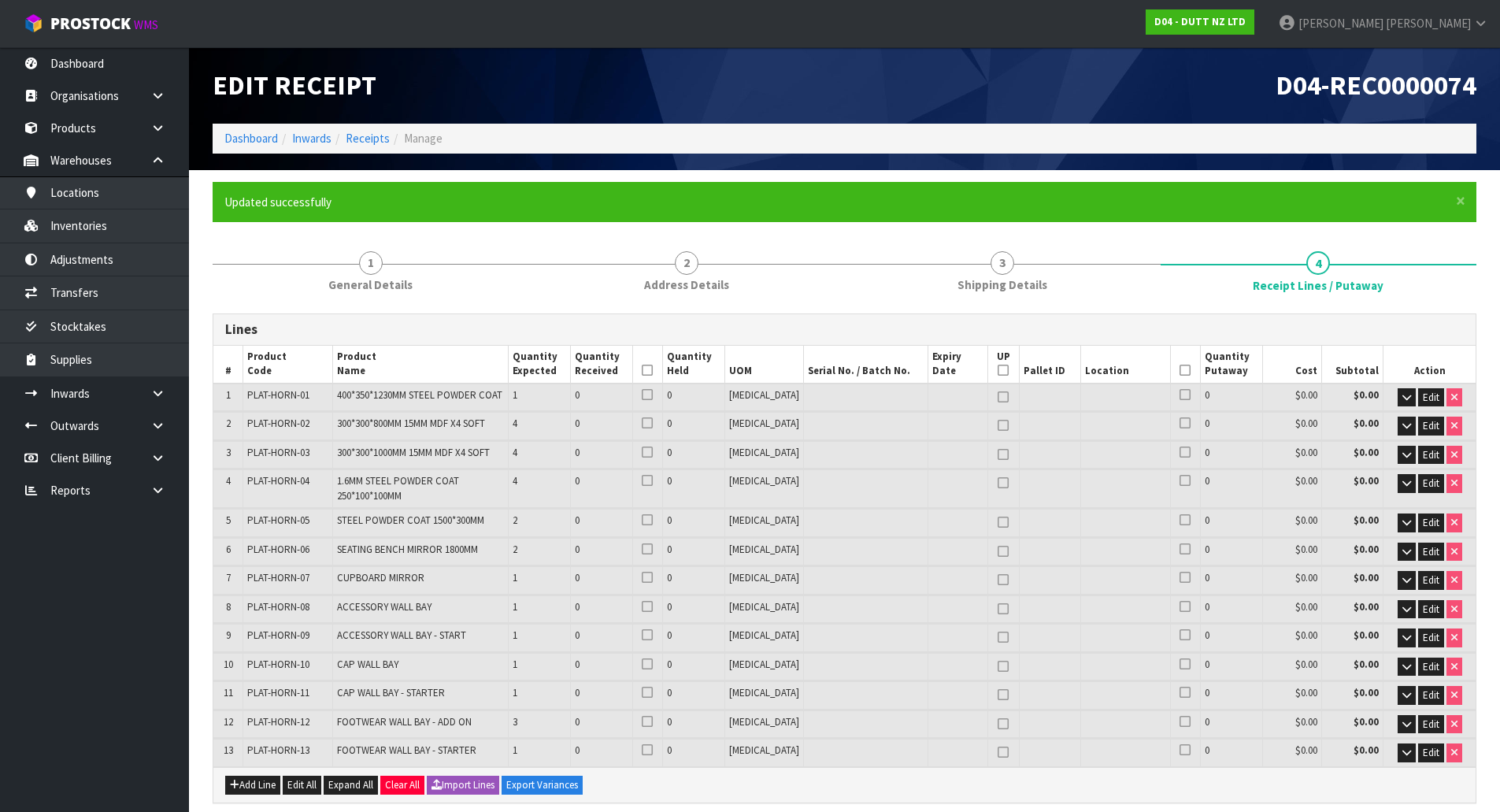
type input "13"
click at [988, 372] on th "UP" at bounding box center [1003, 364] width 31 height 38
click at [998, 370] on icon at bounding box center [1003, 370] width 11 height 1
type input "0"
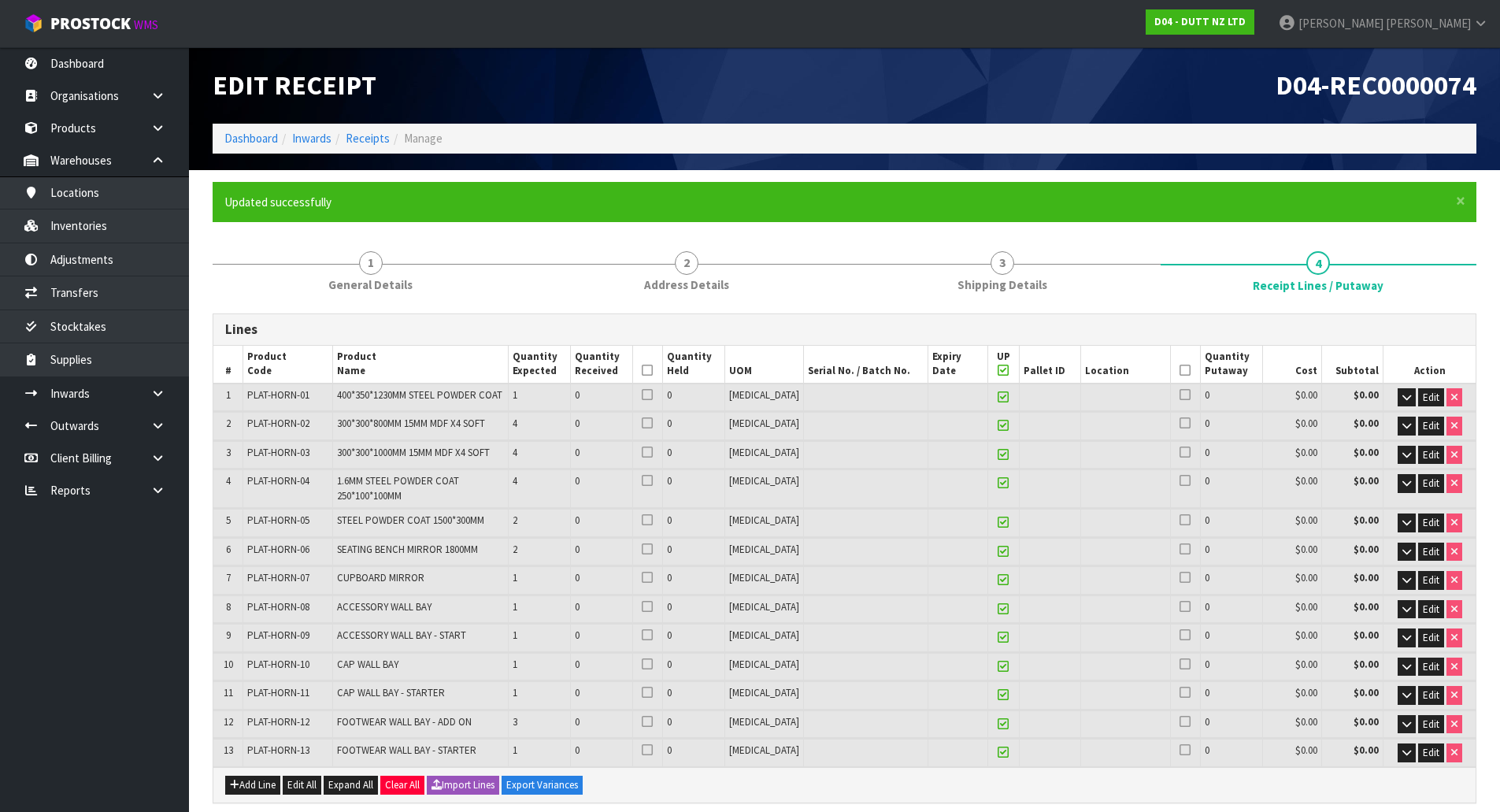
type input "0"
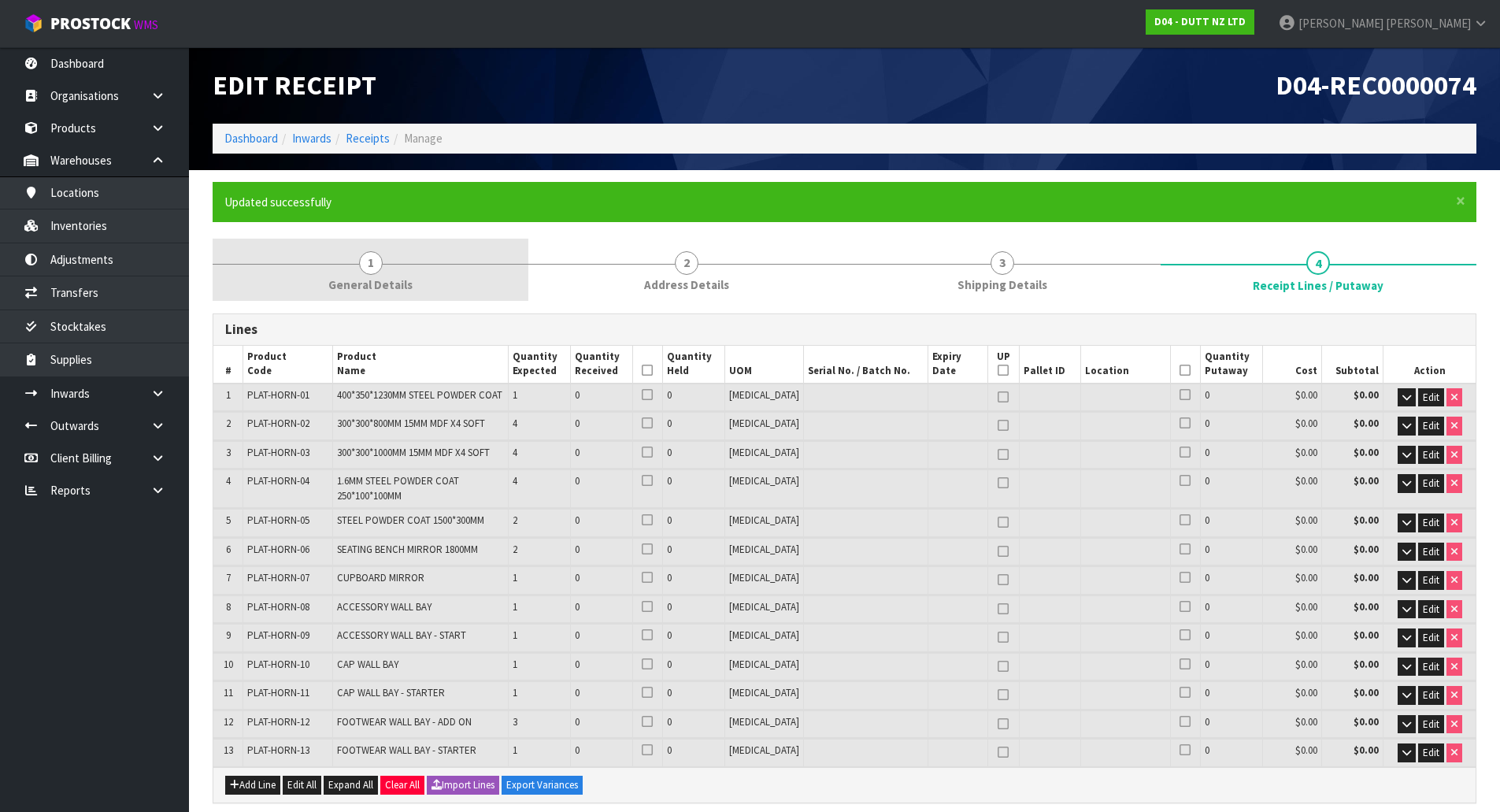
click at [398, 264] on link "1 General Details" at bounding box center [370, 269] width 316 height 62
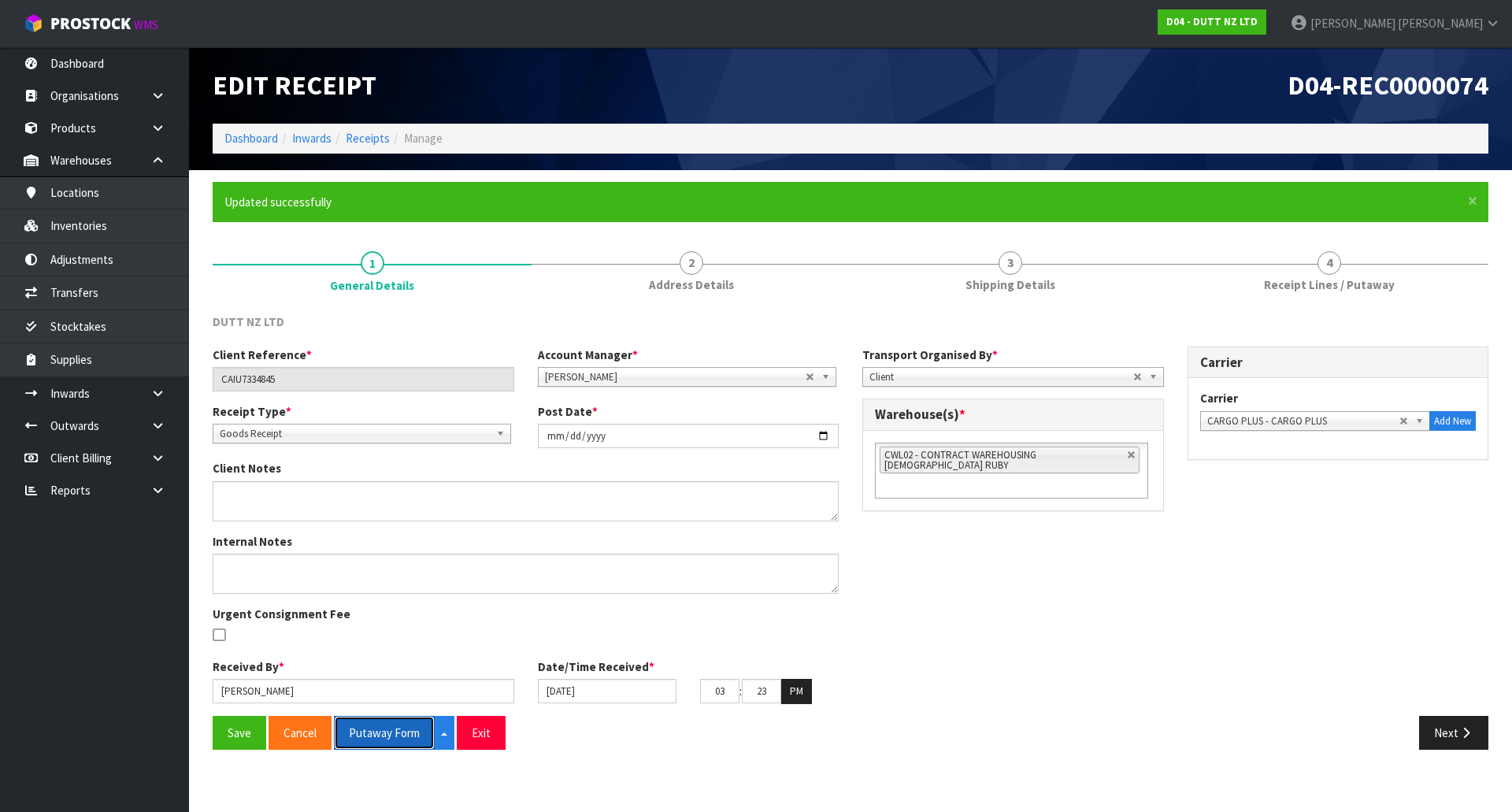
click at [367, 736] on button "Putaway Form" at bounding box center [384, 733] width 101 height 34
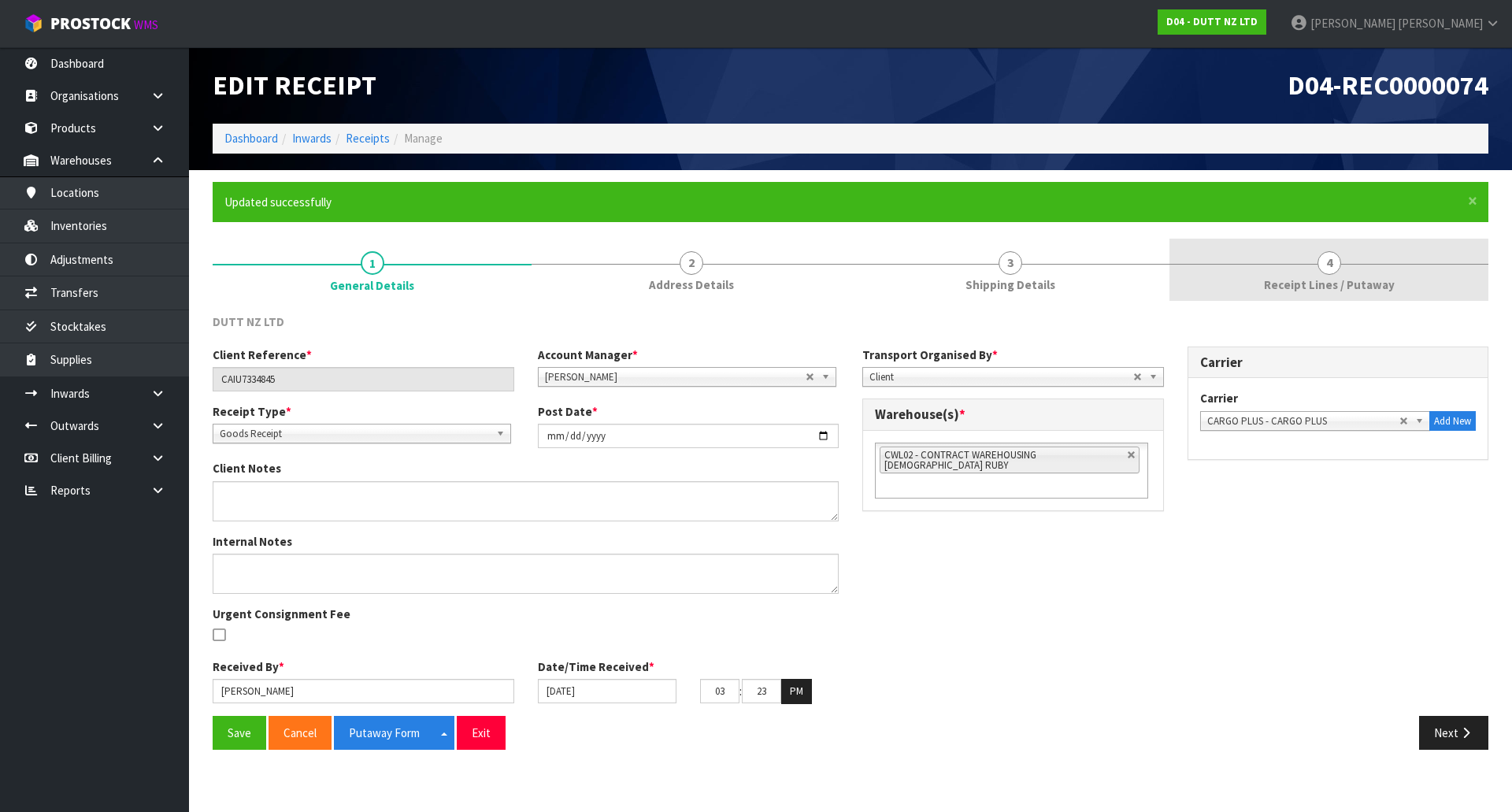
click at [1228, 287] on link "4 Receipt Lines / Putaway" at bounding box center [1329, 269] width 319 height 62
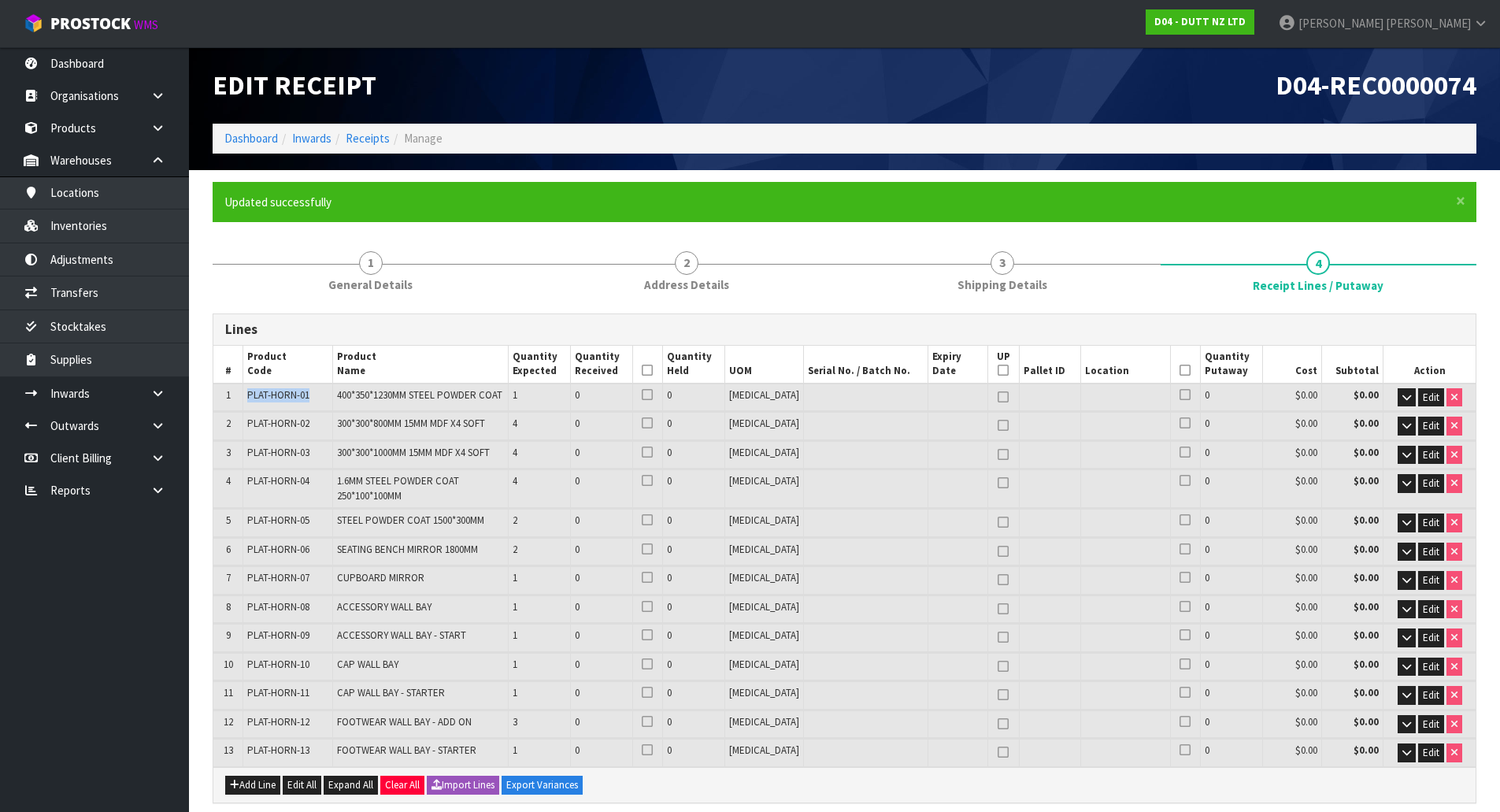
drag, startPoint x: 252, startPoint y: 395, endPoint x: 322, endPoint y: 397, distance: 70.0
click at [322, 397] on td "PLAT-HORN-01" at bounding box center [288, 398] width 89 height 27
copy span "PLAT-HORN-01"
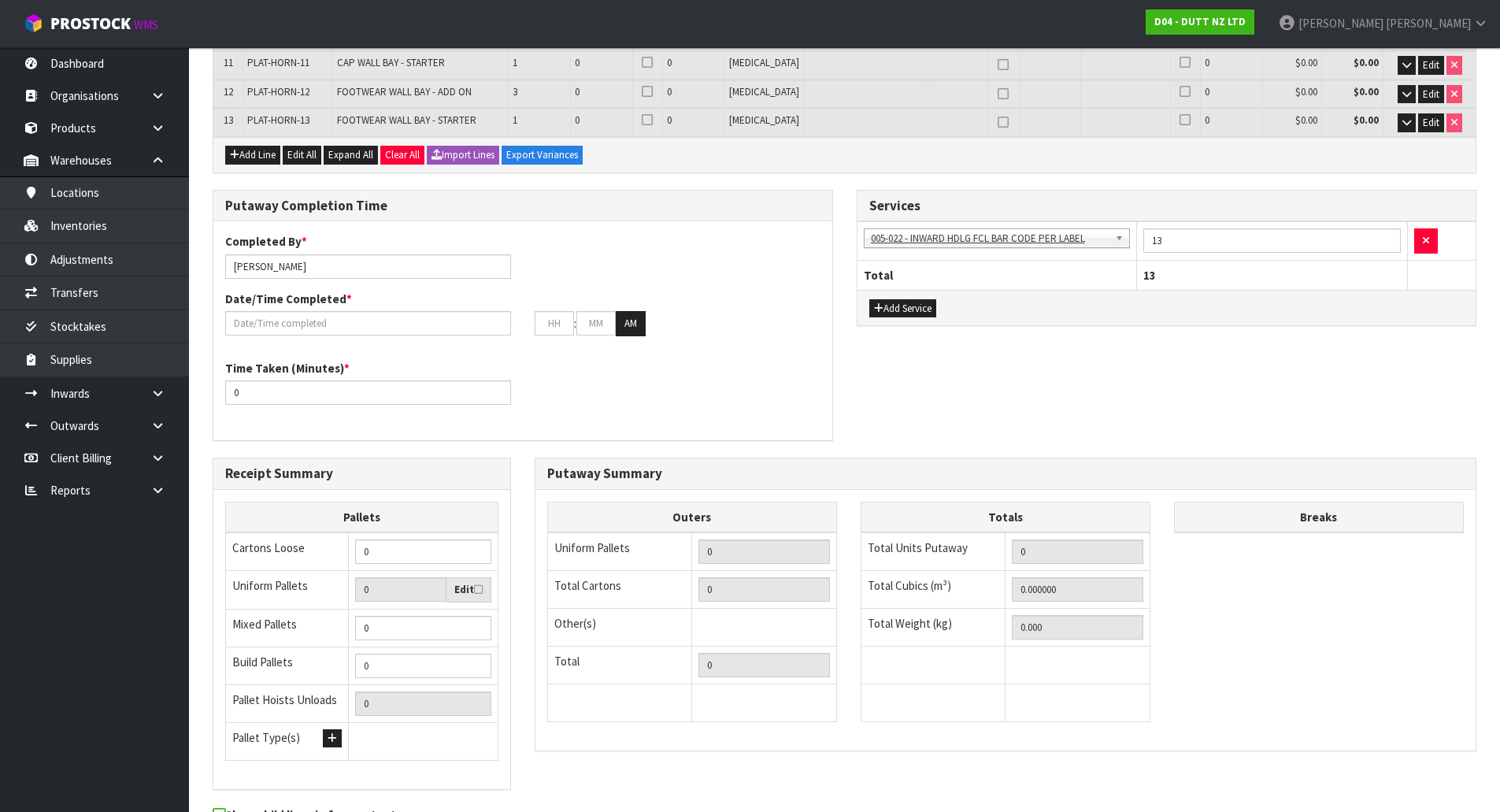
scroll to position [719, 0]
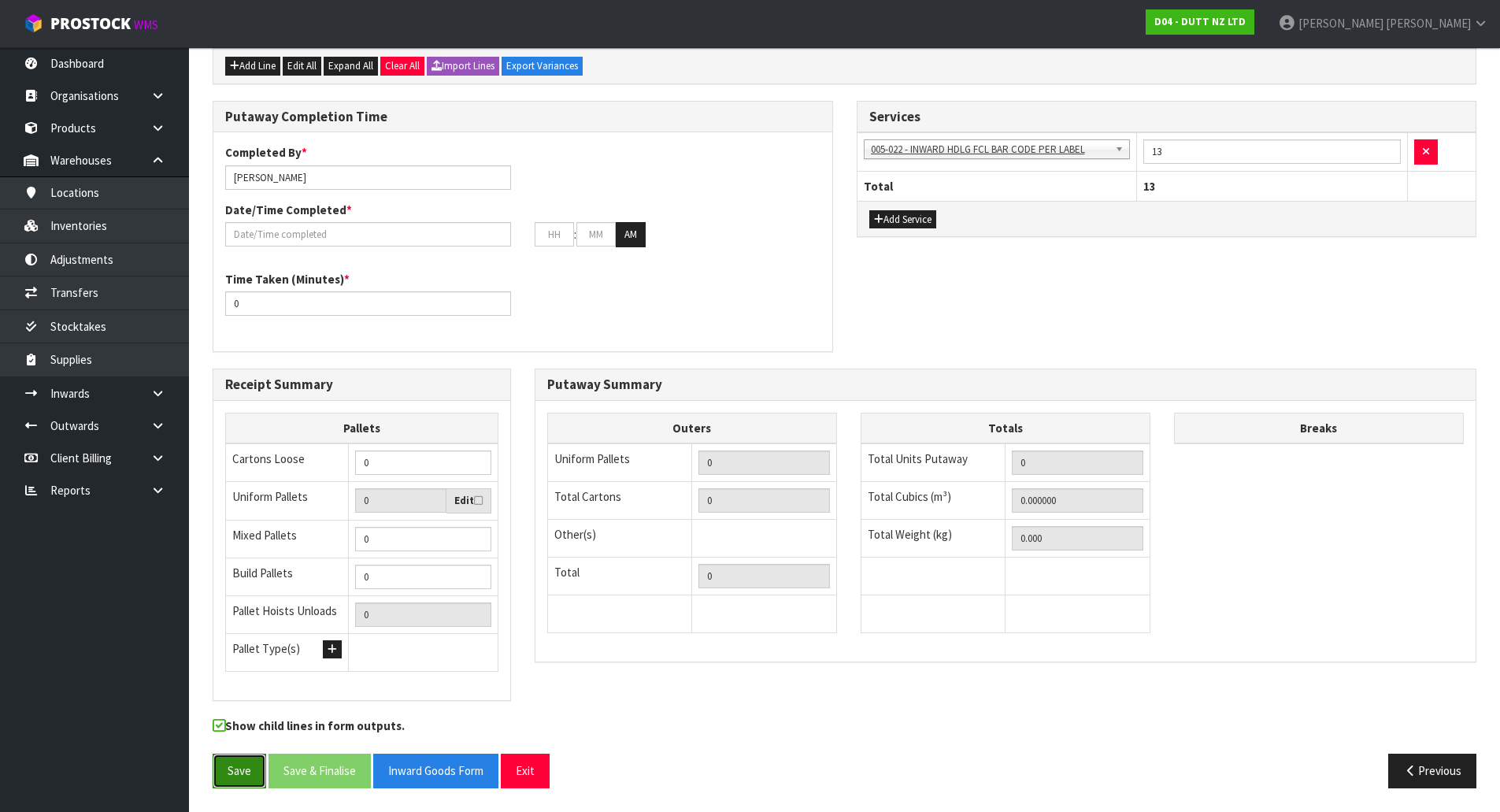
click at [245, 760] on button "Save" at bounding box center [239, 770] width 54 height 34
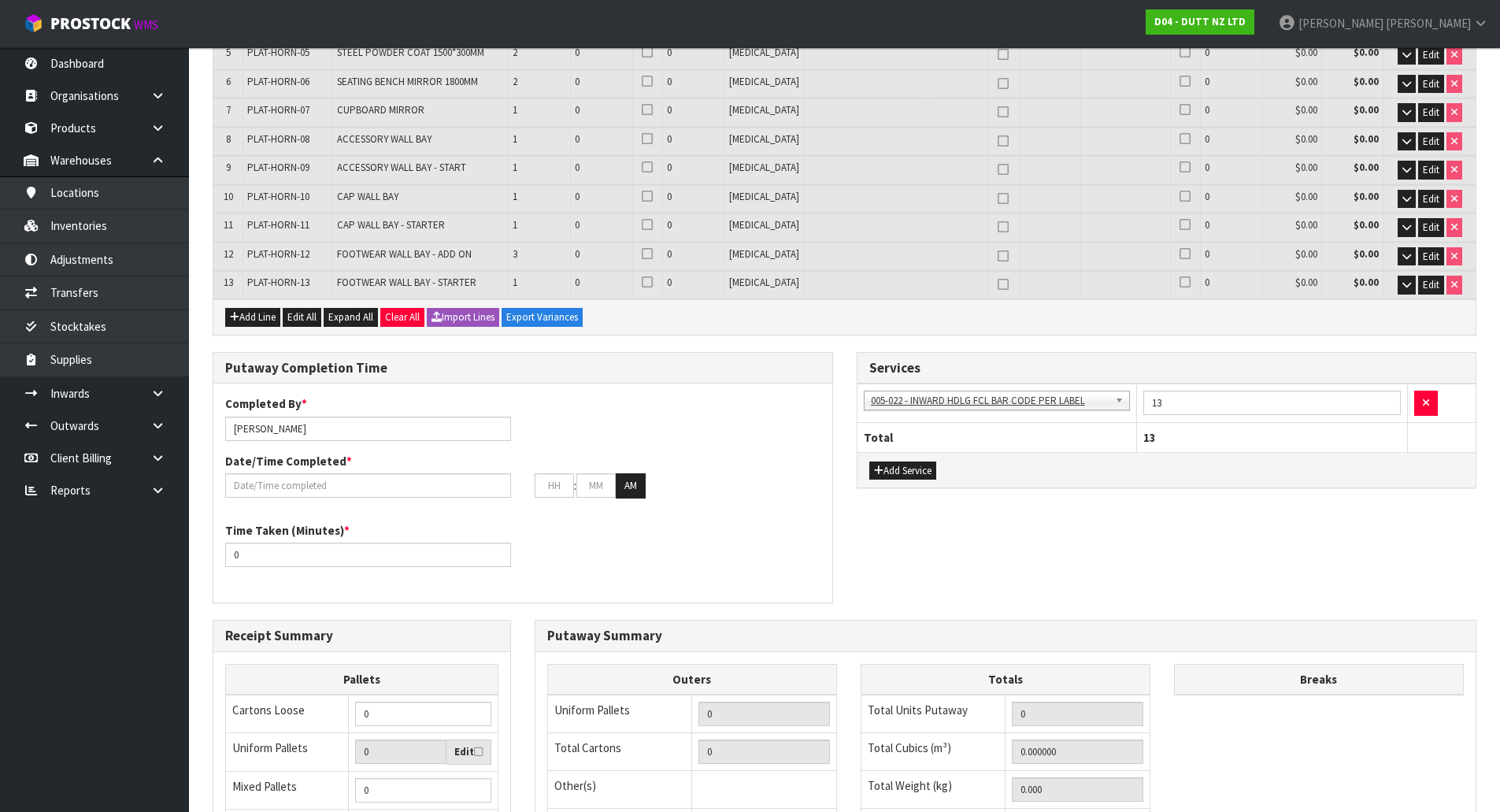
scroll to position [472, 0]
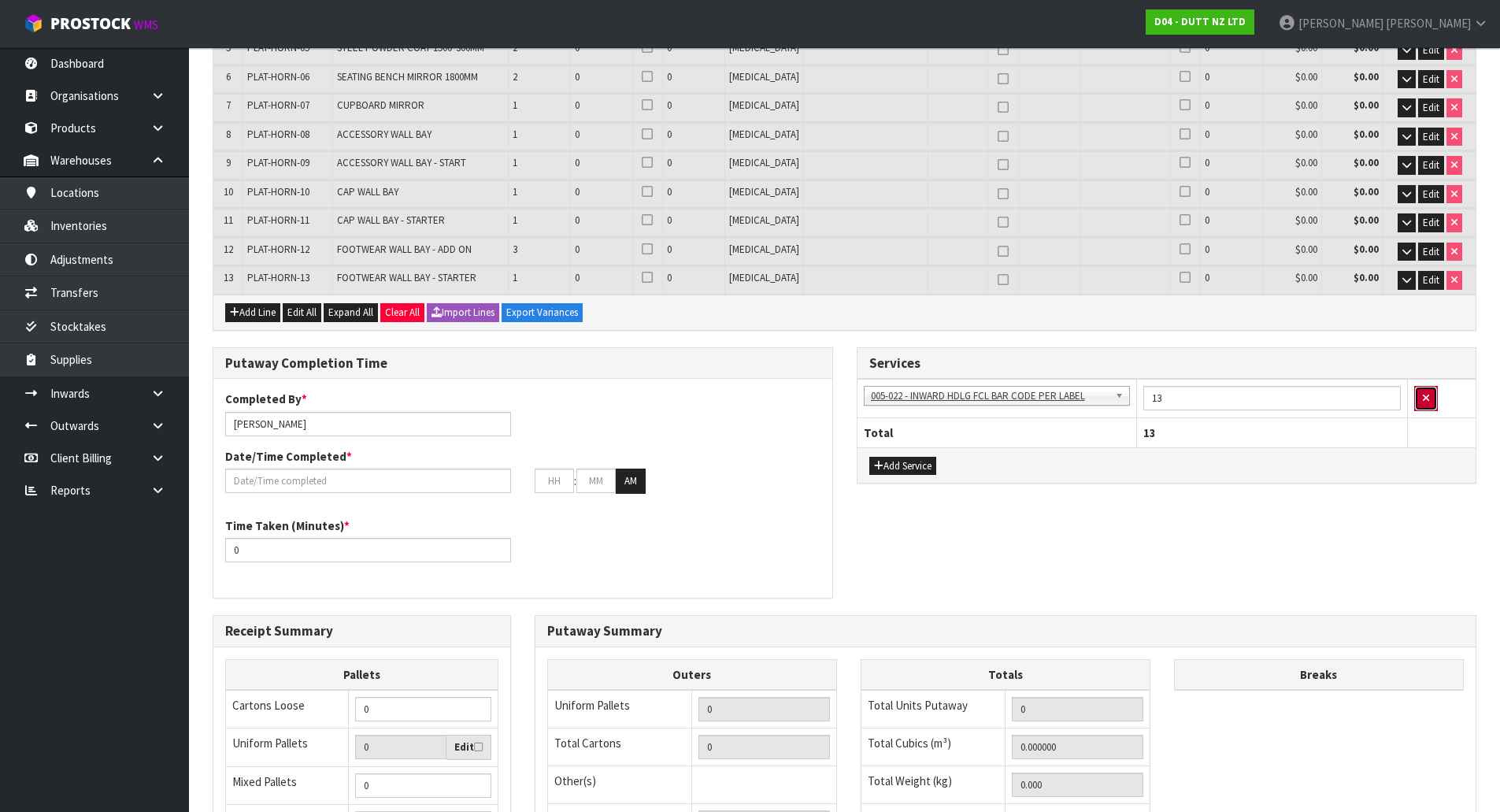
click at [1433, 399] on button "button" at bounding box center [1426, 398] width 24 height 25
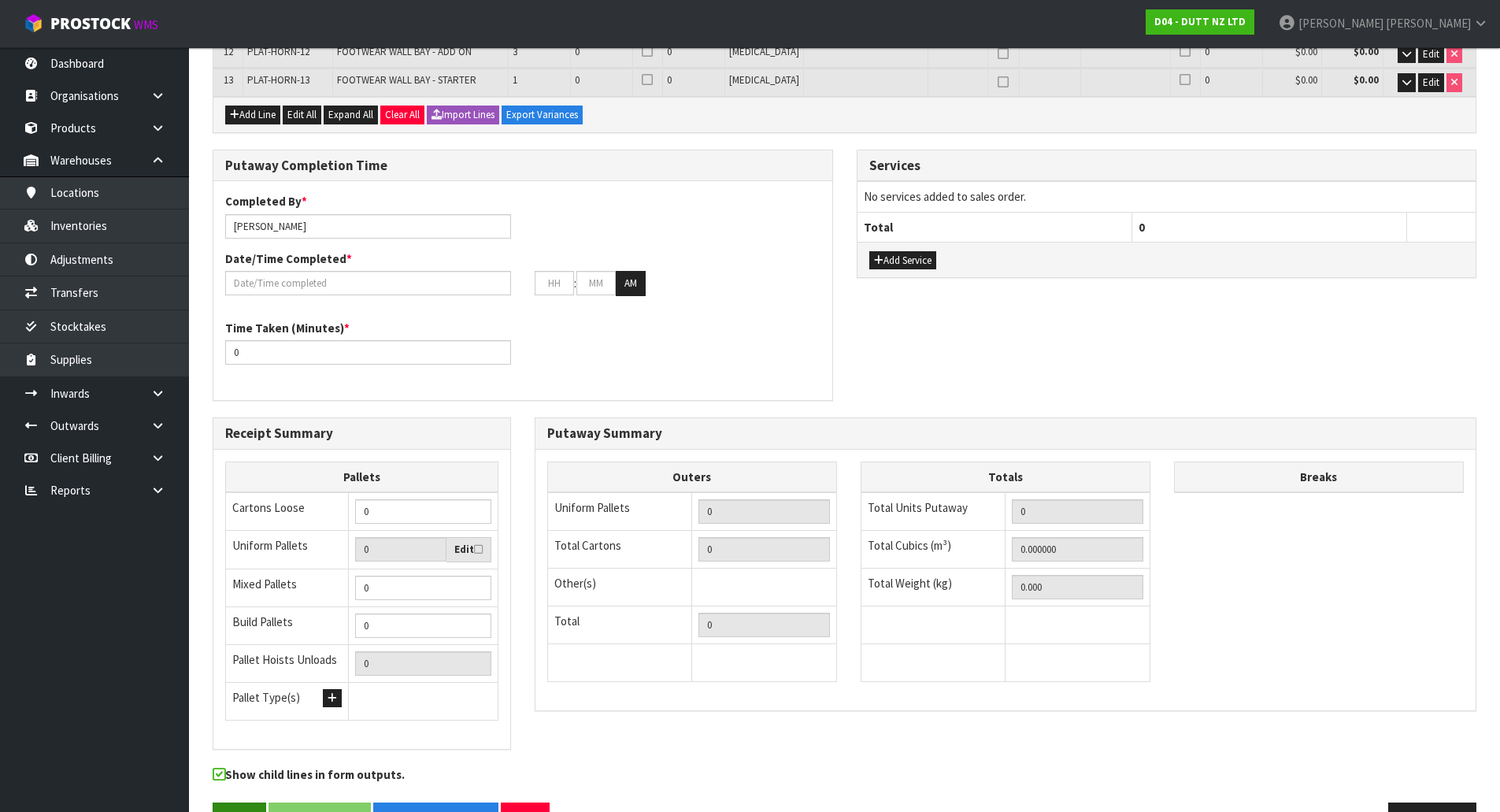
scroll to position [719, 0]
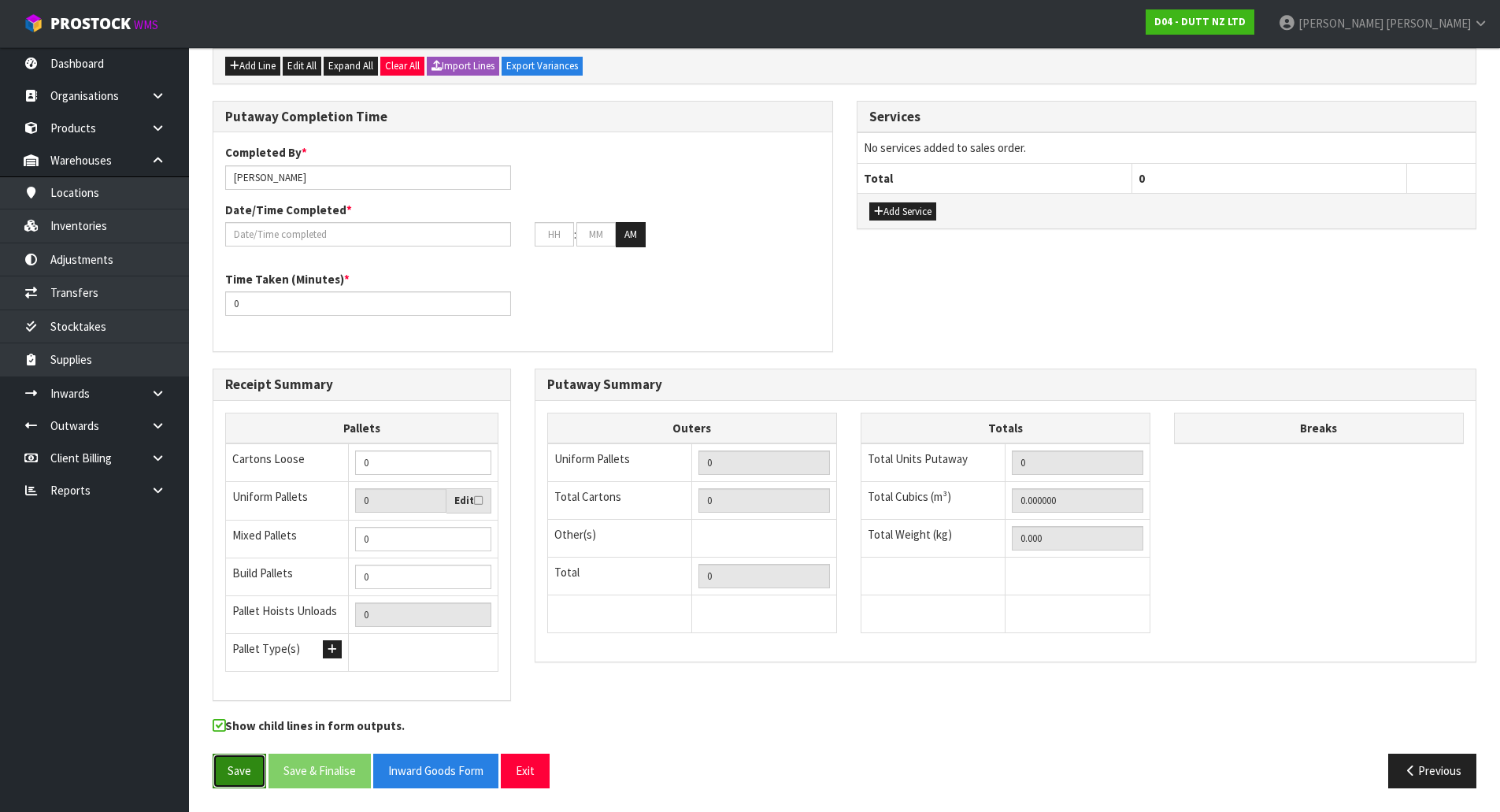
click at [228, 766] on button "Save" at bounding box center [239, 770] width 54 height 34
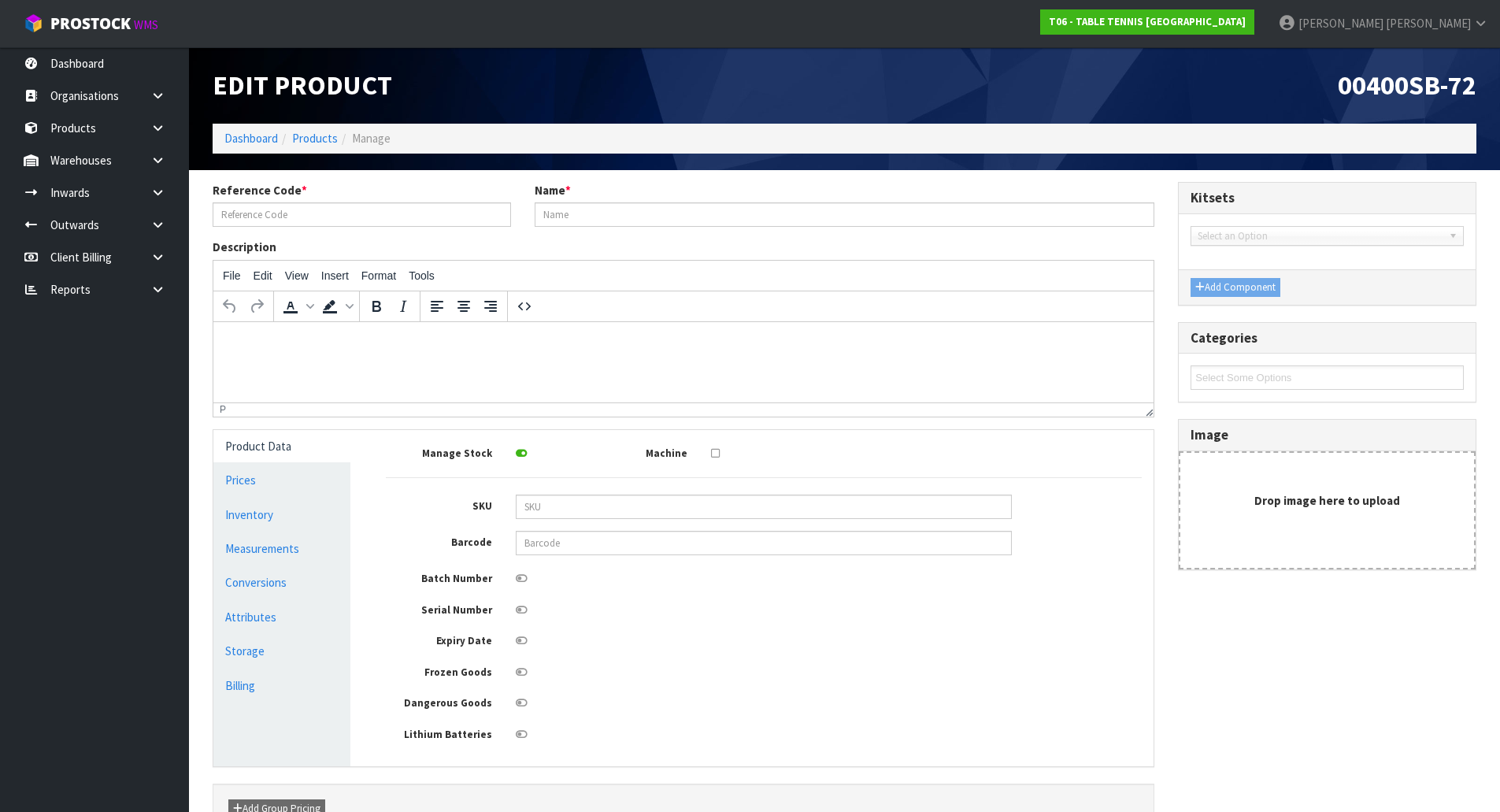
type input "00400SB-72"
type input "STAG BALLS 1* BOX OF 72 (12 SLEEVES OF 6)"
click at [1255, 31] on link "T06 - TABLE TENNIS [GEOGRAPHIC_DATA]" at bounding box center [1148, 22] width 214 height 25
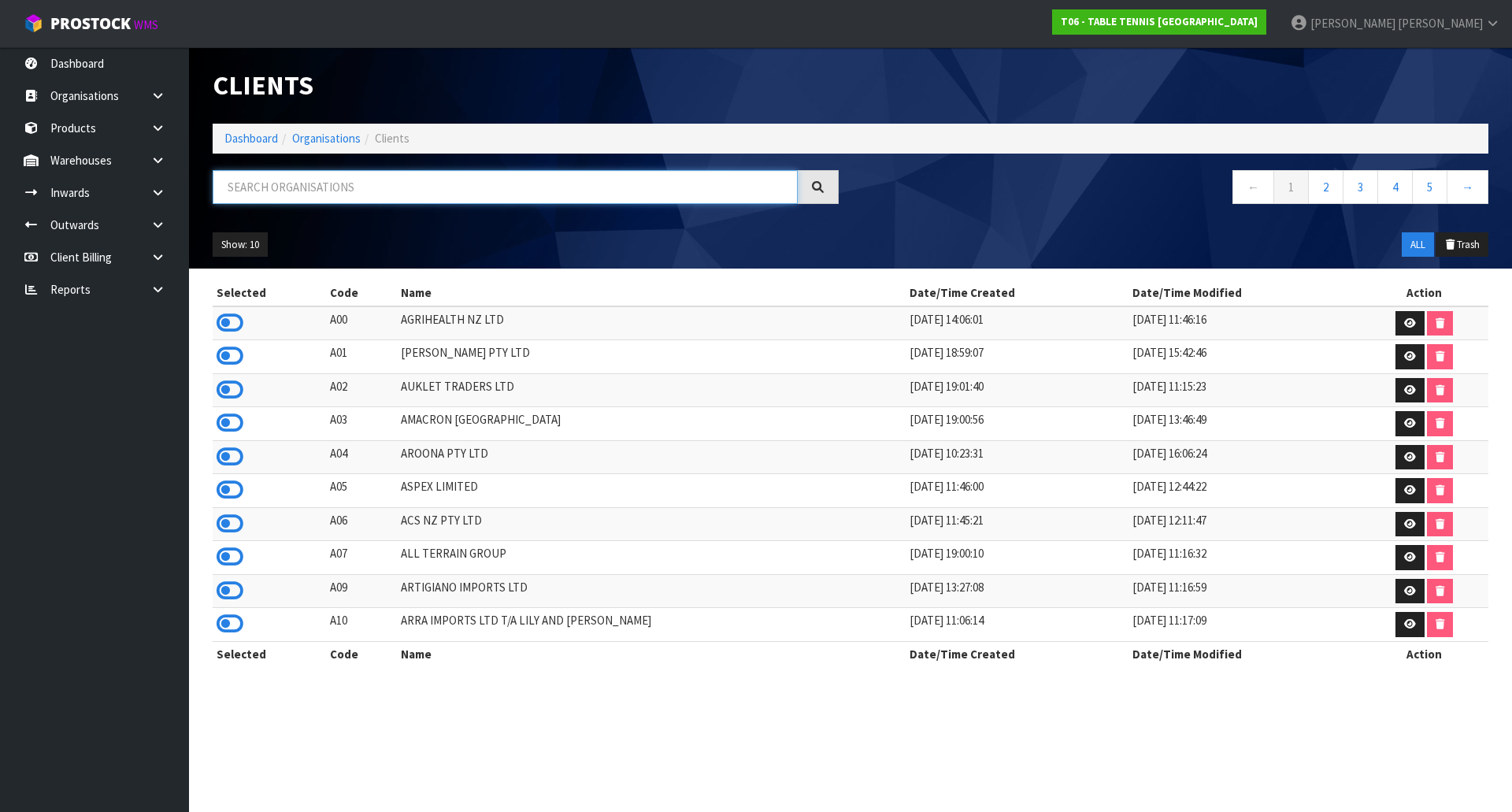
click at [252, 189] on input "text" at bounding box center [505, 187] width 585 height 34
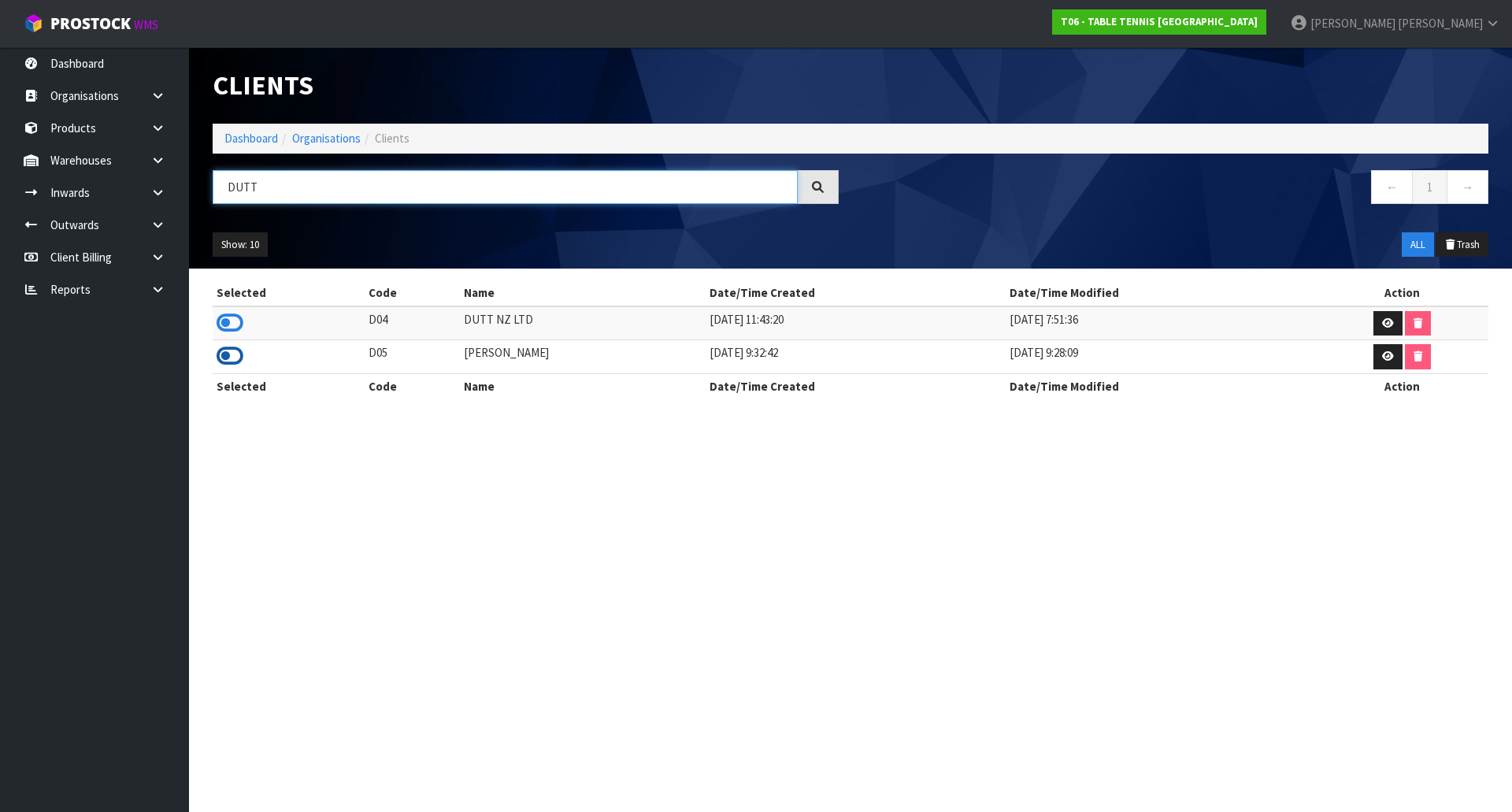
type input "DUTT"
click at [222, 351] on icon at bounding box center [230, 356] width 27 height 24
click at [141, 178] on link at bounding box center [163, 193] width 50 height 32
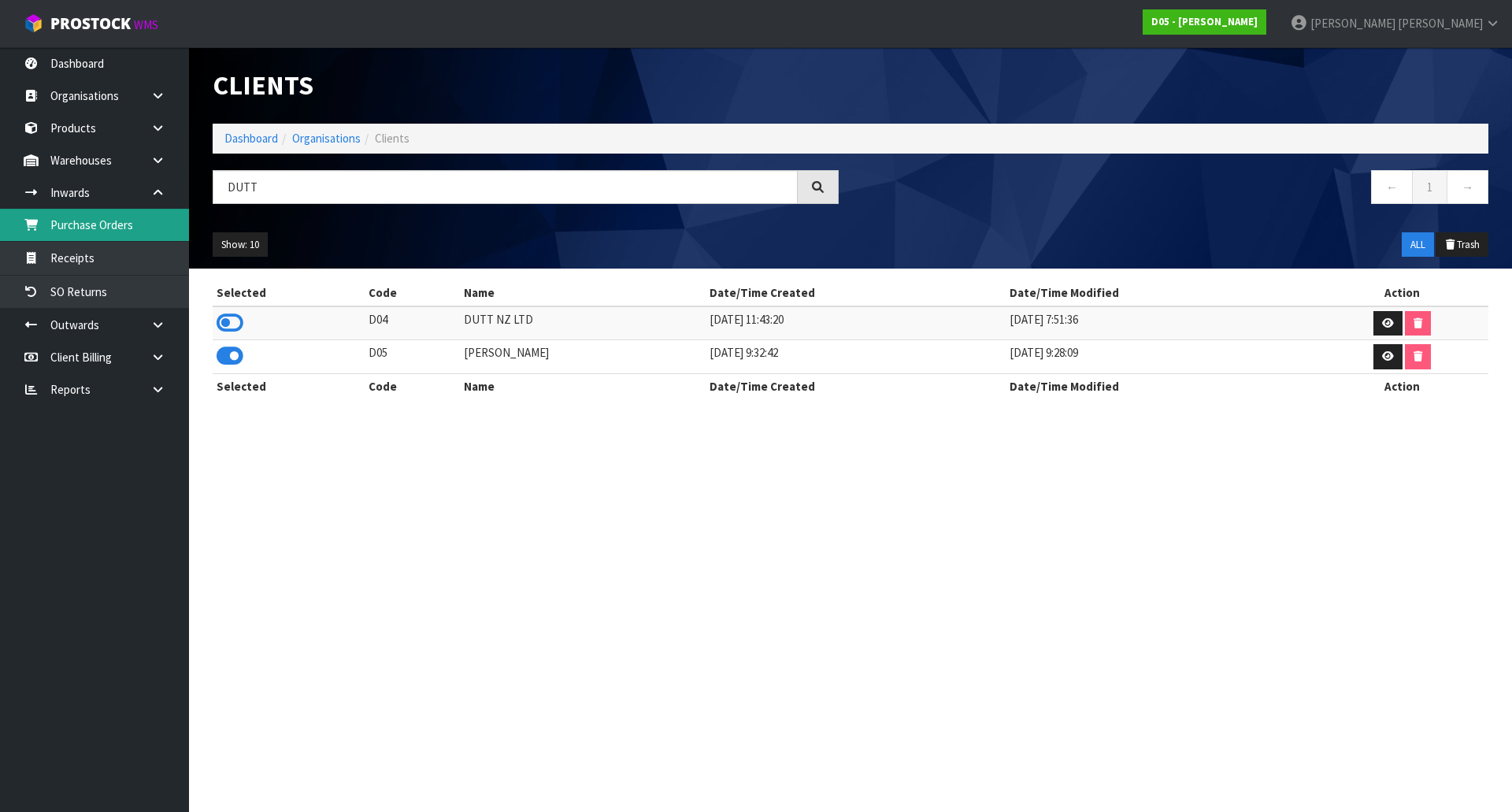
click at [113, 240] on link "Purchase Orders" at bounding box center [94, 225] width 189 height 32
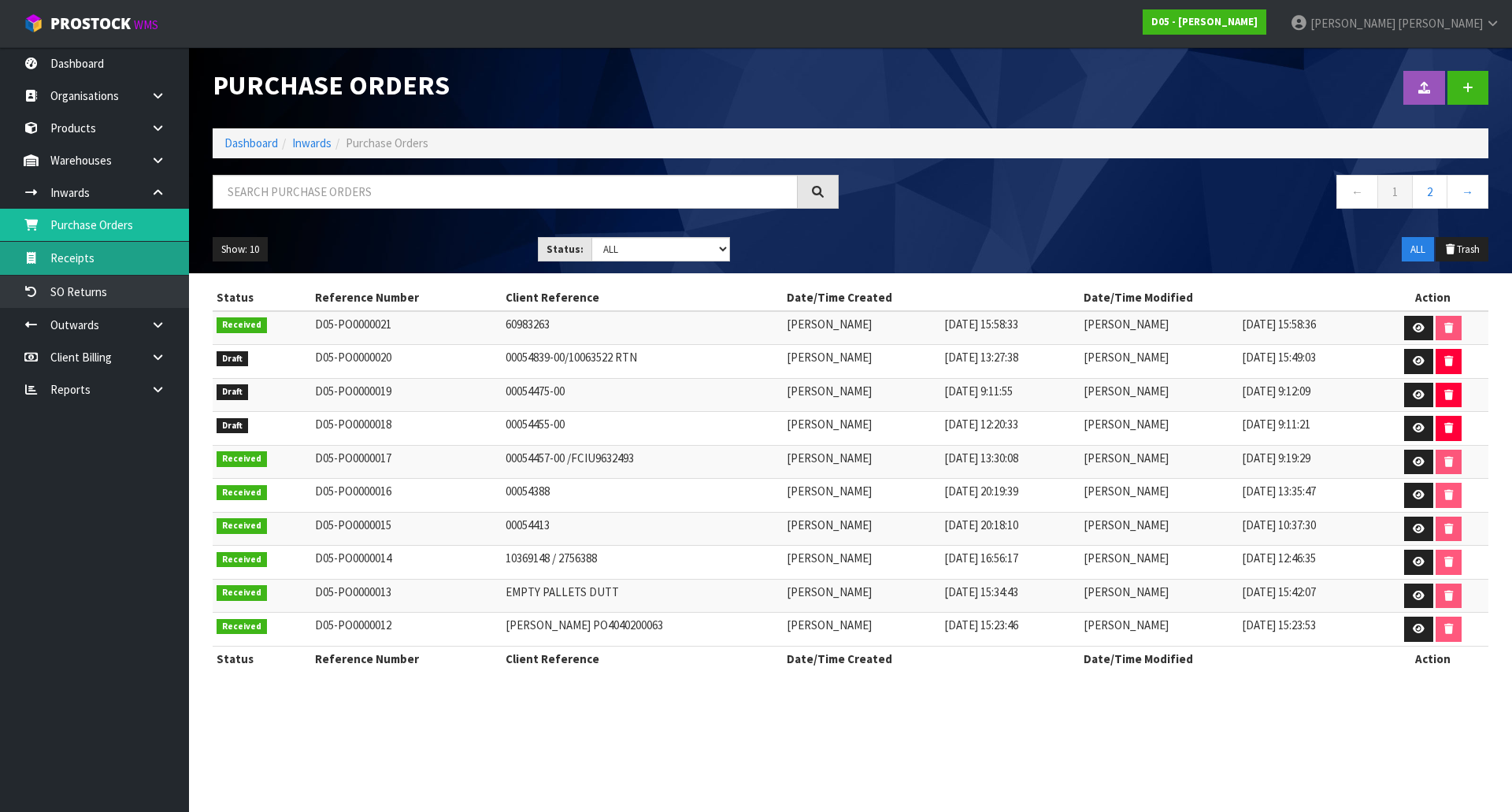
click at [103, 254] on link "Receipts" at bounding box center [94, 258] width 189 height 32
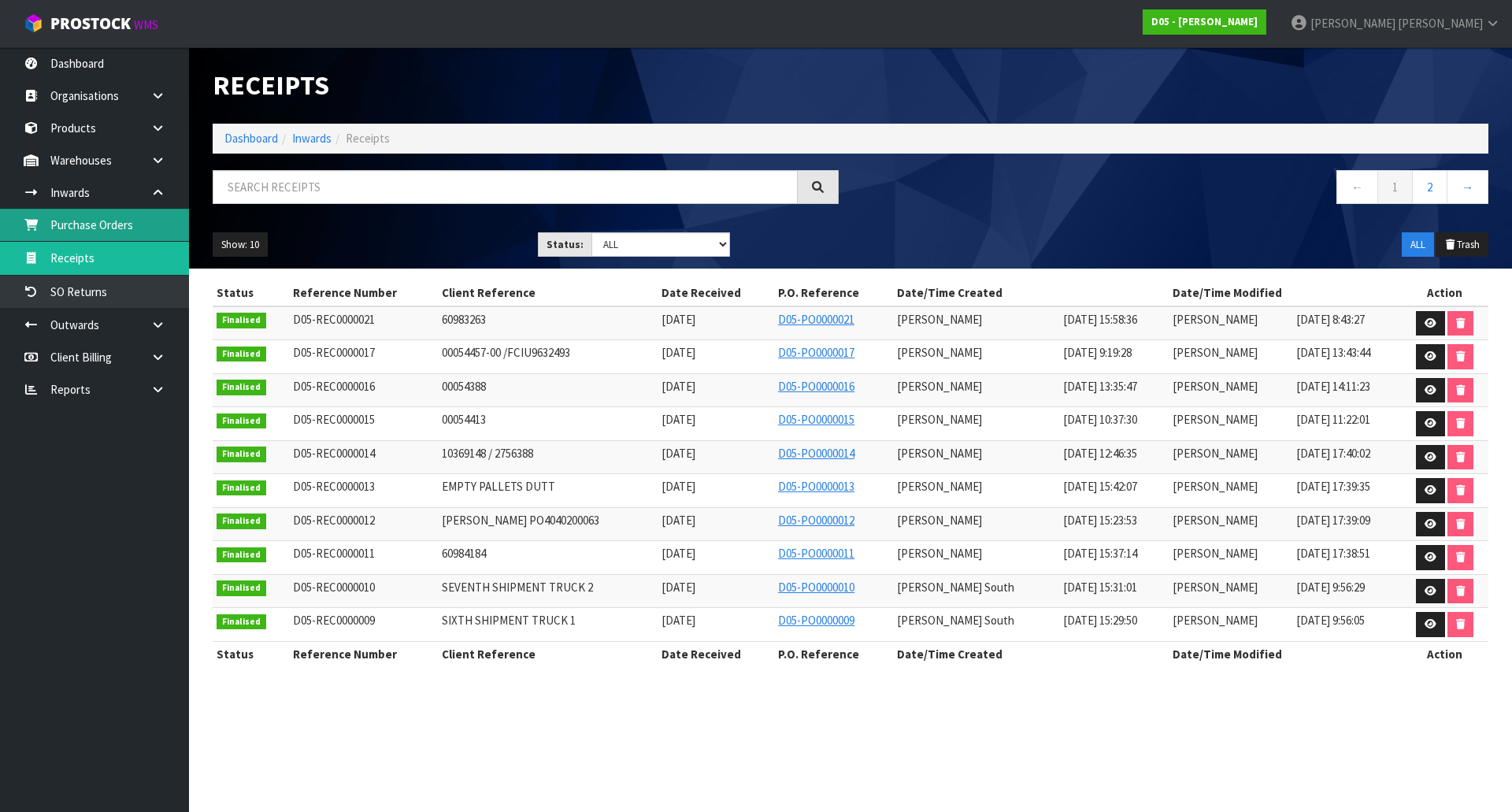
click at [117, 231] on link "Purchase Orders" at bounding box center [94, 225] width 189 height 32
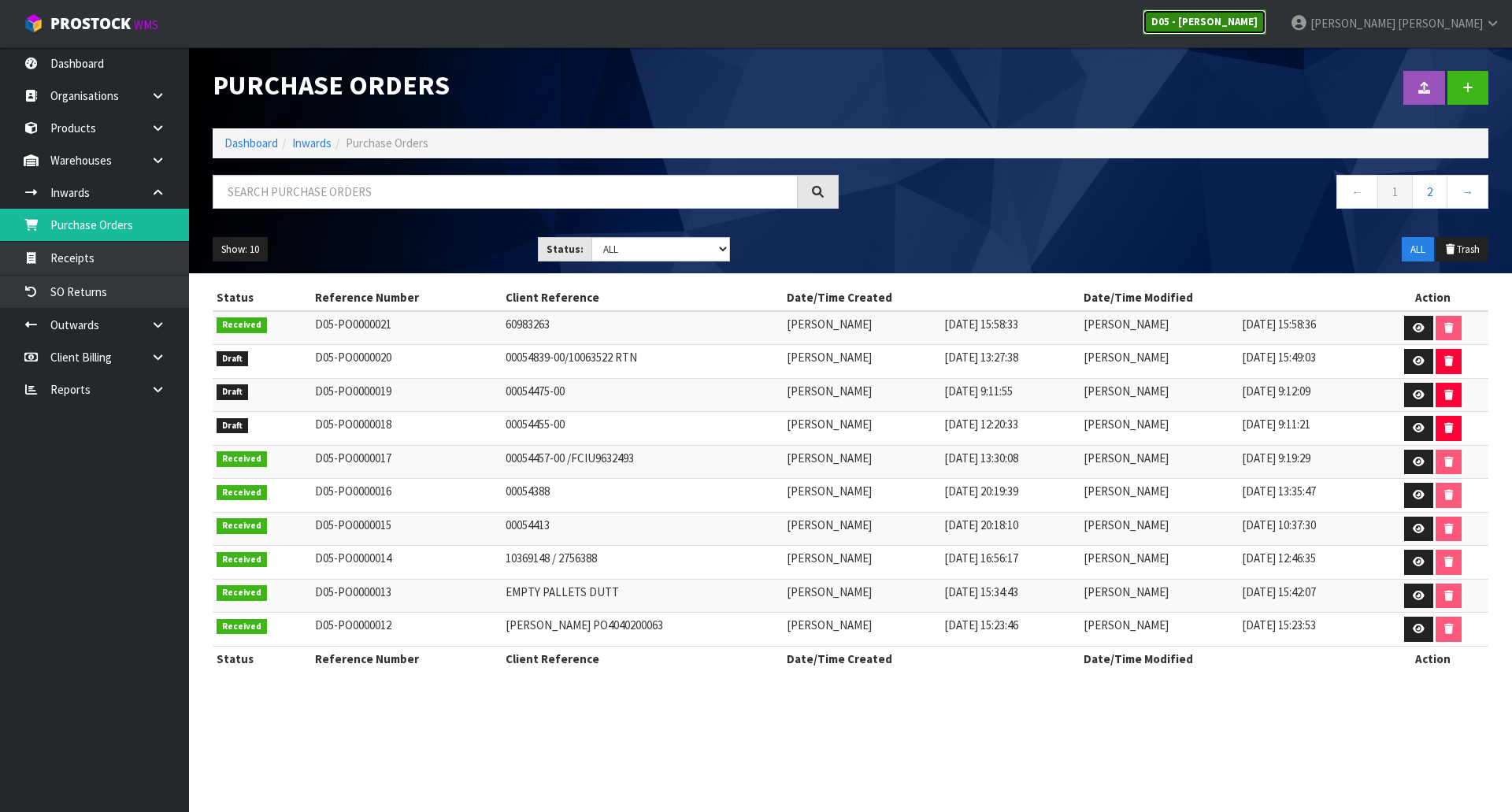
click at [1258, 27] on strong "D05 - [PERSON_NAME]" at bounding box center [1205, 22] width 106 height 14
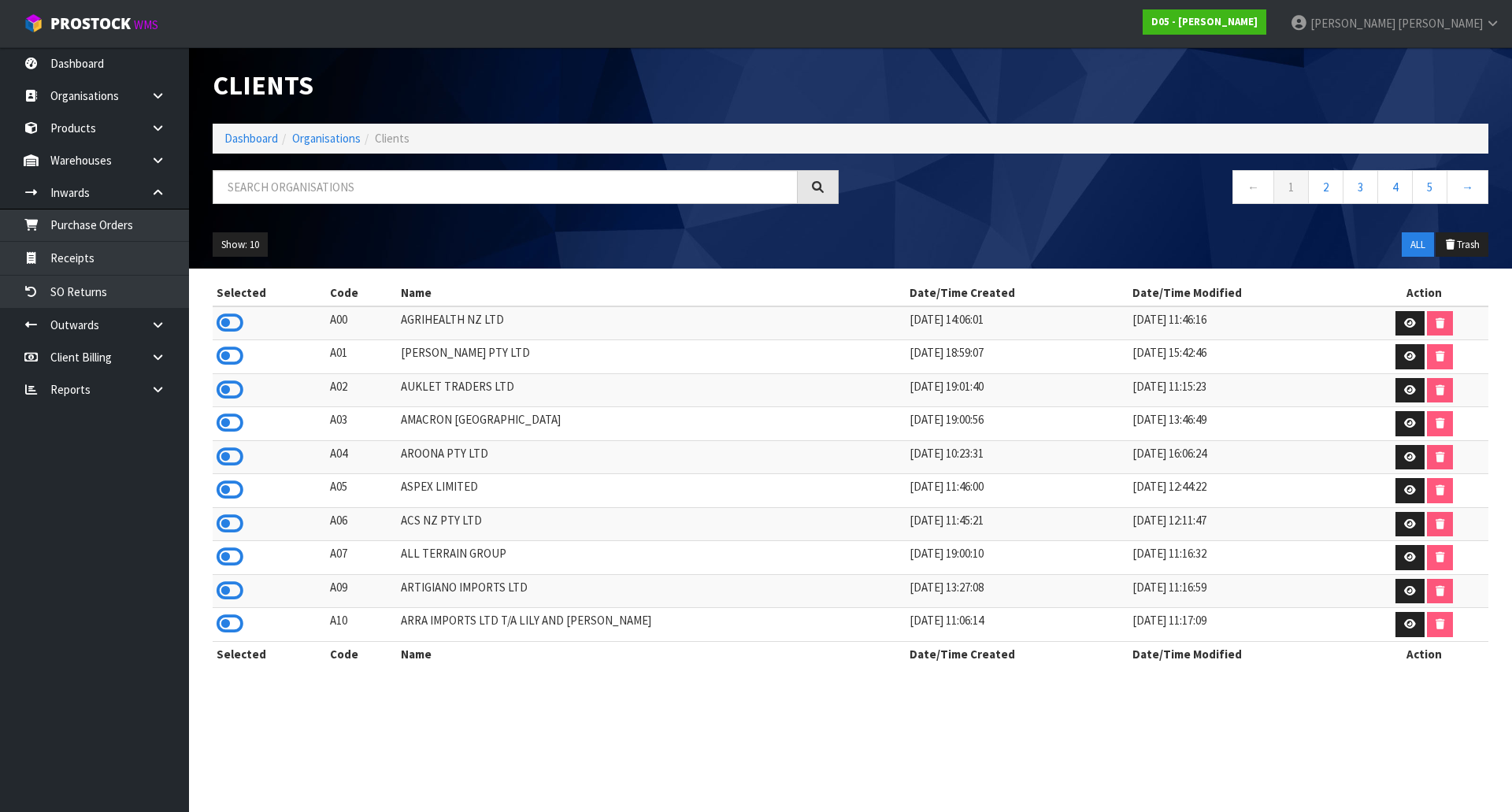
drag, startPoint x: 289, startPoint y: 204, endPoint x: 310, endPoint y: 174, distance: 36.6
click at [291, 200] on div at bounding box center [525, 193] width 650 height 46
click at [311, 179] on input "text" at bounding box center [505, 187] width 585 height 34
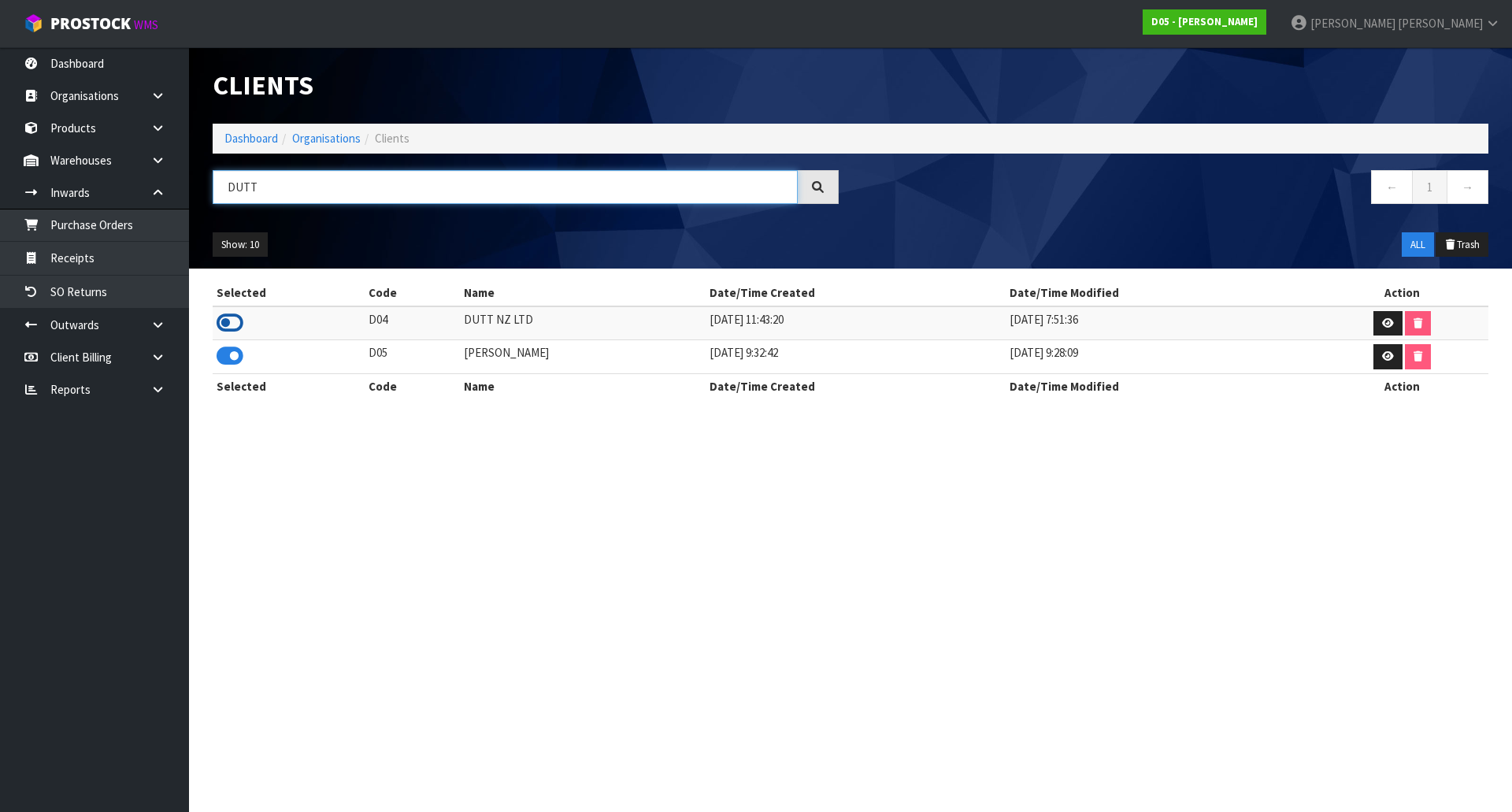
type input "DUTT"
click at [240, 321] on icon at bounding box center [230, 323] width 27 height 24
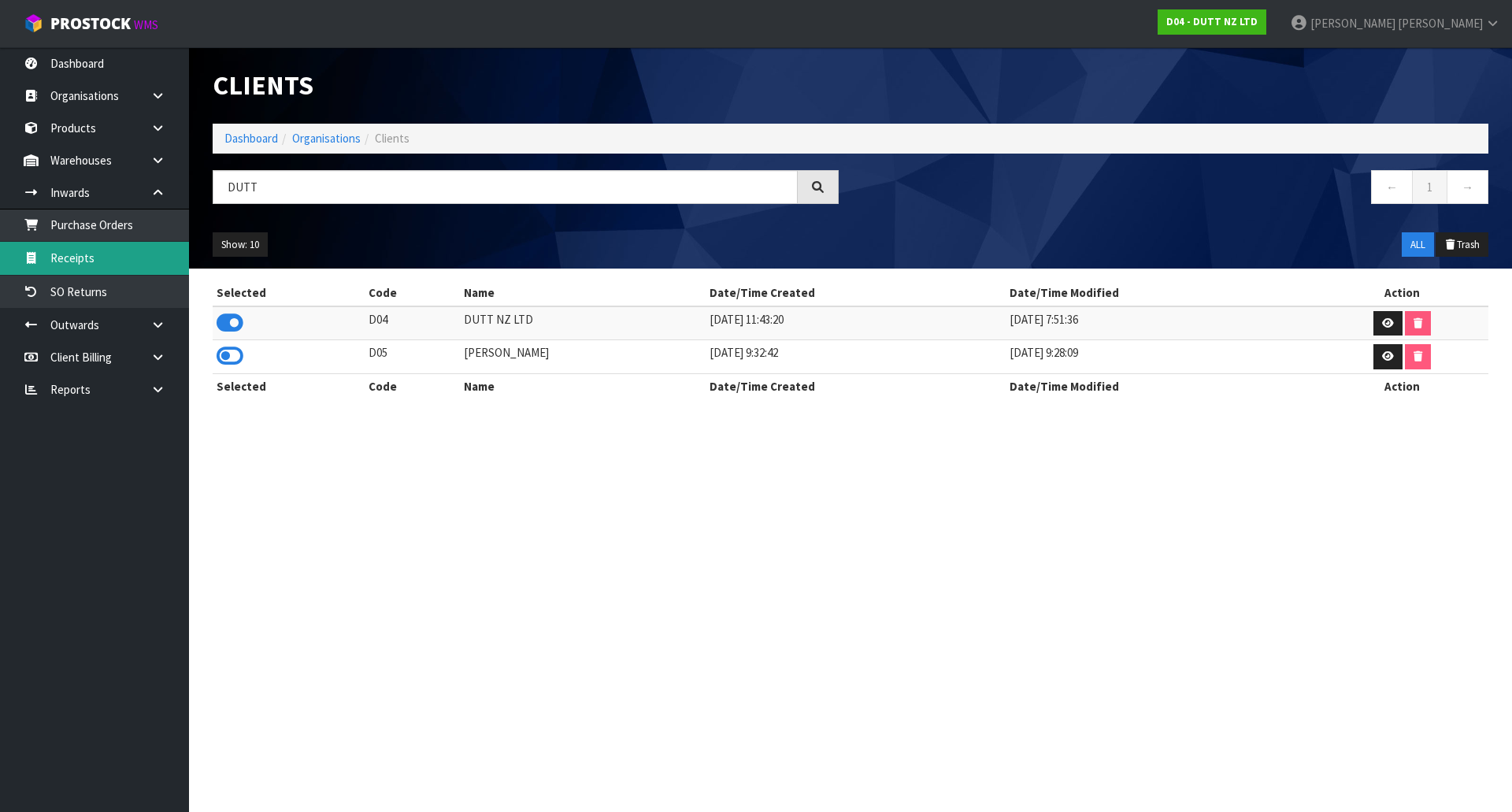
click at [136, 262] on link "Receipts" at bounding box center [94, 258] width 189 height 32
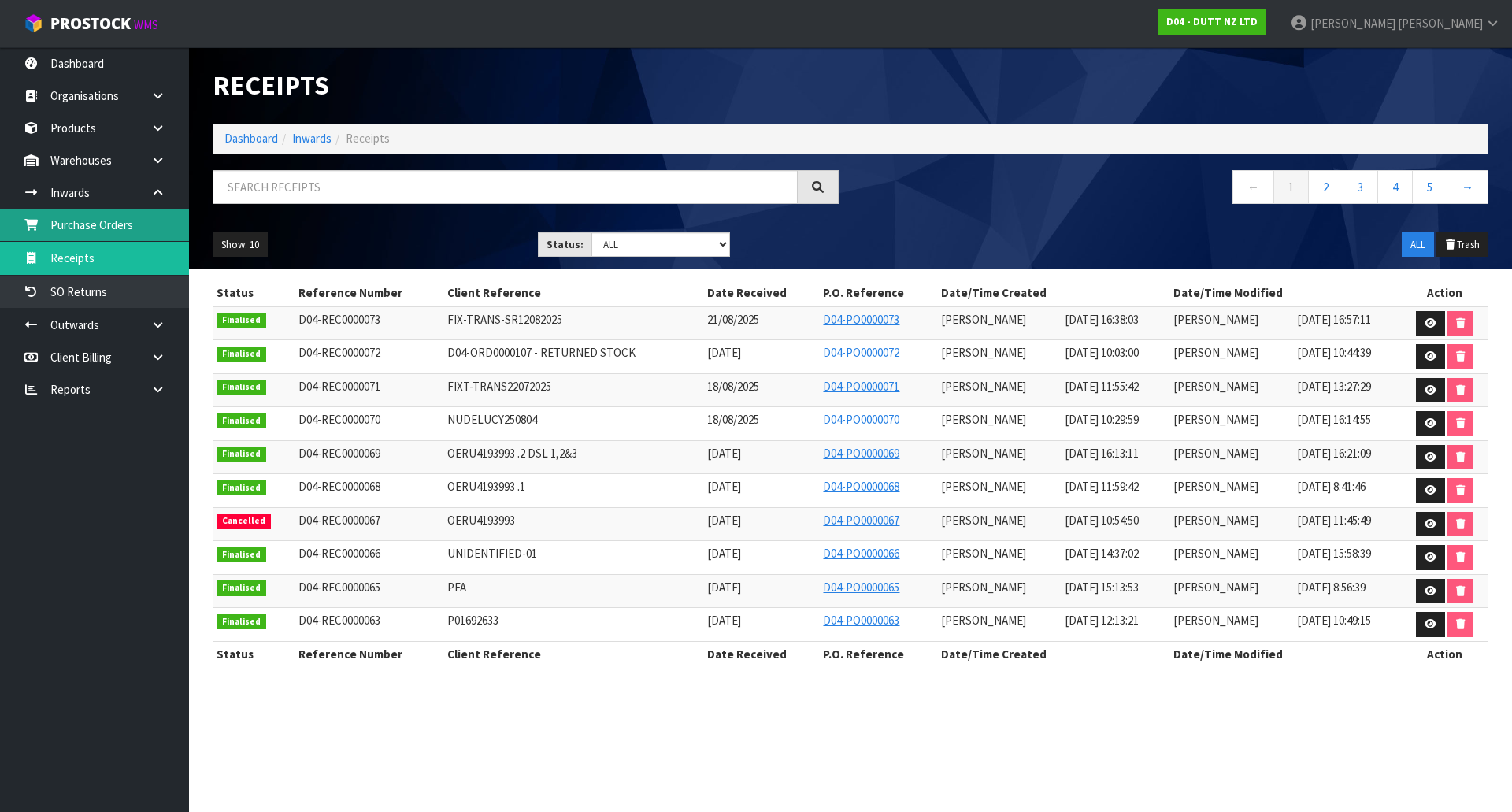
click at [144, 220] on link "Purchase Orders" at bounding box center [94, 225] width 189 height 32
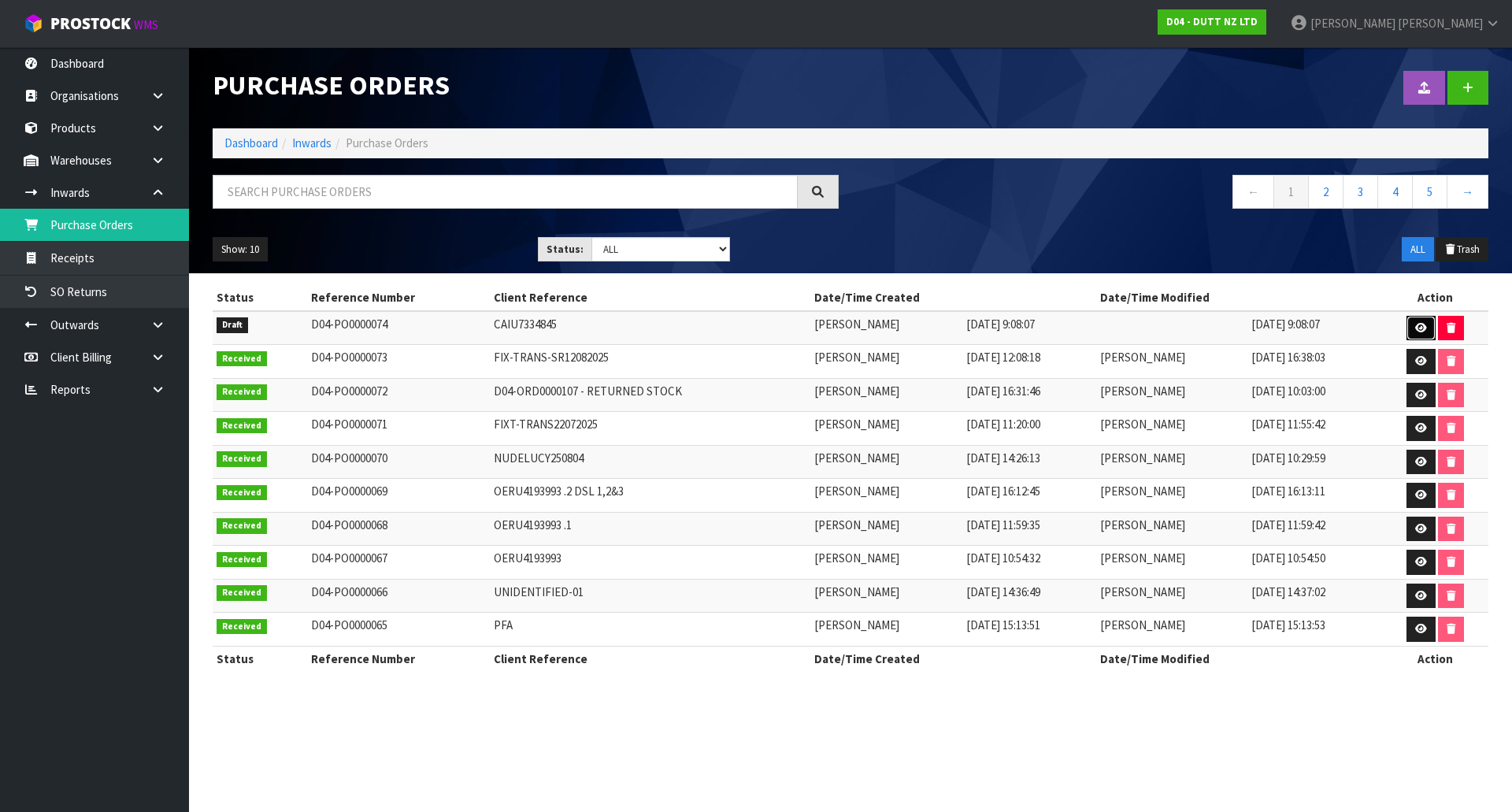
click at [1415, 323] on link at bounding box center [1421, 329] width 29 height 25
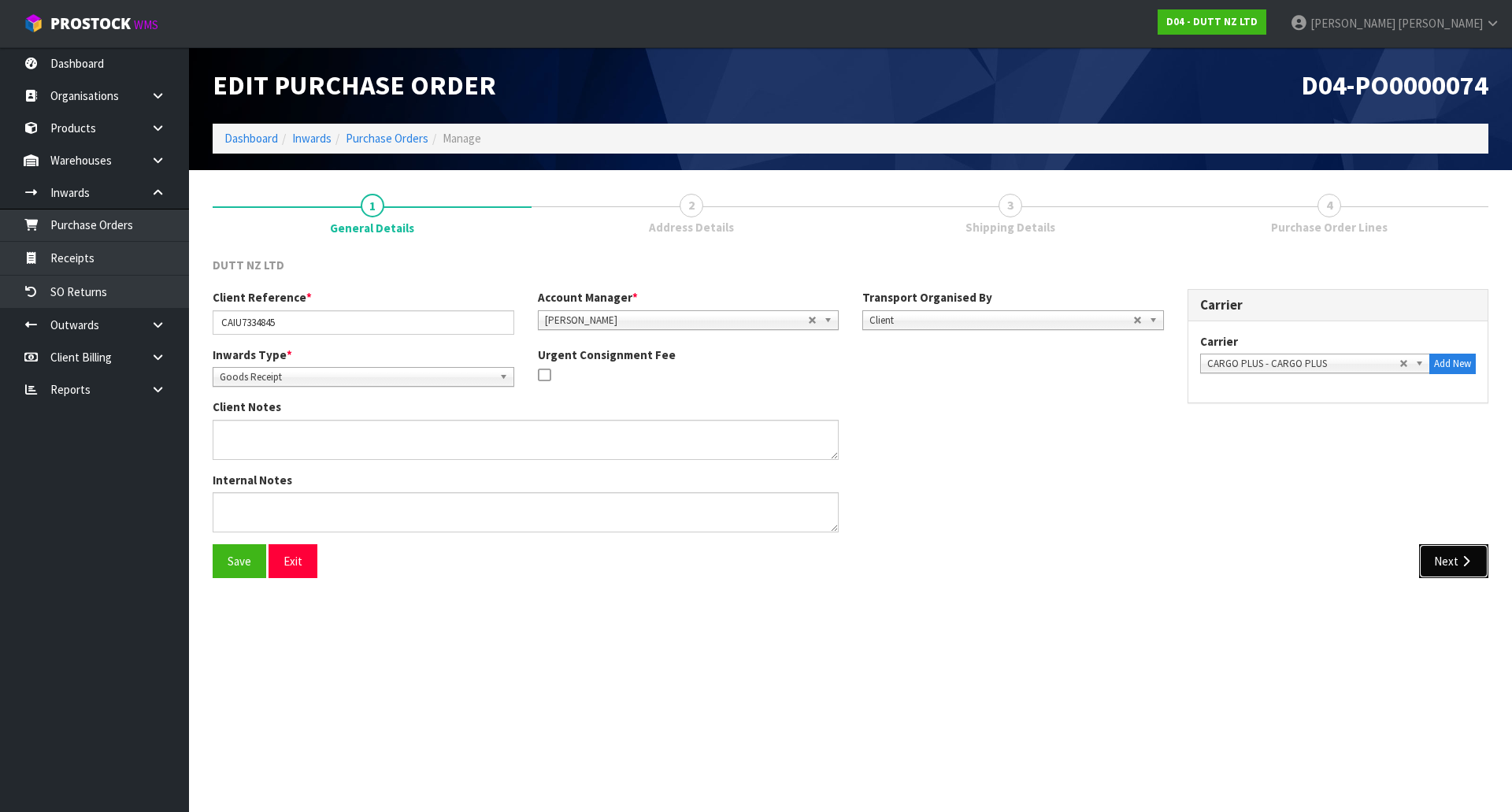
click at [1436, 548] on button "Next" at bounding box center [1454, 561] width 70 height 34
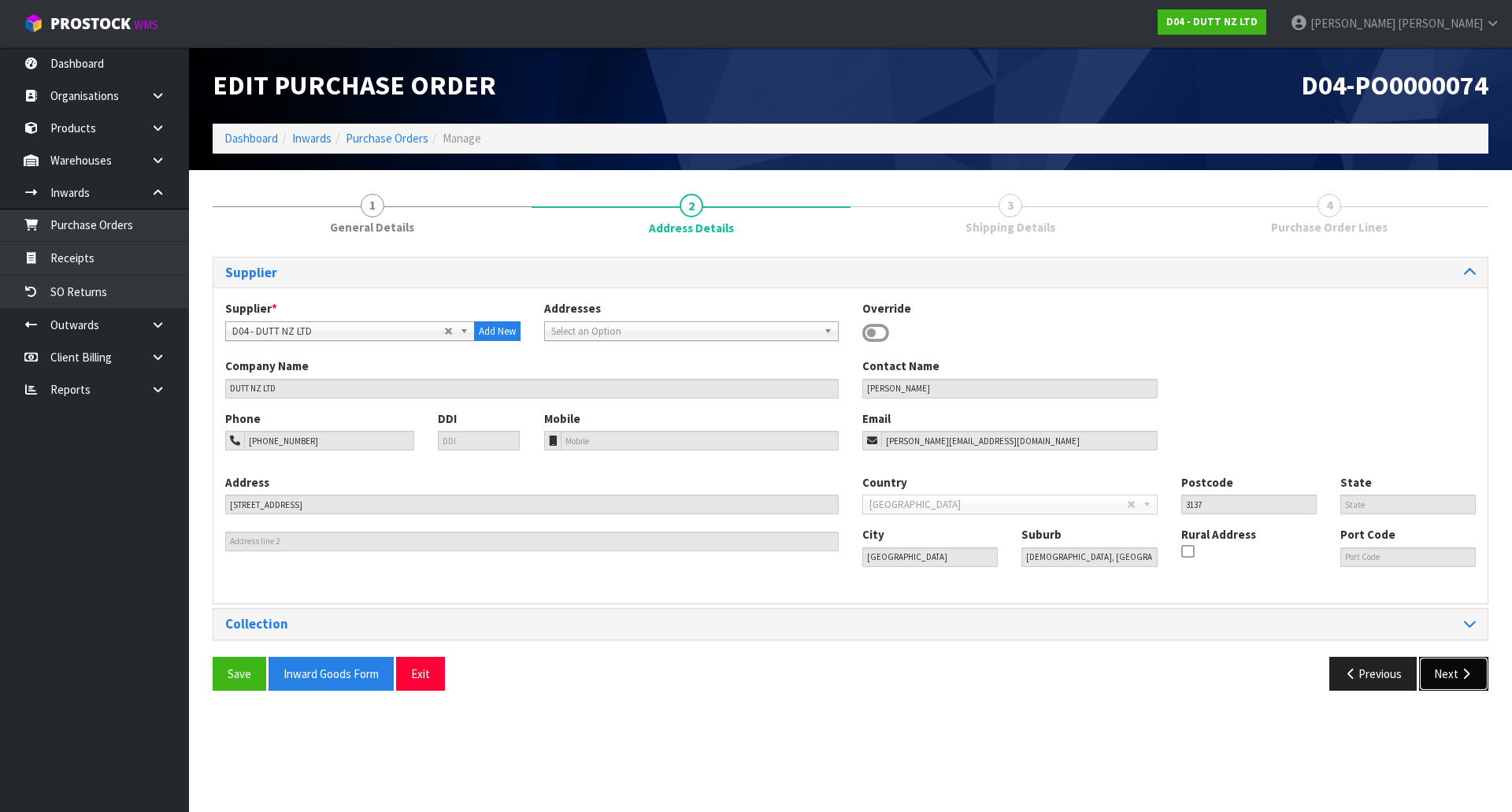
click at [1477, 684] on button "Next" at bounding box center [1454, 674] width 70 height 34
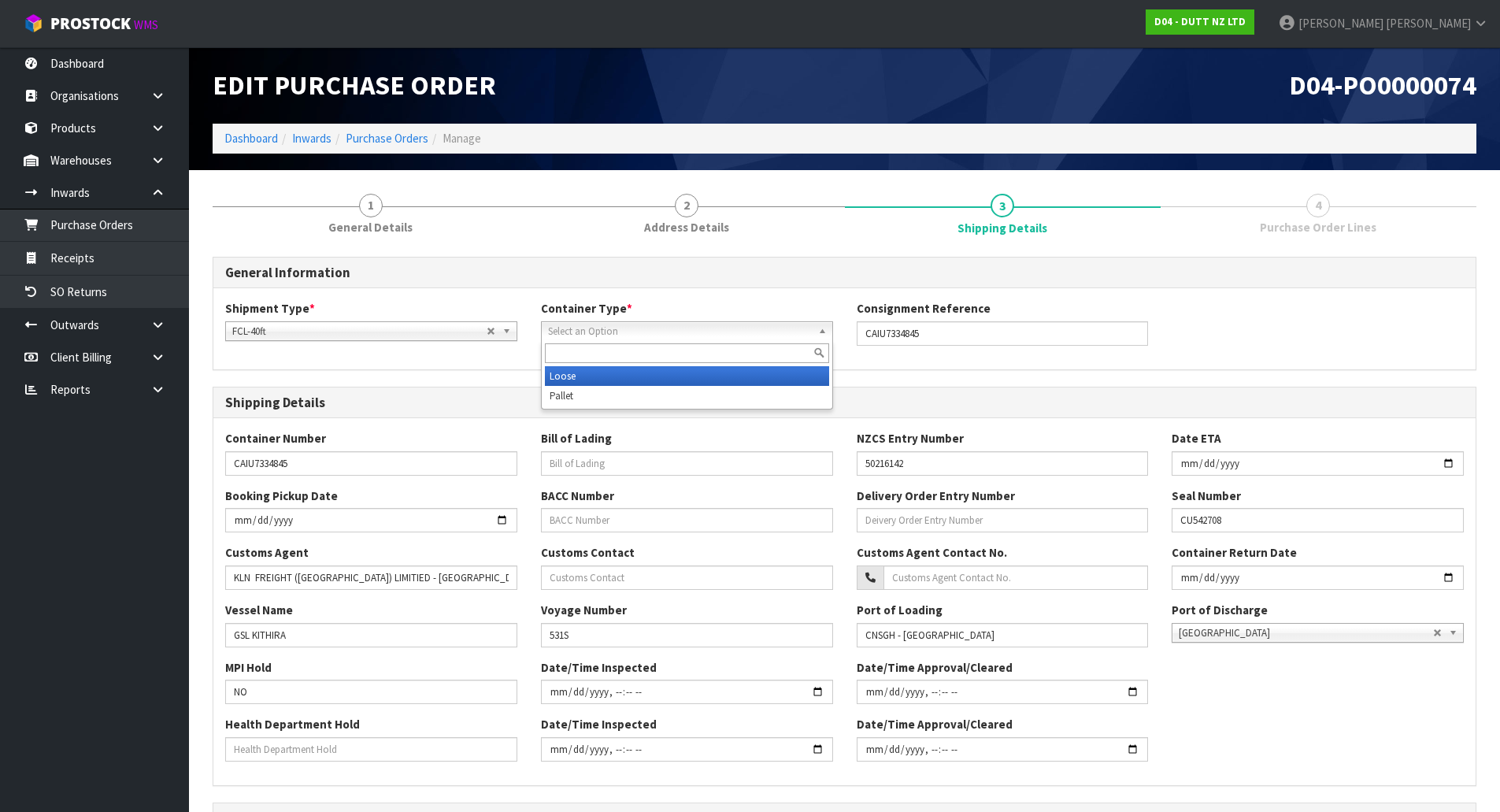
click at [623, 330] on span "Select an Option" at bounding box center [680, 331] width 264 height 19
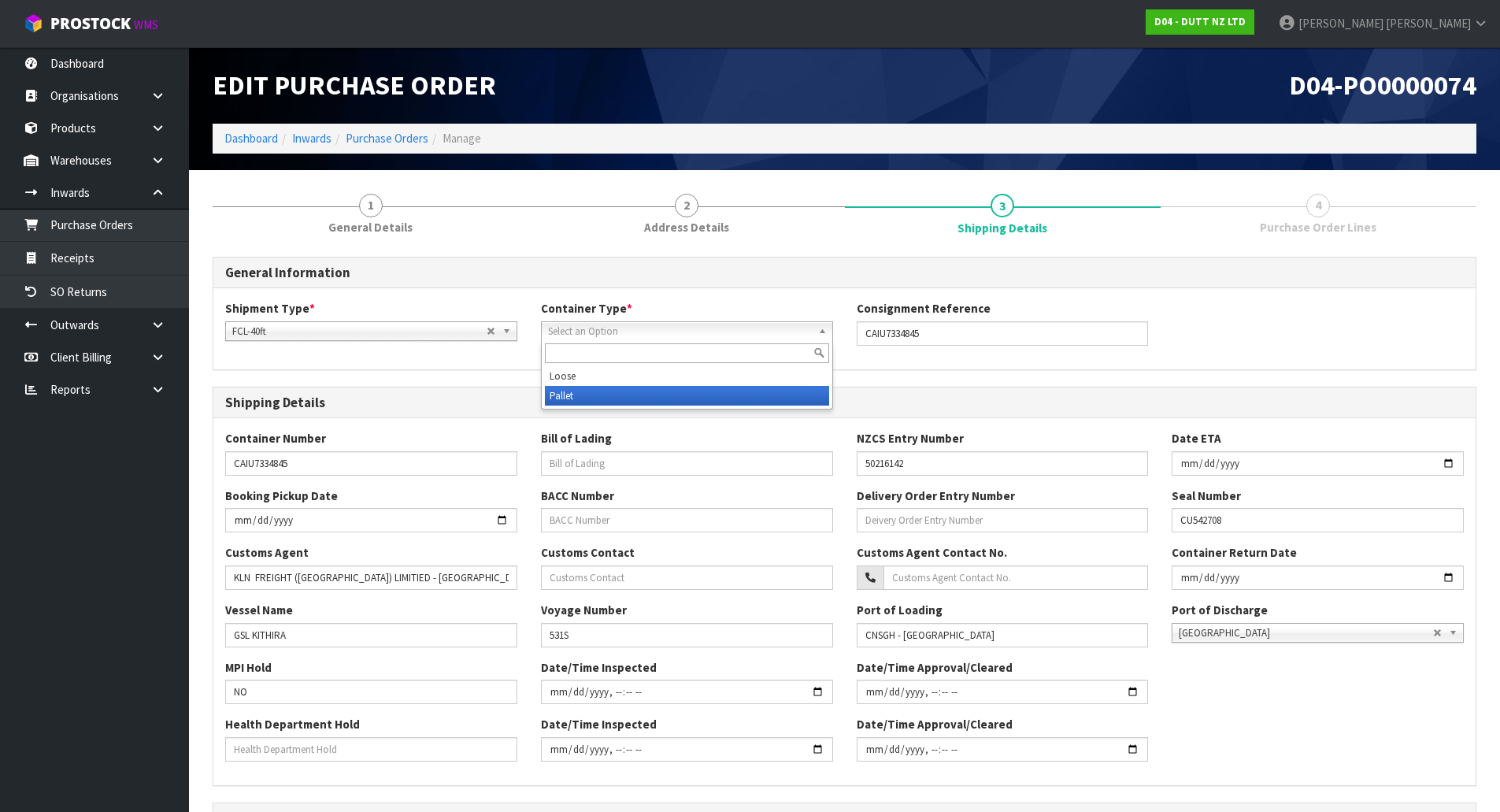
click at [606, 395] on li "Pallet" at bounding box center [687, 395] width 285 height 20
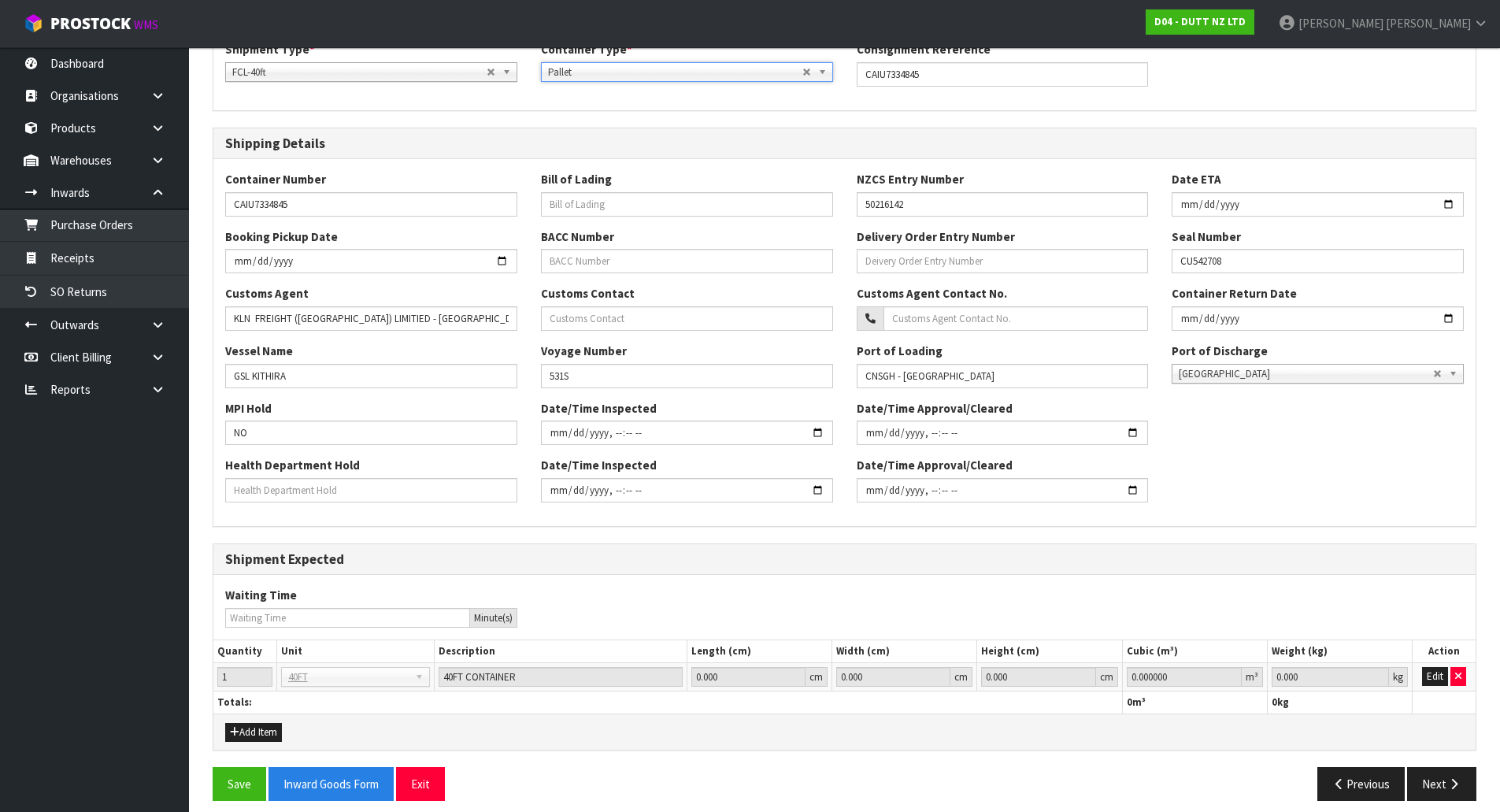
scroll to position [272, 0]
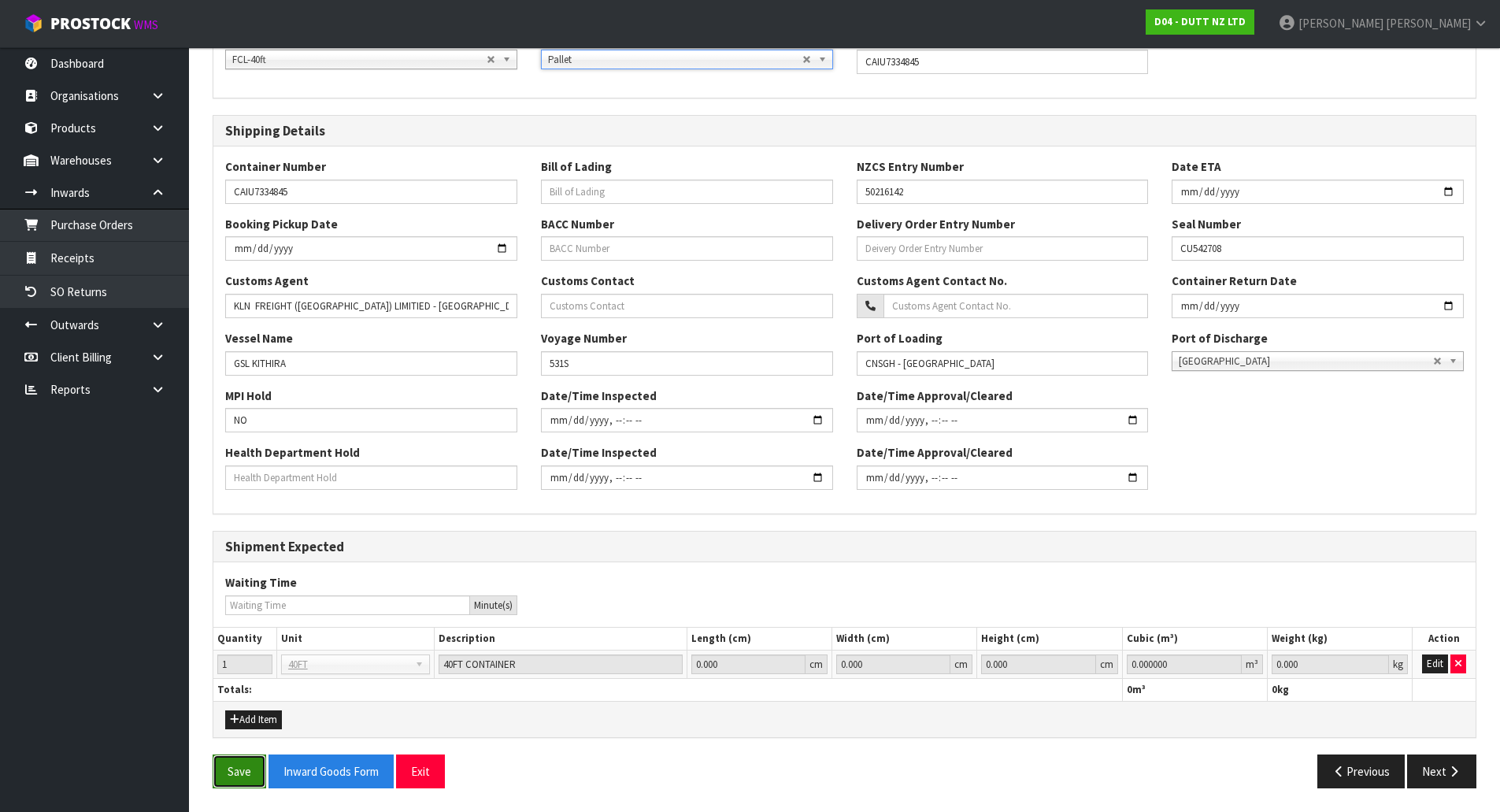
click at [234, 767] on button "Save" at bounding box center [239, 771] width 54 height 34
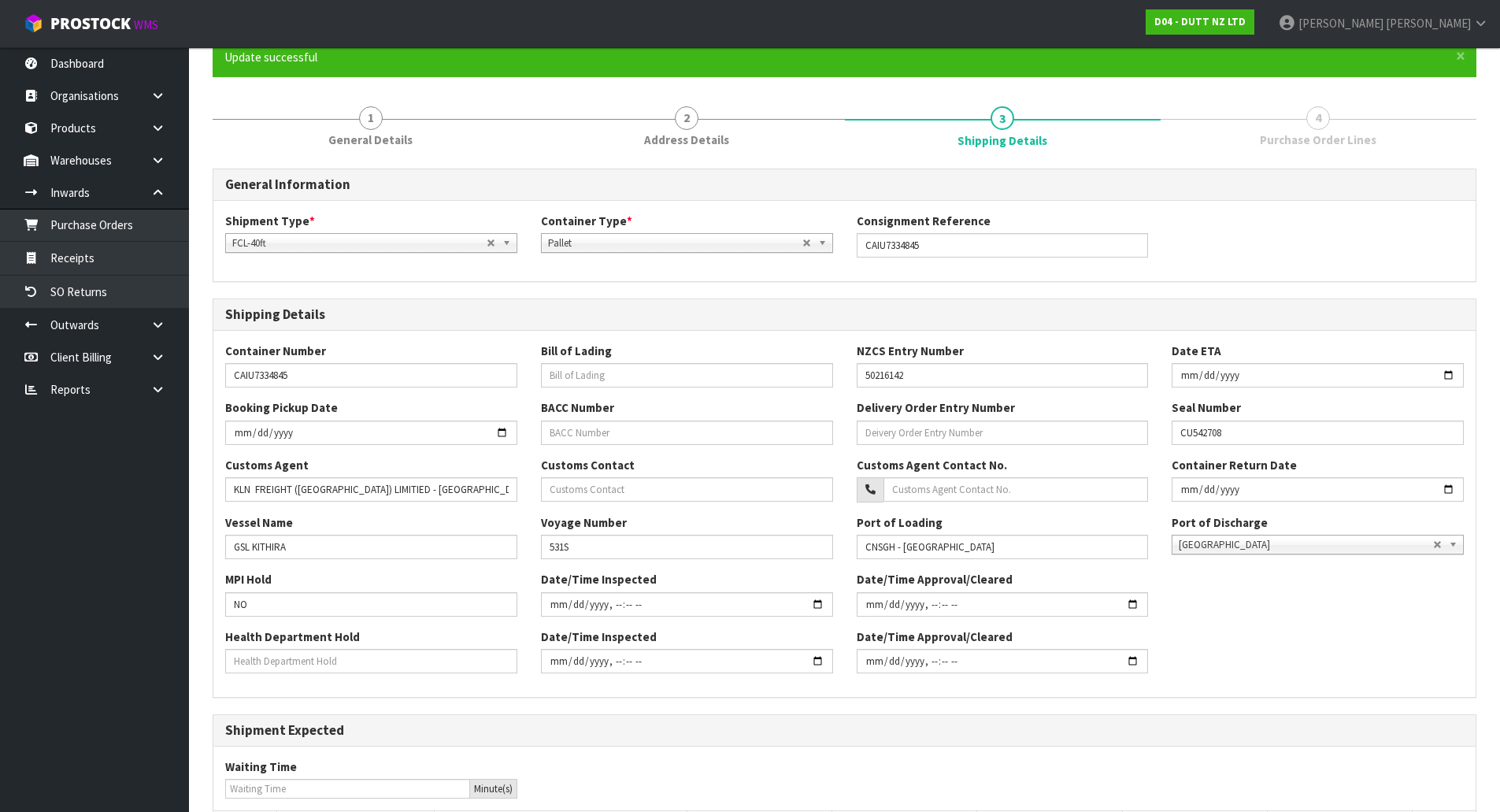
scroll to position [329, 0]
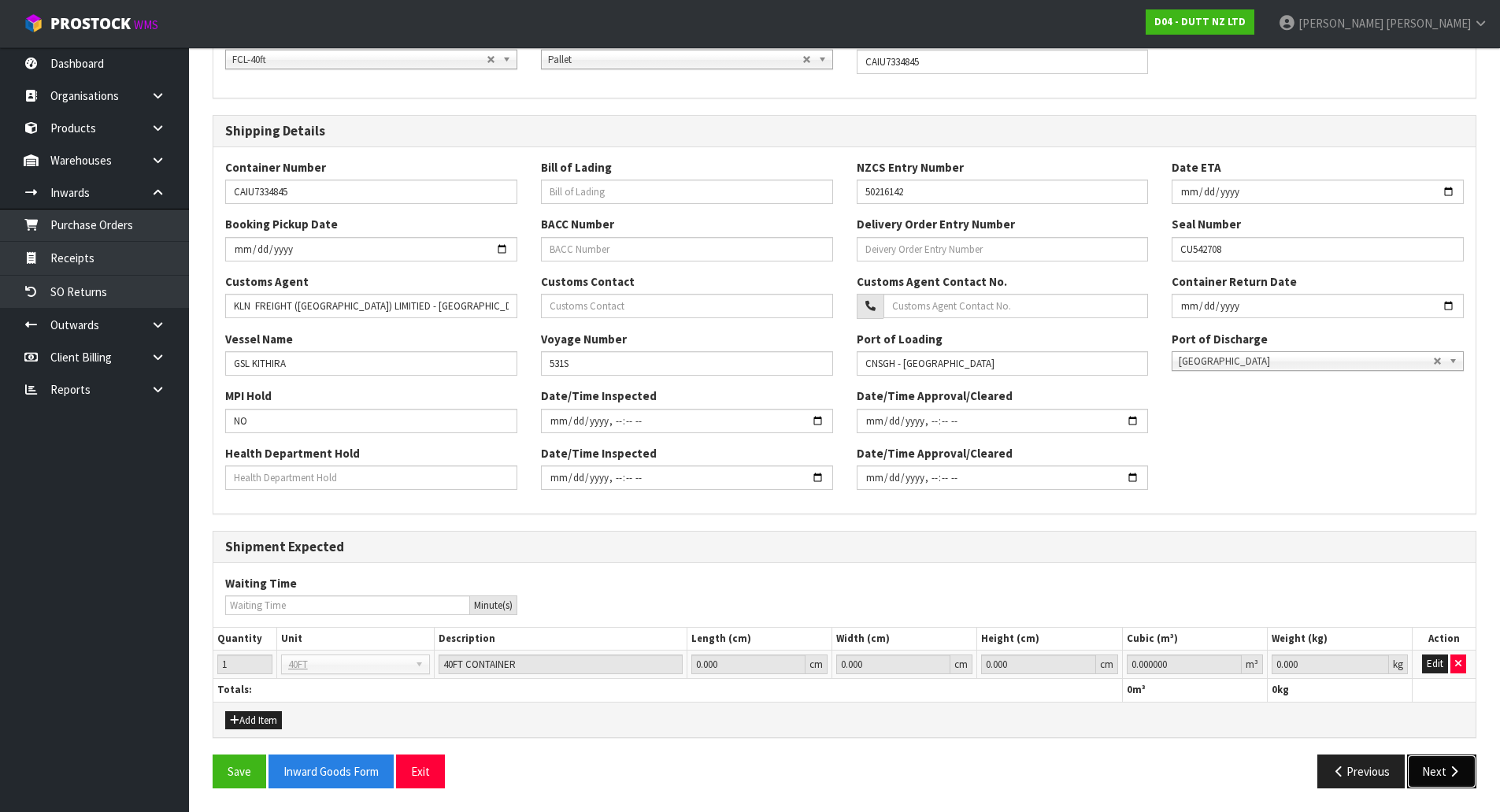
click at [1430, 768] on button "Next" at bounding box center [1442, 771] width 70 height 34
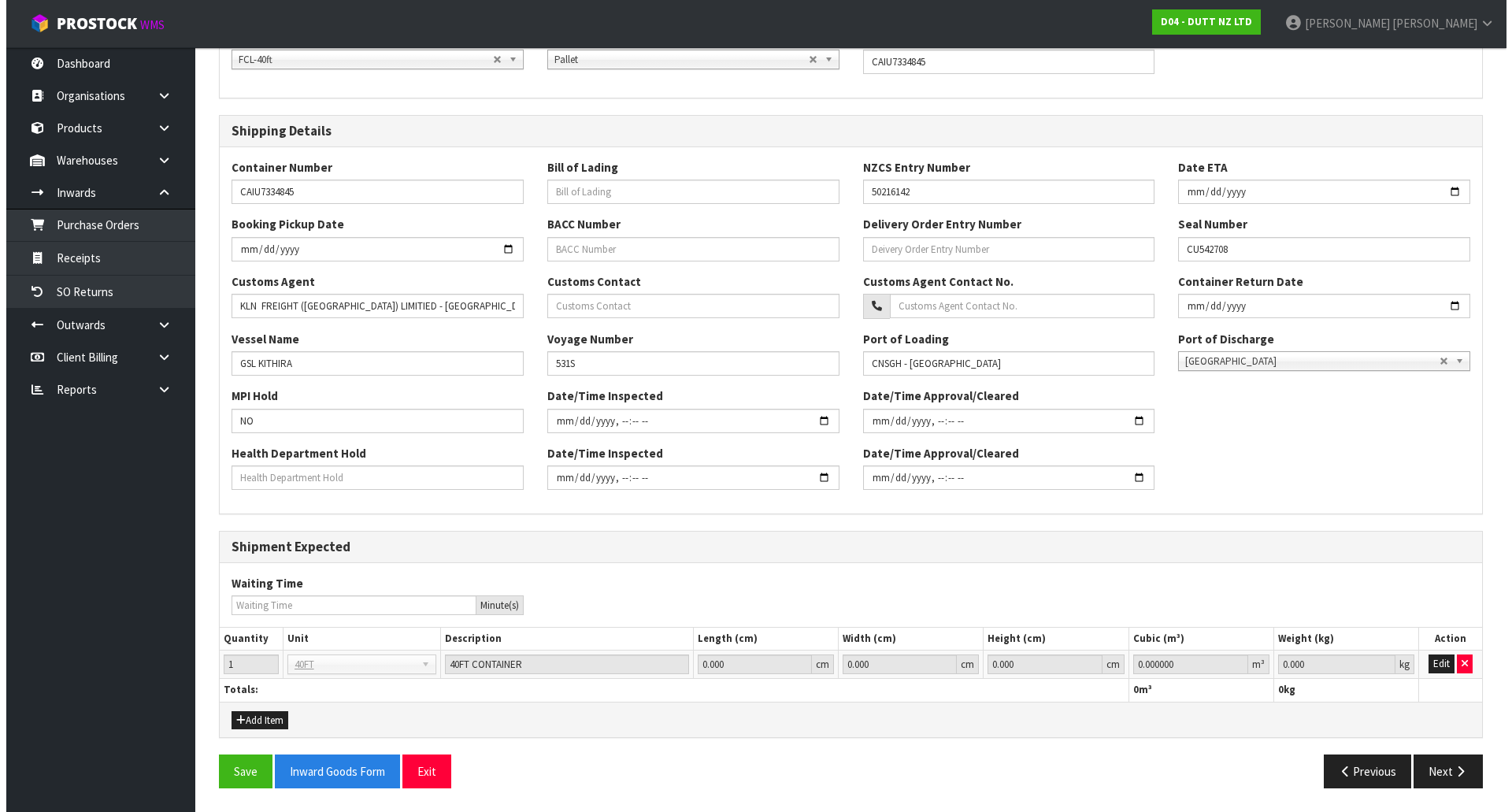
scroll to position [0, 0]
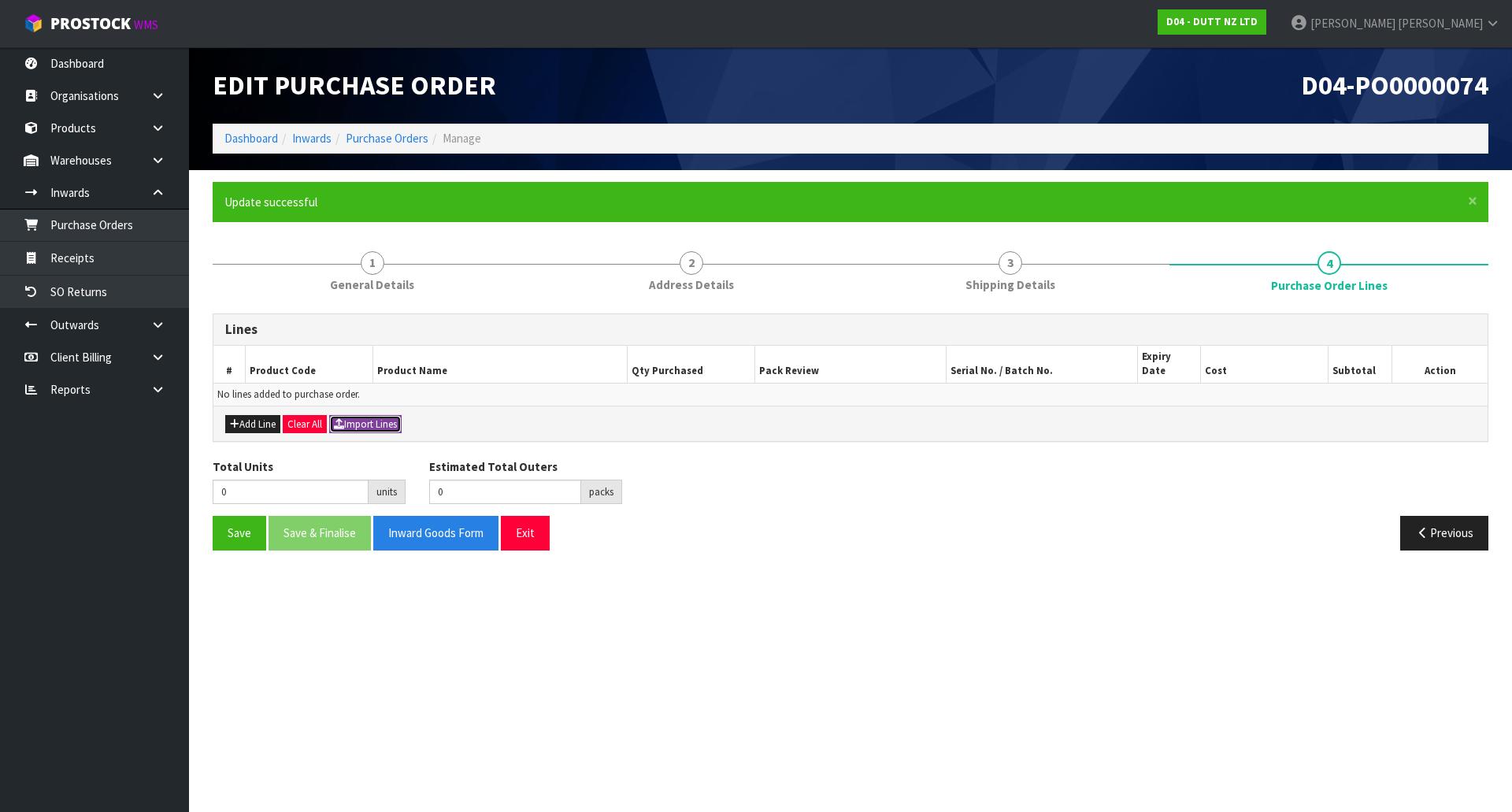
click at [373, 415] on button "Import Lines" at bounding box center [365, 425] width 72 height 19
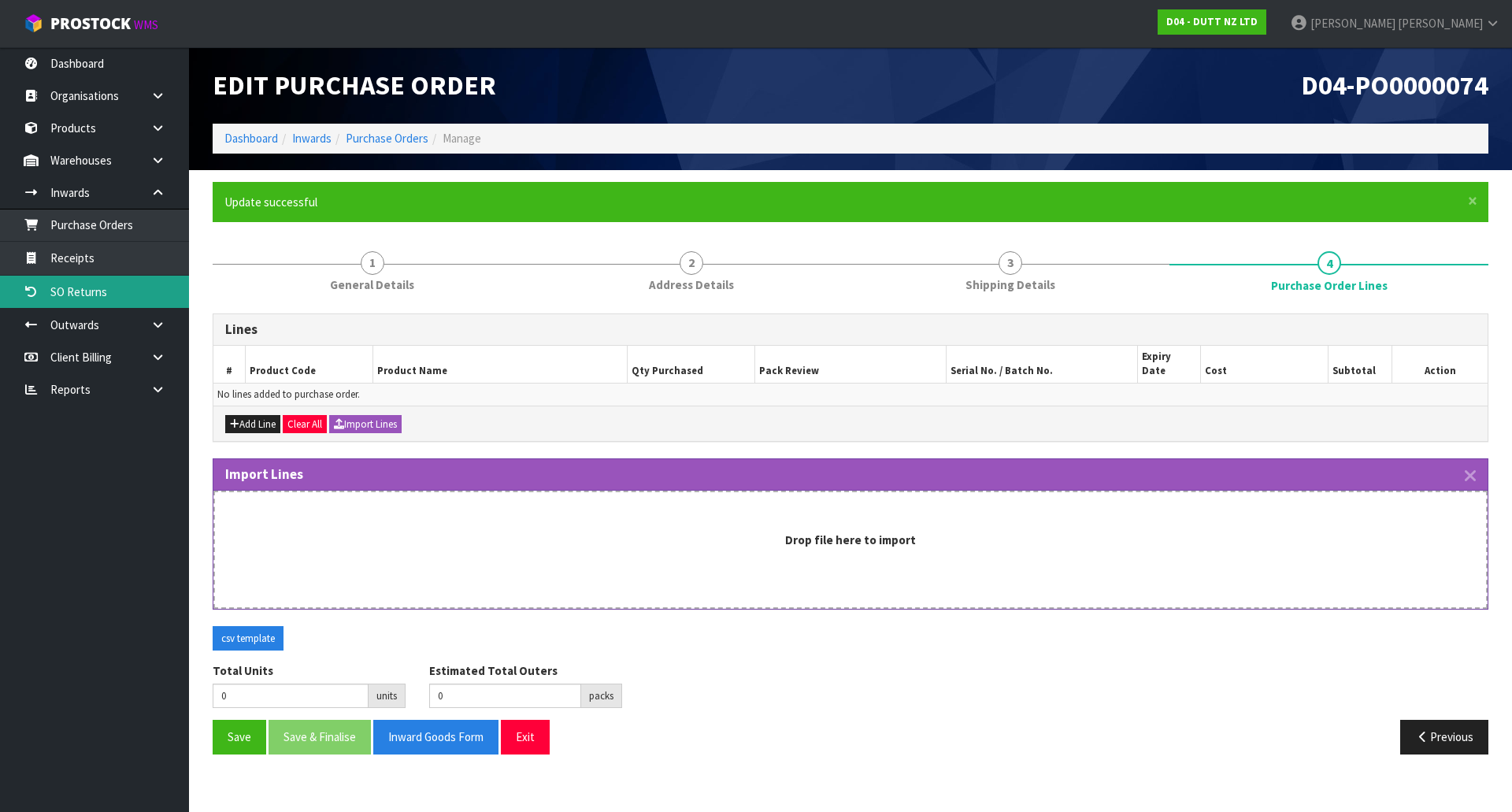
drag, startPoint x: 51, startPoint y: 283, endPoint x: 11, endPoint y: 276, distance: 40.6
click at [51, 283] on link "SO Returns" at bounding box center [94, 292] width 189 height 32
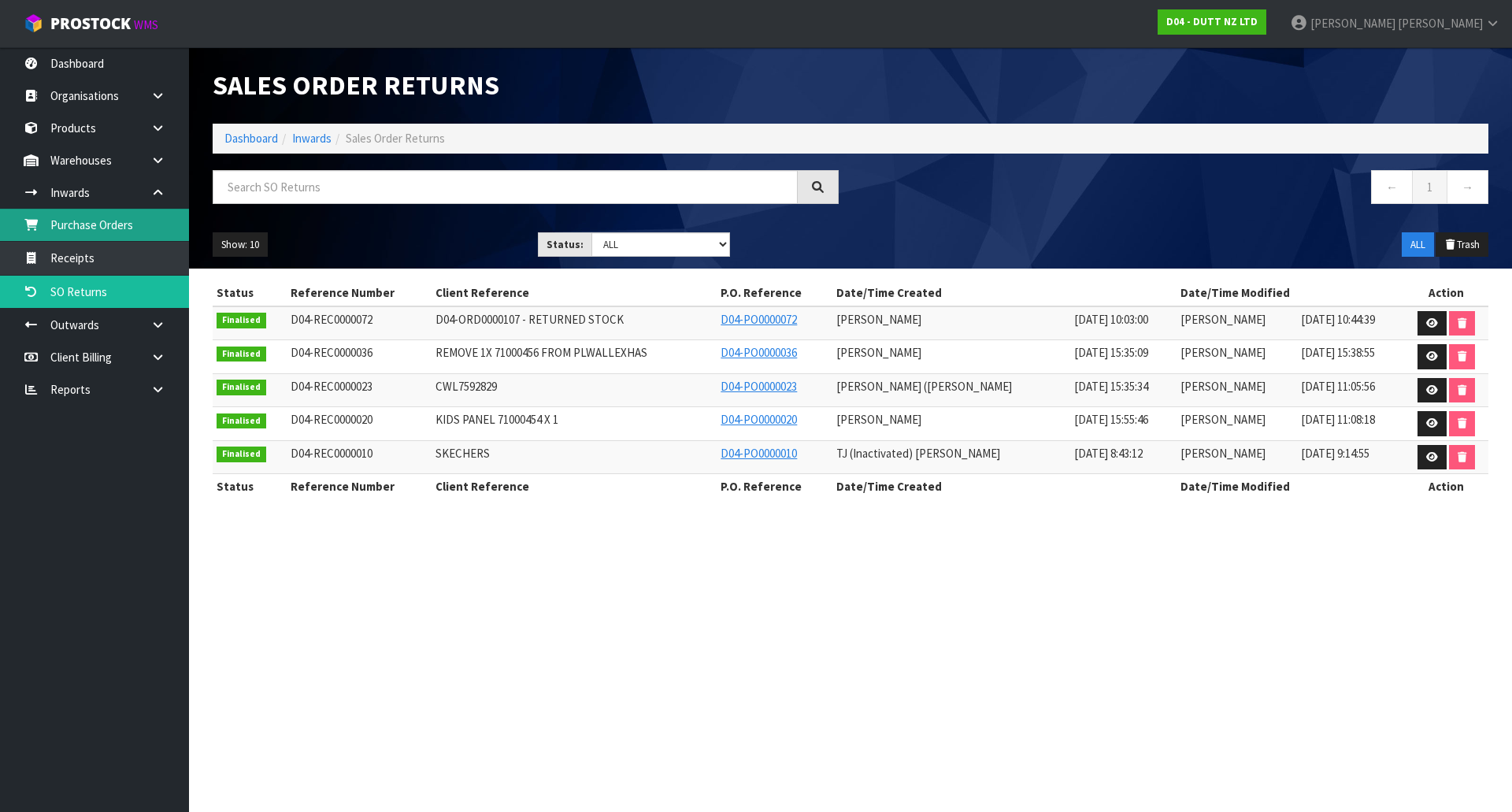
click at [141, 225] on link "Purchase Orders" at bounding box center [94, 225] width 189 height 32
